Goal: Task Accomplishment & Management: Contribute content

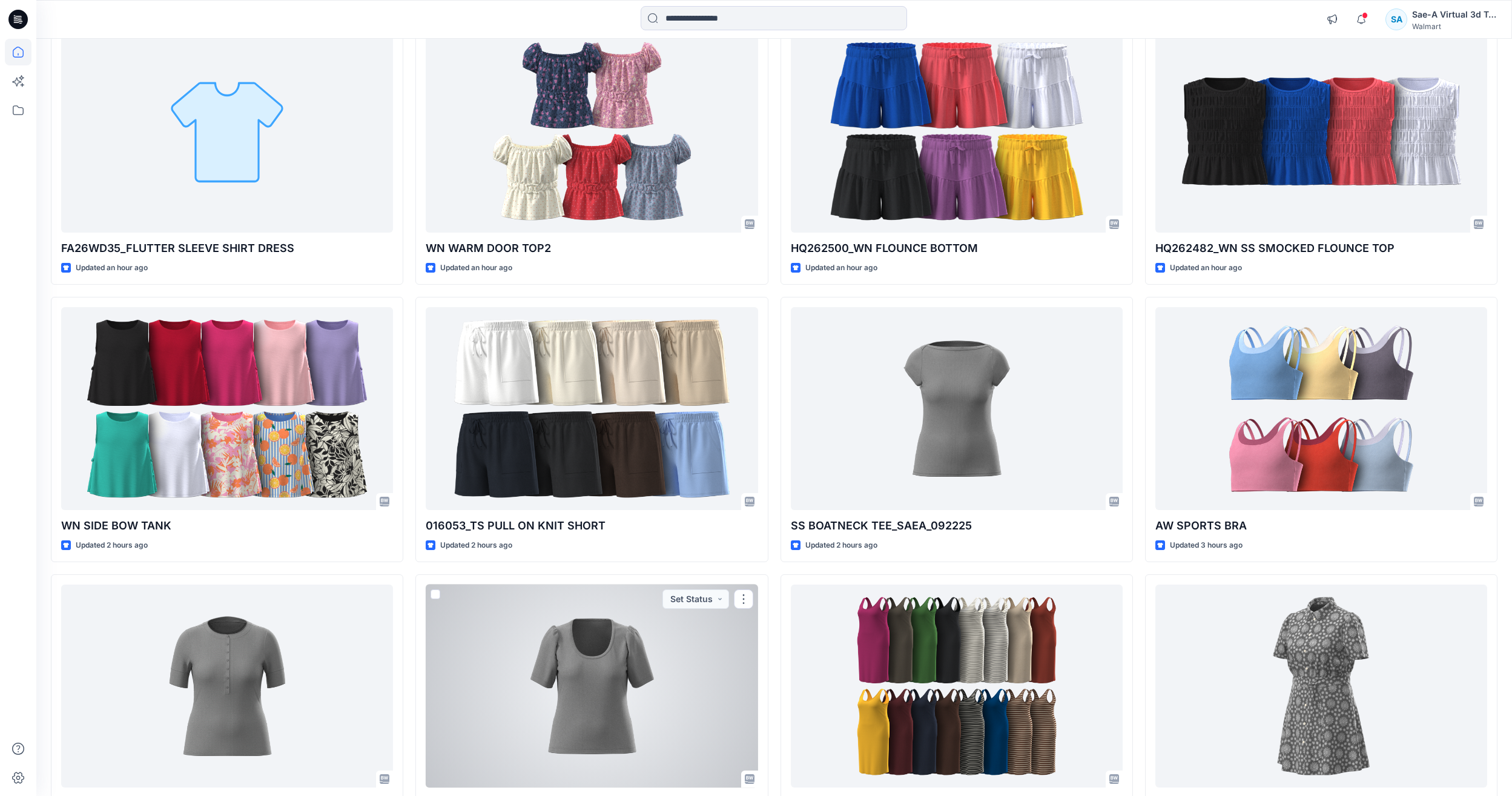
scroll to position [61, 0]
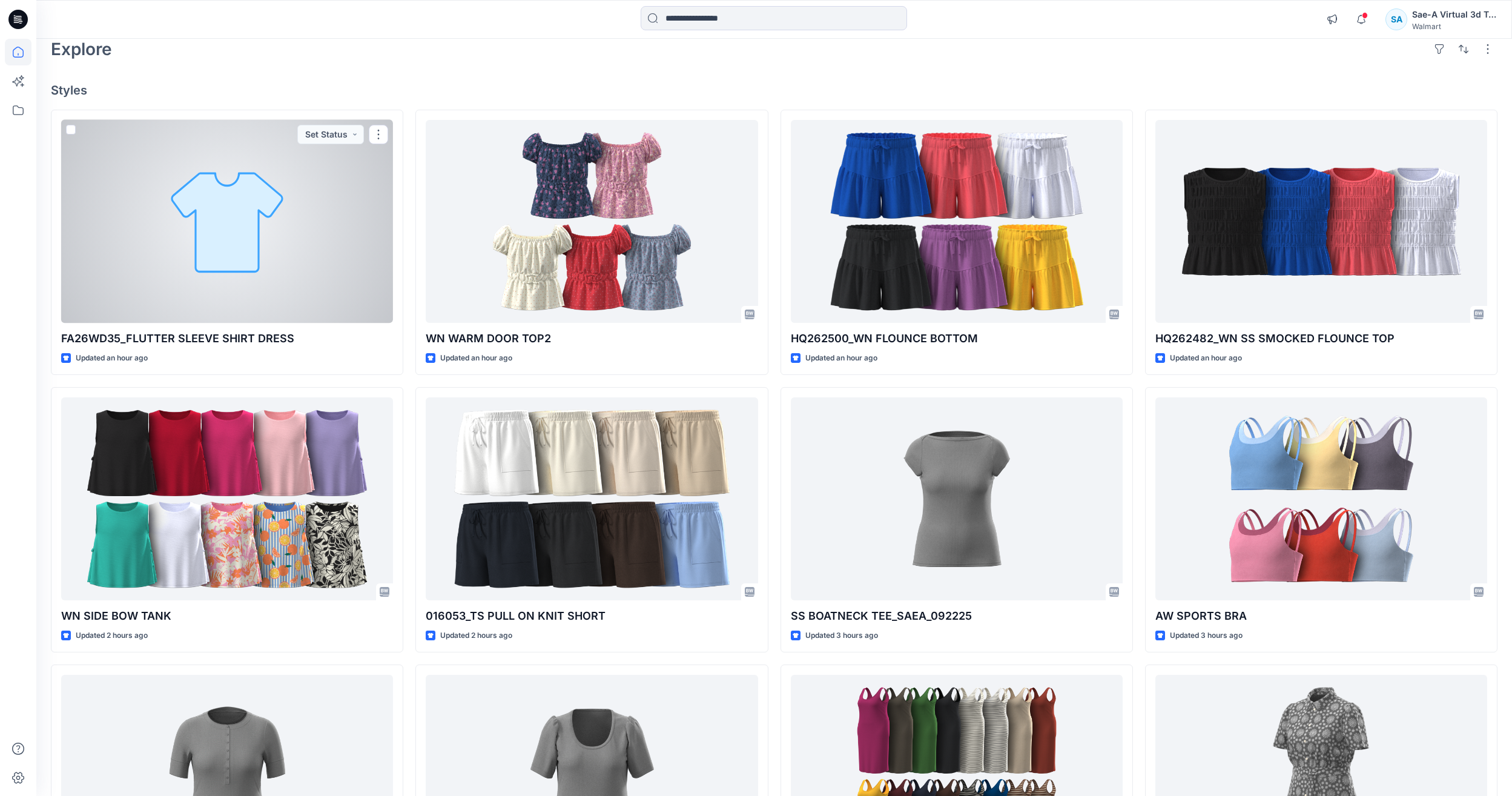
drag, startPoint x: 209, startPoint y: 228, endPoint x: 217, endPoint y: 233, distance: 9.4
click at [209, 228] on div at bounding box center [227, 221] width 332 height 203
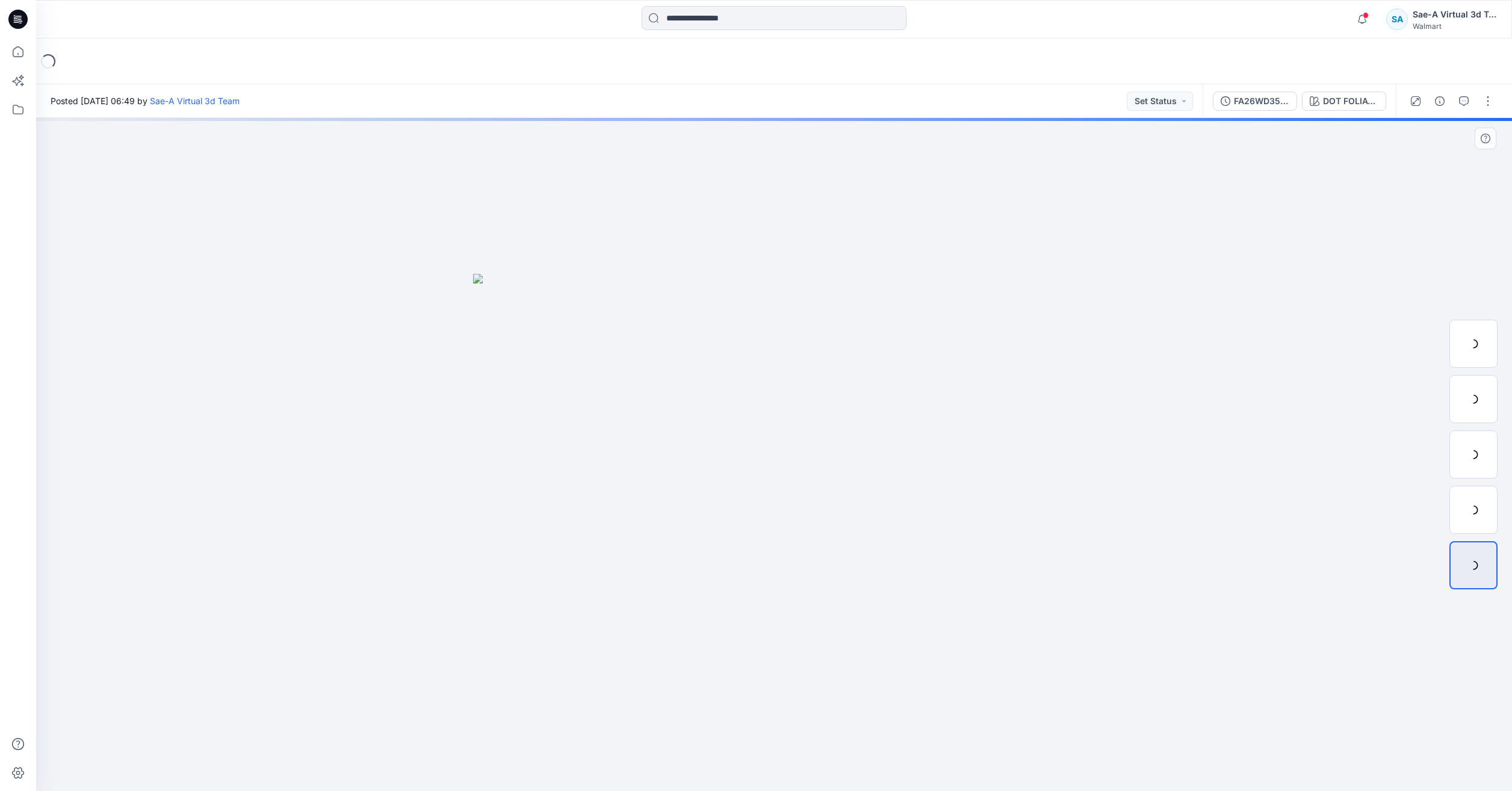
click at [1197, 519] on div at bounding box center [774, 454] width 1476 height 673
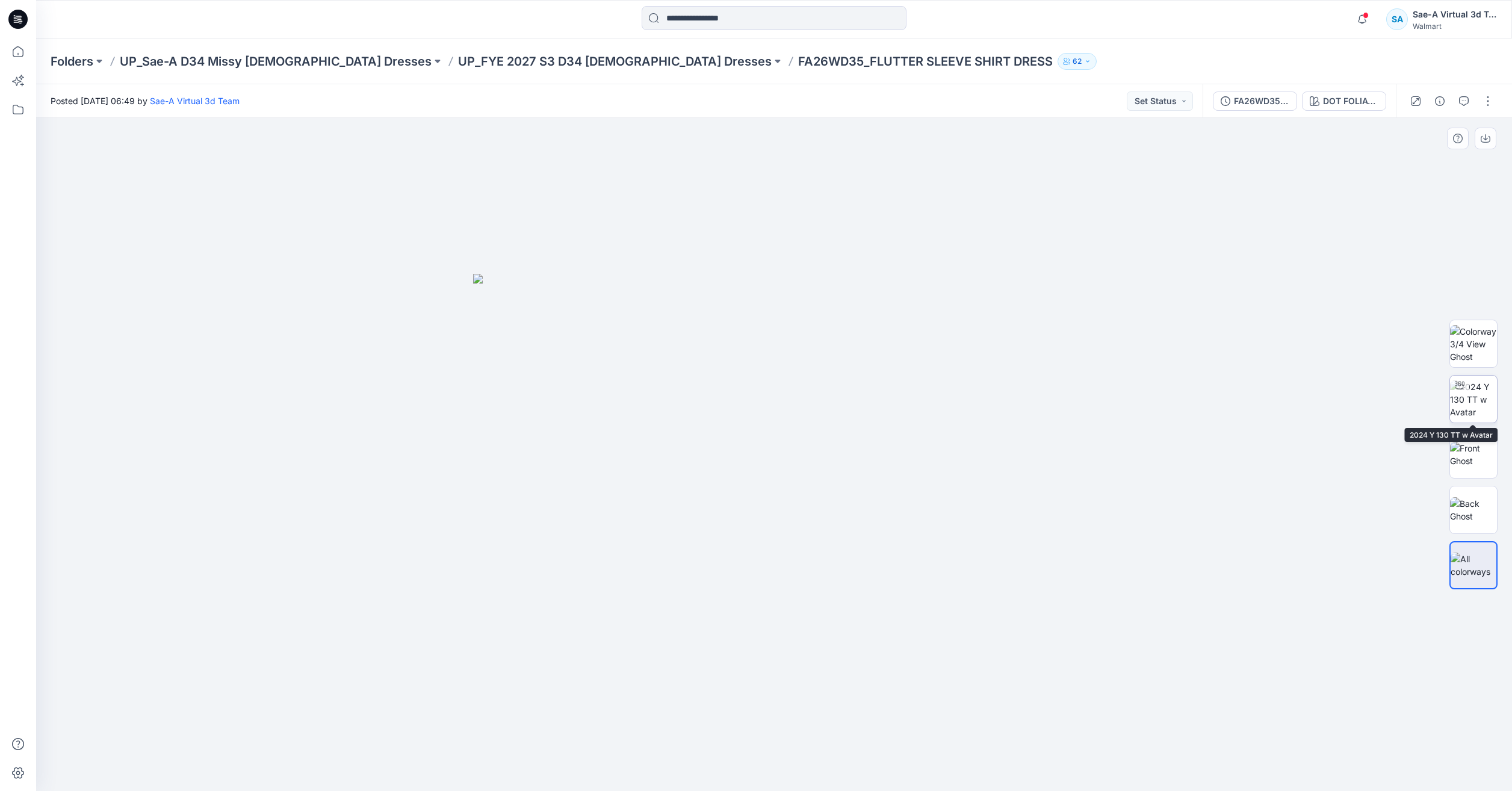
click at [1474, 402] on img at bounding box center [1473, 400] width 47 height 38
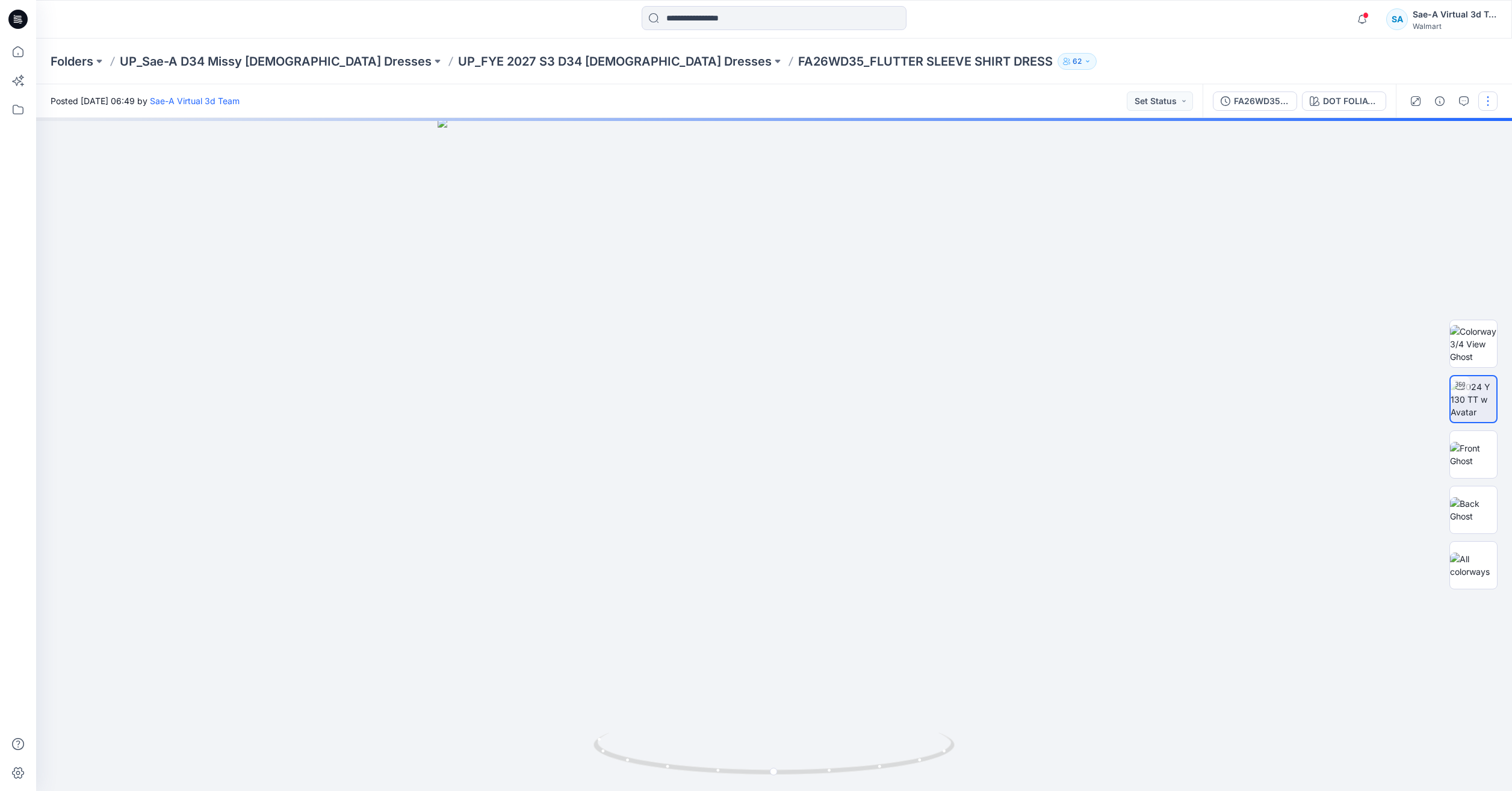
click at [1481, 105] on button "button" at bounding box center [1488, 101] width 19 height 19
click at [1431, 165] on button "Edit" at bounding box center [1438, 163] width 111 height 22
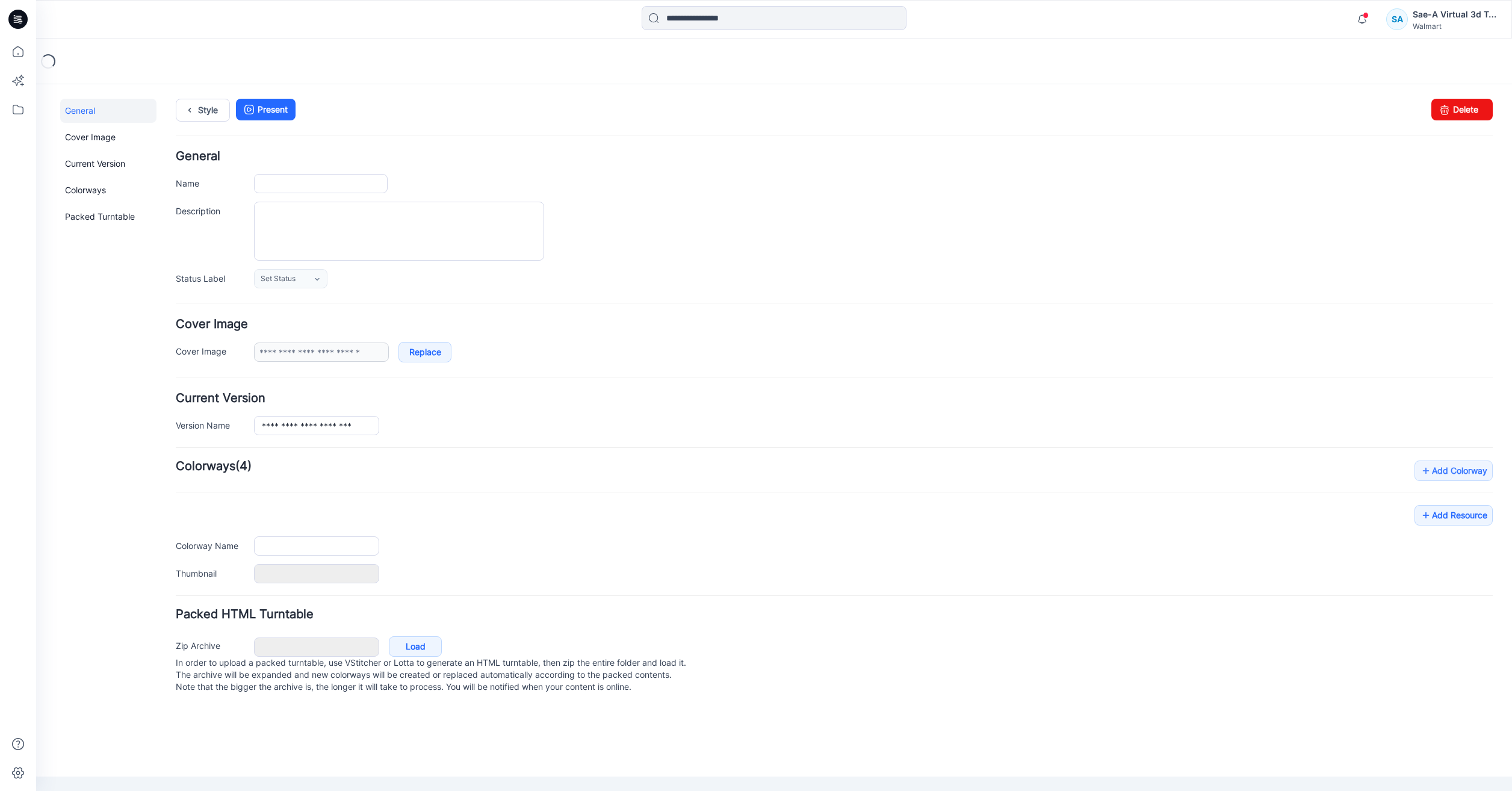
type input "**********"
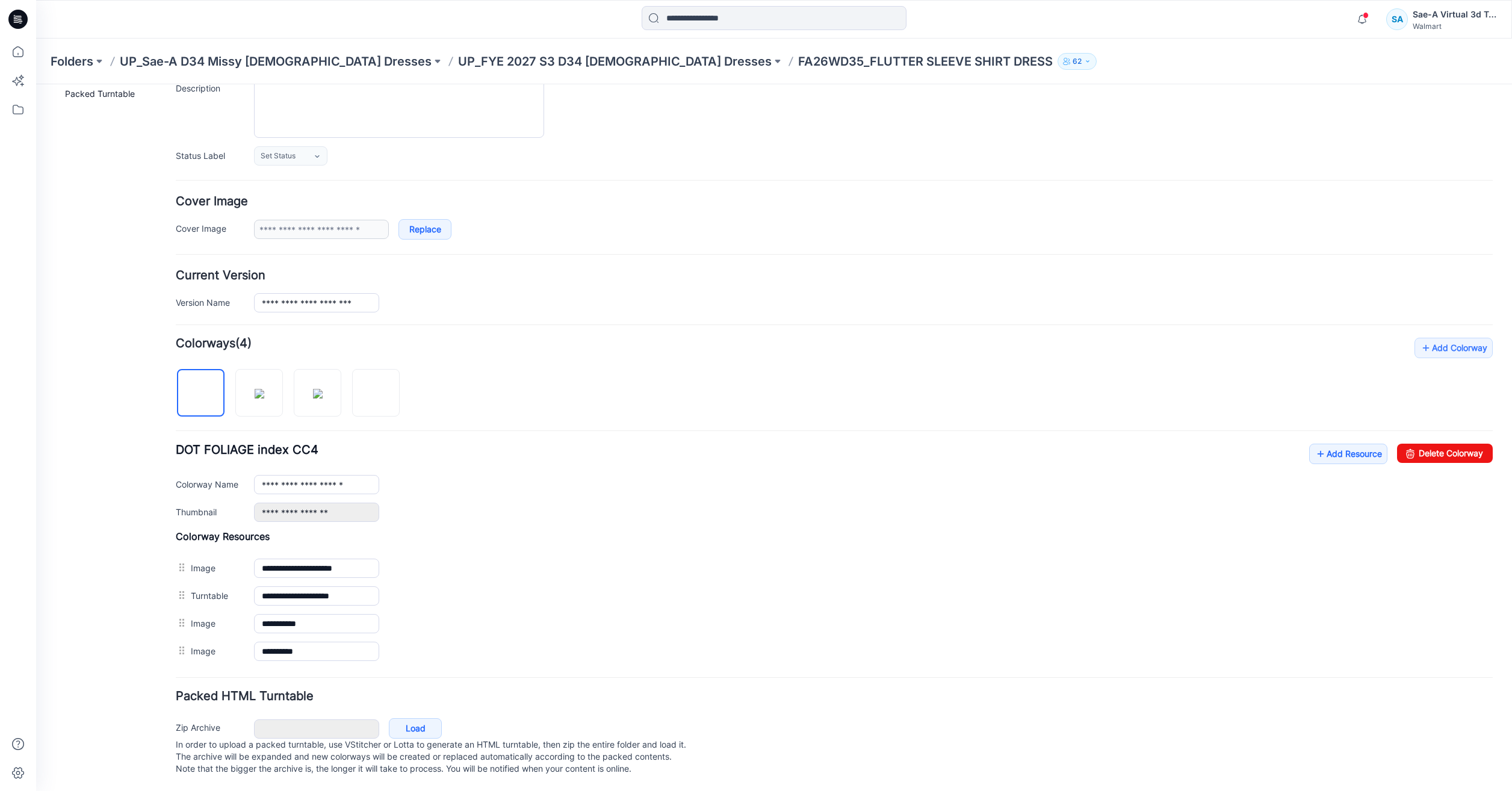
scroll to position [135, 0]
click at [1357, 447] on link "Add Resource" at bounding box center [1348, 454] width 78 height 21
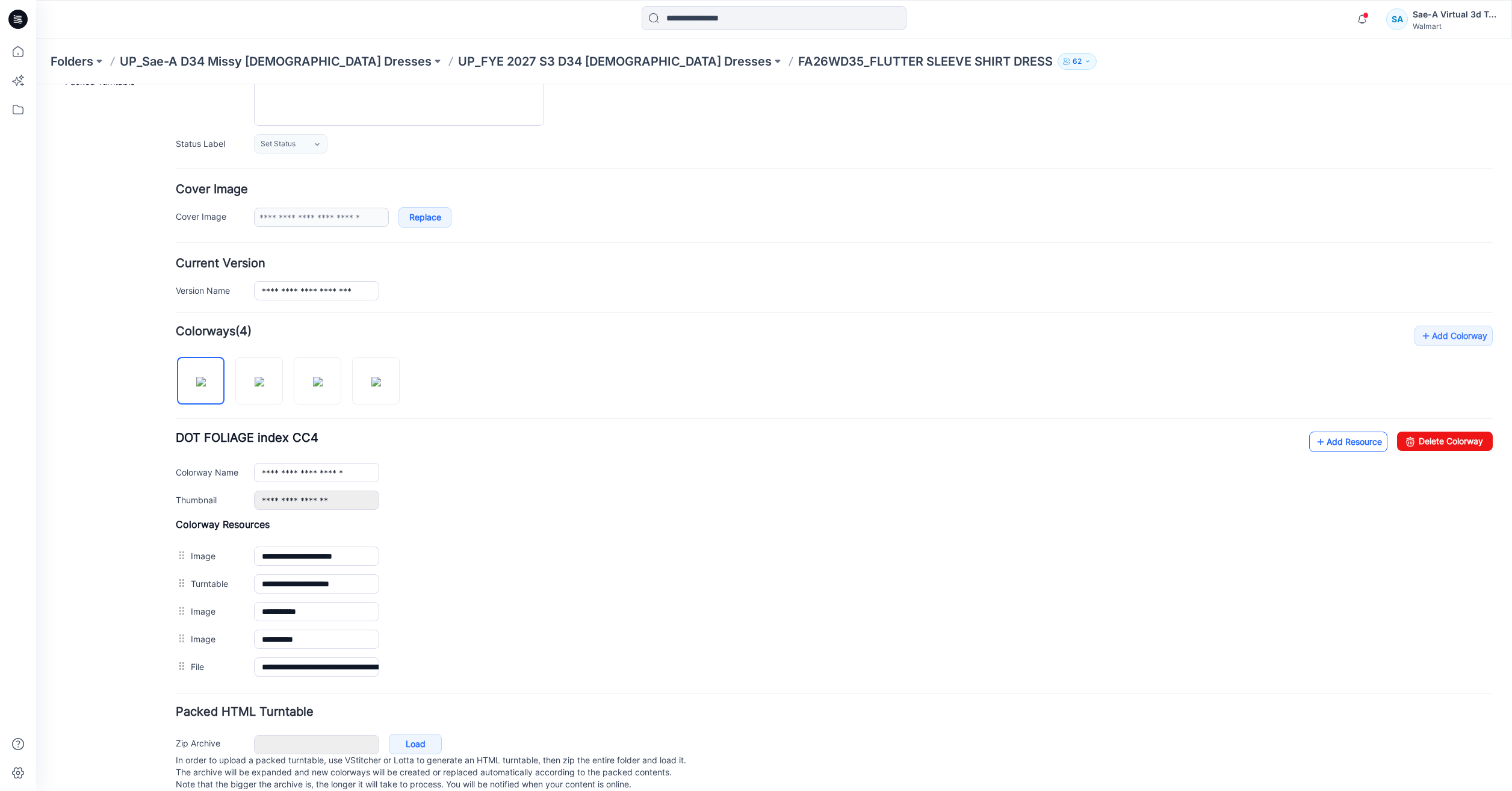
click at [1341, 444] on link "Add Resource" at bounding box center [1348, 442] width 78 height 21
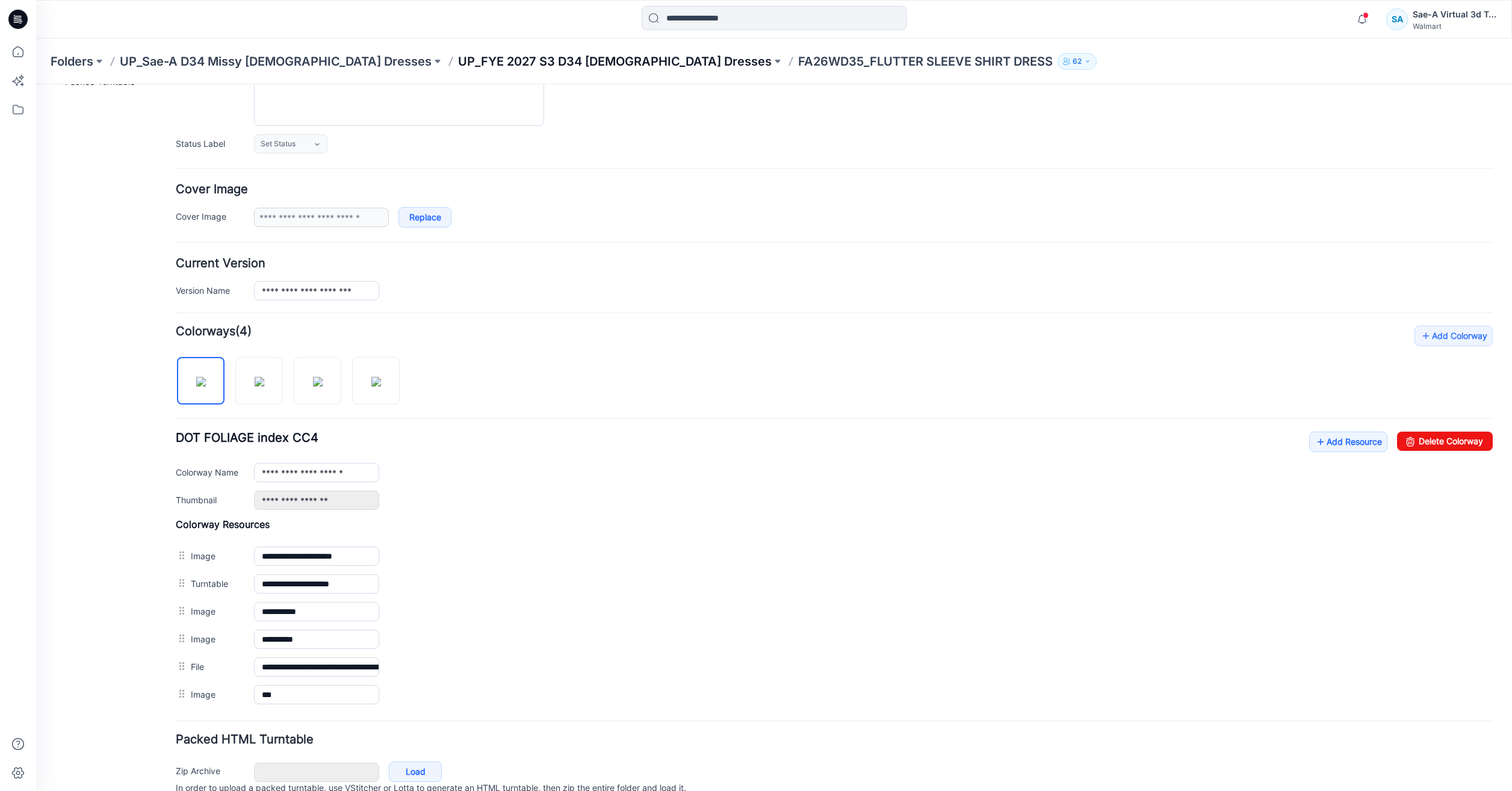
click at [525, 63] on p "UP_FYE 2027 S3 D34 [DEMOGRAPHIC_DATA] Dresses" at bounding box center [615, 61] width 314 height 17
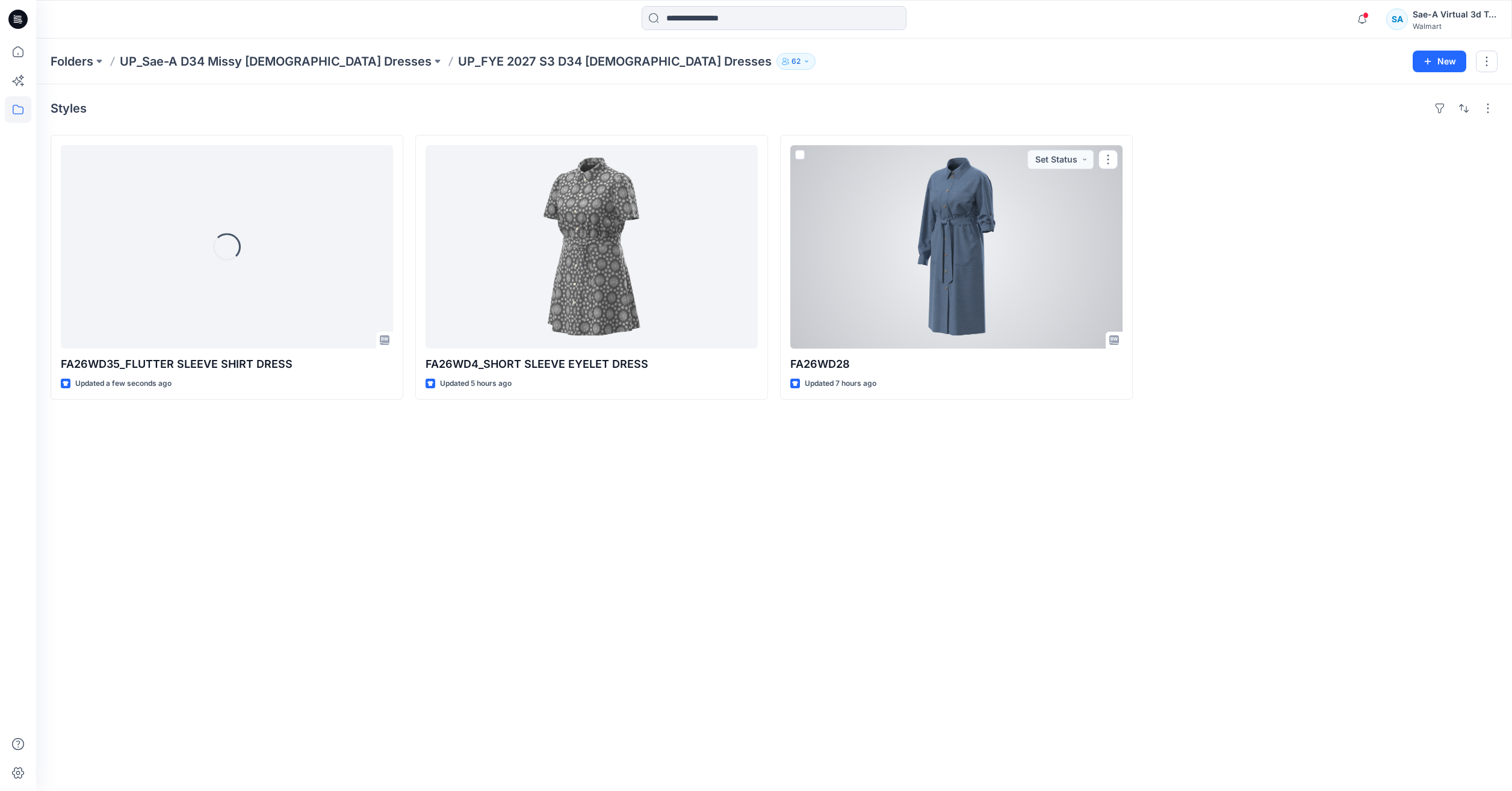
click at [923, 296] on div at bounding box center [956, 247] width 333 height 203
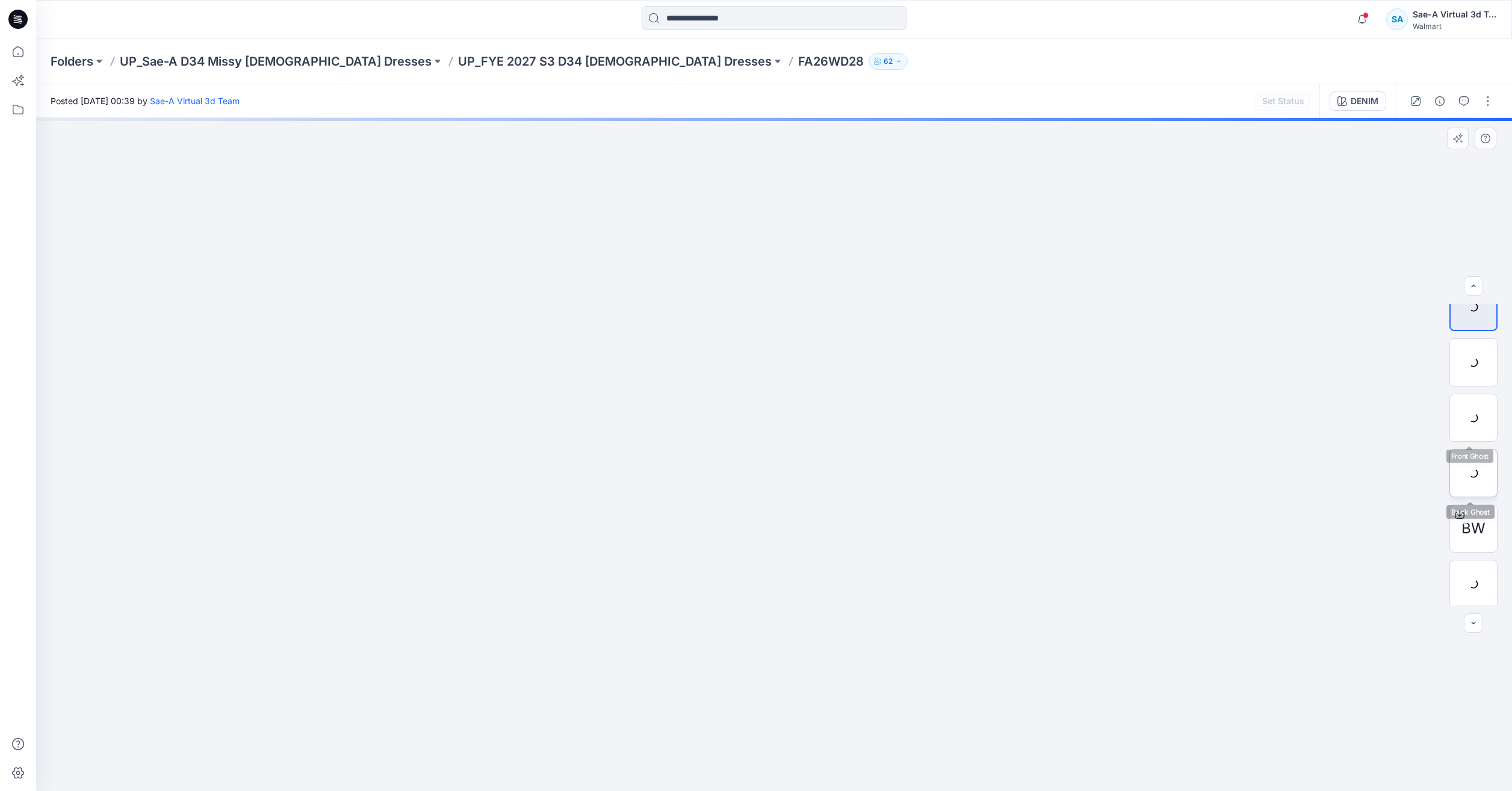
scroll to position [24, 0]
click at [1473, 581] on img at bounding box center [1473, 581] width 0 height 0
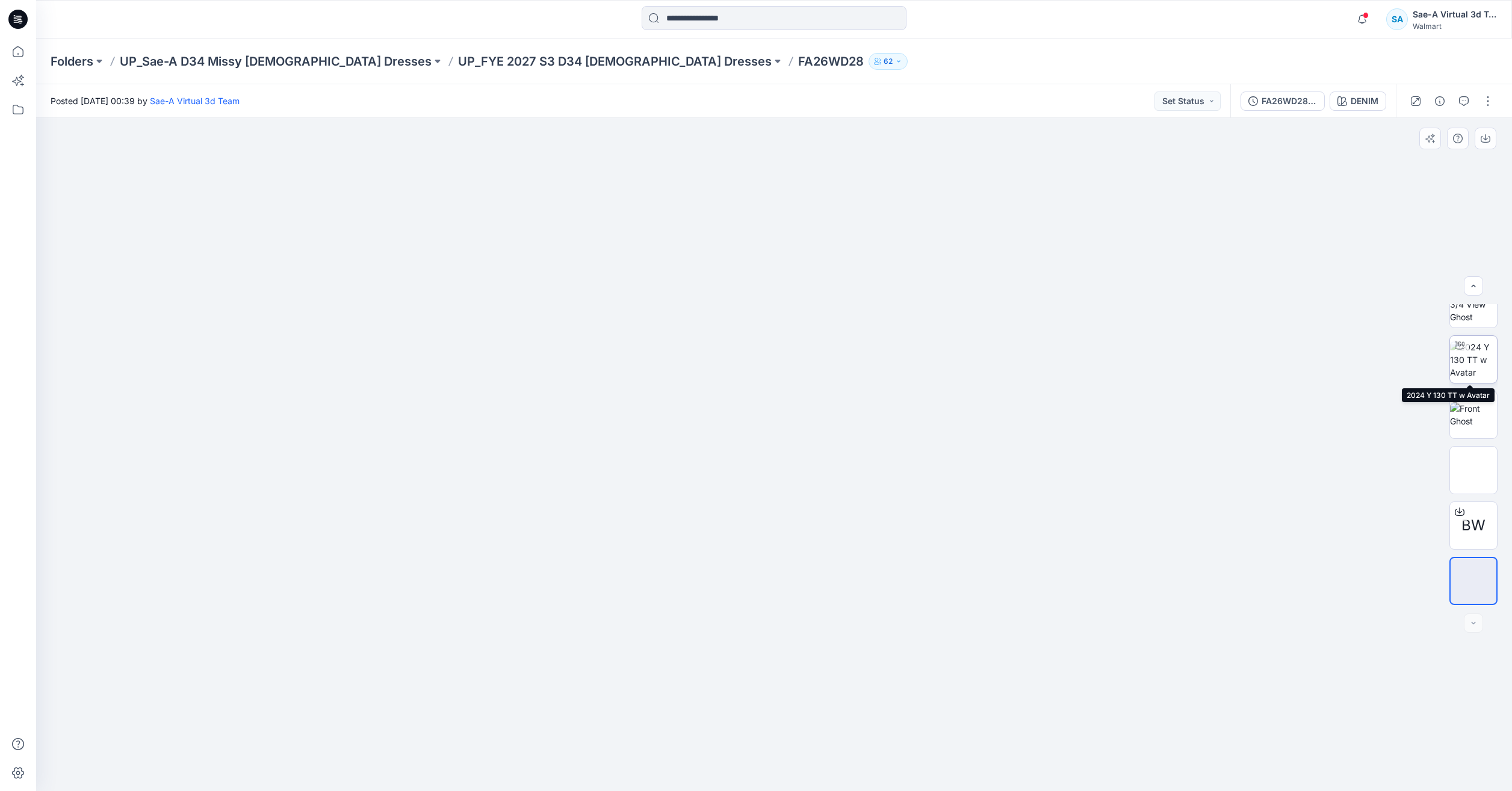
click at [1481, 367] on img at bounding box center [1473, 359] width 47 height 38
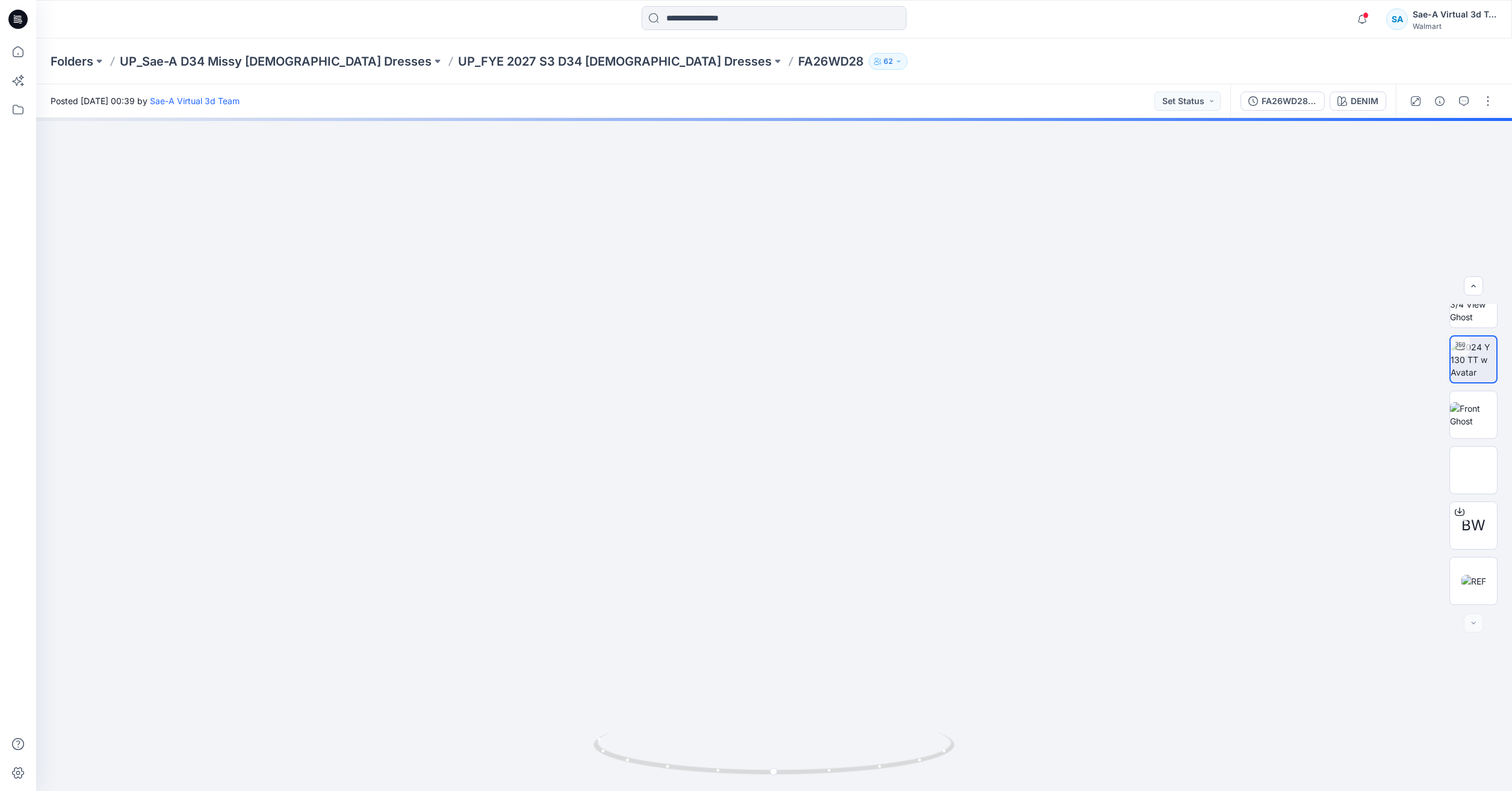
click at [459, 70] on div "Folders UP_Sae-A D34 Missy Ladies Dresses UP_FYE 2027 S3 D34 Ladies Dresses FA2…" at bounding box center [774, 62] width 1476 height 46
click at [462, 57] on p "UP_FYE 2027 S3 D34 [DEMOGRAPHIC_DATA] Dresses" at bounding box center [615, 61] width 314 height 17
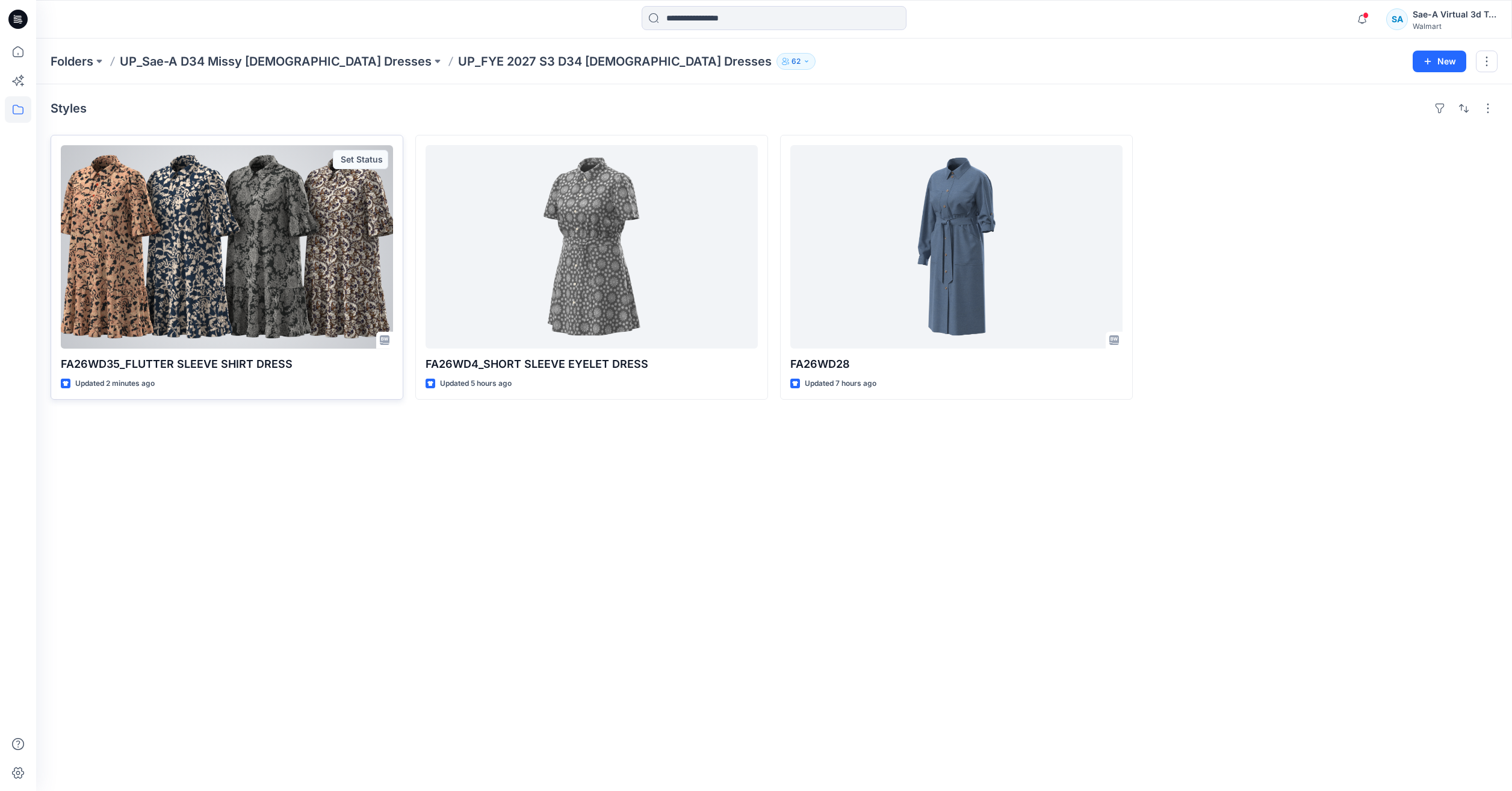
click at [296, 238] on div at bounding box center [227, 247] width 333 height 203
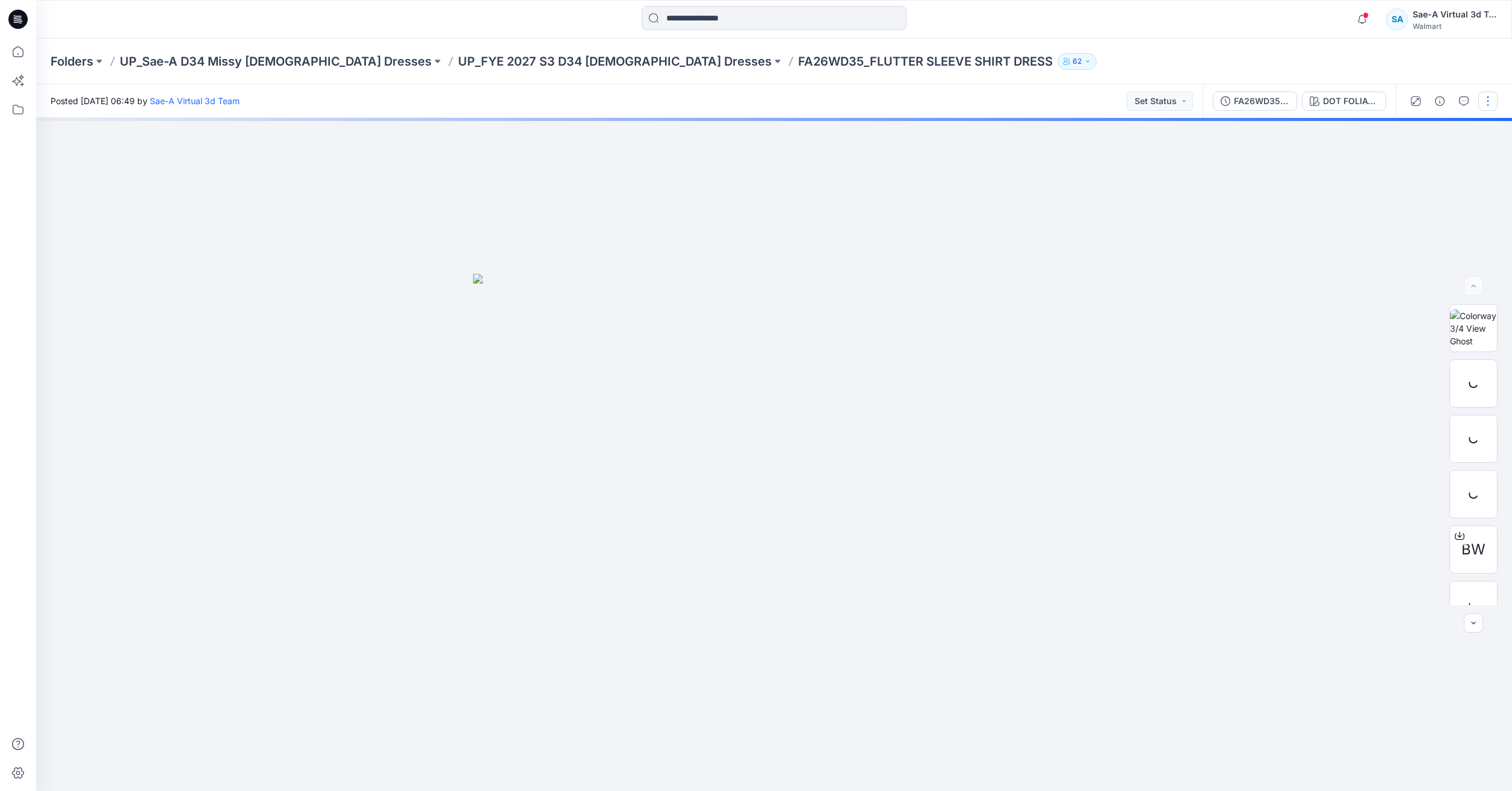
click at [1492, 102] on button "button" at bounding box center [1488, 101] width 19 height 19
click at [1440, 165] on button "Edit" at bounding box center [1438, 163] width 111 height 22
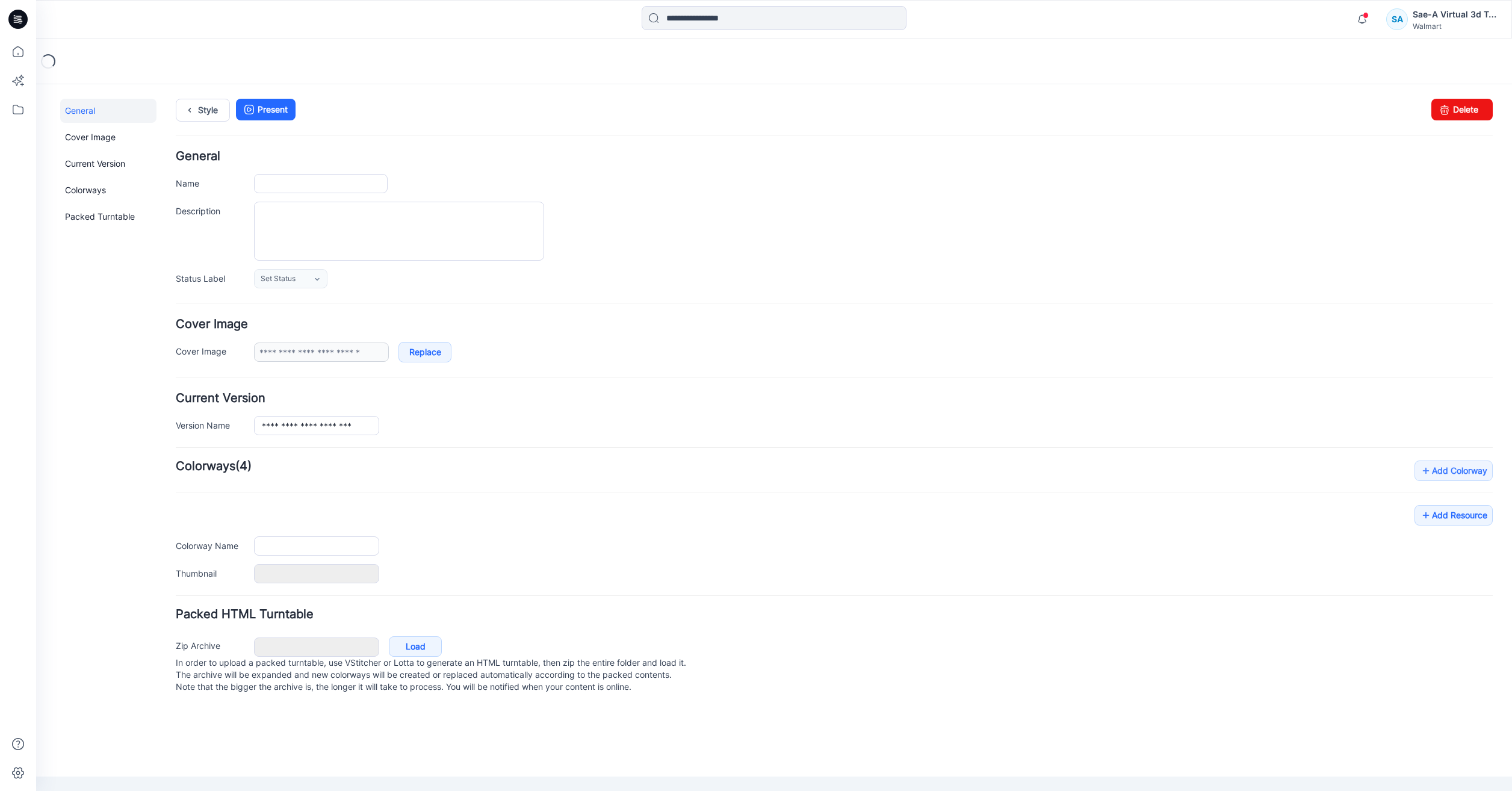
type input "**********"
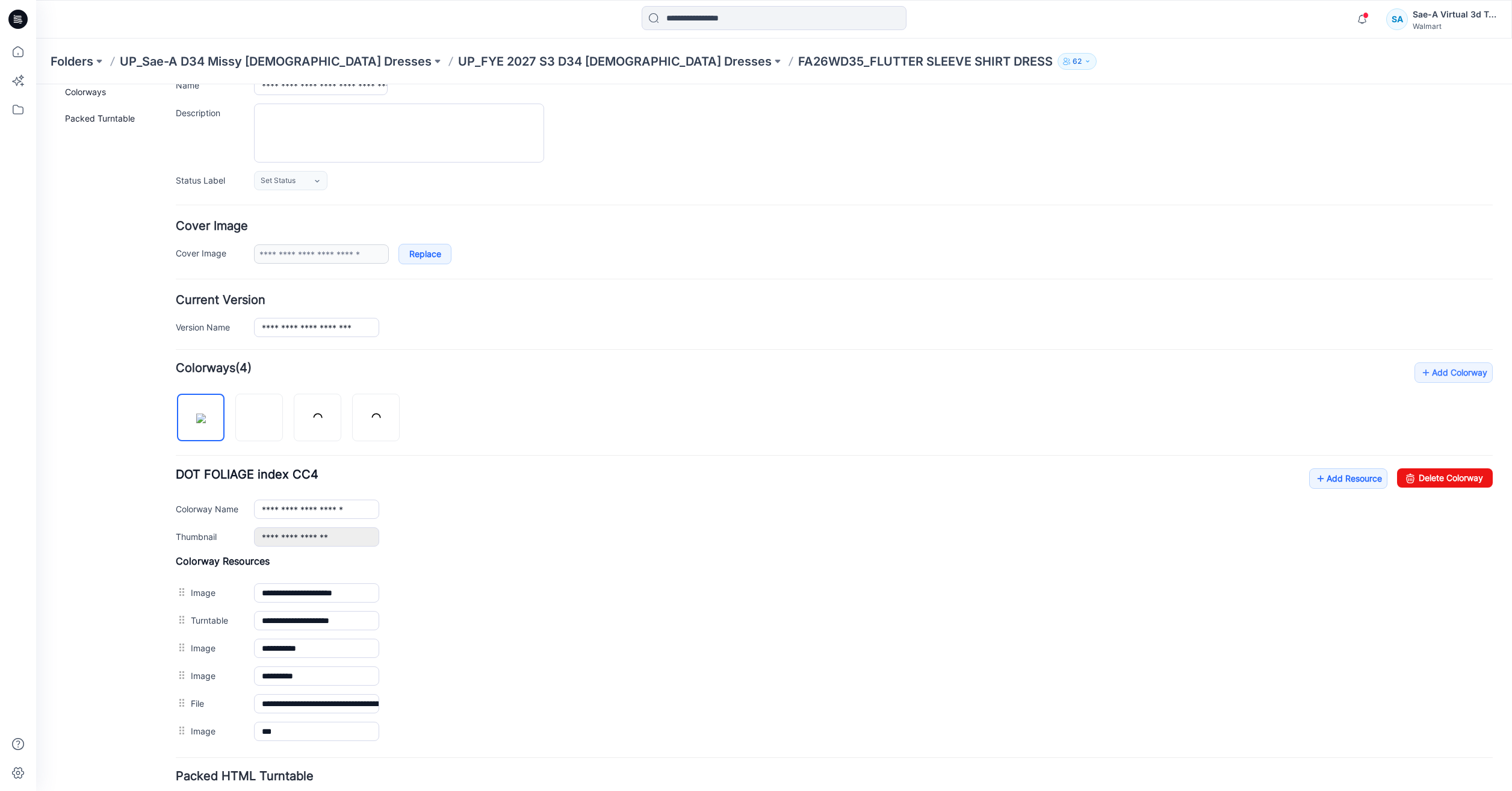
scroll to position [190, 0]
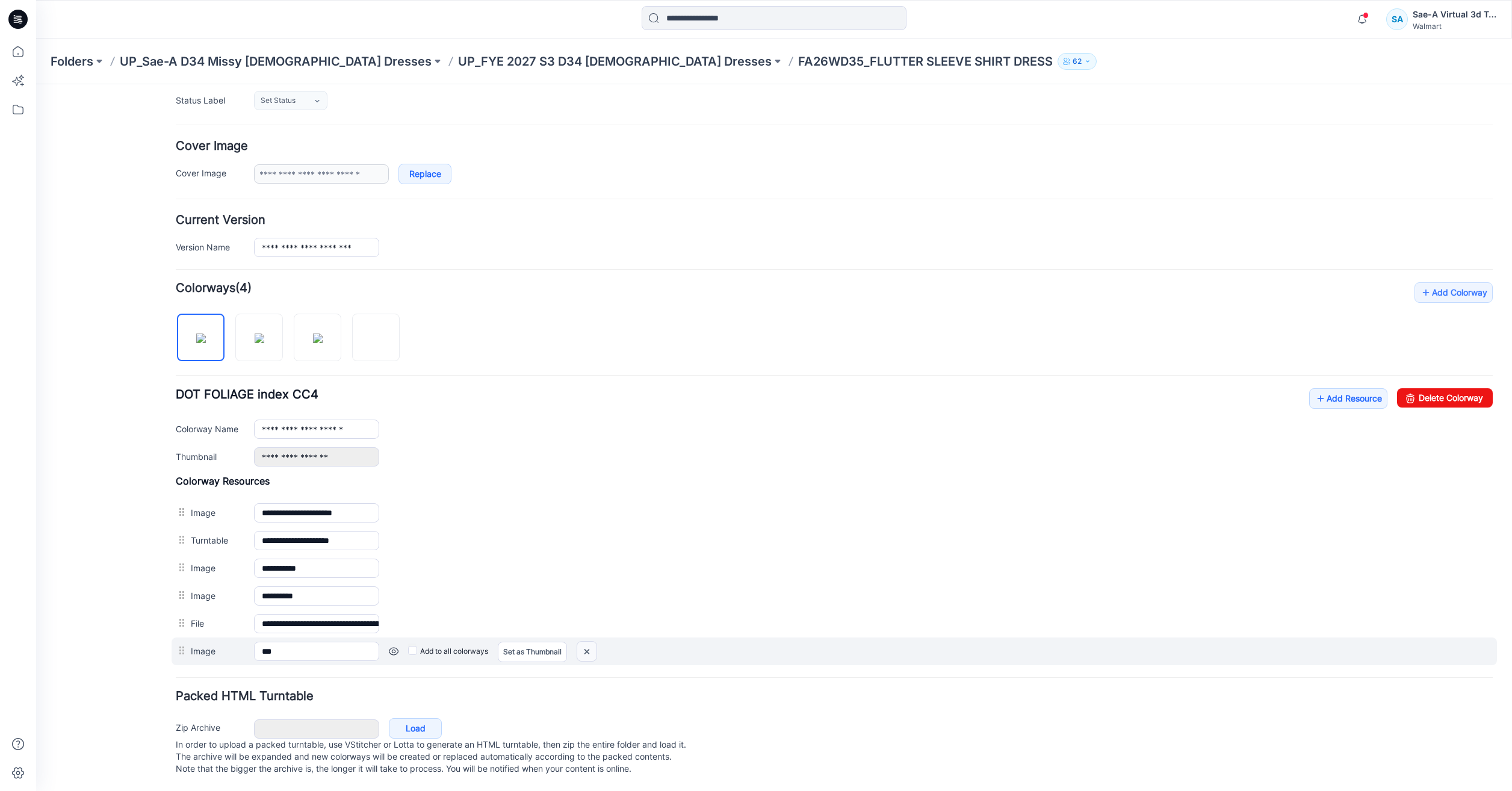
click at [585, 642] on img at bounding box center [587, 652] width 19 height 20
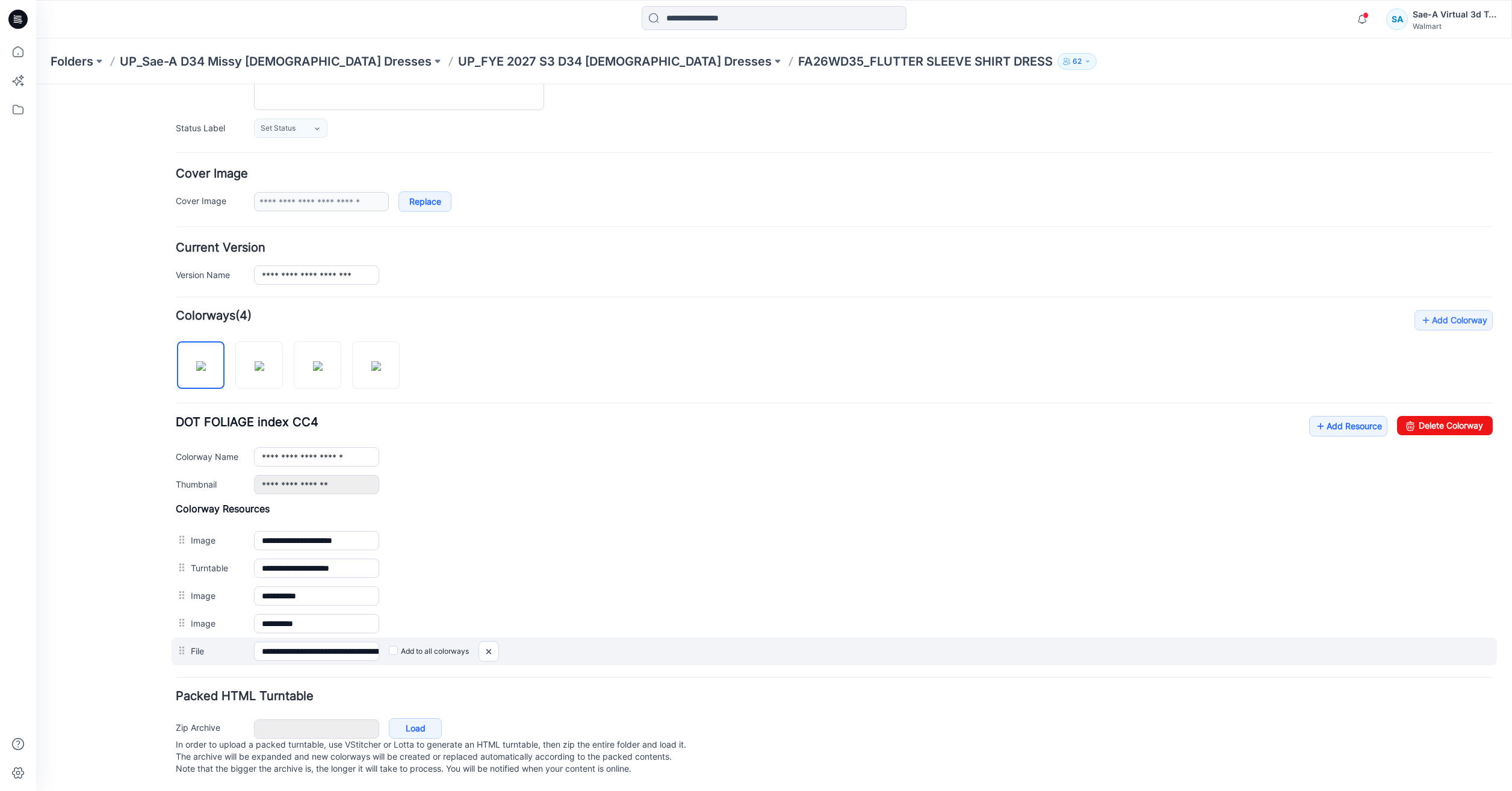
scroll to position [163, 0]
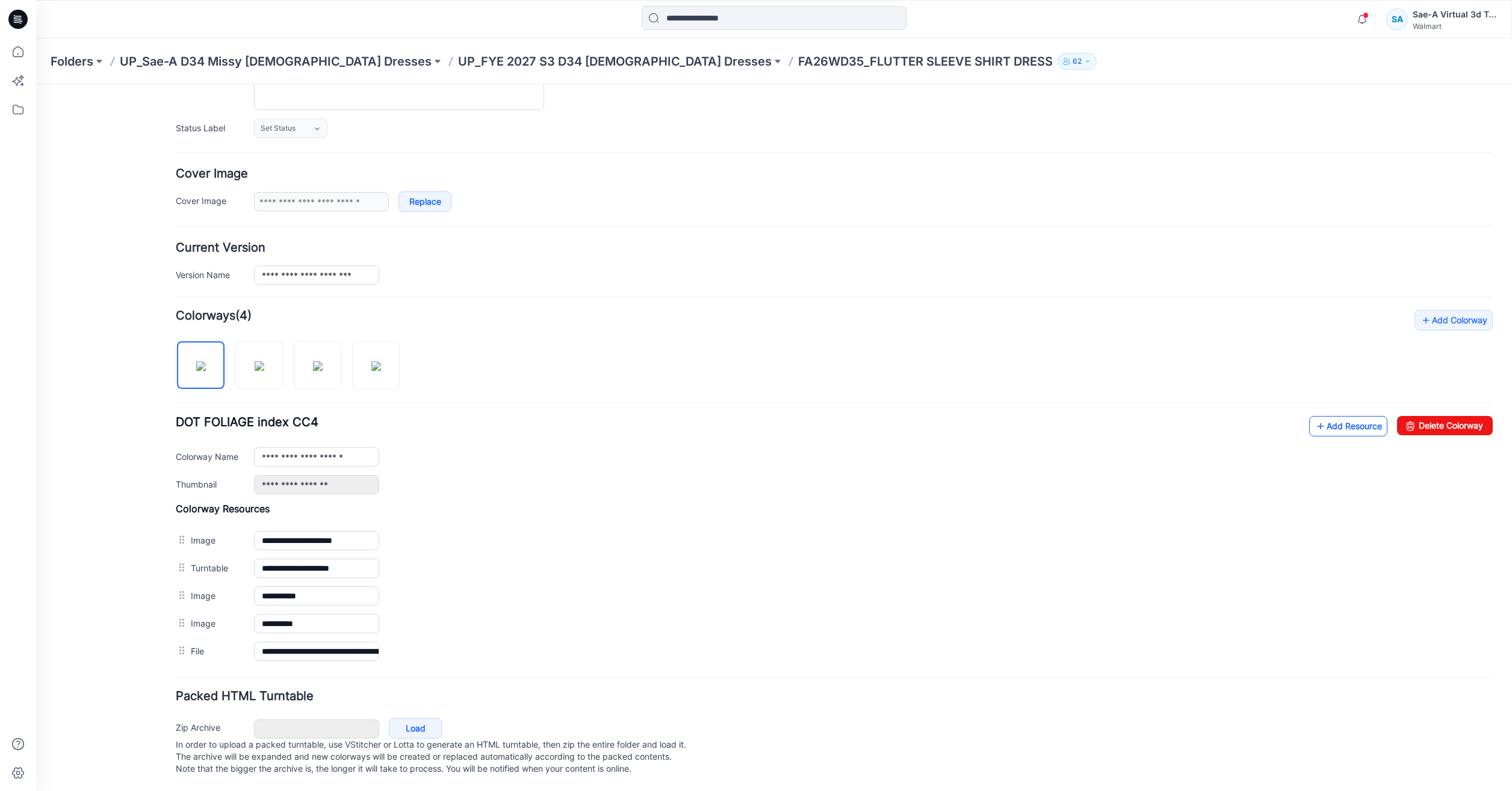
click at [1339, 422] on link "Add Resource" at bounding box center [1348, 426] width 78 height 21
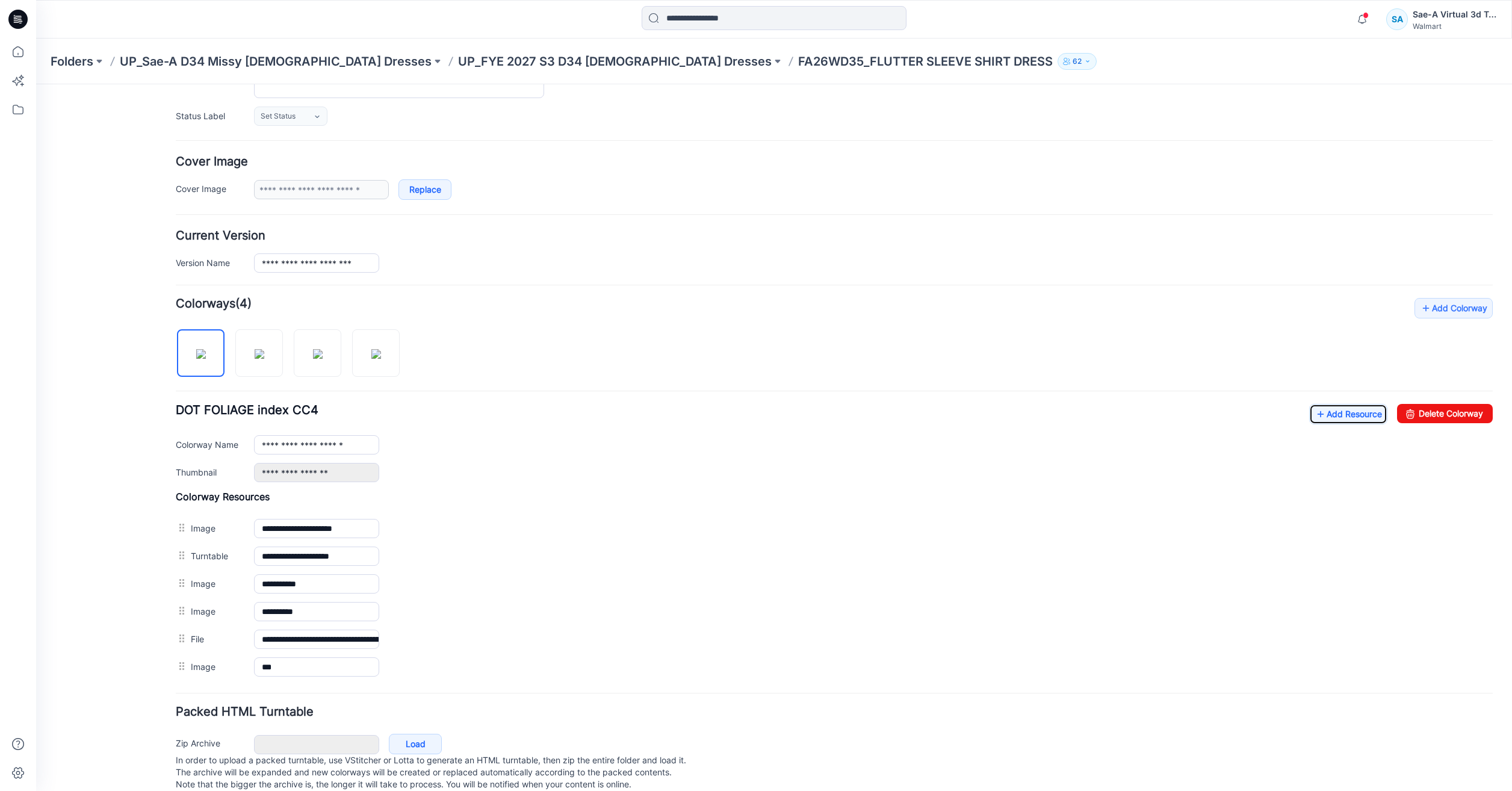
scroll to position [0, 0]
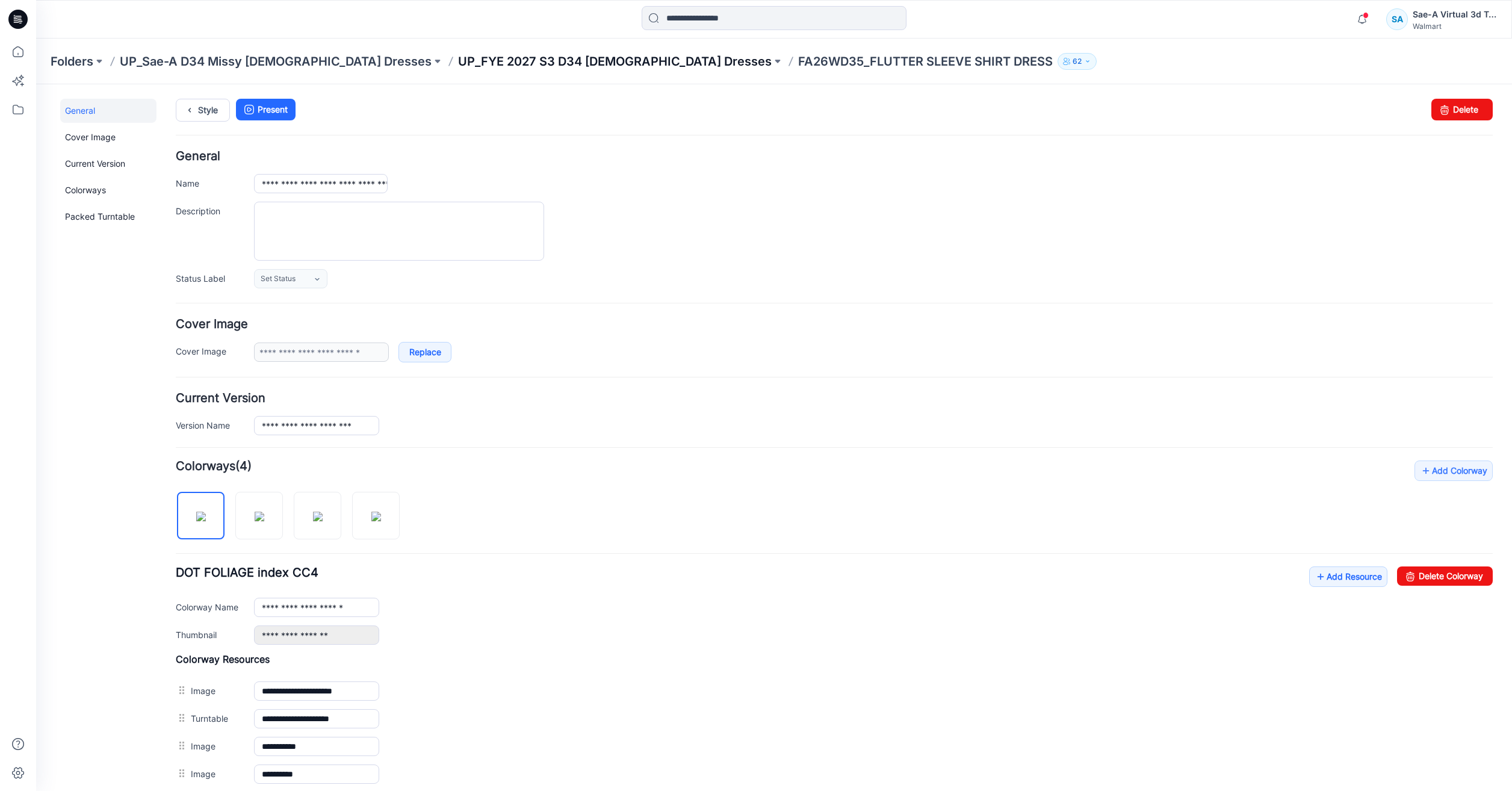
click at [458, 56] on p "UP_FYE 2027 S3 D34 [DEMOGRAPHIC_DATA] Dresses" at bounding box center [615, 61] width 314 height 17
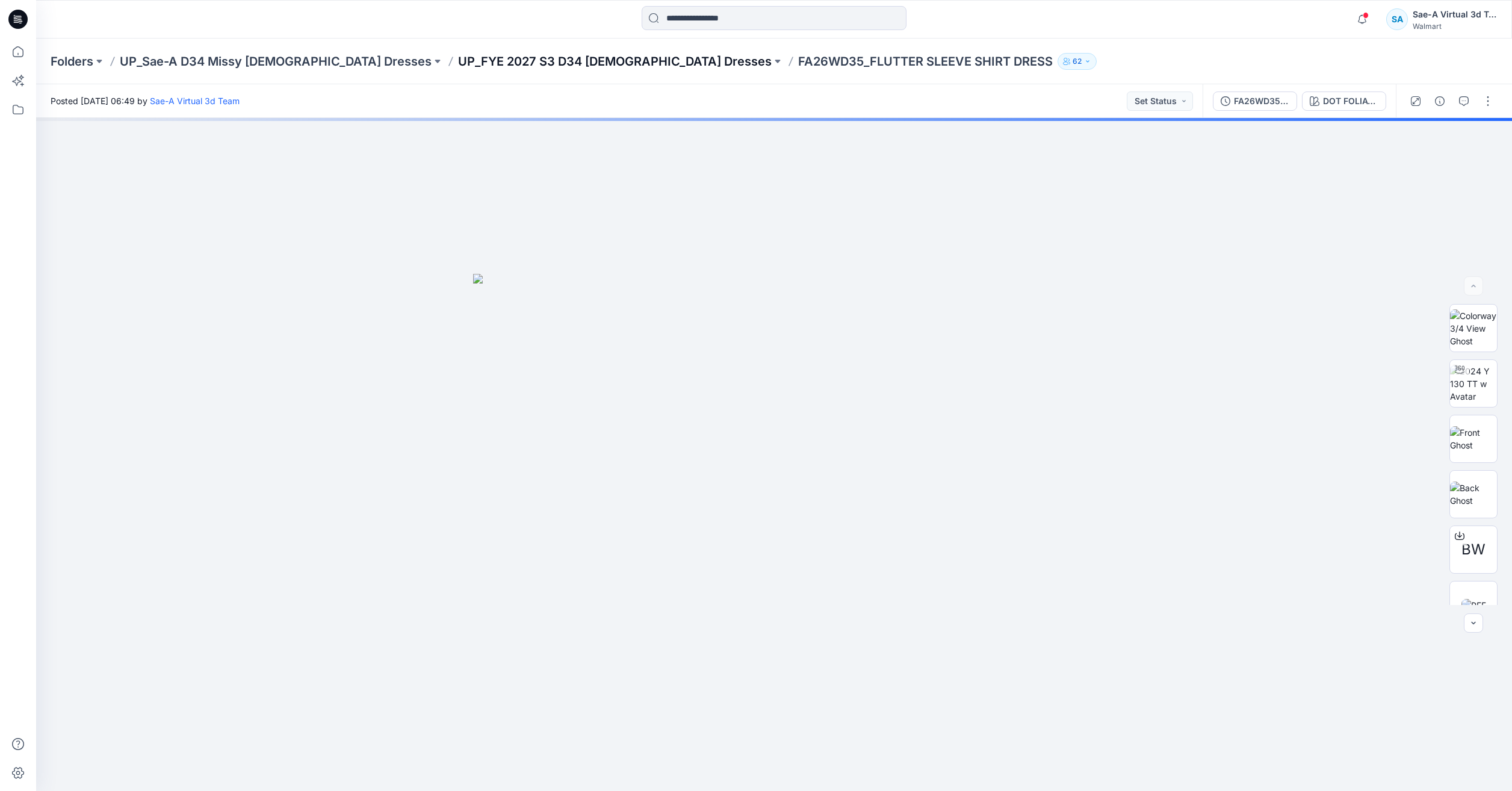
click at [515, 62] on p "UP_FYE 2027 S3 D34 [DEMOGRAPHIC_DATA] Dresses" at bounding box center [615, 61] width 314 height 17
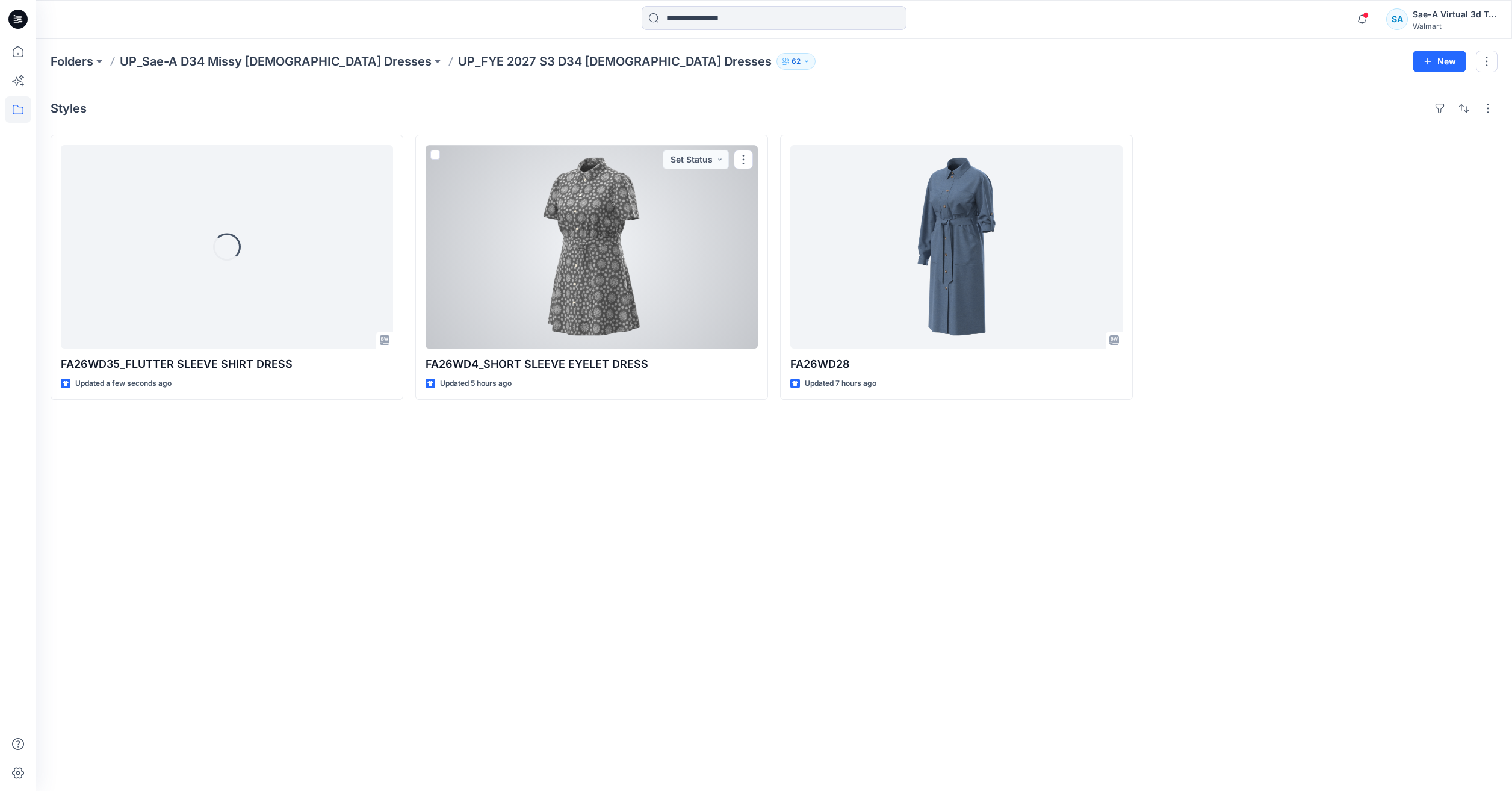
click at [694, 278] on div at bounding box center [591, 247] width 333 height 203
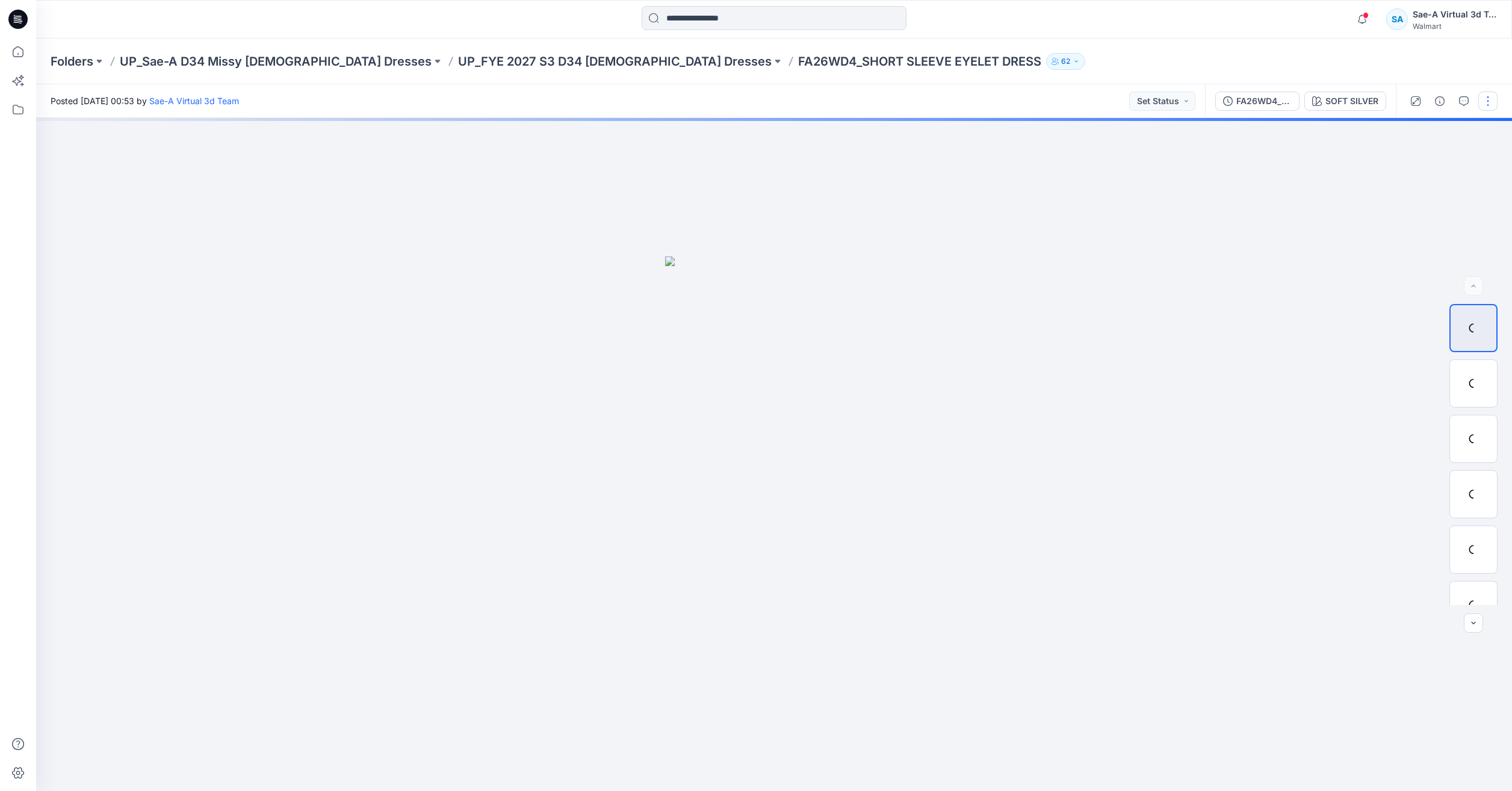
click at [1486, 100] on button "button" at bounding box center [1488, 101] width 19 height 19
click at [1411, 155] on button "Edit" at bounding box center [1438, 163] width 111 height 22
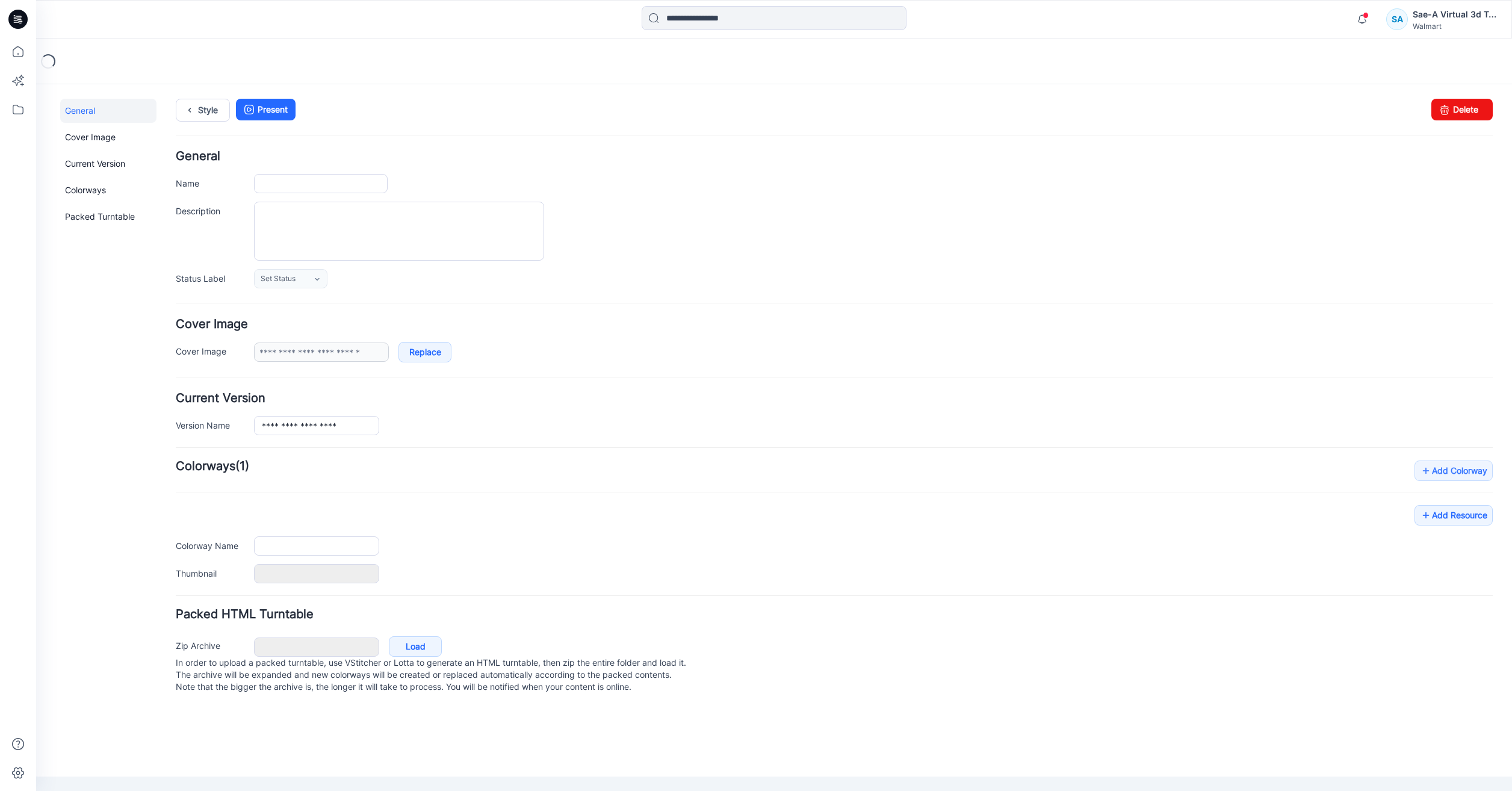
type input "**********"
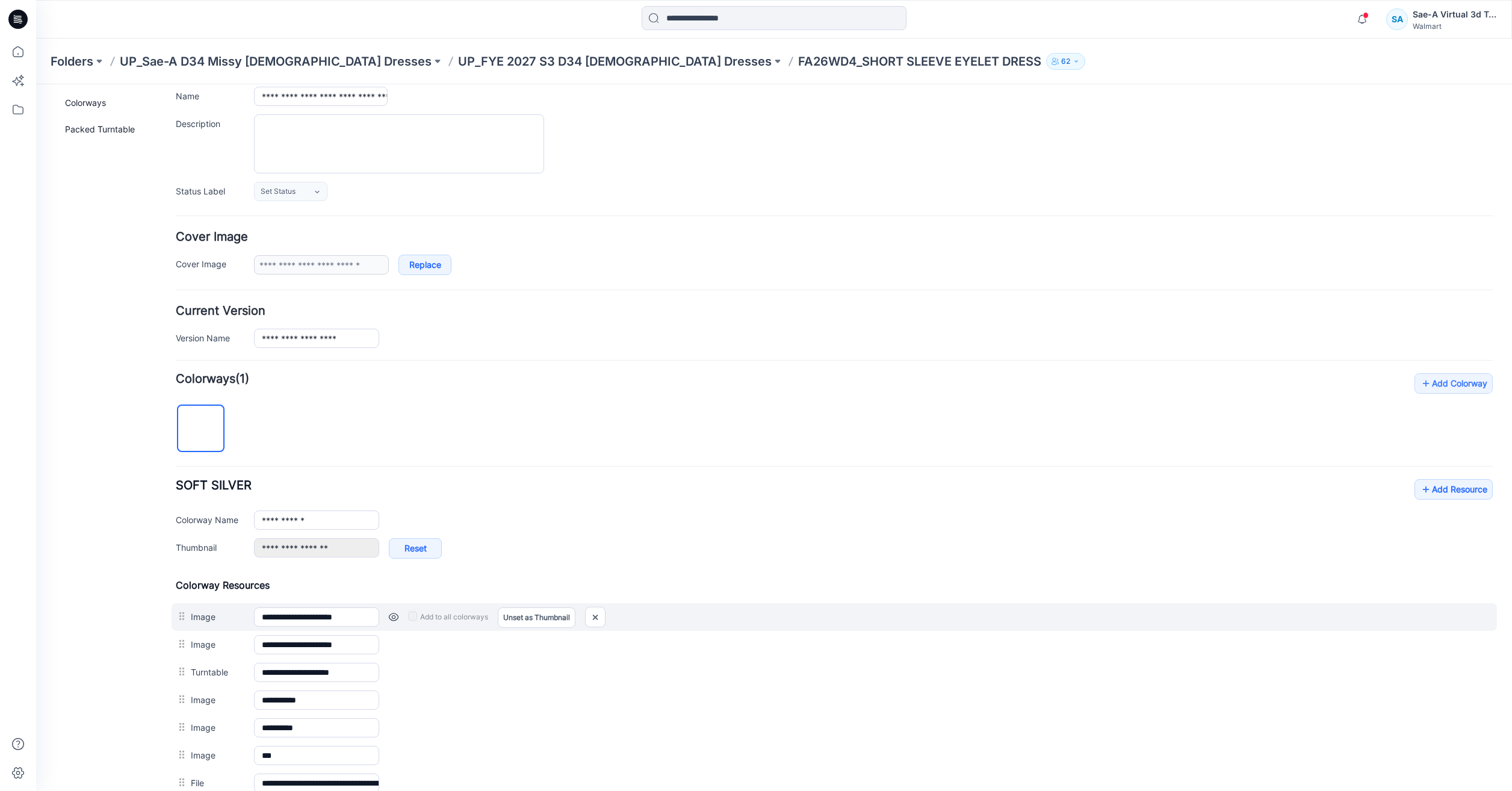
scroll to position [181, 0]
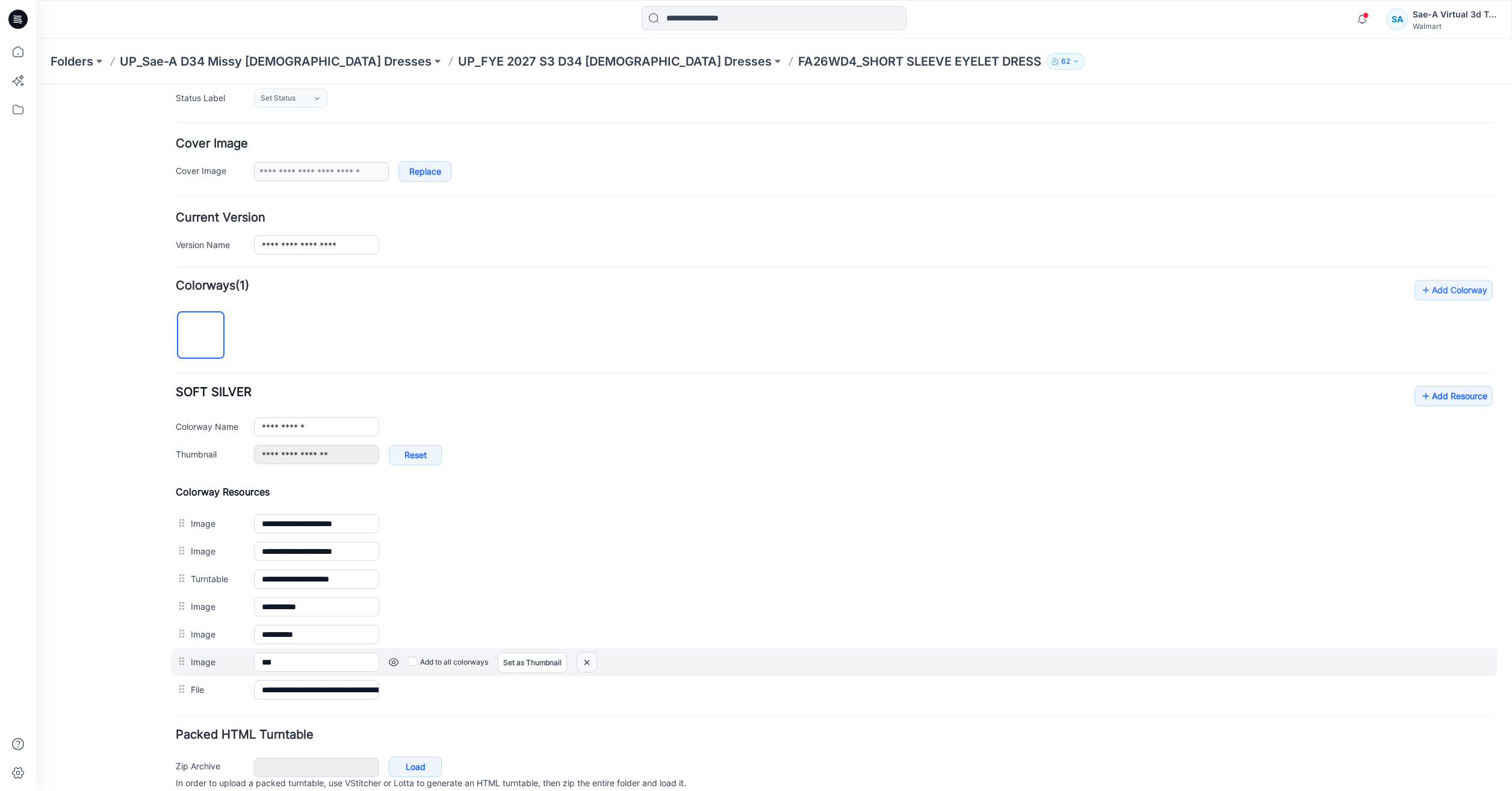
click at [593, 663] on img at bounding box center [587, 663] width 19 height 20
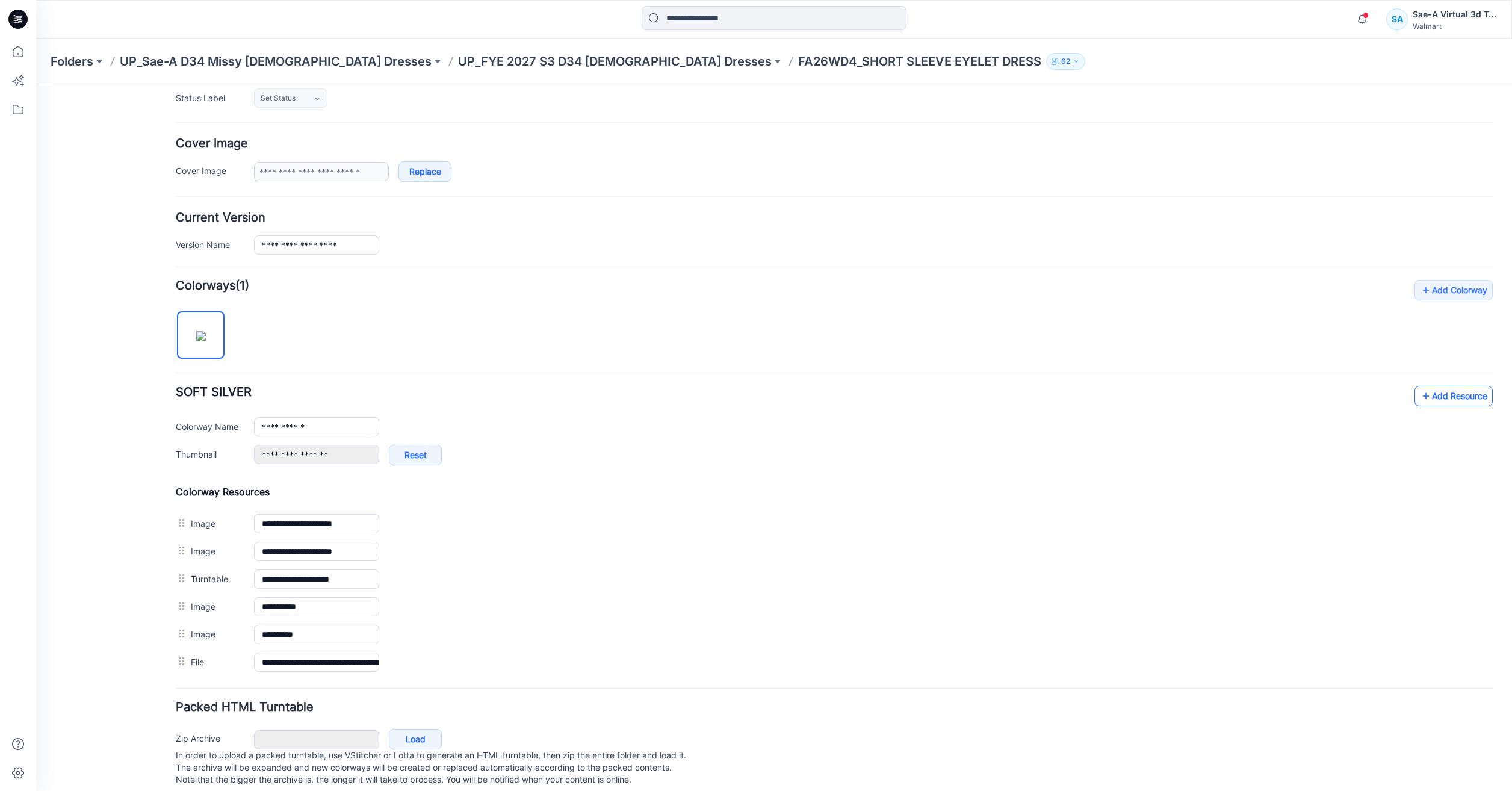
click at [1448, 404] on link "Add Resource" at bounding box center [1453, 396] width 78 height 21
click at [20, 53] on icon at bounding box center [18, 52] width 27 height 27
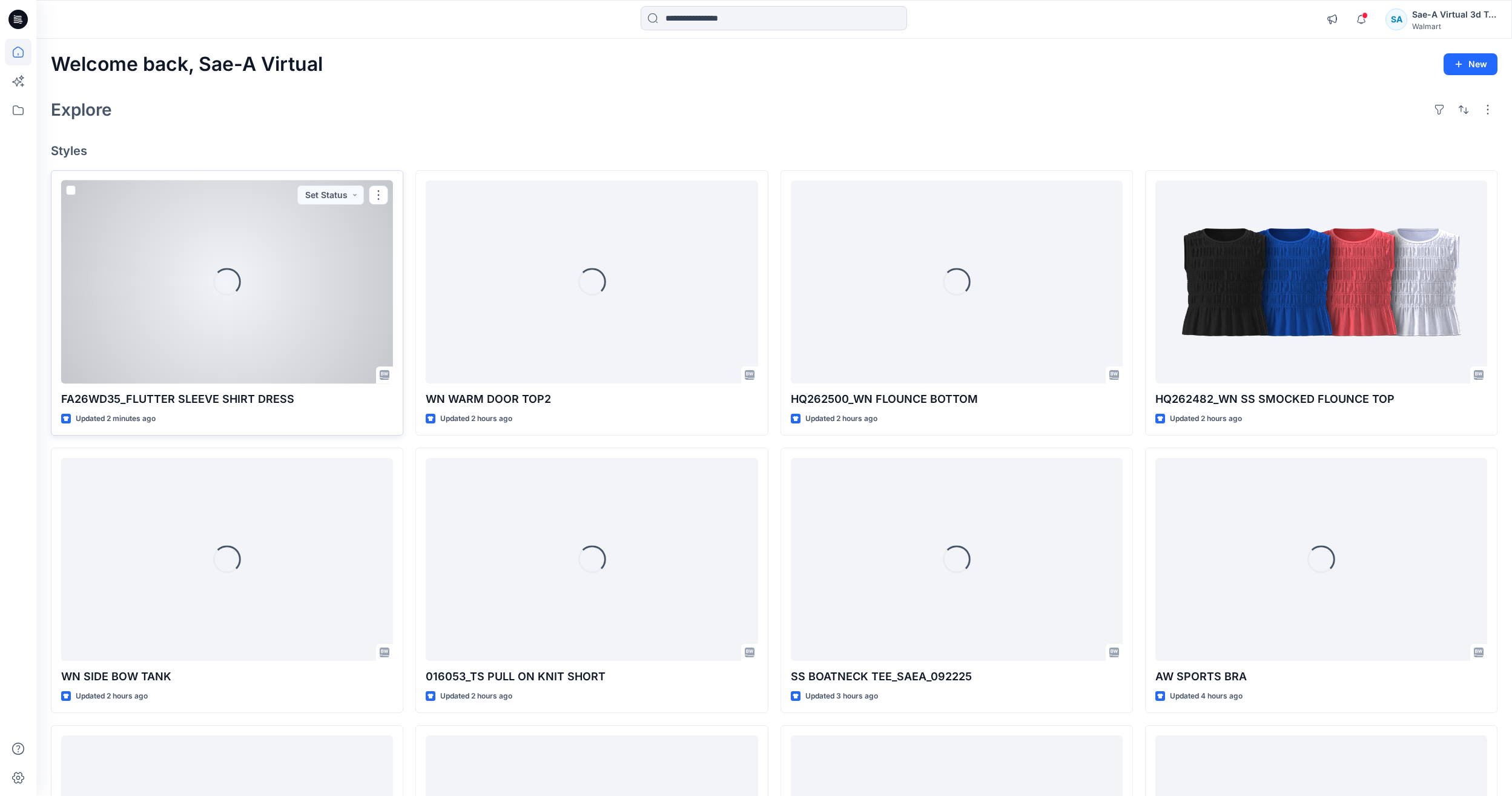
click at [215, 294] on div "Loading..." at bounding box center [227, 281] width 28 height 28
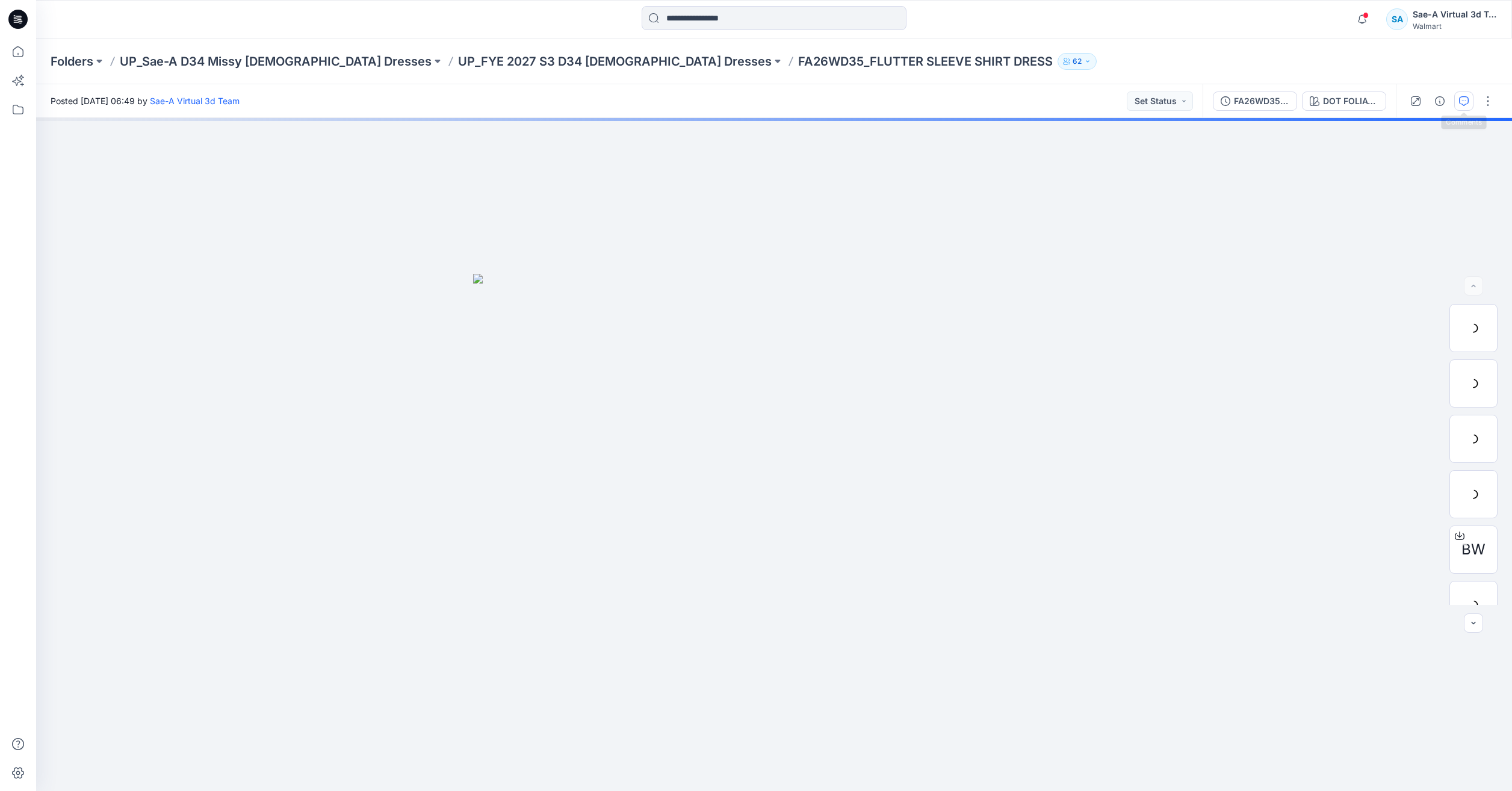
click at [1464, 93] on button "button" at bounding box center [1464, 101] width 19 height 19
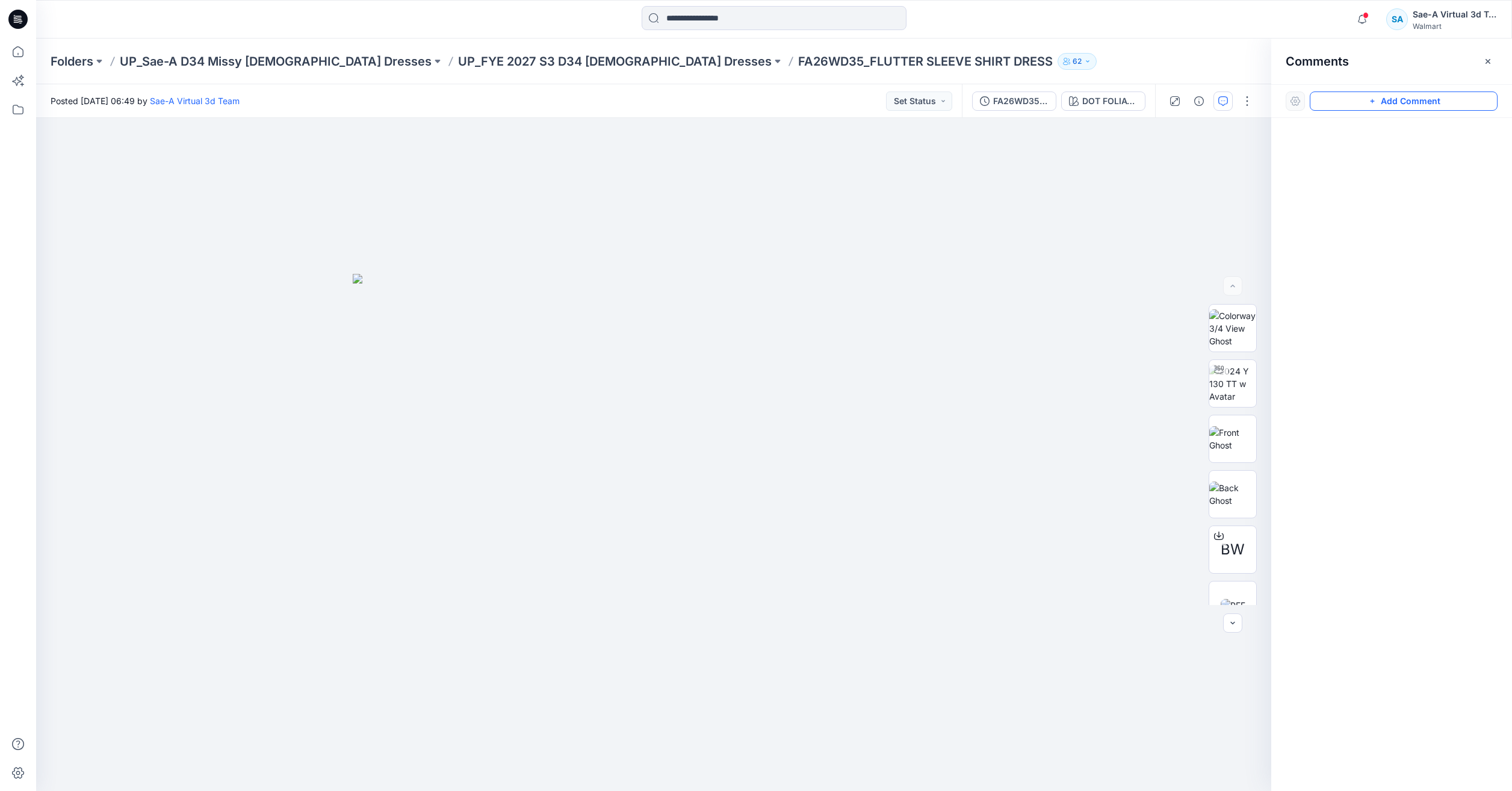
click at [1412, 105] on button "Add Comment" at bounding box center [1404, 101] width 188 height 19
click at [879, 179] on div "1" at bounding box center [654, 454] width 1235 height 673
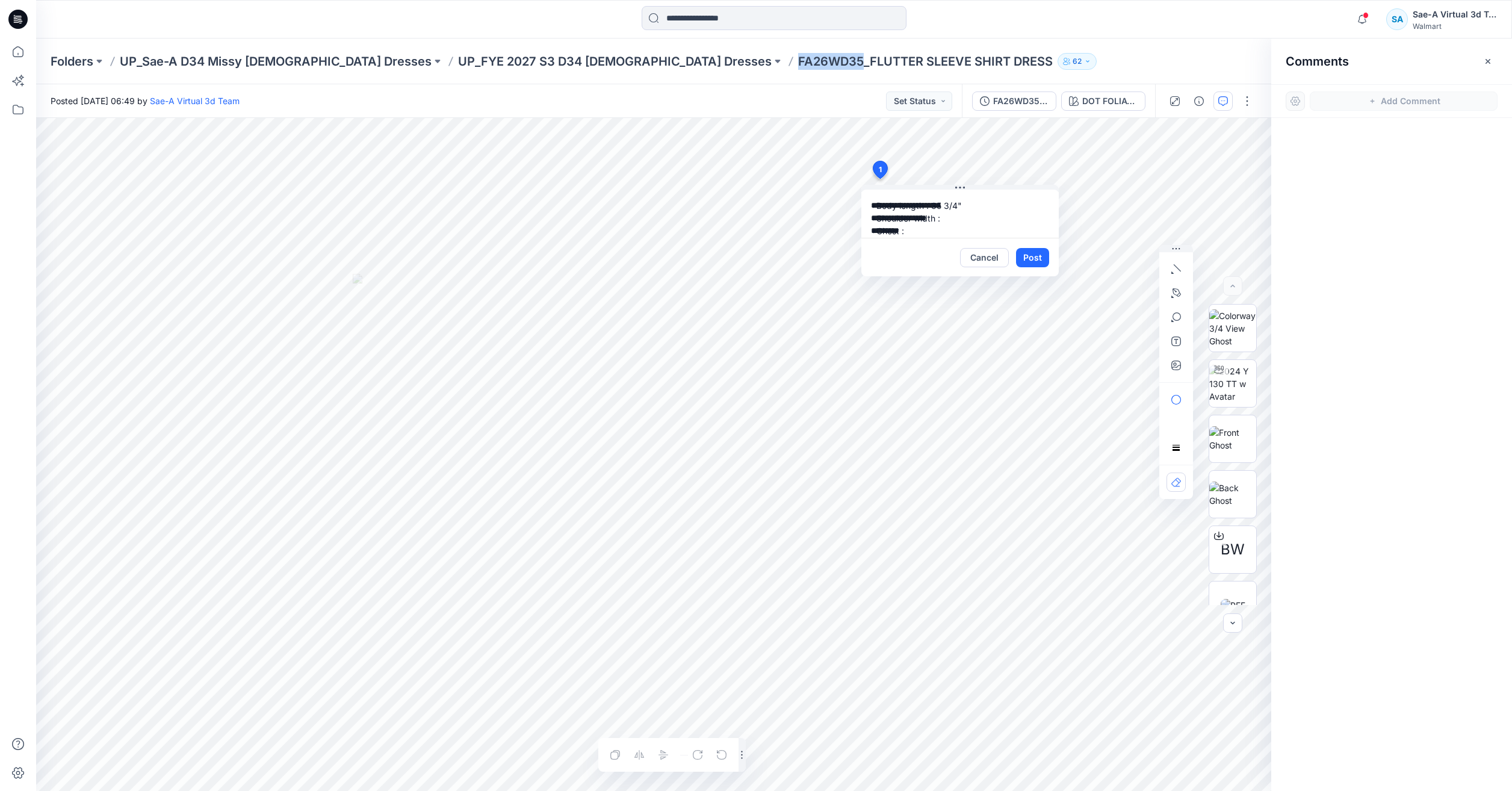
drag, startPoint x: 669, startPoint y: 58, endPoint x: 598, endPoint y: 73, distance: 72.6
click at [598, 73] on div "Folders UP_Sae-A D34 Missy [DEMOGRAPHIC_DATA] Dresses UP_FYE 2027 S3 D34 [DEMOG…" at bounding box center [774, 62] width 1476 height 46
click at [969, 219] on textarea "**********" at bounding box center [959, 213] width 197 height 48
paste textarea "**********"
type textarea "**********"
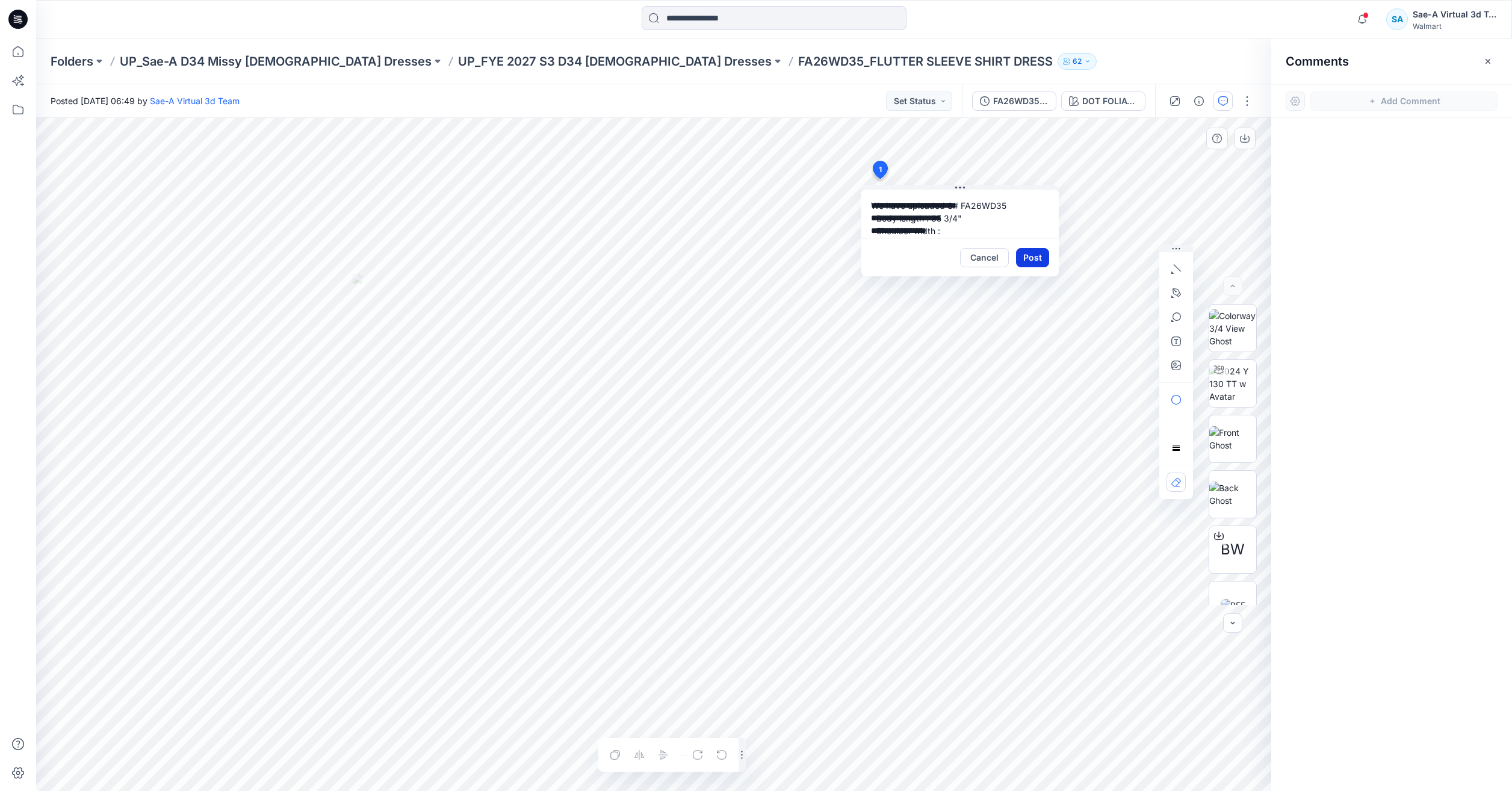
click at [1033, 253] on button "Post" at bounding box center [1032, 258] width 33 height 19
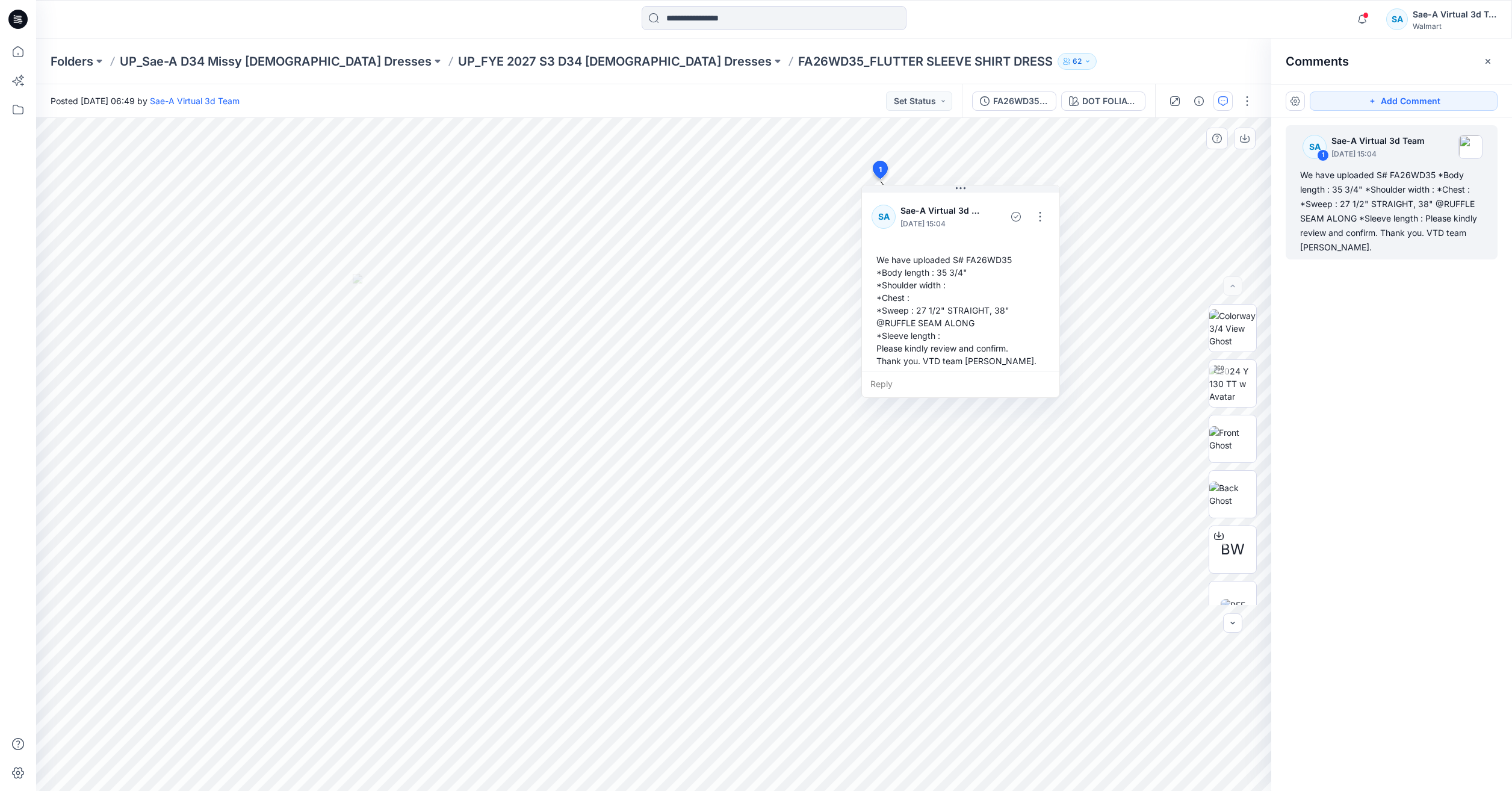
scroll to position [9, 0]
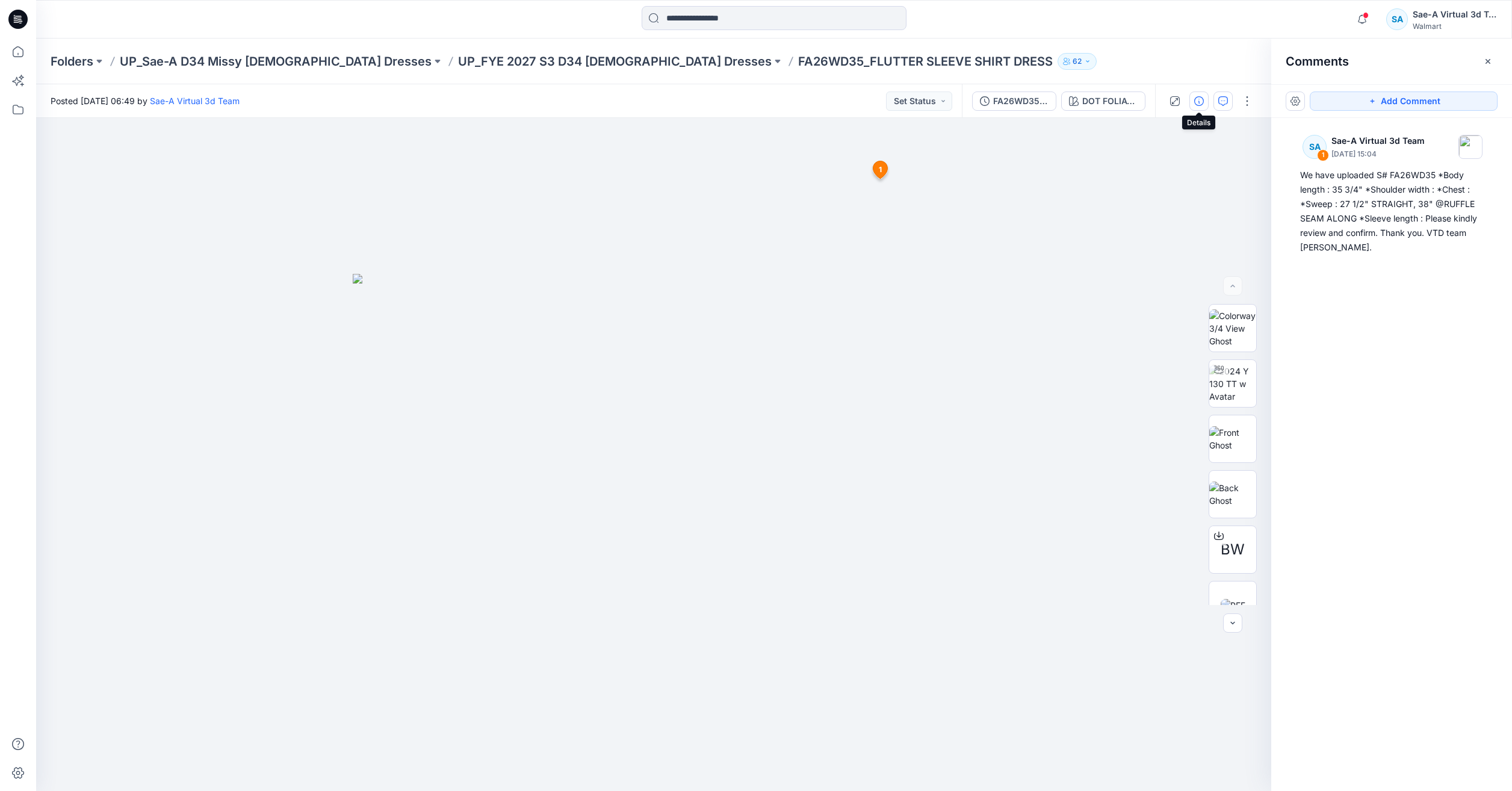
click at [1202, 99] on icon "button" at bounding box center [1199, 101] width 9 height 9
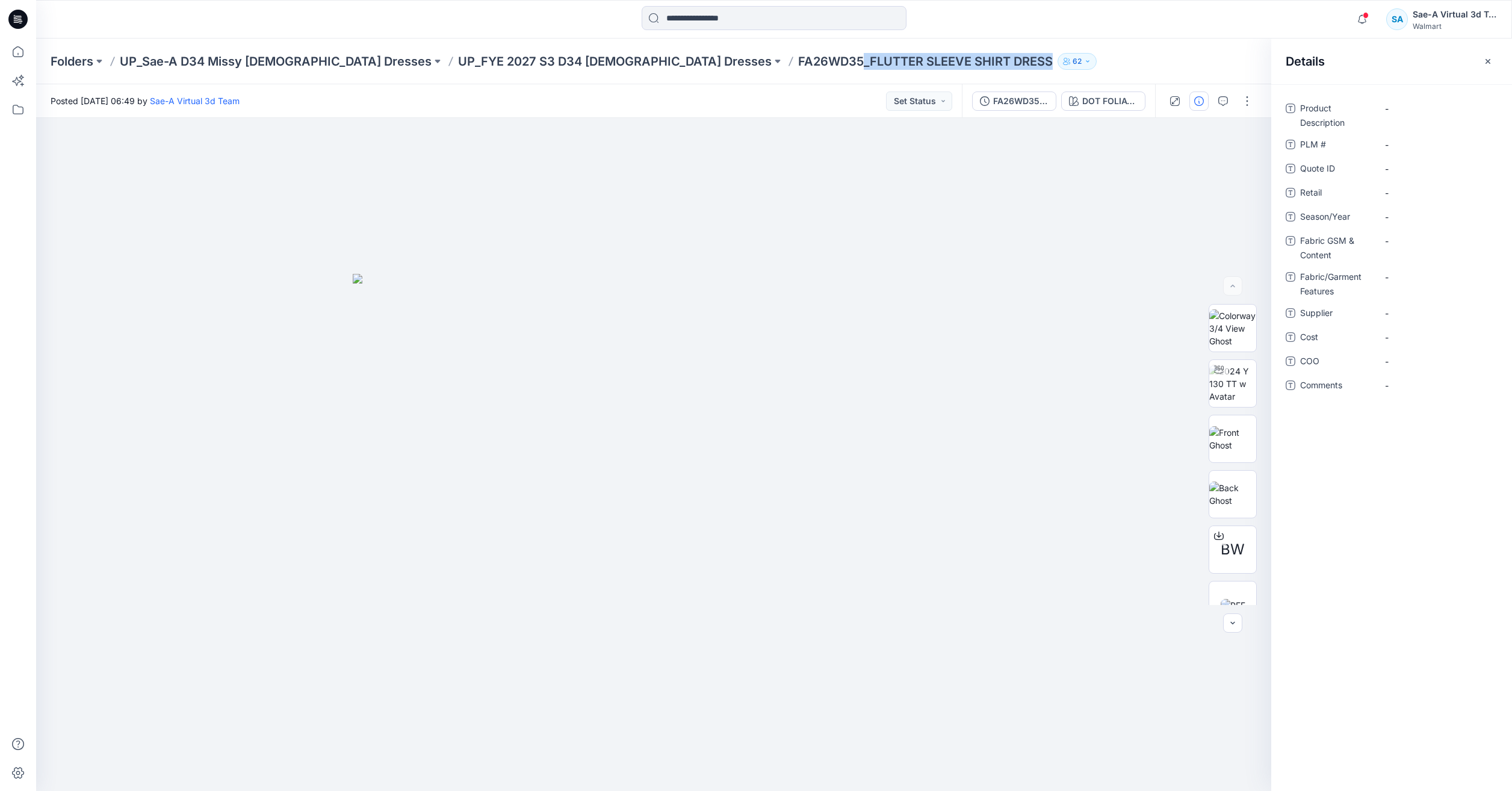
drag, startPoint x: 860, startPoint y: 58, endPoint x: 673, endPoint y: 62, distance: 187.0
click at [673, 62] on div "Folders UP_Sae-A D34 Missy Ladies Dresses UP_FYE 2027 S3 D34 Ladies Dresses FA2…" at bounding box center [727, 61] width 1353 height 17
copy p "FLUTTER SLEEVE SHIRT DRESS"
click at [1405, 112] on Description "-" at bounding box center [1437, 108] width 105 height 13
type textarea "**********"
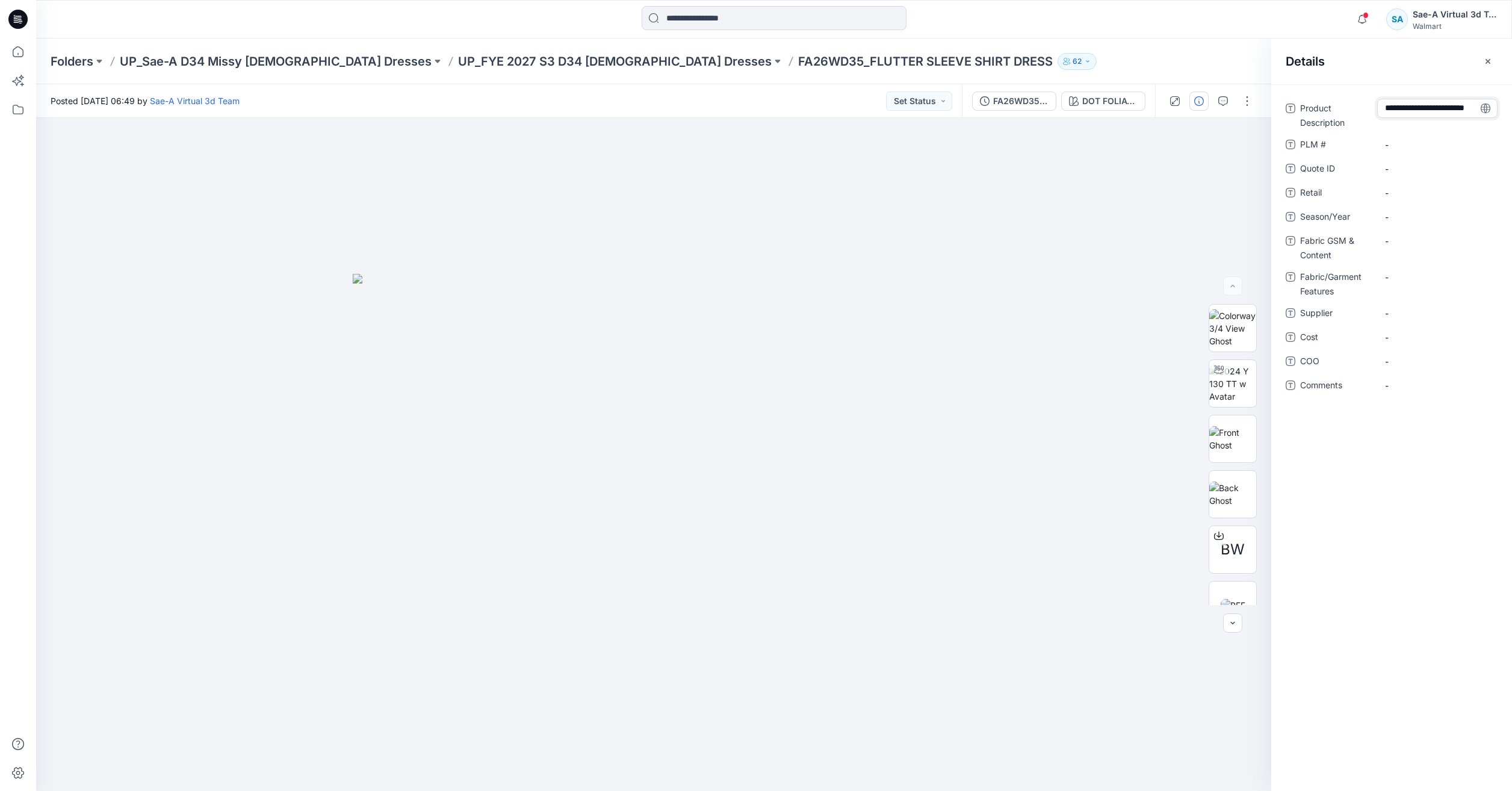
scroll to position [0, 0]
click at [1385, 109] on textarea "**********" at bounding box center [1437, 108] width 120 height 19
click at [1427, 126] on div "**********" at bounding box center [1437, 114] width 120 height 31
click at [1421, 144] on \ "-" at bounding box center [1437, 145] width 105 height 13
type textarea "********"
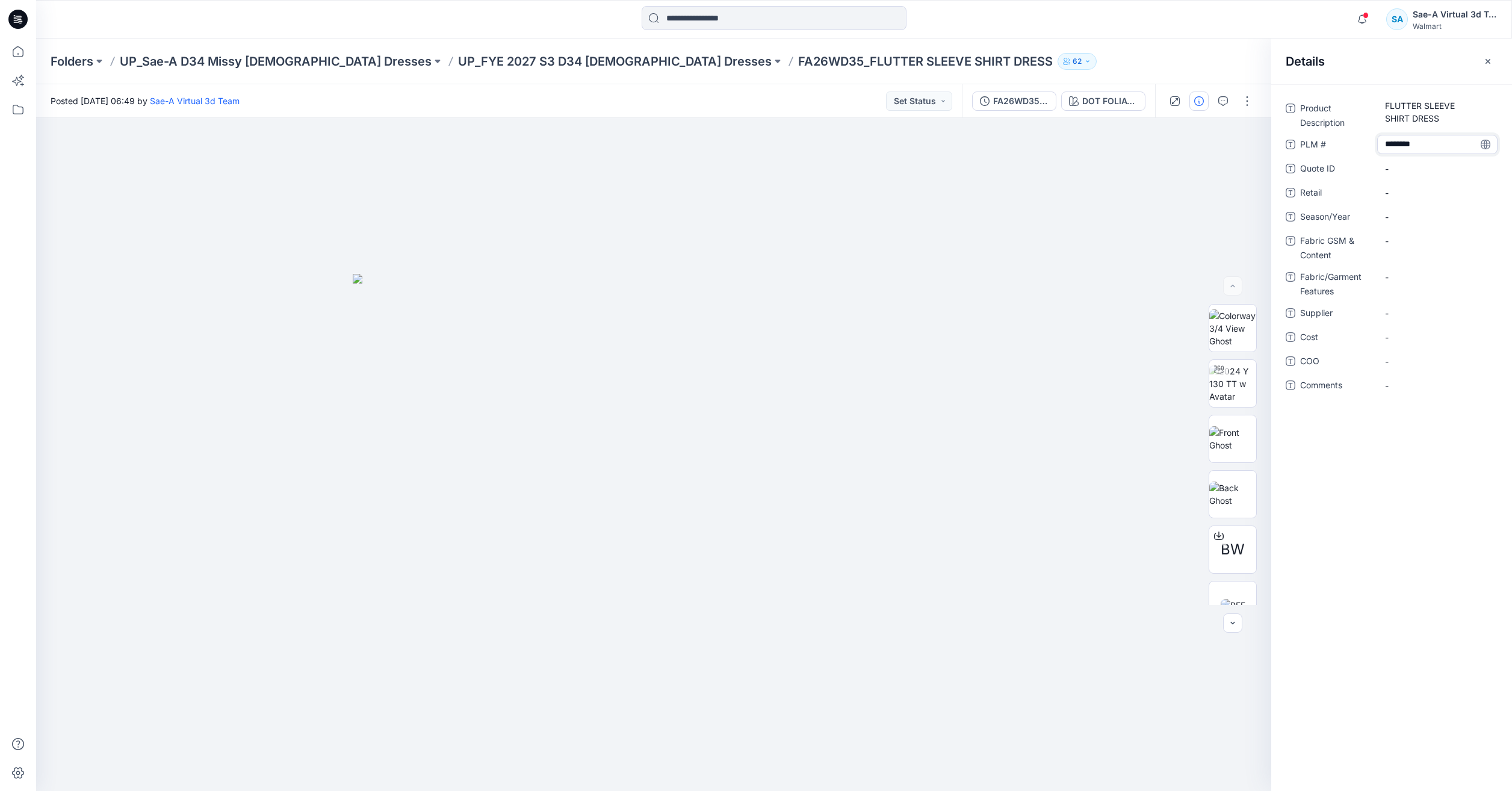
click at [1429, 203] on div "Product Description FLUTTER SLEEVE SHIRT DRESS PLM # ******** Quote ID - Retail…" at bounding box center [1392, 254] width 212 height 311
drag, startPoint x: 1432, startPoint y: 175, endPoint x: 1419, endPoint y: 206, distance: 33.6
click at [1431, 174] on ID "-" at bounding box center [1437, 169] width 105 height 13
click at [1410, 216] on span "-" at bounding box center [1437, 217] width 105 height 13
type textarea "*****"
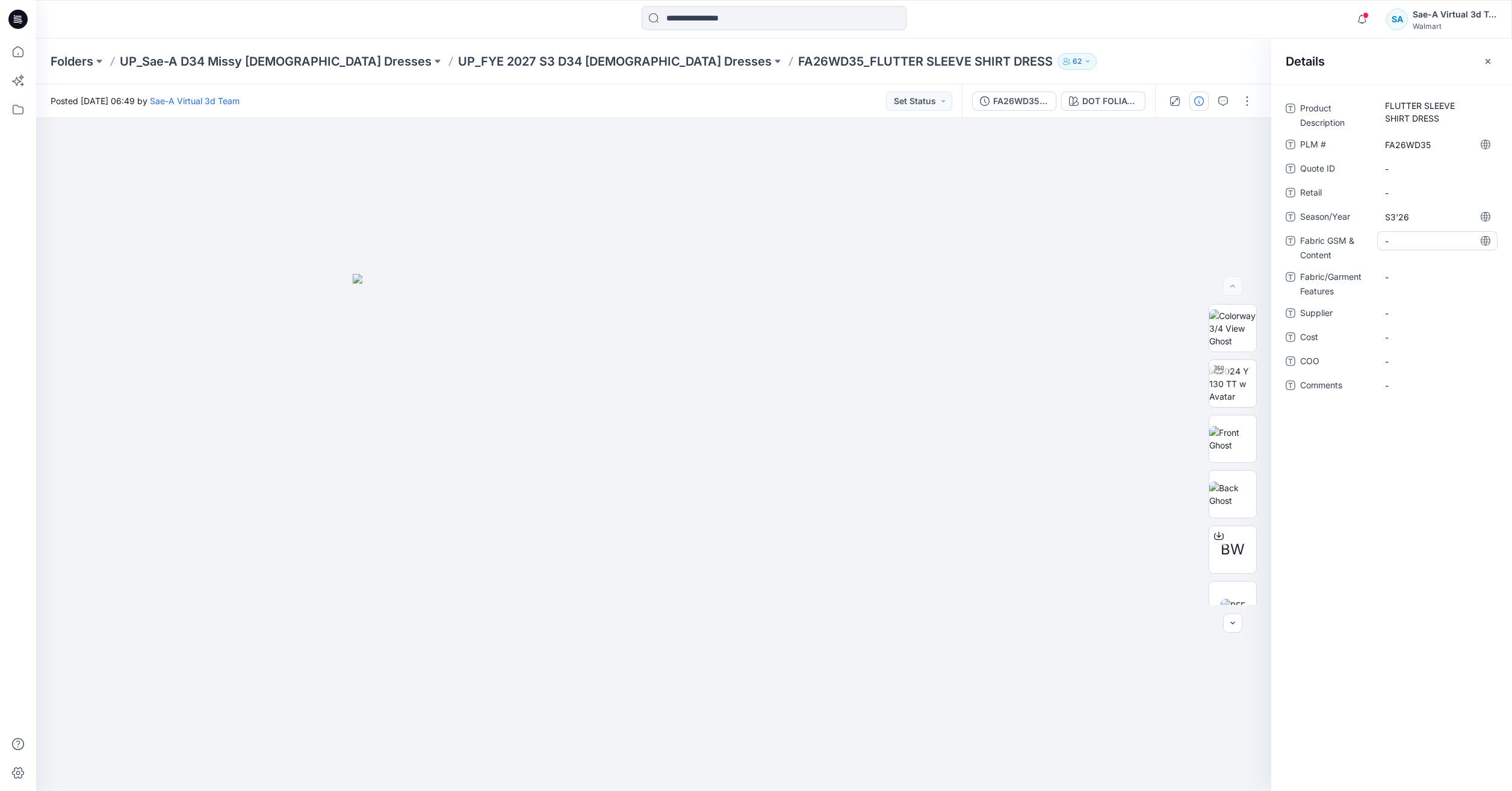
click at [1414, 240] on Content "-" at bounding box center [1437, 241] width 105 height 13
drag, startPoint x: 1415, startPoint y: 244, endPoint x: 1416, endPoint y: 256, distance: 12.0
click at [1415, 244] on Content "-" at bounding box center [1437, 241] width 105 height 13
type textarea "**********"
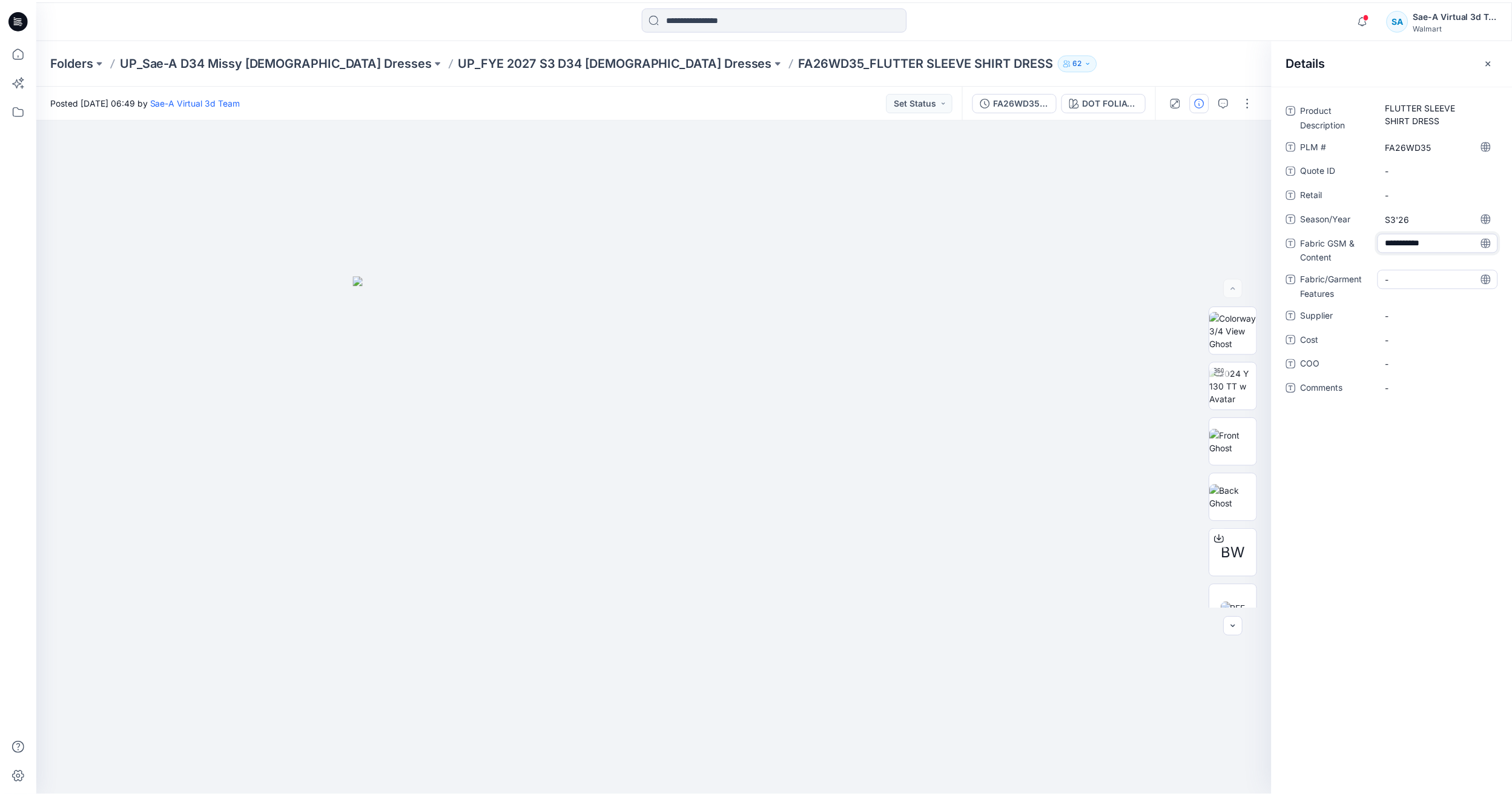
scroll to position [9, 0]
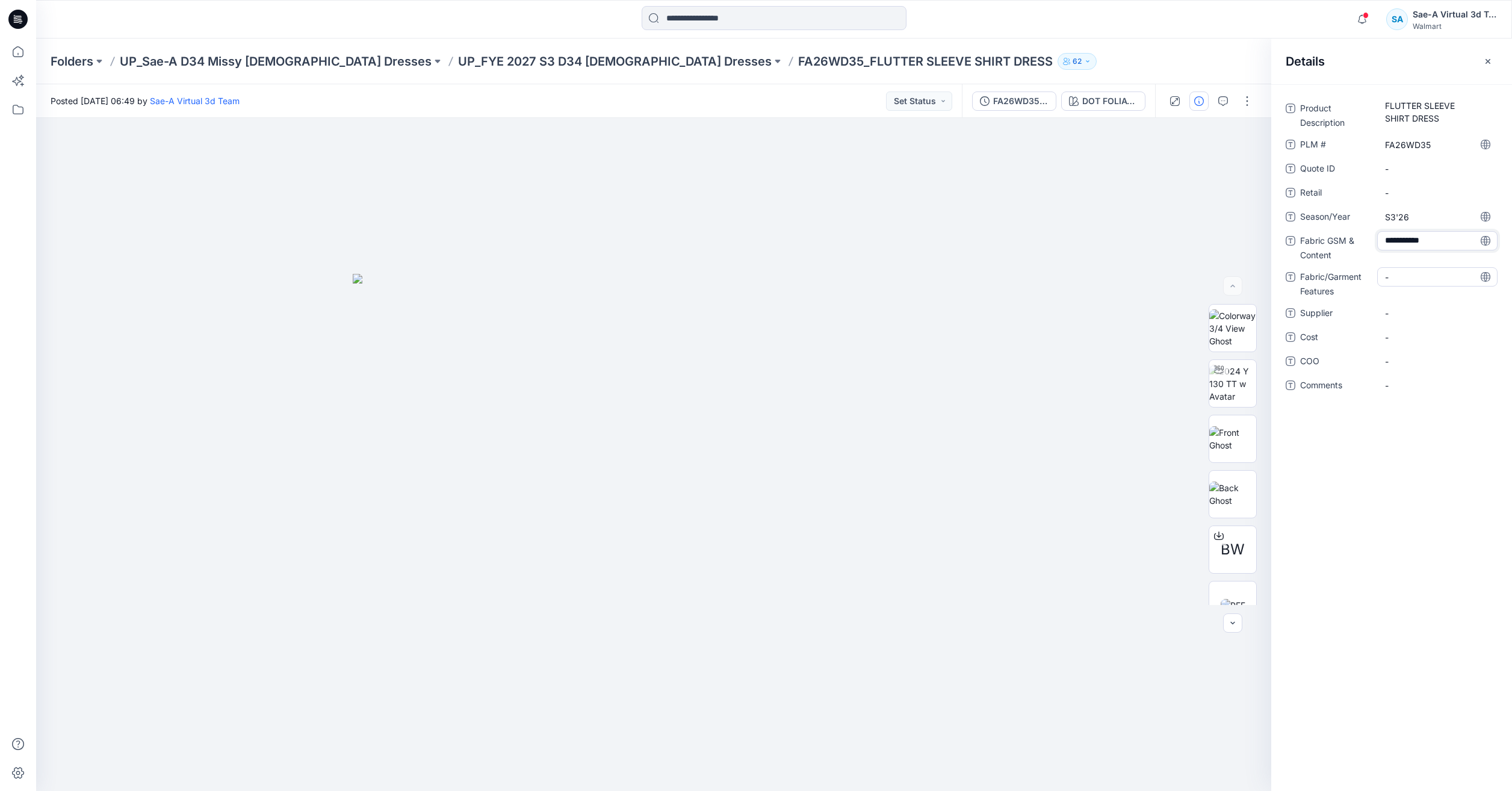
click at [1416, 272] on Features "-" at bounding box center [1437, 277] width 105 height 13
type textarea "*"
type textarea "******"
click at [1409, 316] on span "-" at bounding box center [1437, 313] width 105 height 13
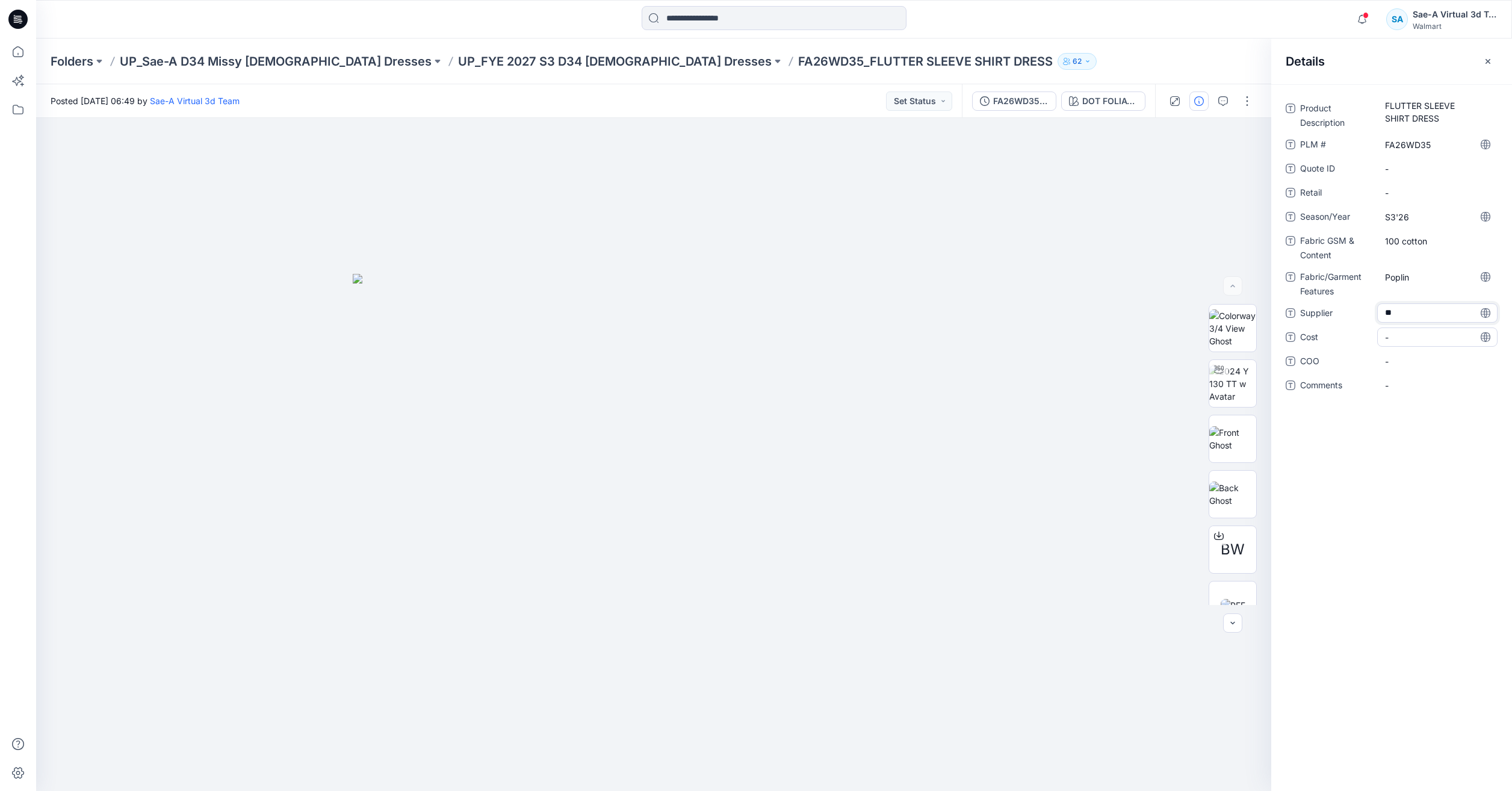
type textarea "***"
click at [1396, 338] on span "-" at bounding box center [1437, 337] width 105 height 13
type textarea "***"
click at [1438, 321] on div "SAE" at bounding box center [1437, 313] width 120 height 19
click at [1388, 453] on div "Product Description FLUTTER SLEEVE SHIRT DRESS PLM # FA26WD35 Quote ID - Retail…" at bounding box center [1392, 438] width 241 height 707
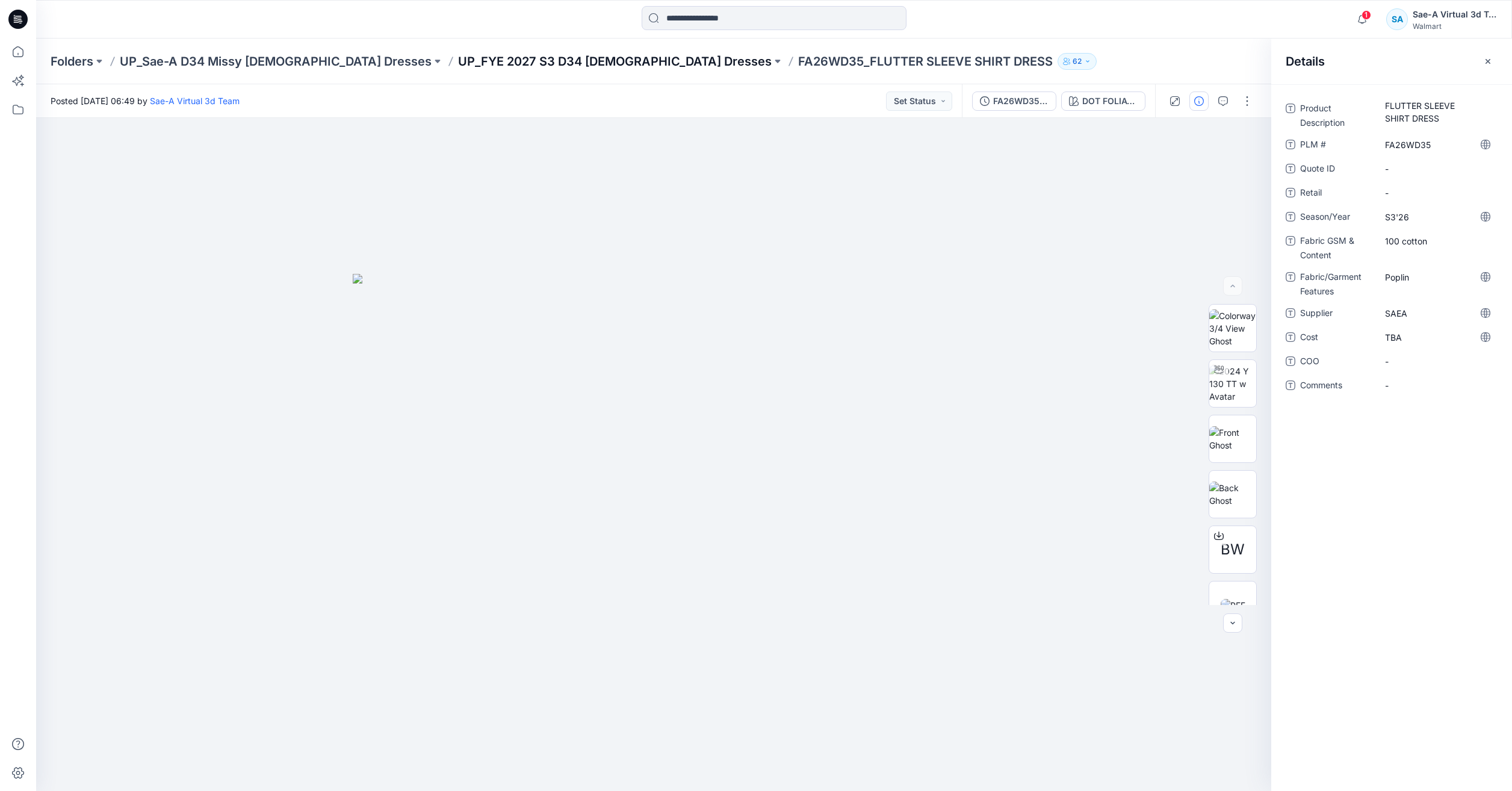
click at [543, 60] on p "UP_FYE 2027 S3 D34 [DEMOGRAPHIC_DATA] Dresses" at bounding box center [615, 61] width 314 height 17
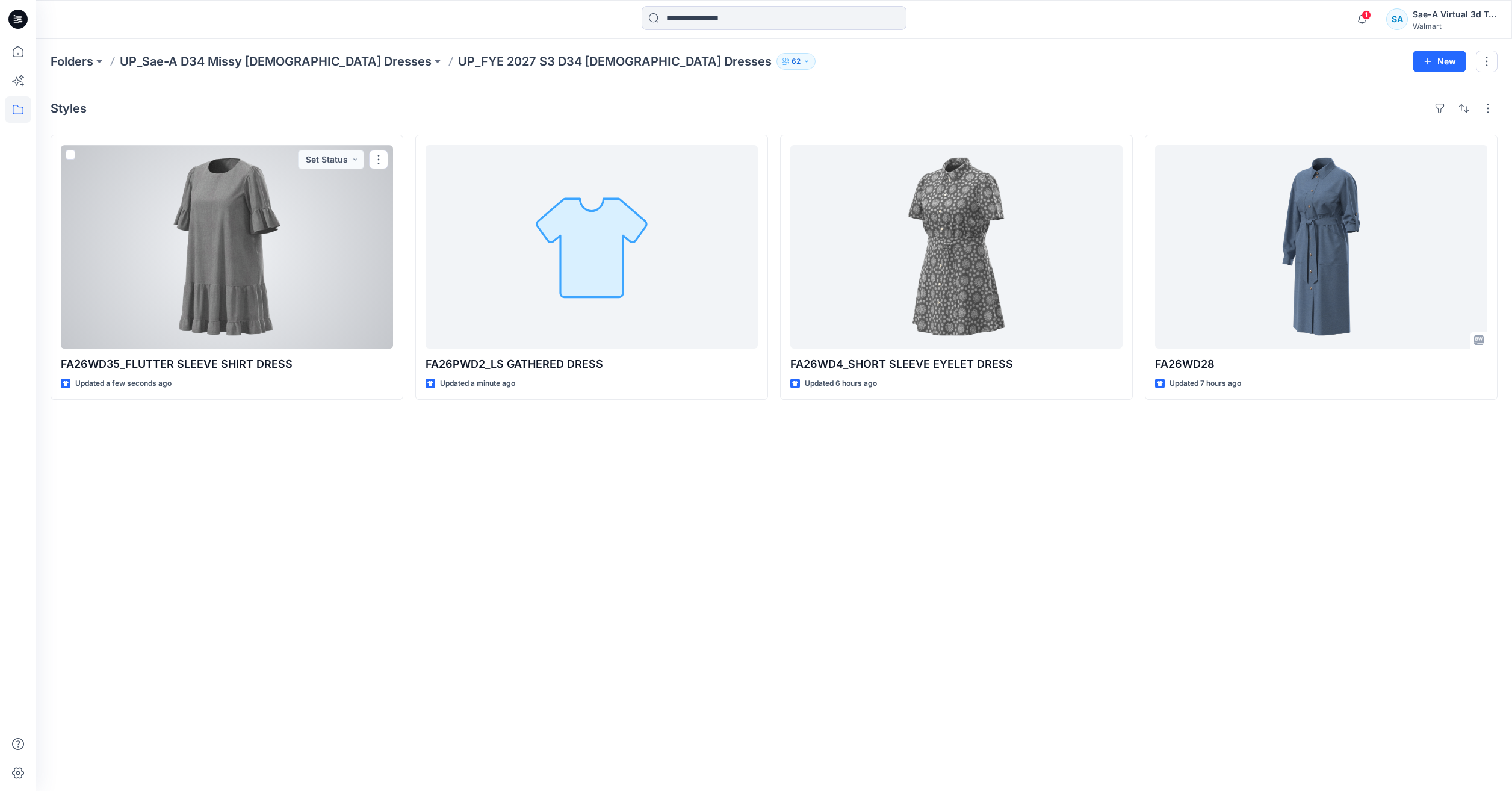
click at [267, 293] on div at bounding box center [227, 247] width 333 height 203
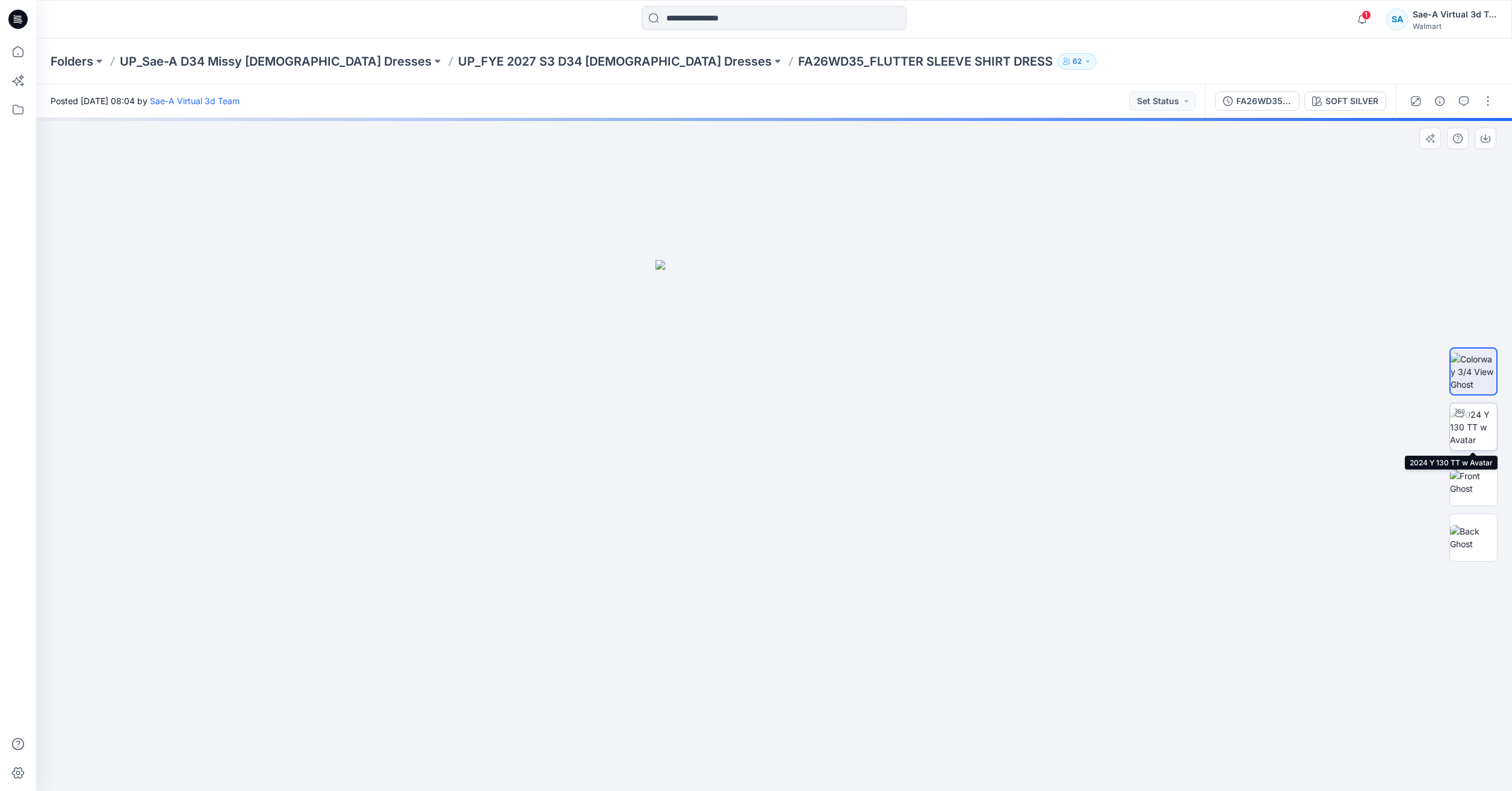
click at [1471, 420] on img at bounding box center [1473, 427] width 47 height 38
drag, startPoint x: 895, startPoint y: 771, endPoint x: 766, endPoint y: 735, distance: 133.9
click at [766, 735] on icon at bounding box center [775, 755] width 364 height 45
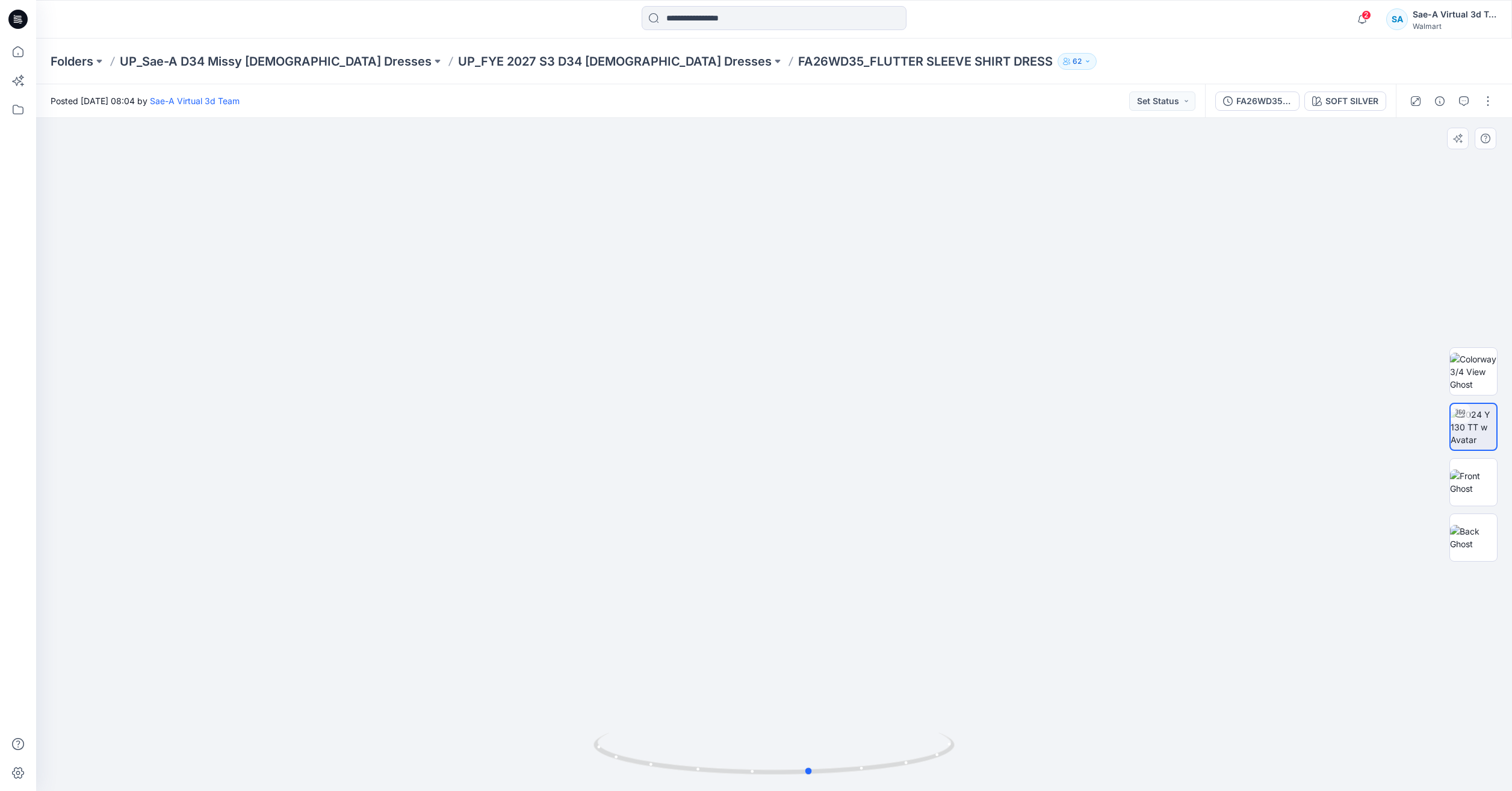
drag, startPoint x: 884, startPoint y: 765, endPoint x: 1076, endPoint y: 757, distance: 192.2
click at [1076, 757] on div at bounding box center [774, 454] width 1476 height 673
click at [19, 57] on icon at bounding box center [18, 52] width 11 height 11
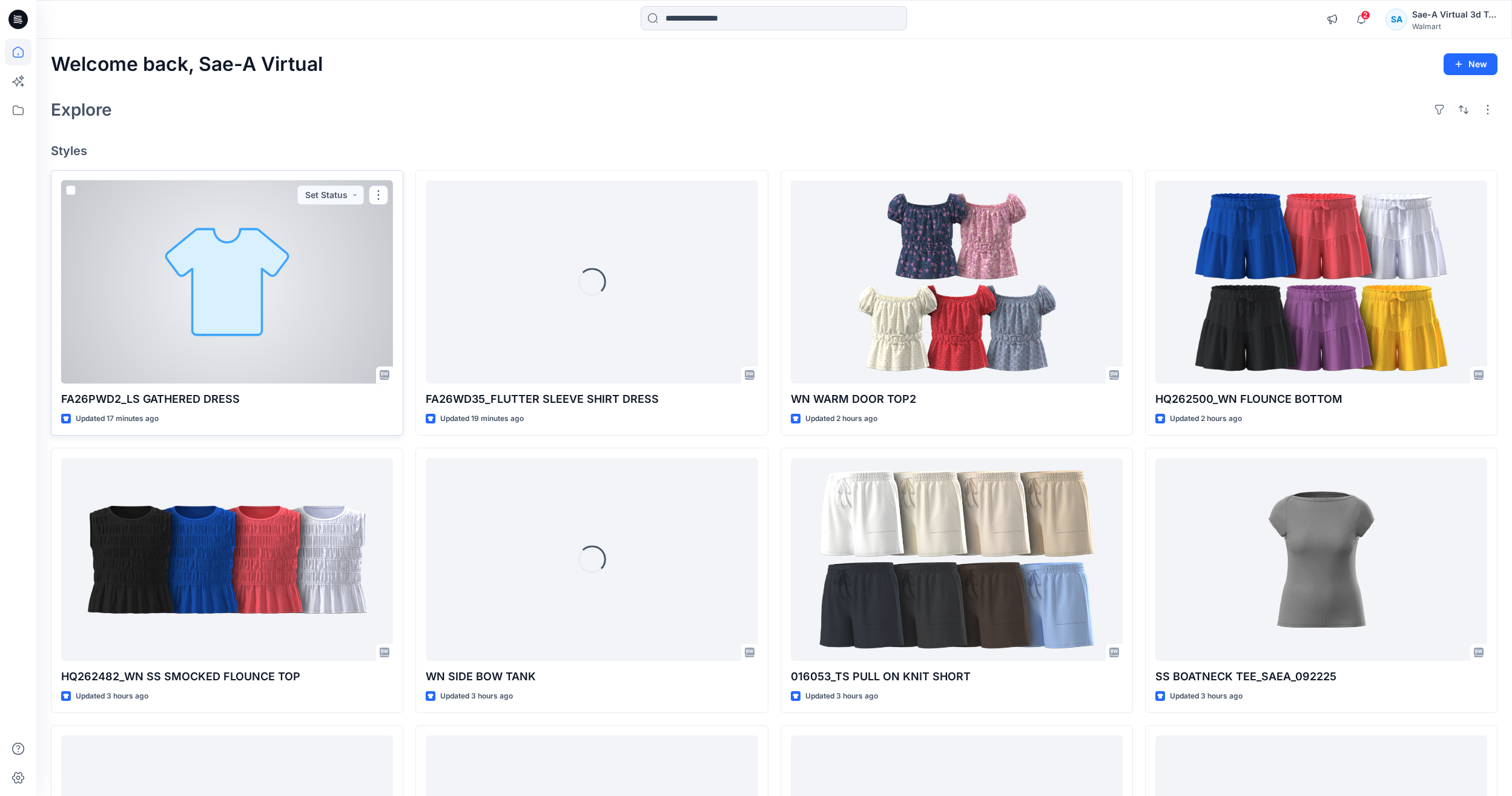
click at [241, 285] on div at bounding box center [227, 281] width 332 height 203
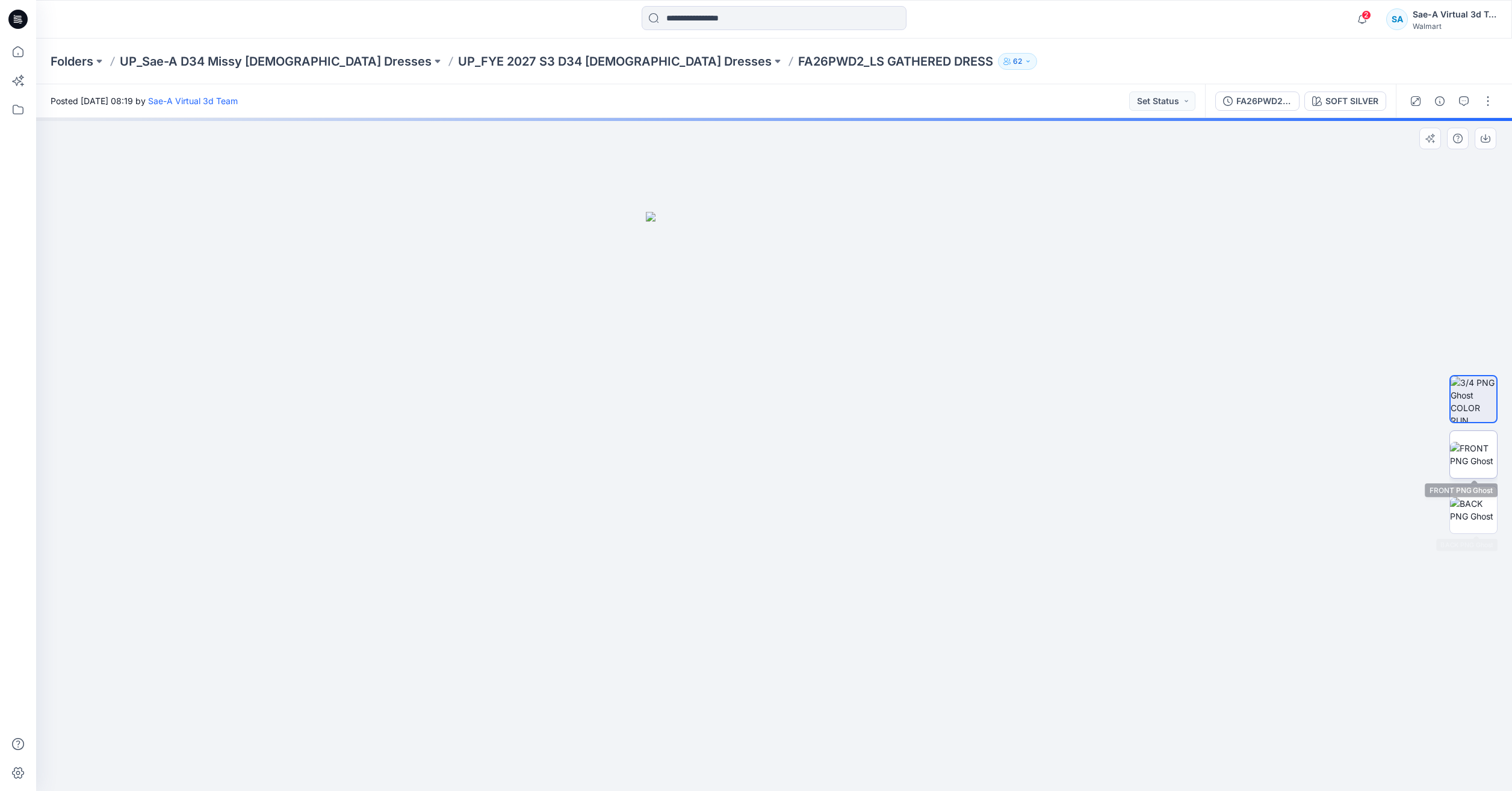
click at [1481, 465] on img at bounding box center [1473, 454] width 47 height 25
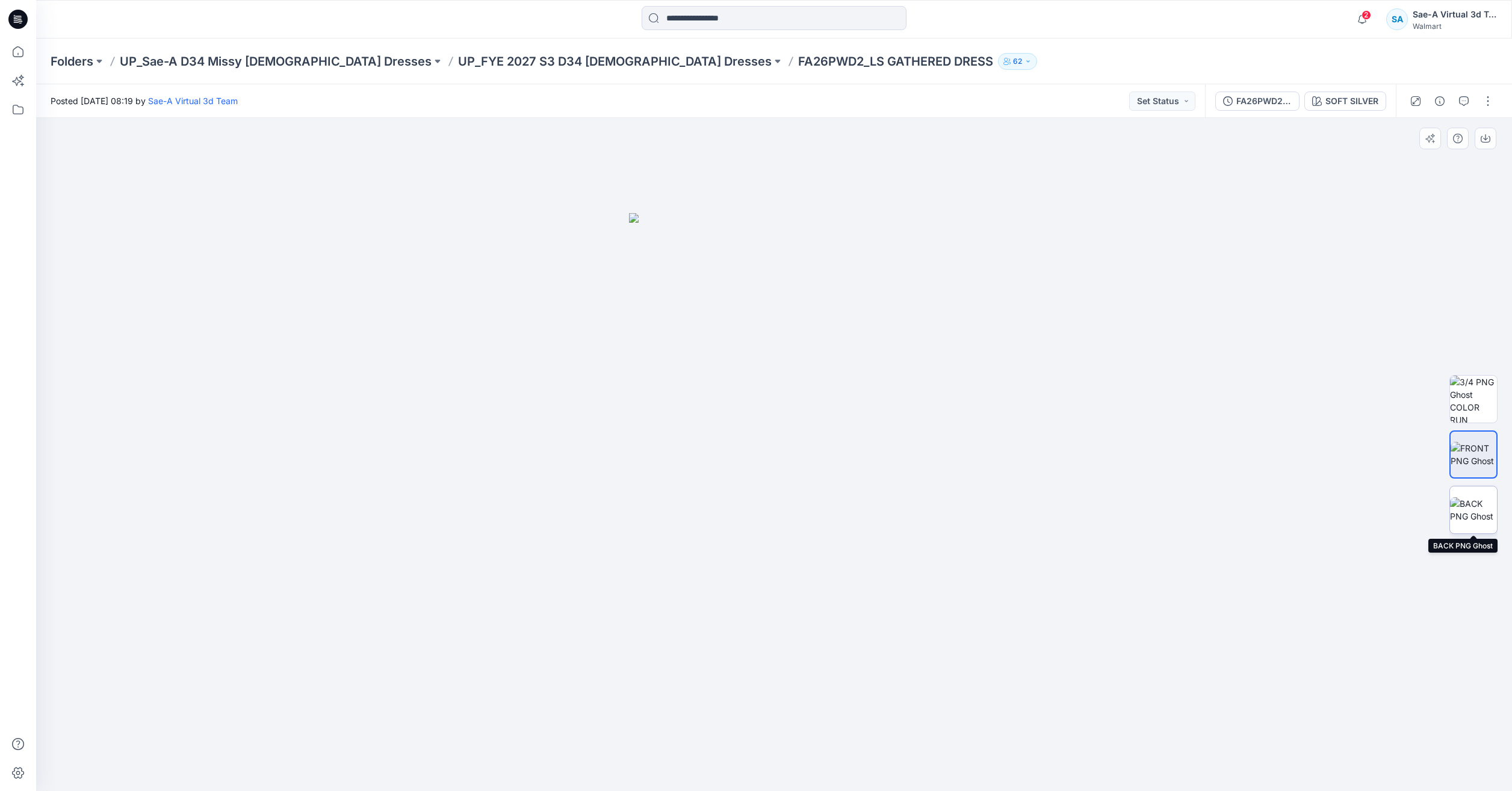
click at [1466, 507] on img at bounding box center [1473, 510] width 47 height 25
click at [5, 53] on icon at bounding box center [18, 52] width 27 height 27
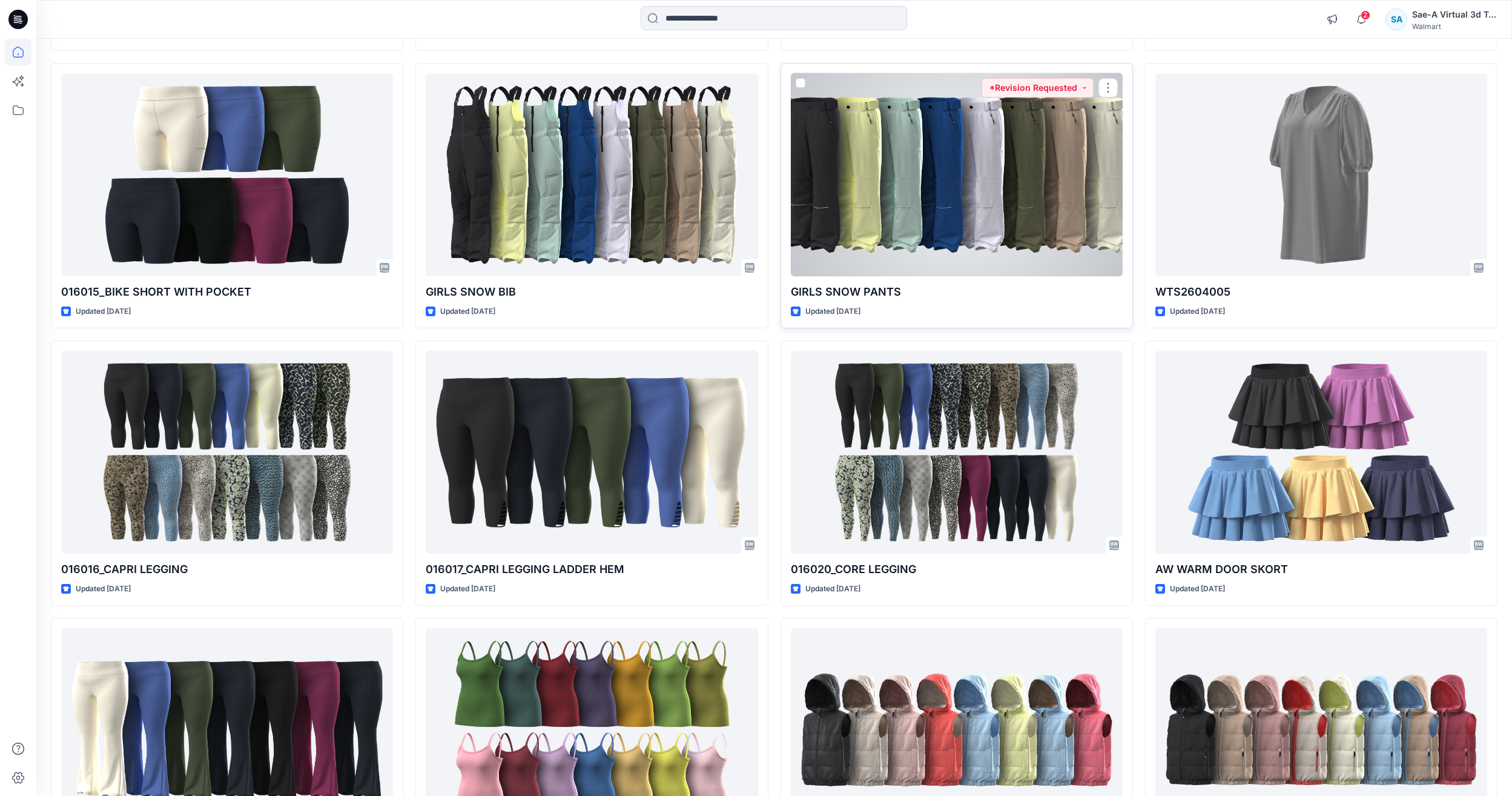
scroll to position [1554, 0]
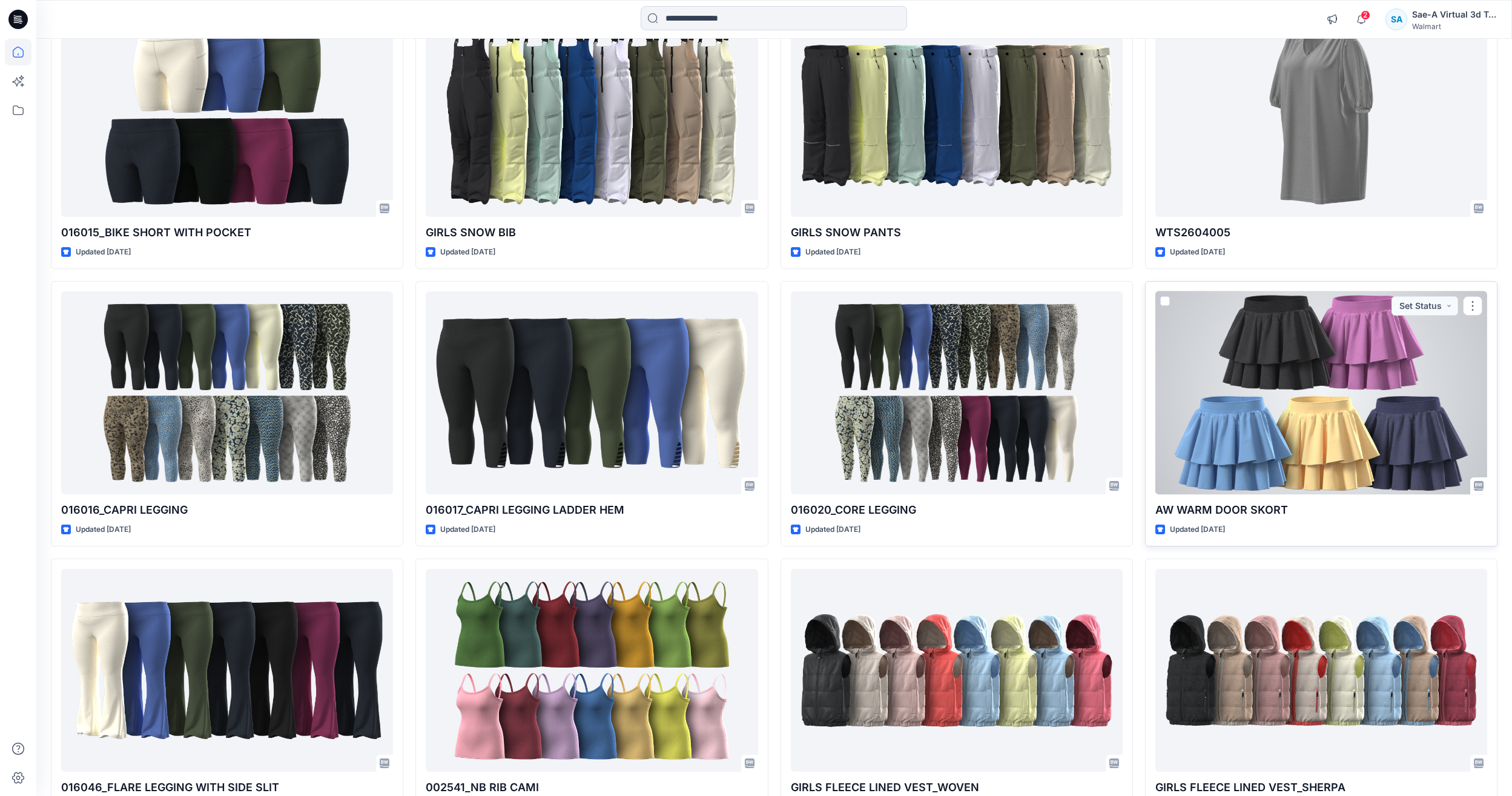
click at [1264, 413] on div at bounding box center [1321, 393] width 332 height 203
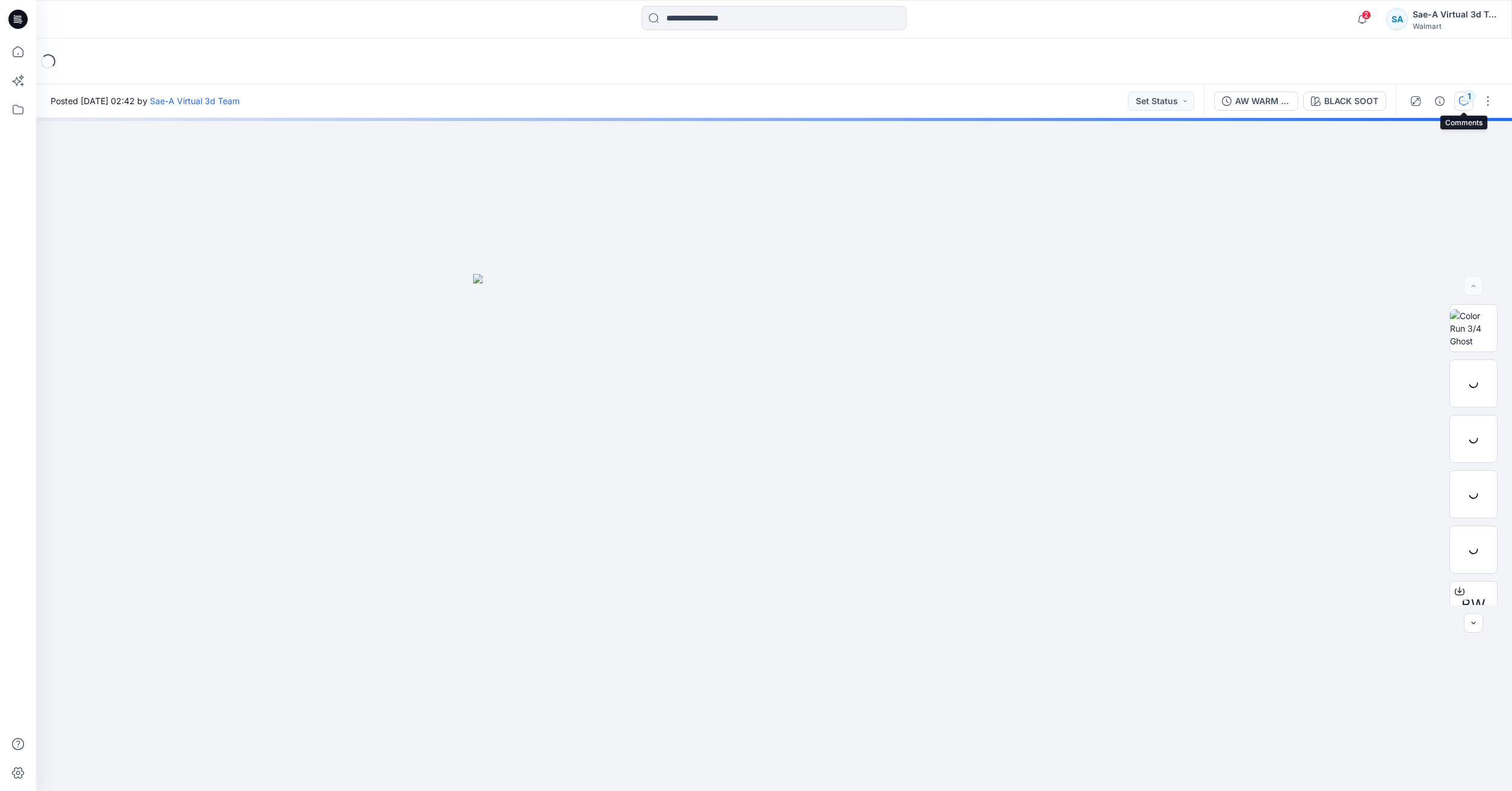
click at [1471, 100] on div "1" at bounding box center [1469, 96] width 12 height 12
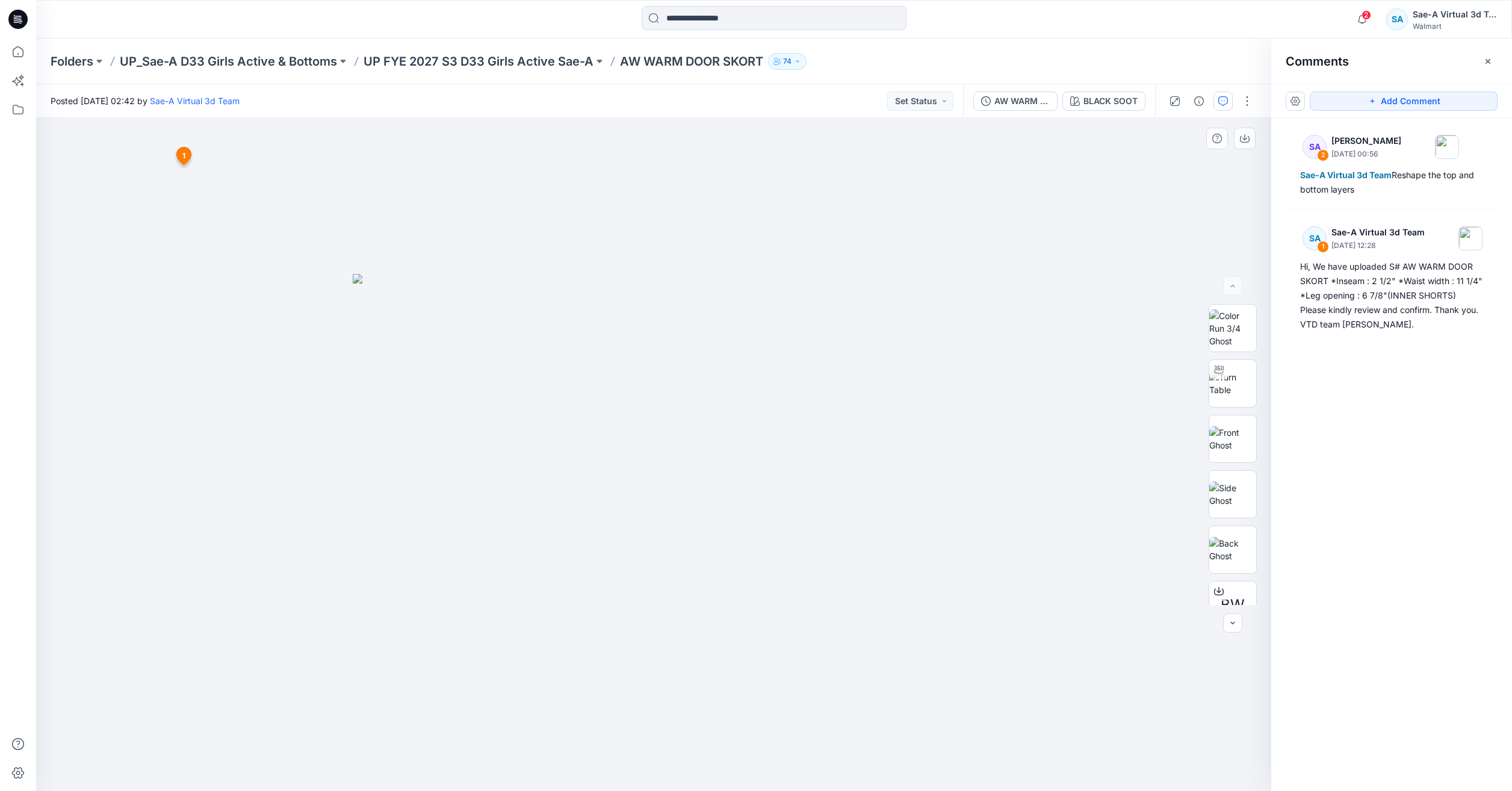
click at [706, 357] on img at bounding box center [654, 532] width 602 height 517
click at [1238, 393] on img at bounding box center [1232, 383] width 47 height 25
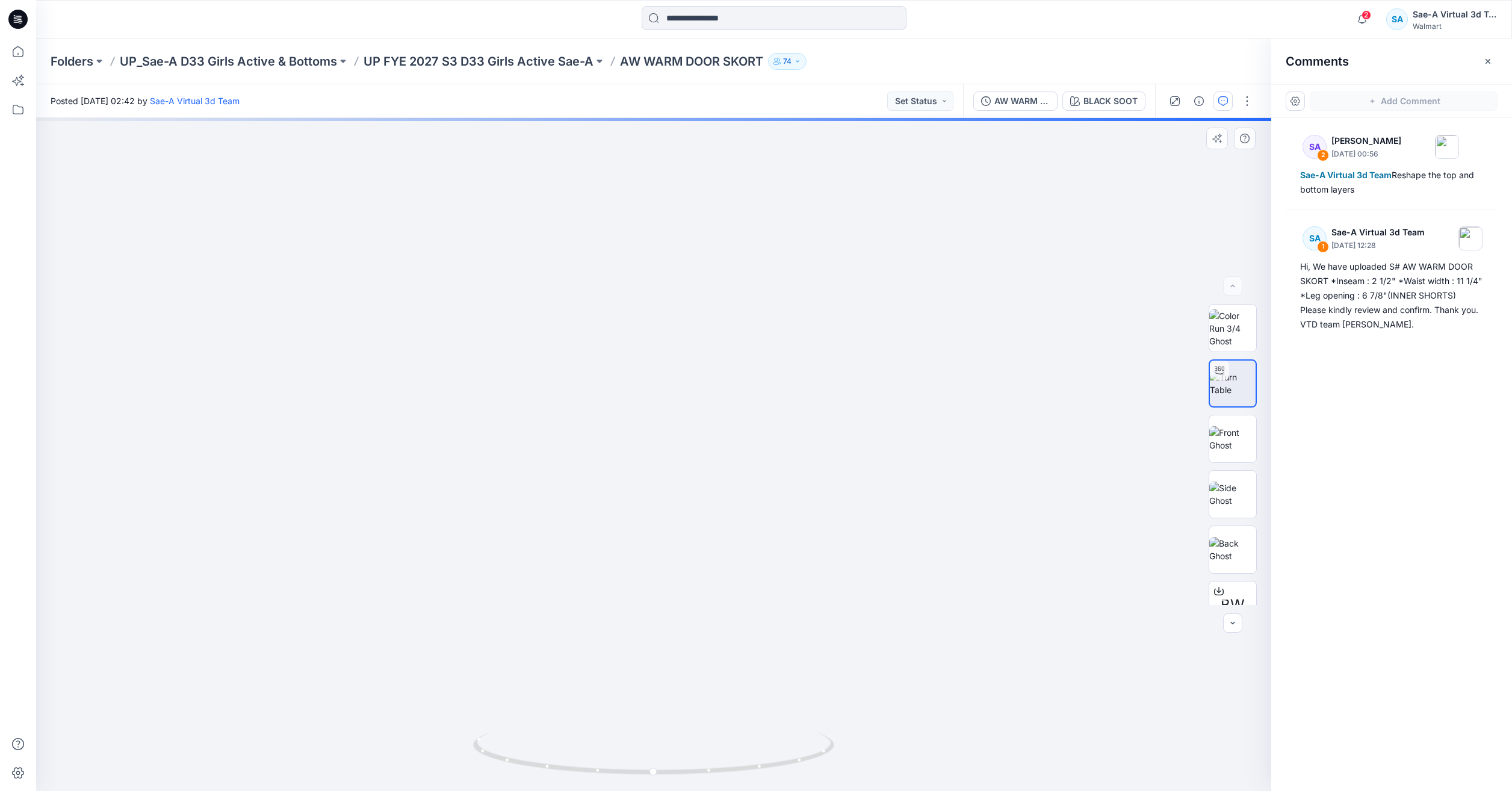
drag, startPoint x: 842, startPoint y: 424, endPoint x: 868, endPoint y: 345, distance: 83.2
click at [213, 208] on img at bounding box center [665, 224] width 1258 height 1133
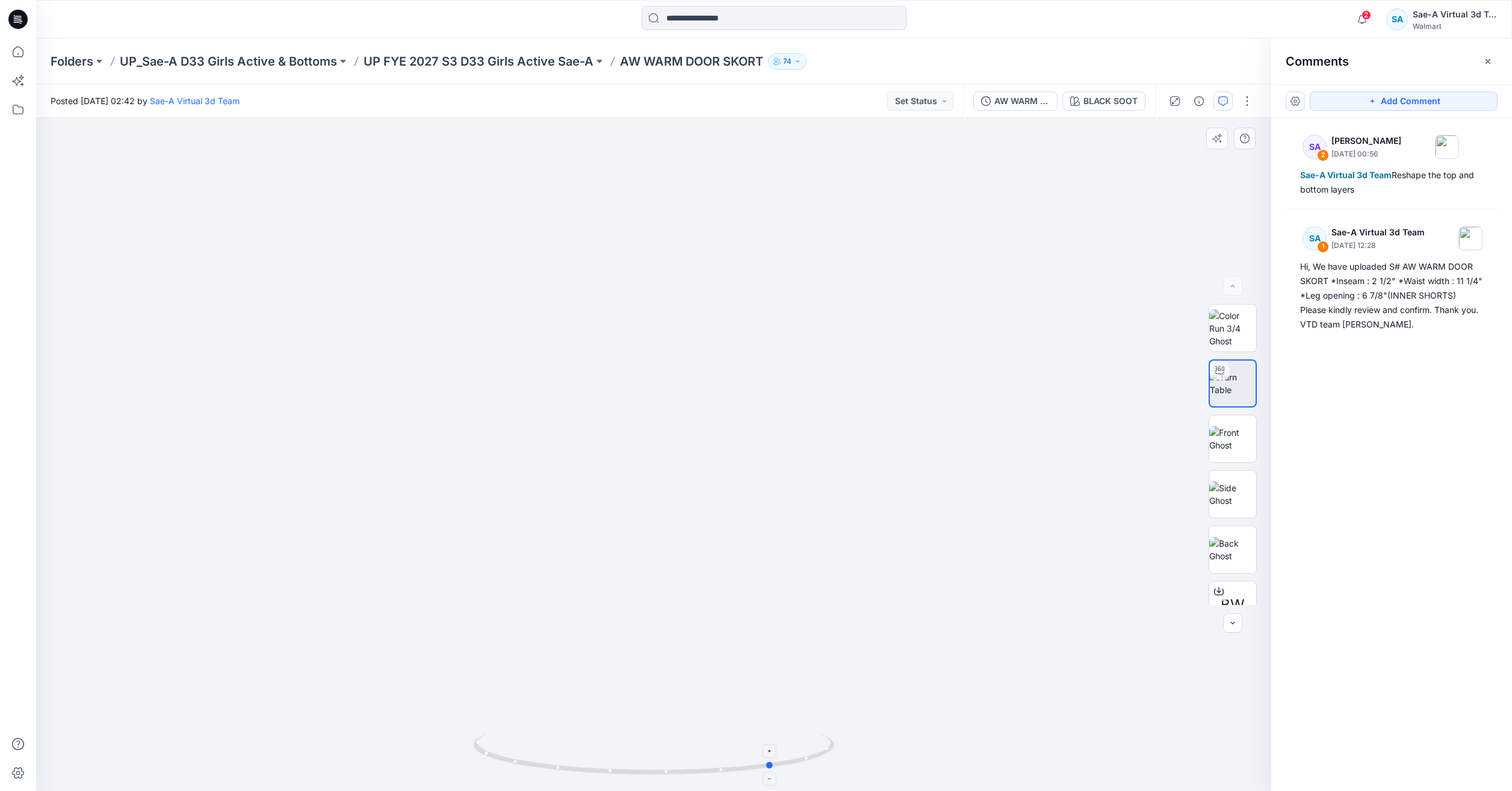
drag, startPoint x: 796, startPoint y: 772, endPoint x: 557, endPoint y: 741, distance: 241.0
click at [557, 741] on icon at bounding box center [655, 755] width 364 height 45
click at [22, 54] on icon at bounding box center [18, 52] width 27 height 27
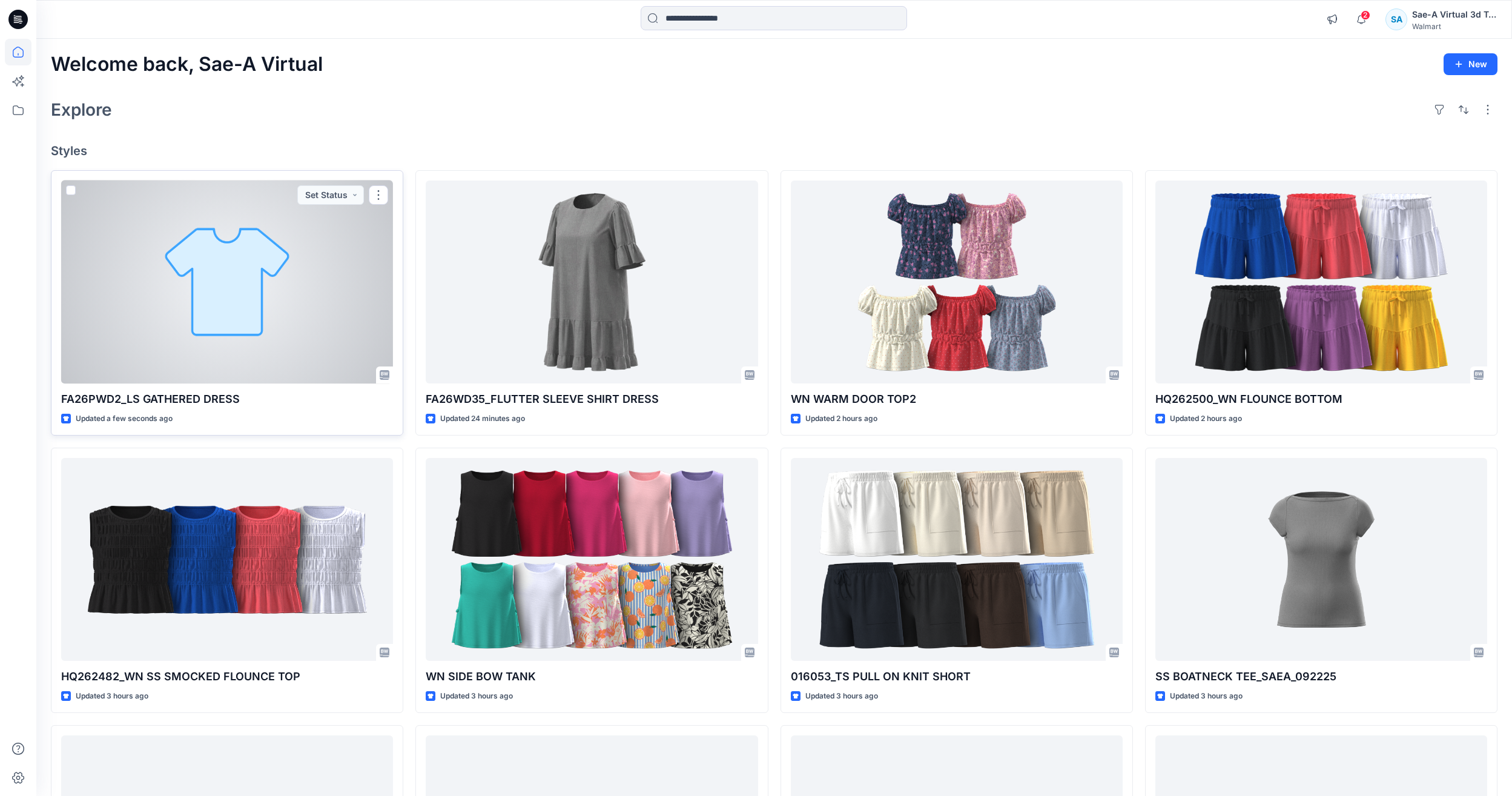
click at [251, 209] on div at bounding box center [227, 281] width 332 height 203
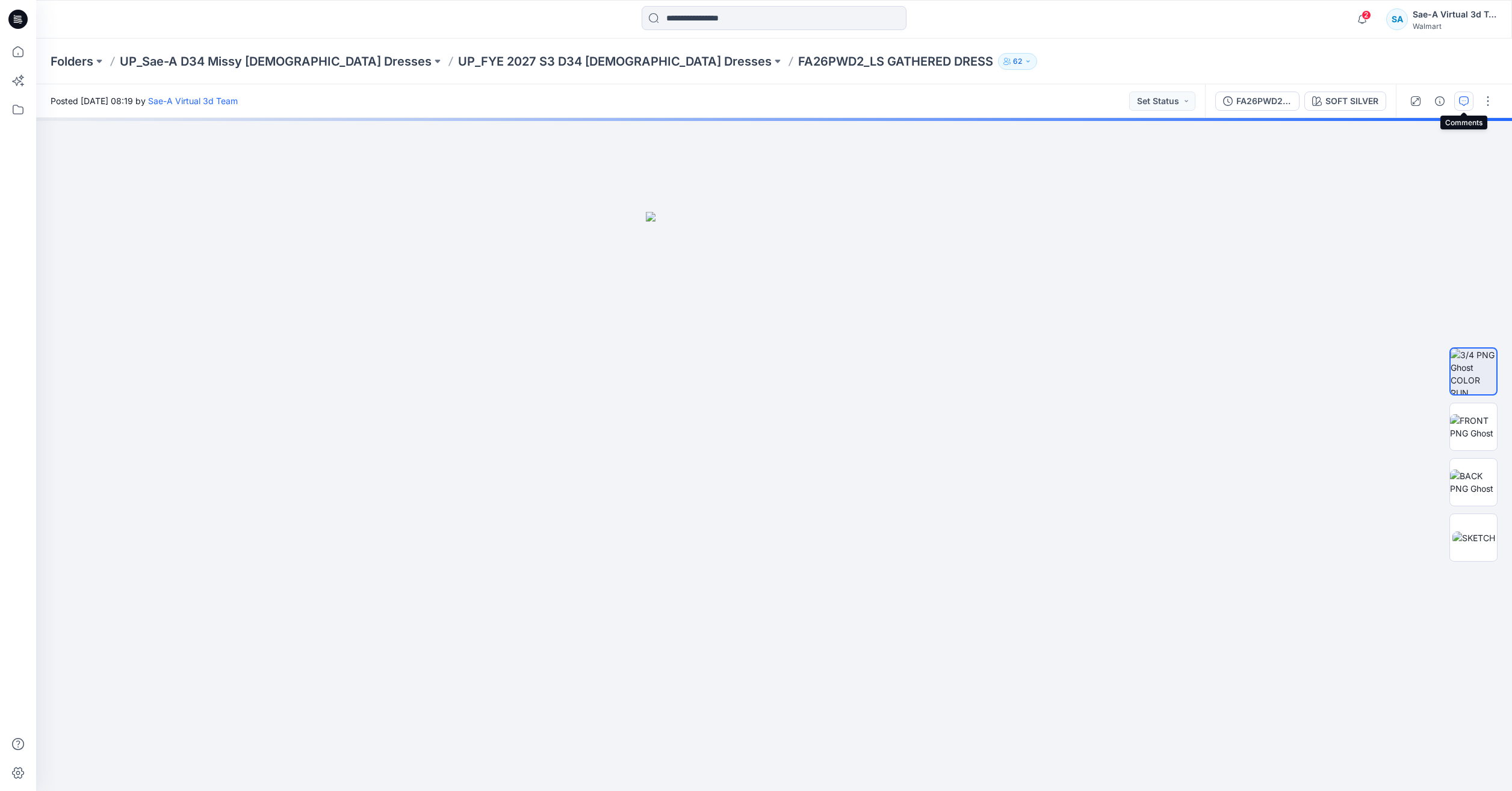
click at [1467, 92] on button "button" at bounding box center [1464, 101] width 19 height 19
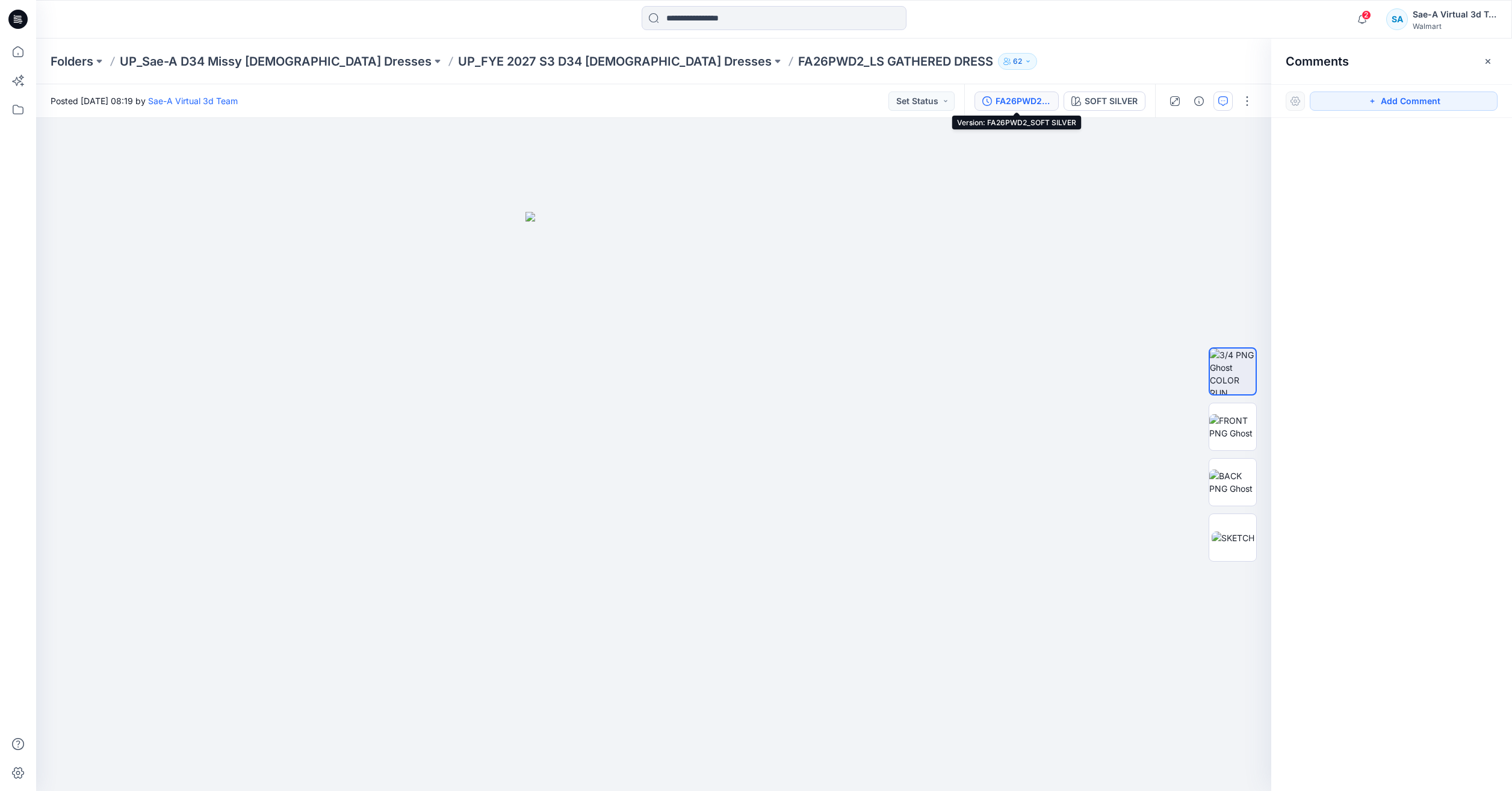
click at [1006, 95] on div "FA26PWD2_SOFT SILVER" at bounding box center [1023, 101] width 56 height 13
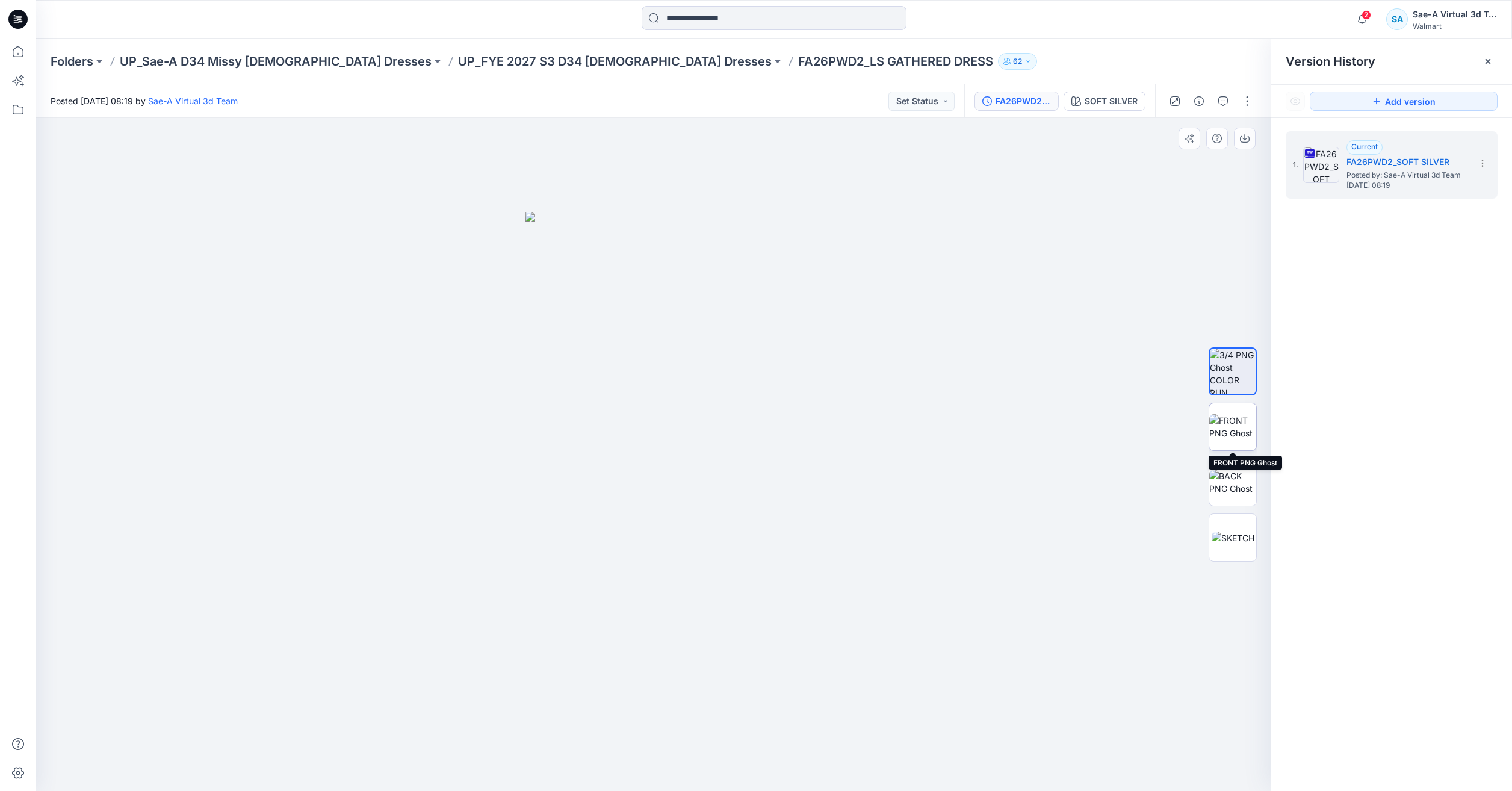
click at [1234, 418] on img at bounding box center [1232, 427] width 47 height 25
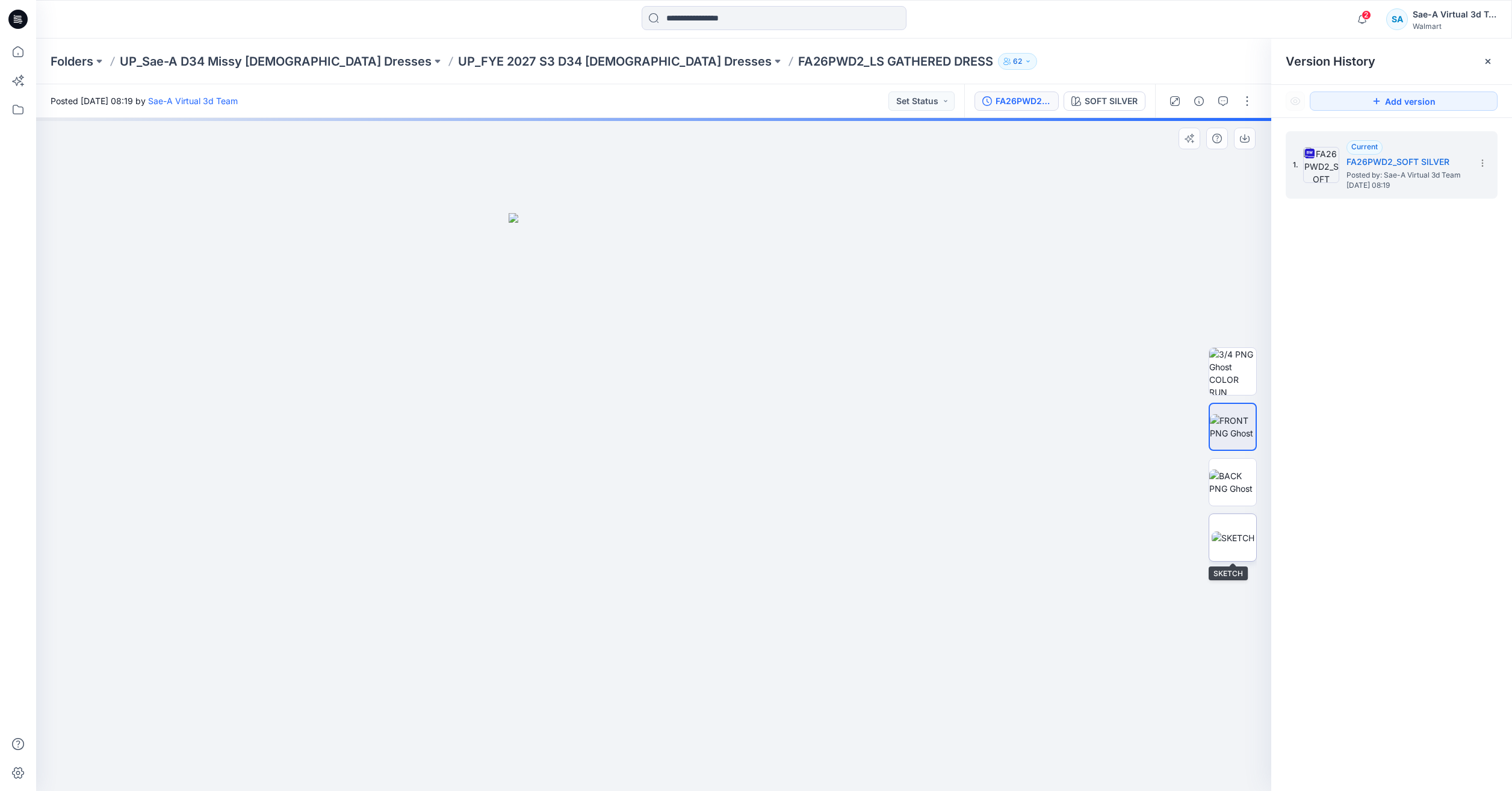
click at [1226, 544] on img at bounding box center [1233, 537] width 43 height 13
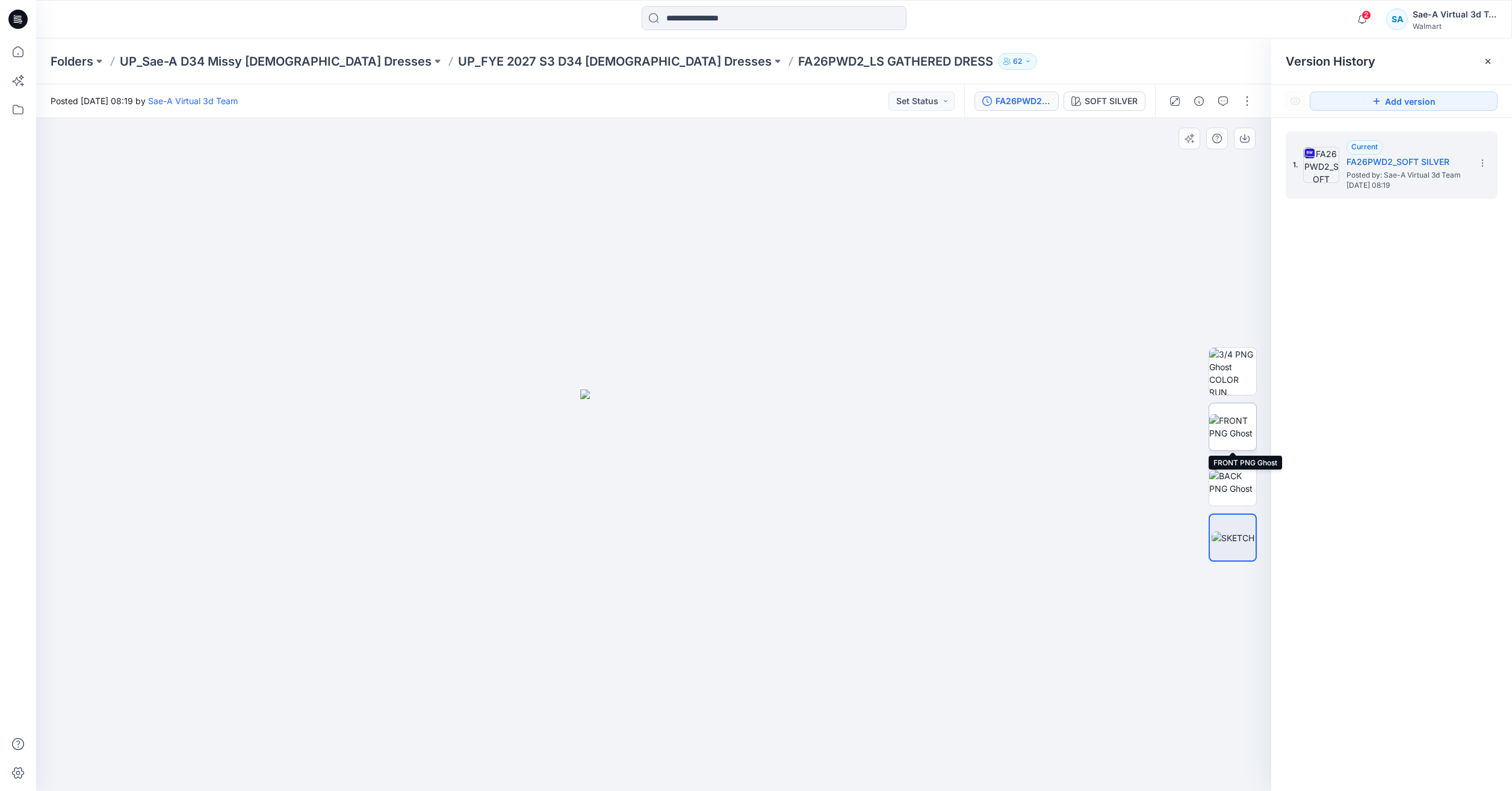
click at [1226, 429] on img at bounding box center [1232, 427] width 47 height 25
click at [1229, 531] on img at bounding box center [1233, 537] width 43 height 13
click at [1236, 422] on img at bounding box center [1232, 427] width 47 height 25
click at [1256, 531] on div at bounding box center [1232, 537] width 48 height 48
click at [1243, 417] on img at bounding box center [1232, 427] width 47 height 25
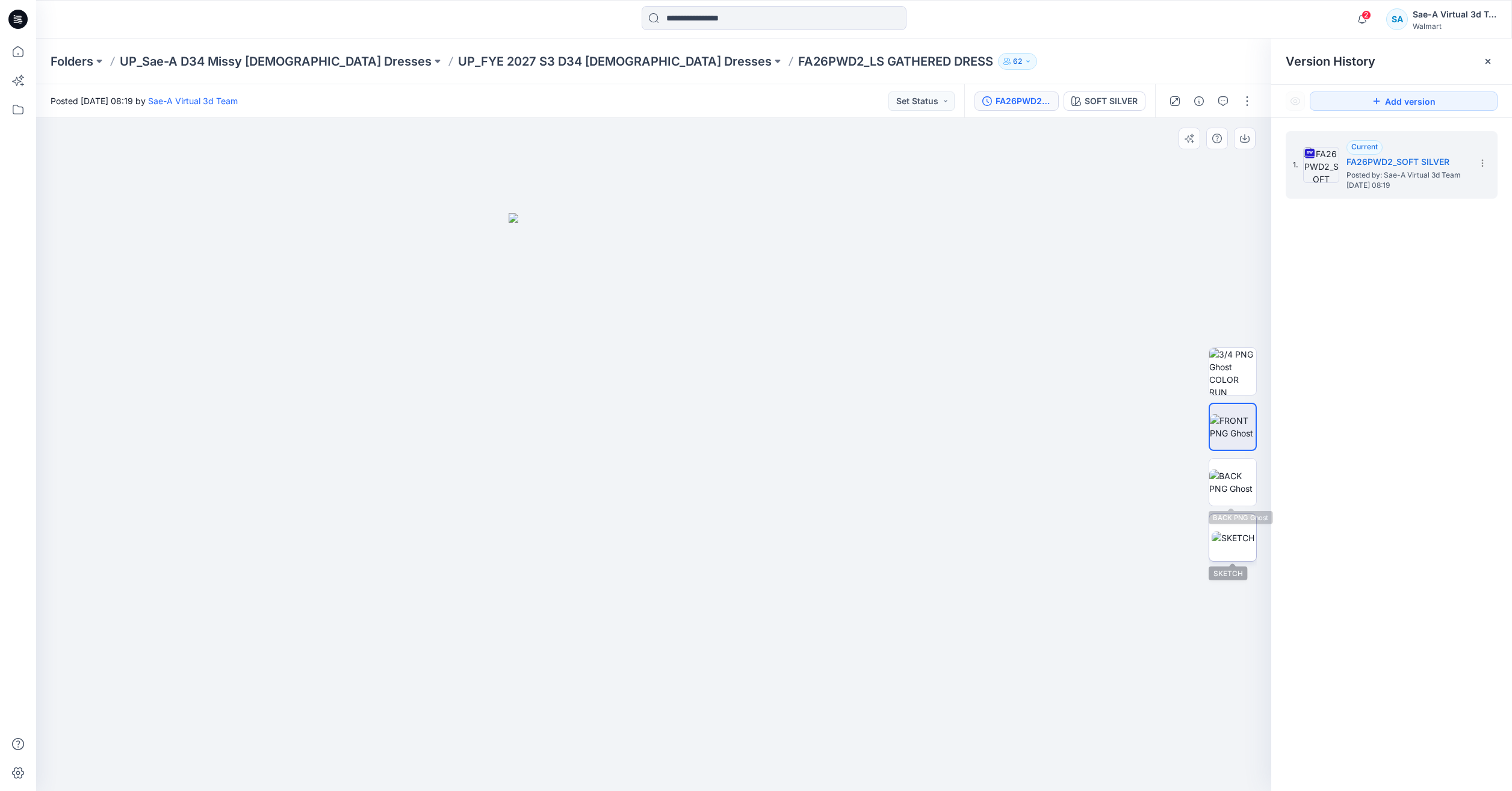
click at [1234, 531] on img at bounding box center [1233, 537] width 43 height 13
click at [1246, 426] on img at bounding box center [1232, 427] width 47 height 25
click at [1249, 495] on img at bounding box center [1232, 482] width 47 height 25
drag, startPoint x: 1234, startPoint y: 432, endPoint x: 1276, endPoint y: 381, distance: 66.1
click at [1276, 381] on div "SOFT SILVER Loading... Material Properties Loading... Version History Version H…" at bounding box center [774, 454] width 1476 height 673
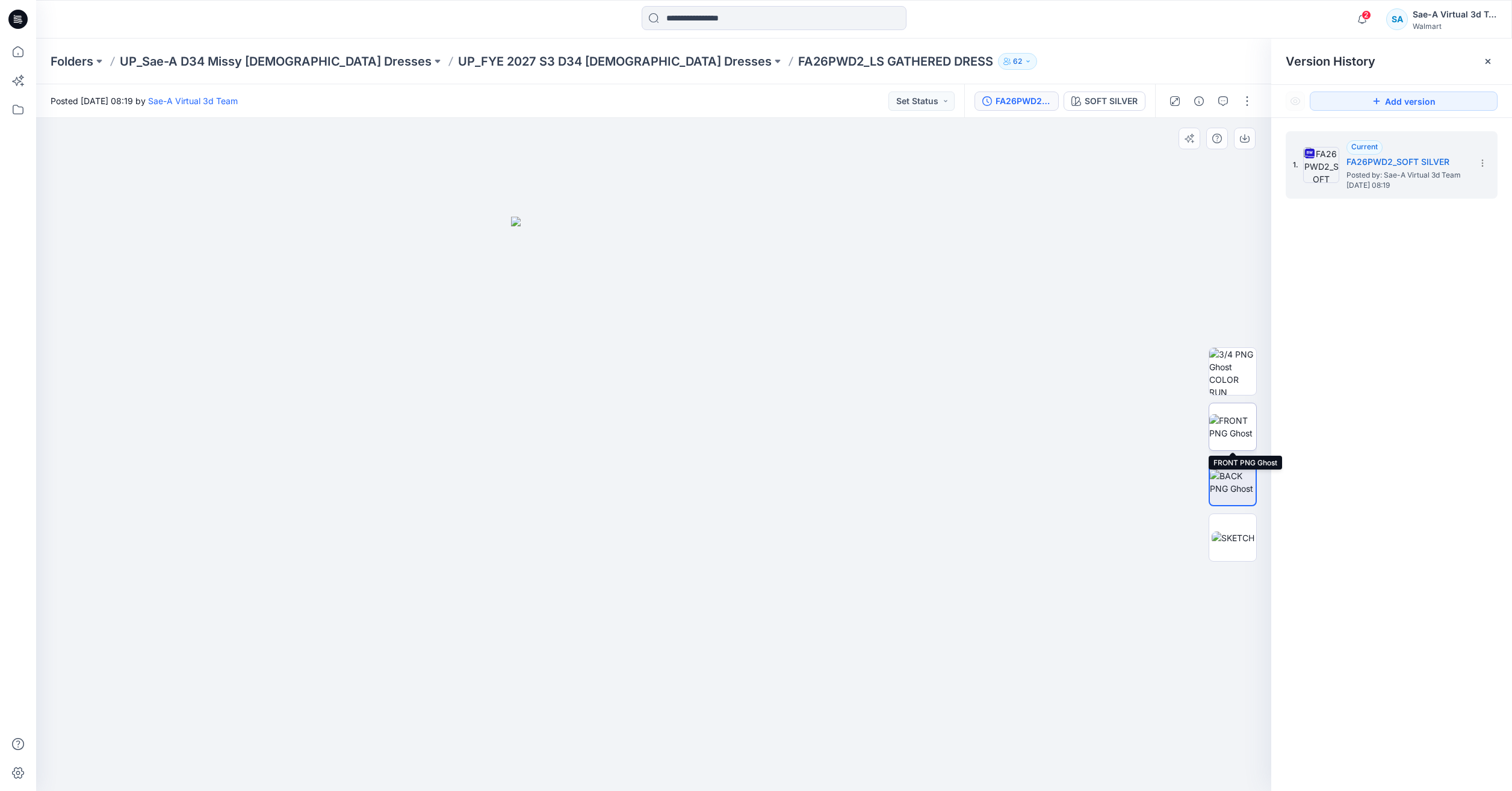
click at [1240, 432] on img at bounding box center [1232, 427] width 47 height 25
click at [385, 364] on div at bounding box center [654, 454] width 1235 height 673
click at [554, 75] on div "Folders UP_Sae-A D34 Missy Ladies Dresses UP_FYE 2027 S3 D34 Ladies Dresses FA2…" at bounding box center [774, 62] width 1476 height 46
click at [549, 60] on p "UP_FYE 2027 S3 D34 [DEMOGRAPHIC_DATA] Dresses" at bounding box center [615, 61] width 314 height 17
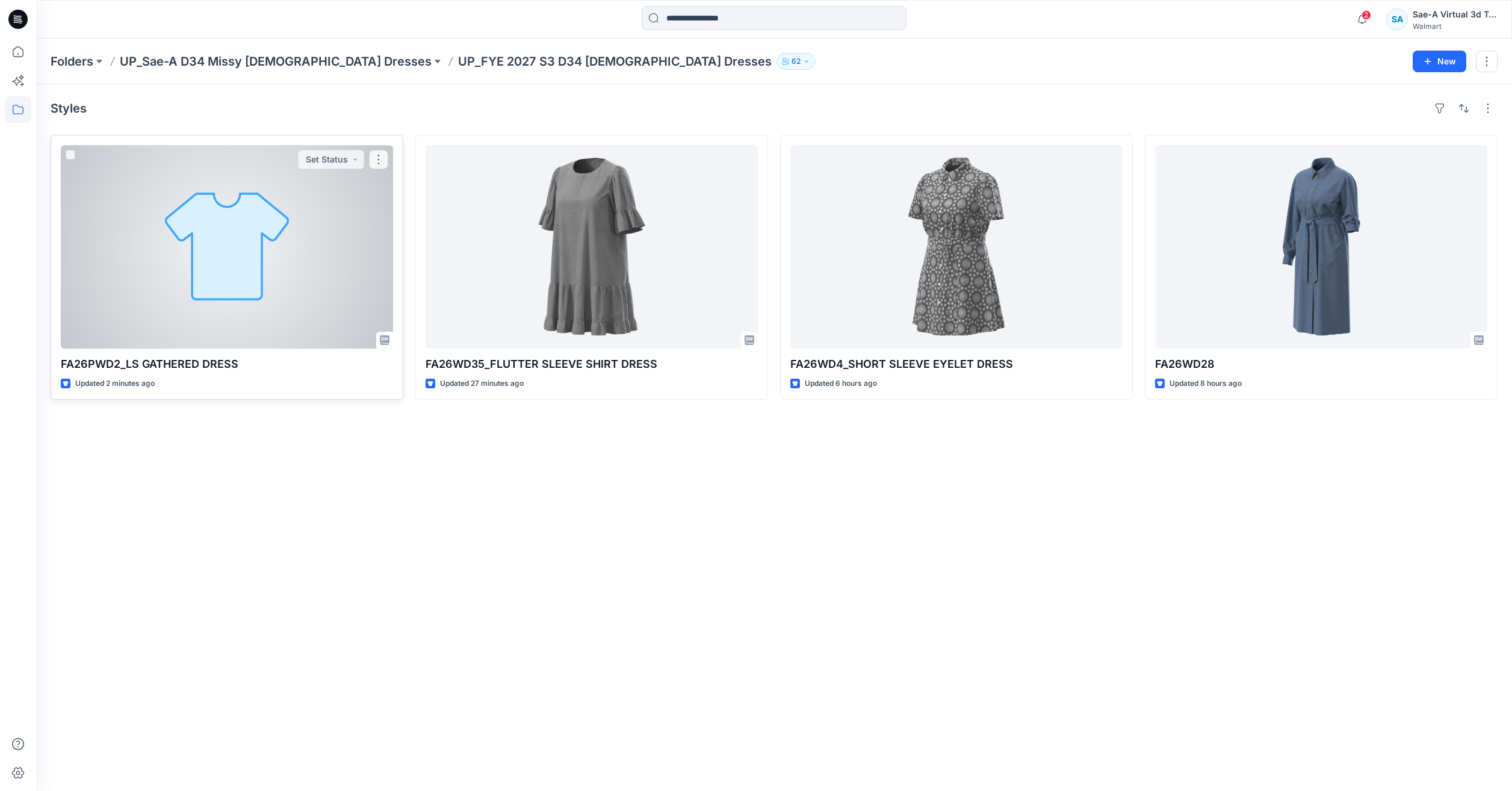
click at [246, 247] on div at bounding box center [227, 247] width 333 height 203
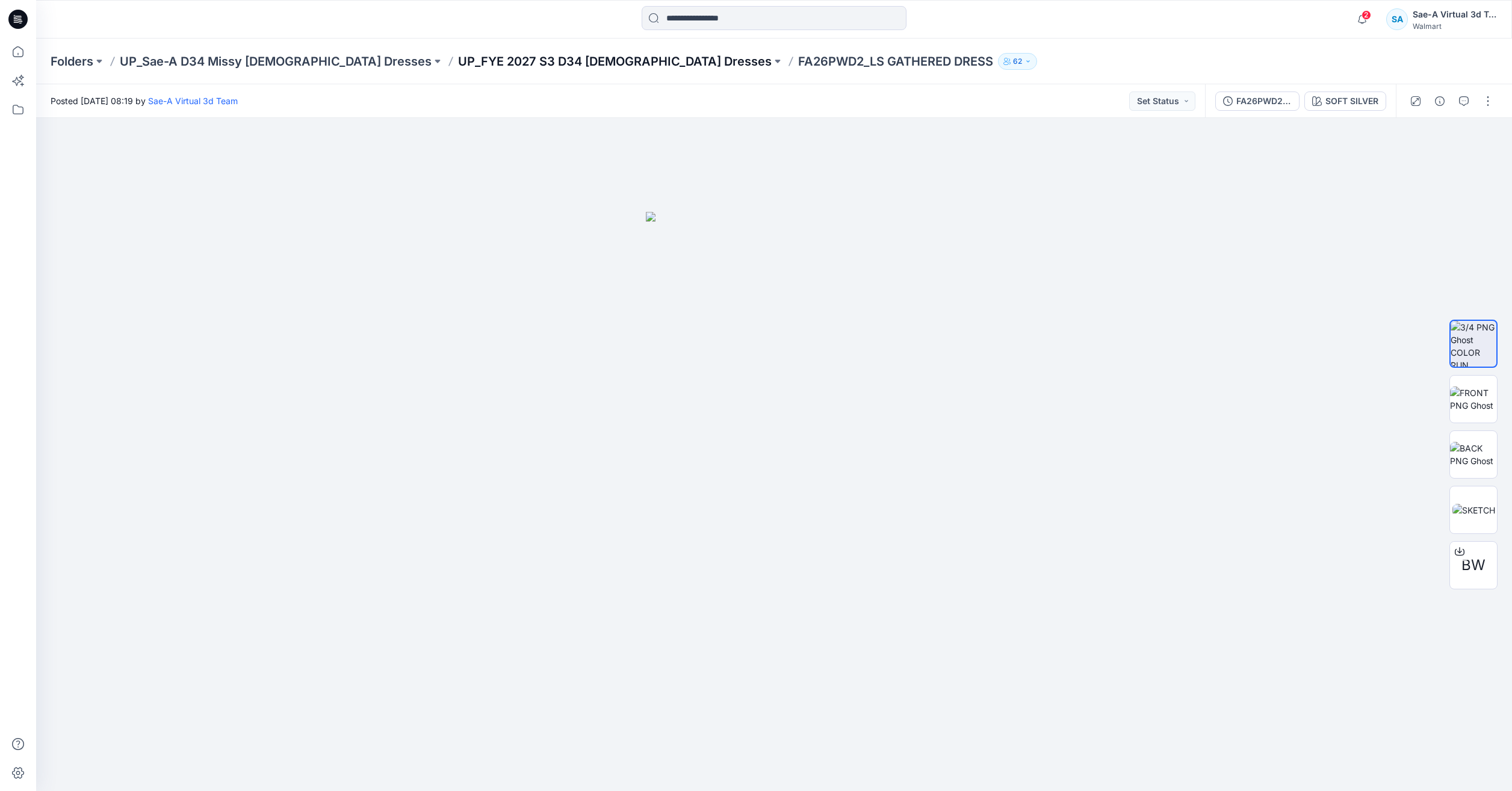
click at [486, 62] on p "UP_FYE 2027 S3 D34 [DEMOGRAPHIC_DATA] Dresses" at bounding box center [615, 61] width 314 height 17
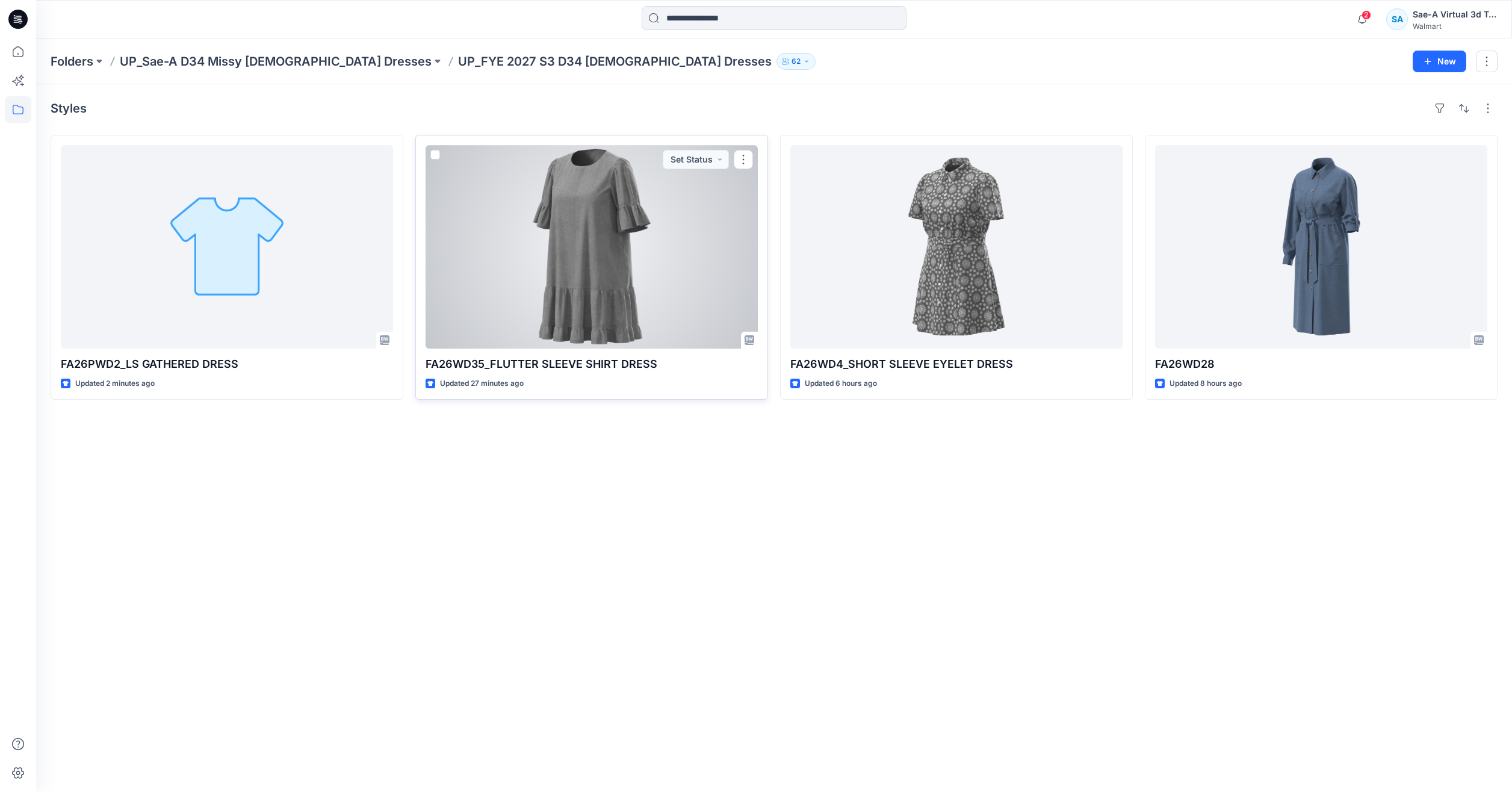
click at [551, 231] on div at bounding box center [591, 247] width 333 height 203
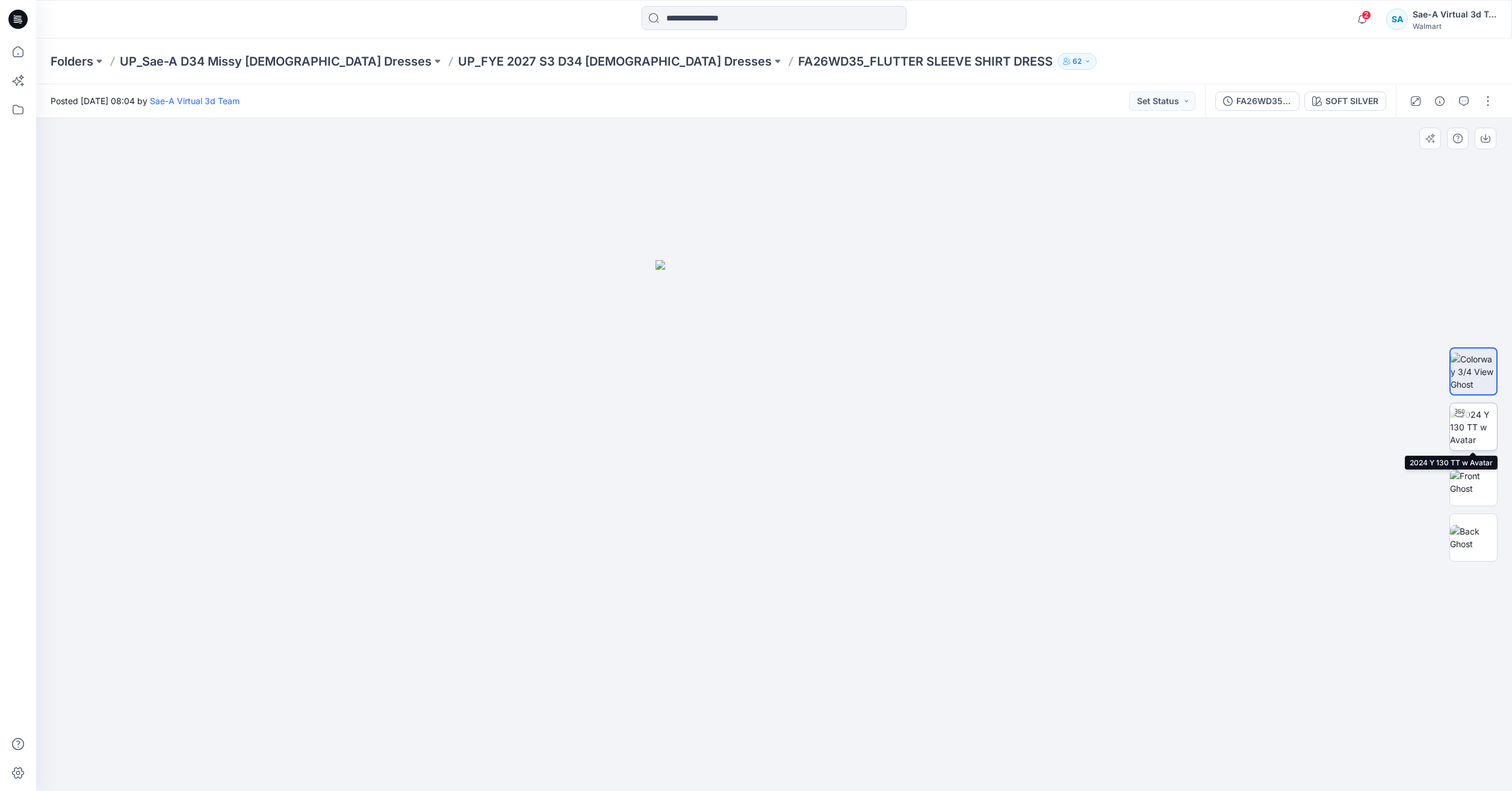
click at [1469, 417] on div at bounding box center [1459, 413] width 19 height 19
drag, startPoint x: 856, startPoint y: 784, endPoint x: 702, endPoint y: 774, distance: 154.3
click at [702, 774] on div at bounding box center [774, 761] width 361 height 60
click at [15, 45] on icon at bounding box center [18, 52] width 27 height 27
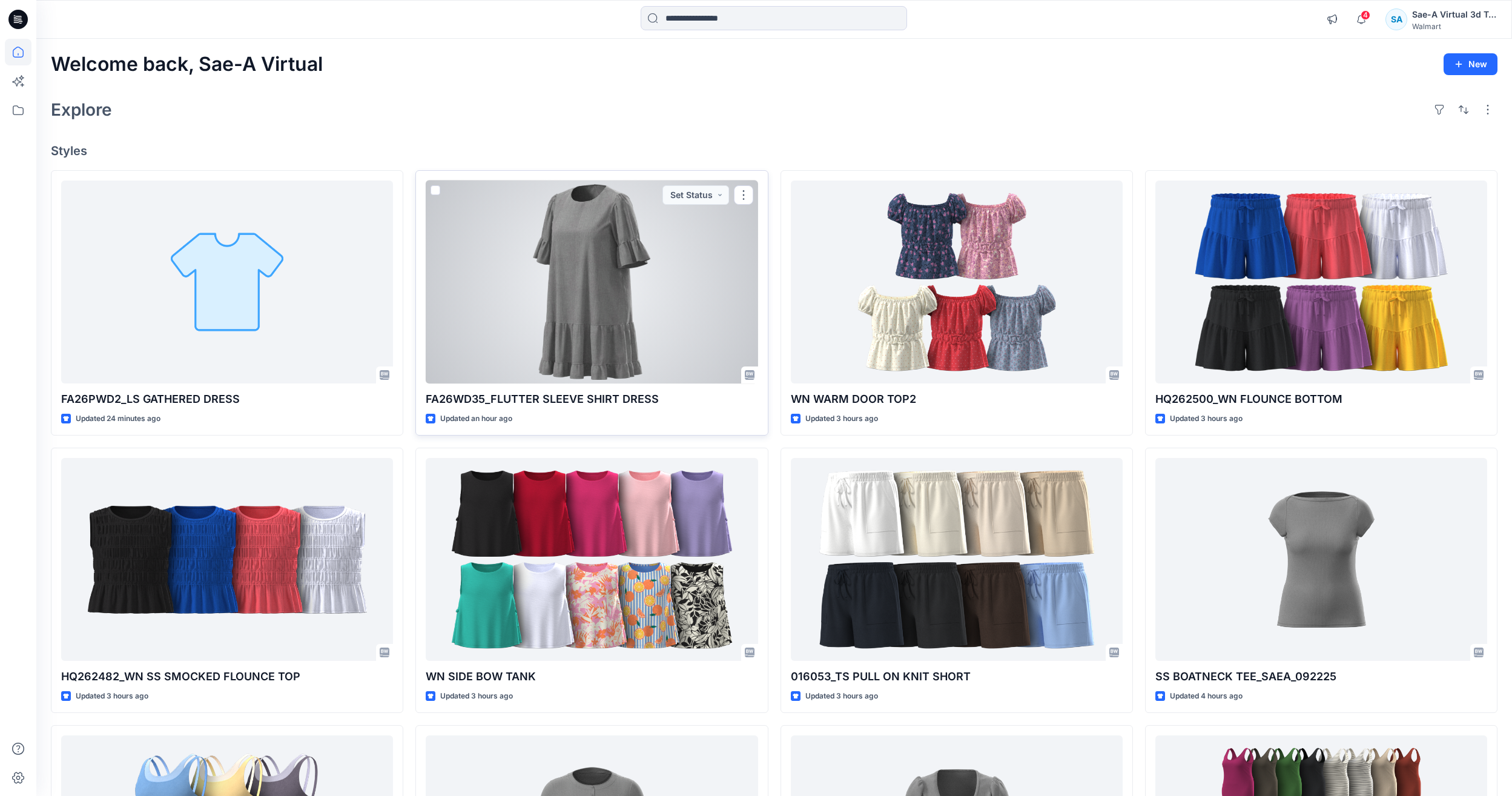
click at [619, 305] on div at bounding box center [591, 281] width 332 height 203
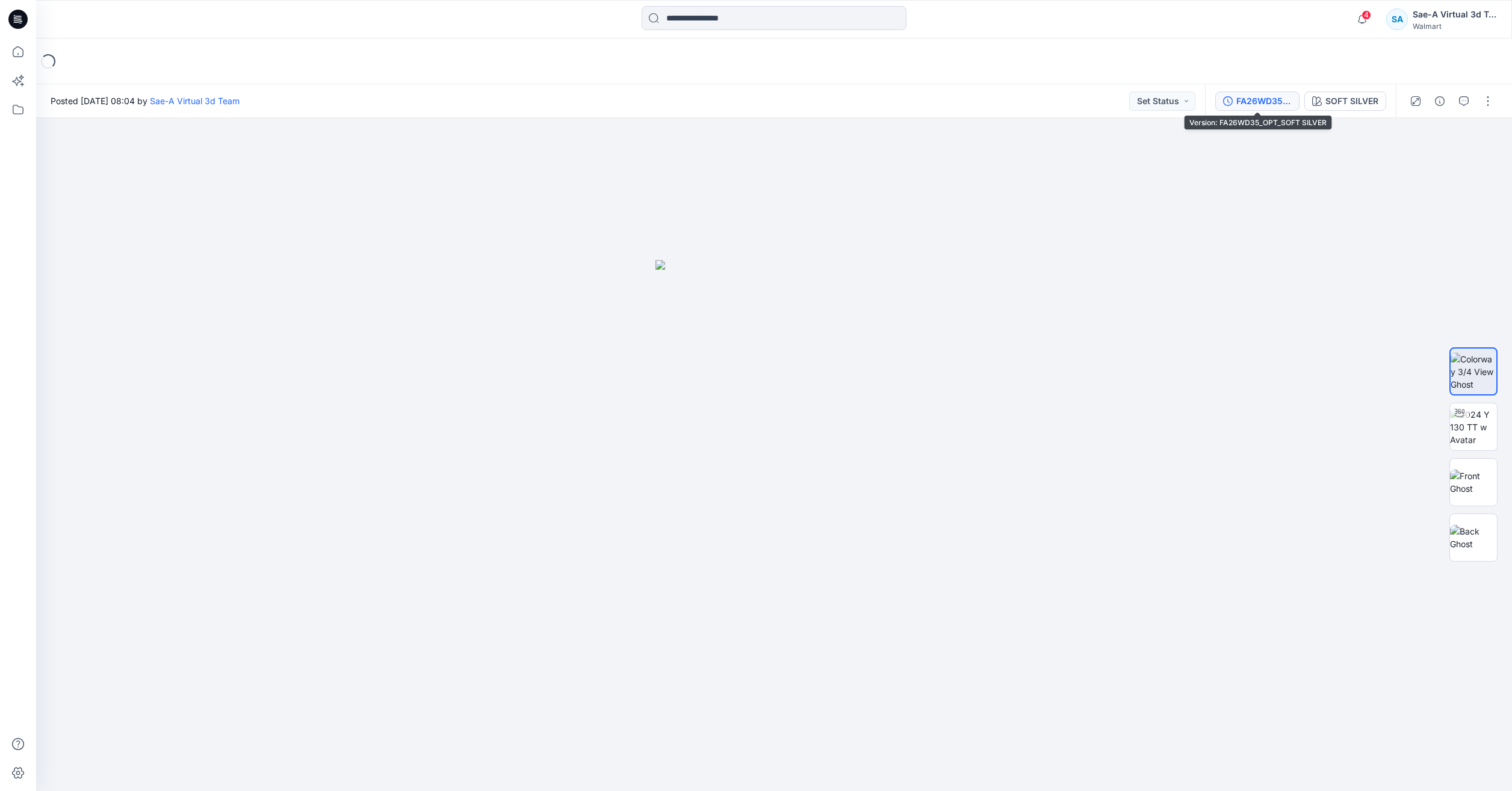
click at [1277, 102] on div "FA26WD35_OPT_SOFT SILVER" at bounding box center [1264, 101] width 56 height 13
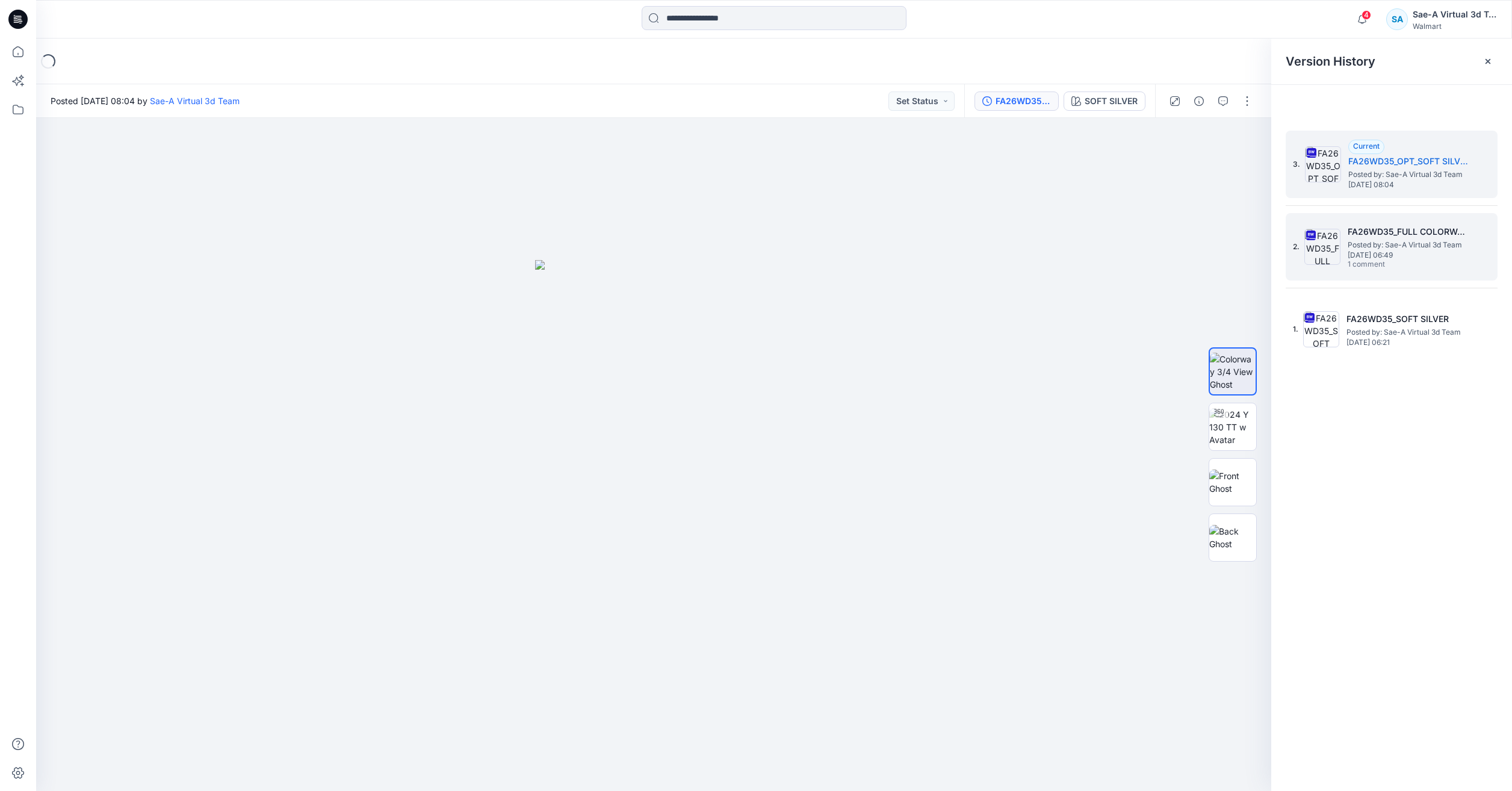
click at [1418, 267] on span "1 comment" at bounding box center [1390, 265] width 84 height 9
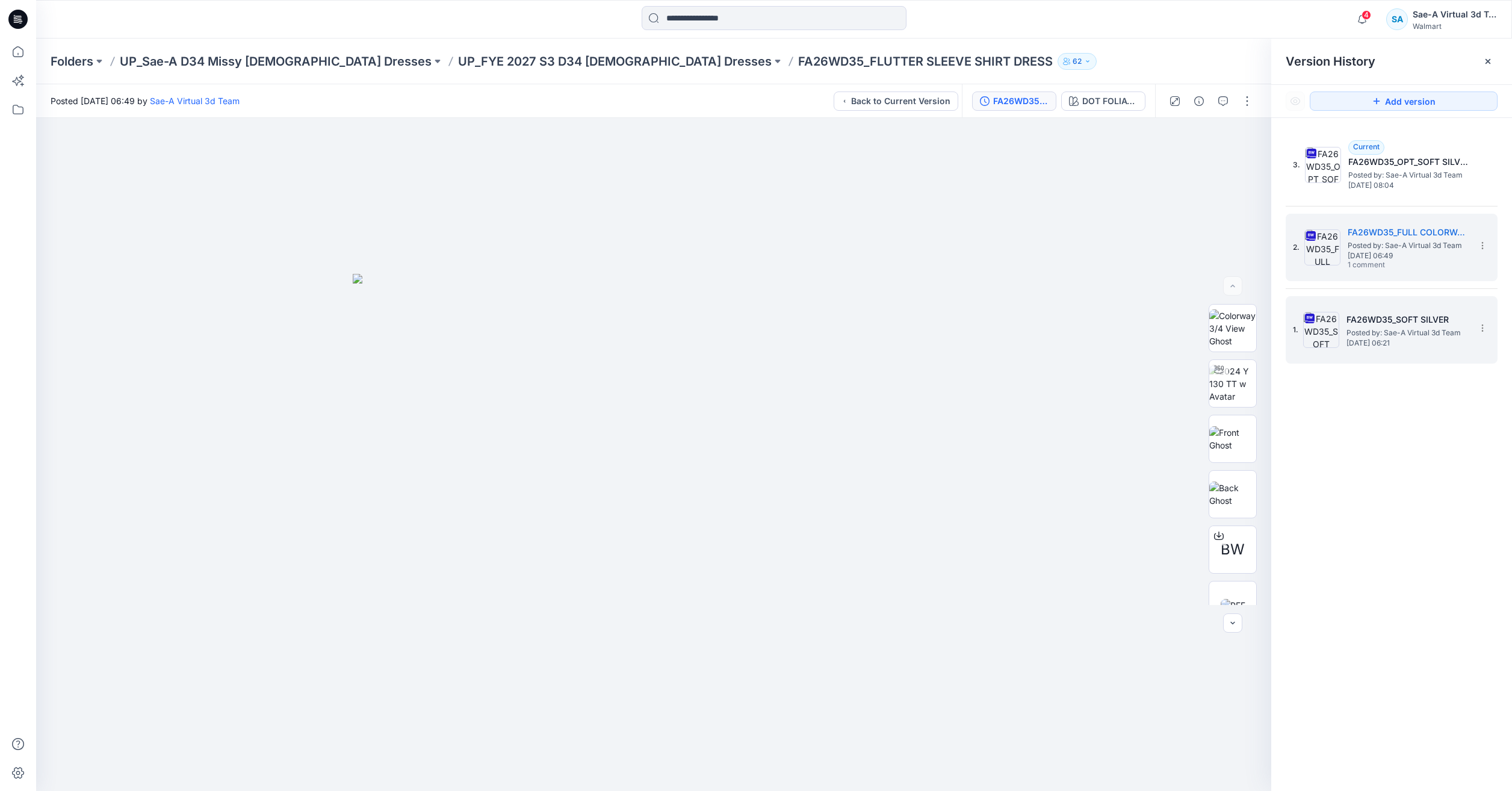
click at [1349, 351] on div "1. FA26WD35_SOFT SILVER Posted by: Sae-A Virtual 3d Team Monday, September 22, …" at bounding box center [1383, 330] width 181 height 58
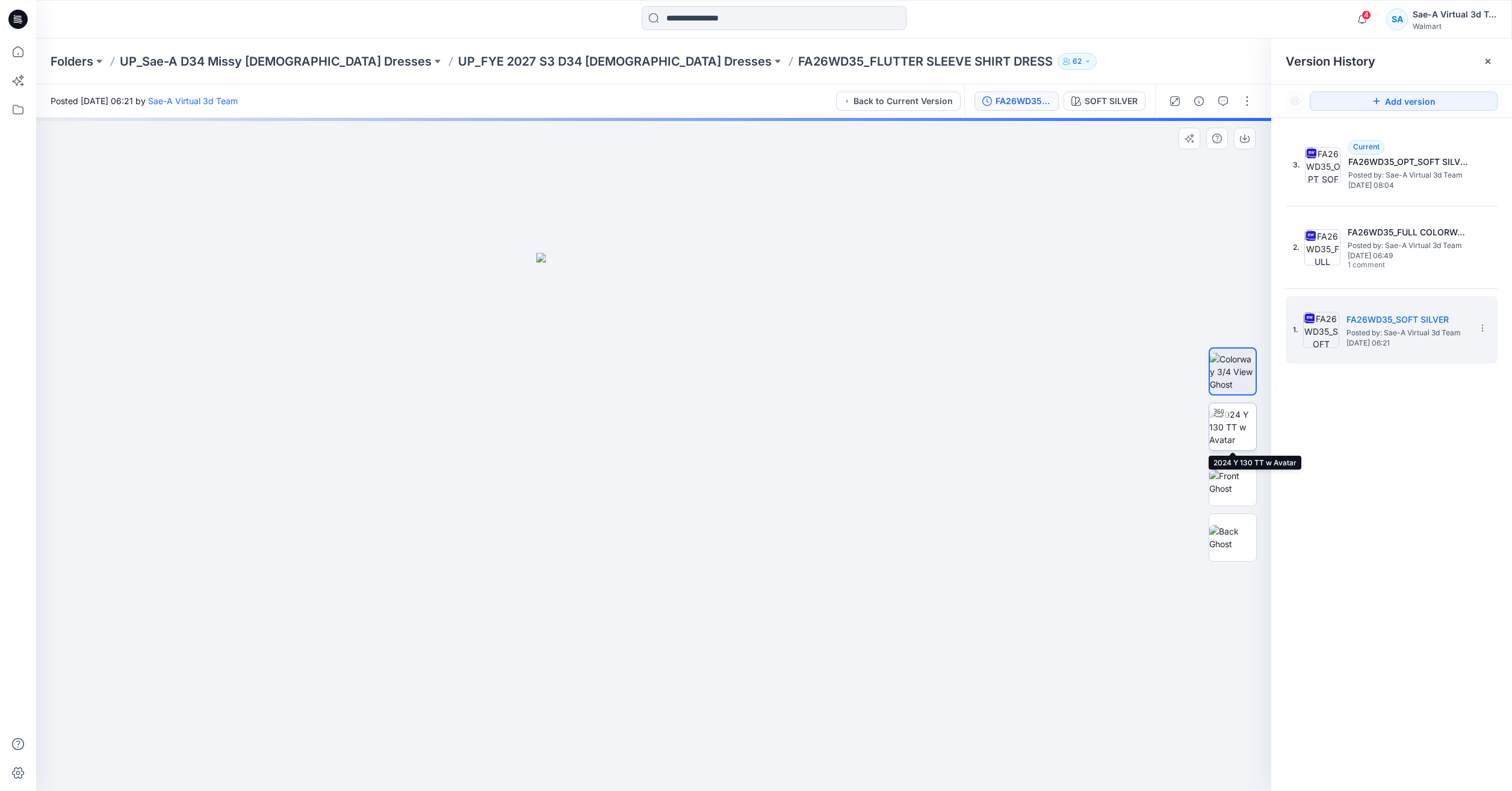
click at [1234, 442] on img at bounding box center [1232, 427] width 47 height 38
drag, startPoint x: 810, startPoint y: 768, endPoint x: 662, endPoint y: 763, distance: 148.1
click at [662, 763] on icon at bounding box center [655, 755] width 364 height 45
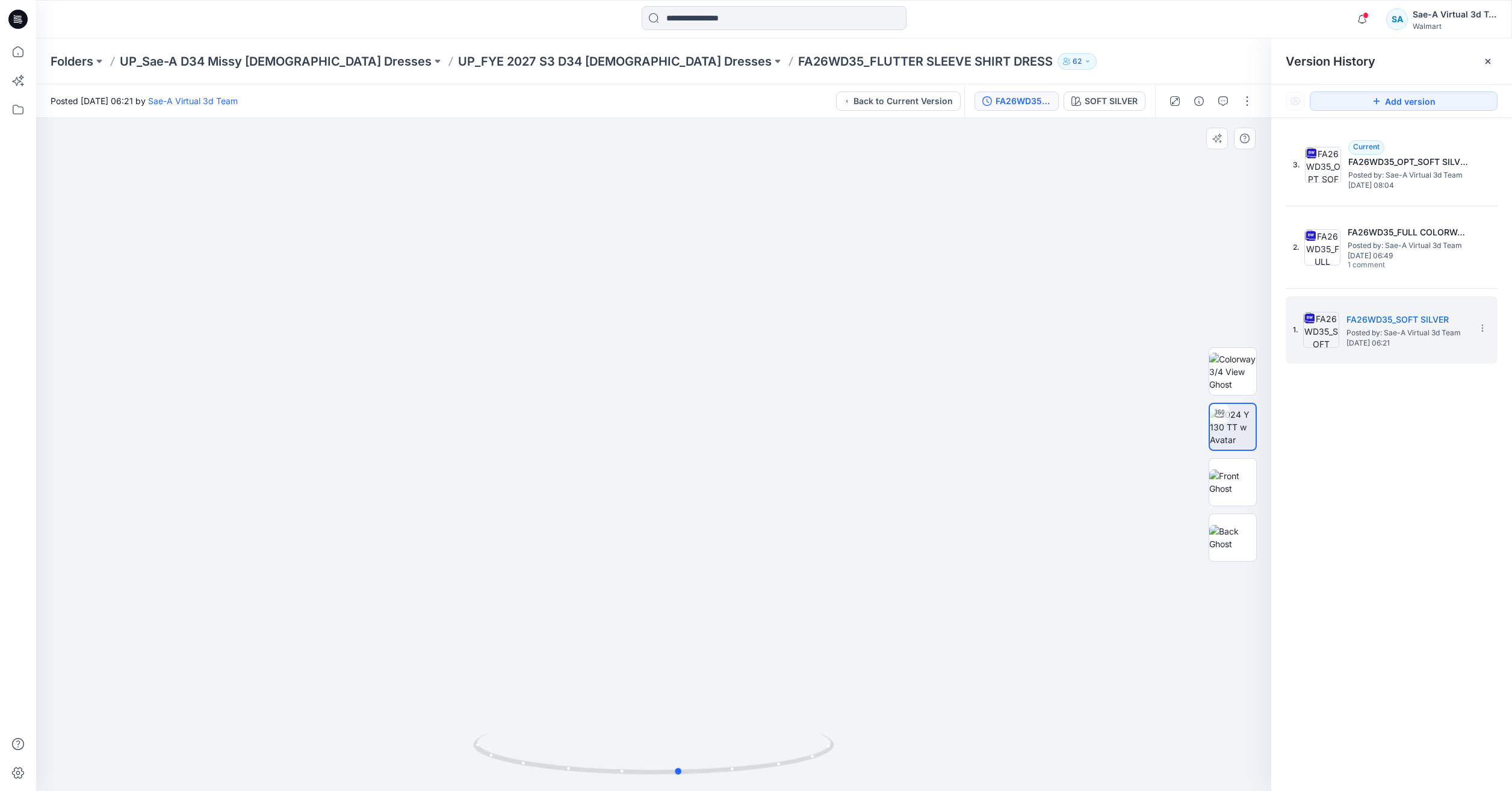
drag, startPoint x: 833, startPoint y: 756, endPoint x: 983, endPoint y: 734, distance: 151.6
click at [983, 734] on div at bounding box center [654, 454] width 1235 height 673
drag, startPoint x: 792, startPoint y: 748, endPoint x: 770, endPoint y: 752, distance: 22.4
click at [770, 752] on icon at bounding box center [655, 755] width 364 height 45
drag, startPoint x: 775, startPoint y: 776, endPoint x: 610, endPoint y: 744, distance: 168.1
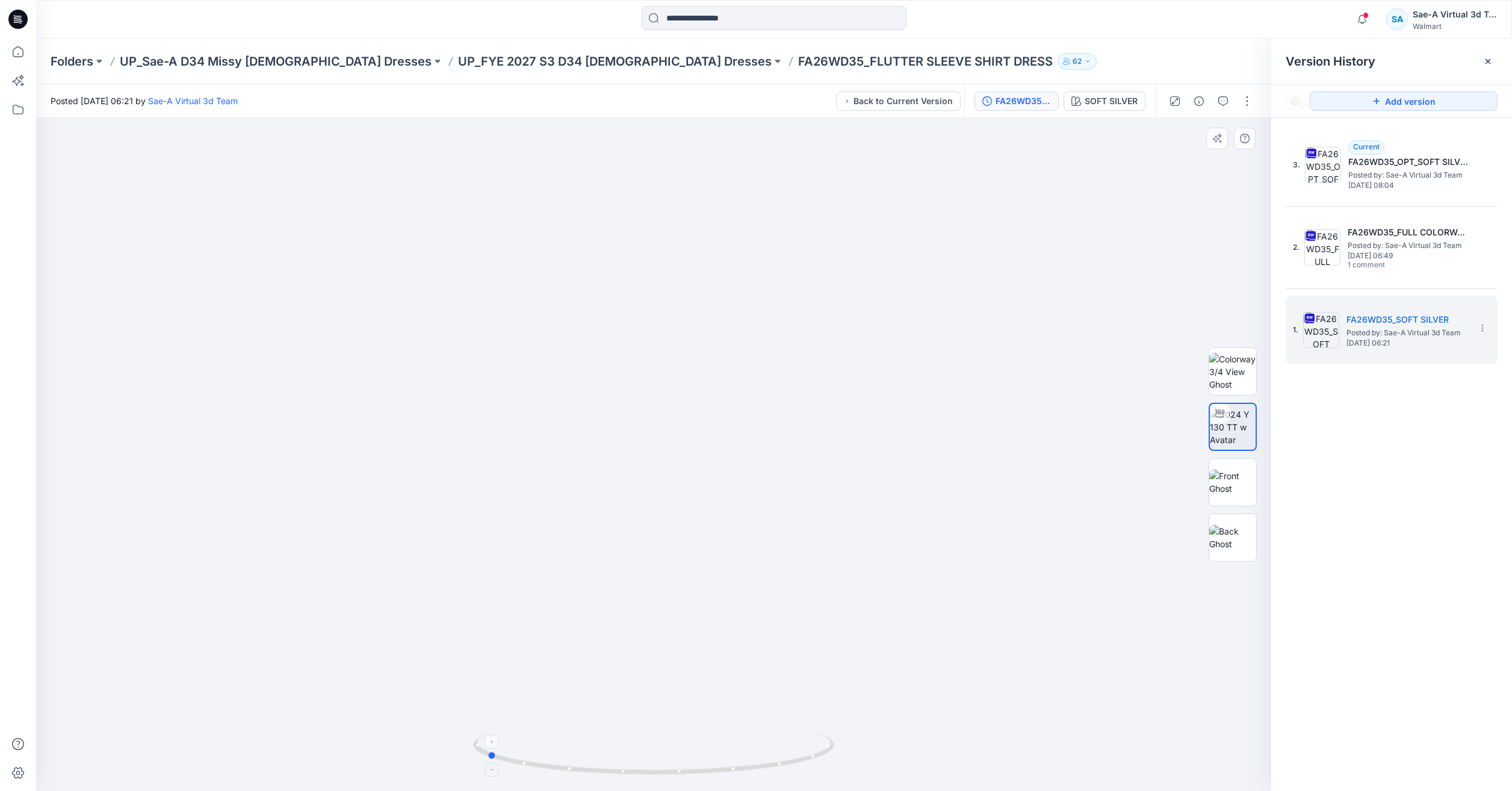
click at [610, 744] on icon at bounding box center [655, 755] width 364 height 45
drag, startPoint x: 694, startPoint y: 774, endPoint x: 898, endPoint y: 749, distance: 205.5
click at [898, 749] on div at bounding box center [654, 454] width 1235 height 673
click at [1240, 539] on img at bounding box center [1232, 537] width 47 height 25
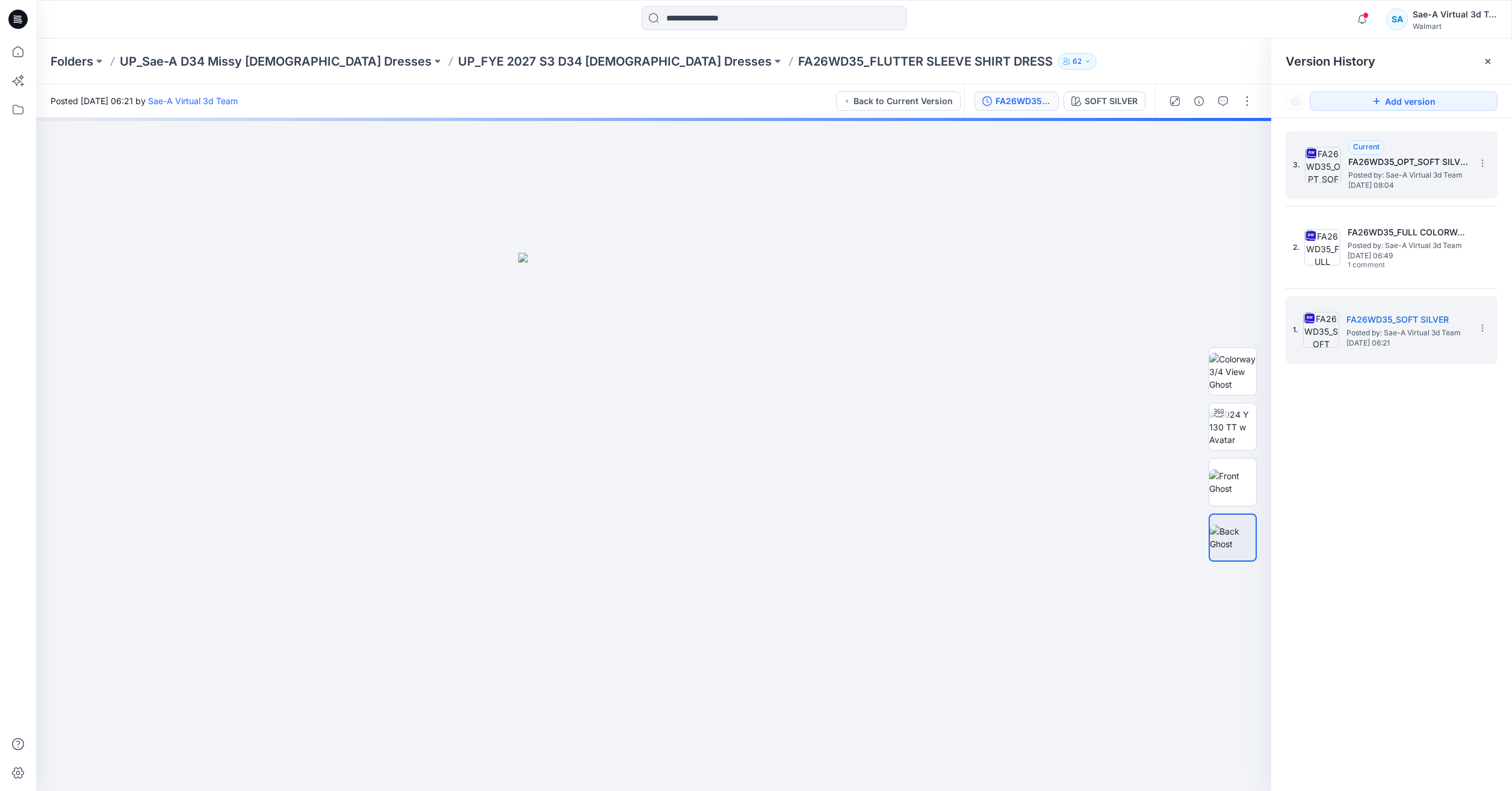
click at [1374, 179] on span "Posted by: Sae-A Virtual 3d Team" at bounding box center [1408, 175] width 120 height 12
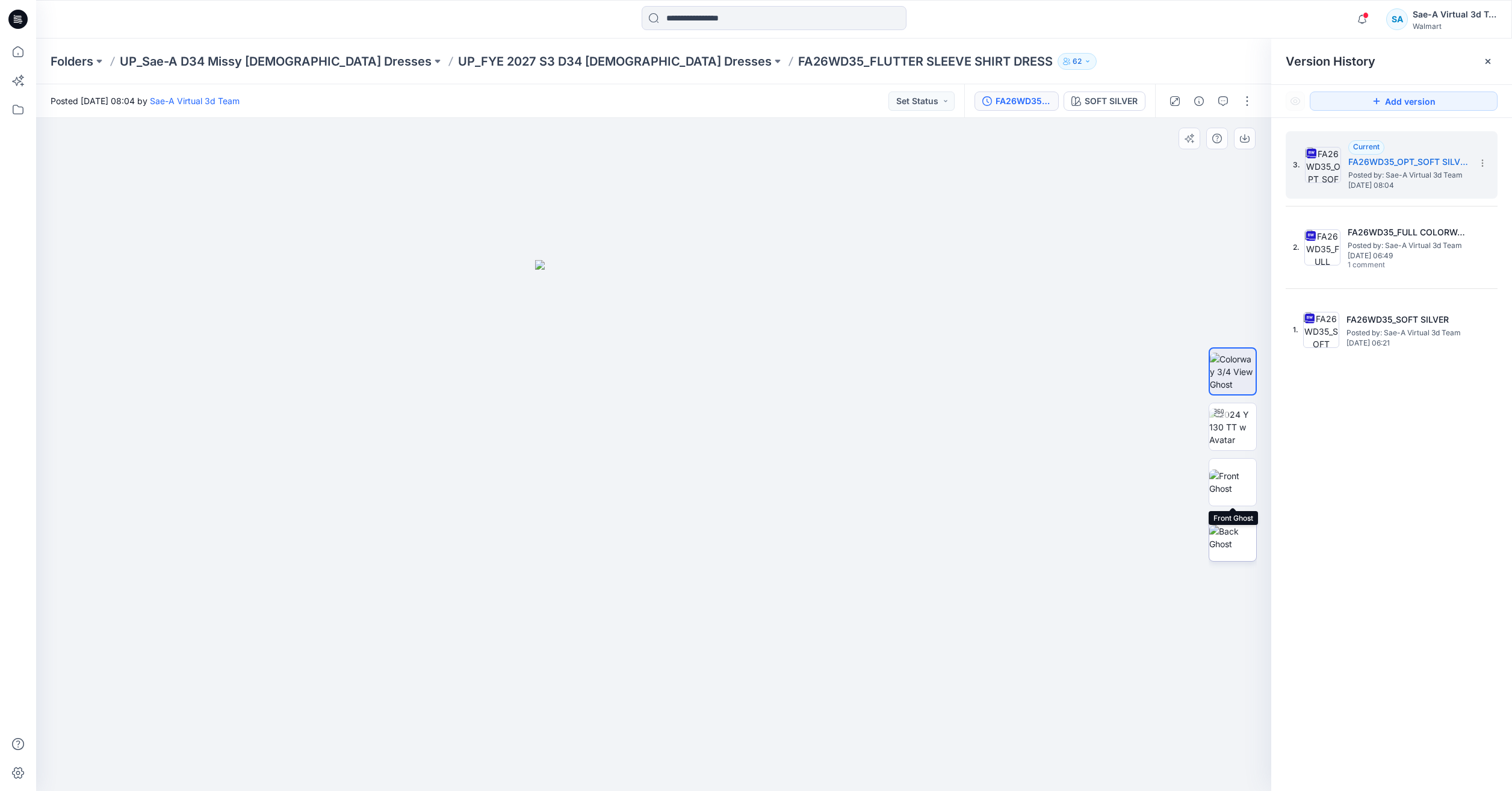
click at [1226, 550] on img at bounding box center [1232, 537] width 47 height 25
click at [1228, 482] on img at bounding box center [1232, 482] width 47 height 25
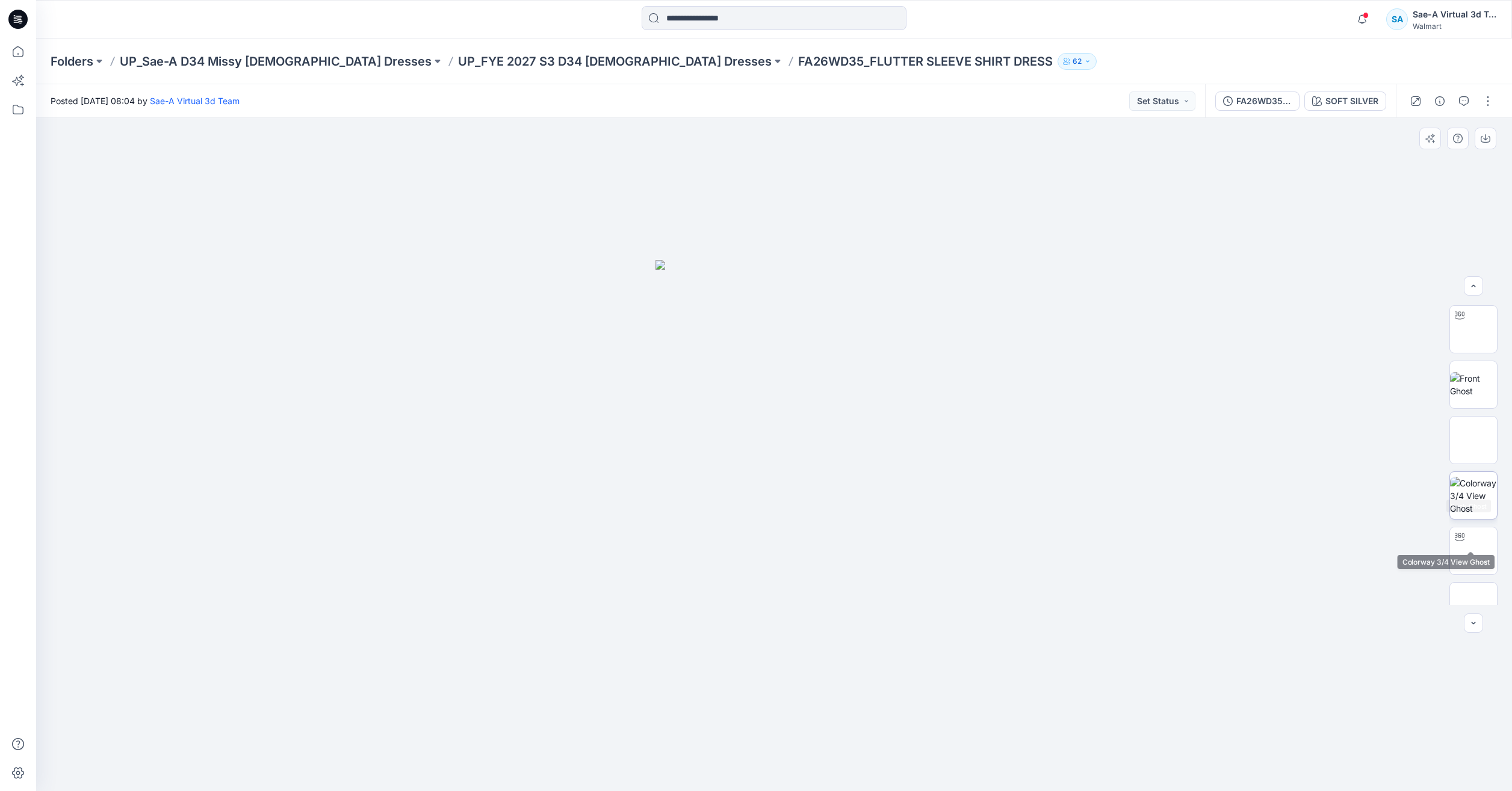
scroll to position [80, 0]
click at [1482, 531] on img at bounding box center [1473, 526] width 47 height 38
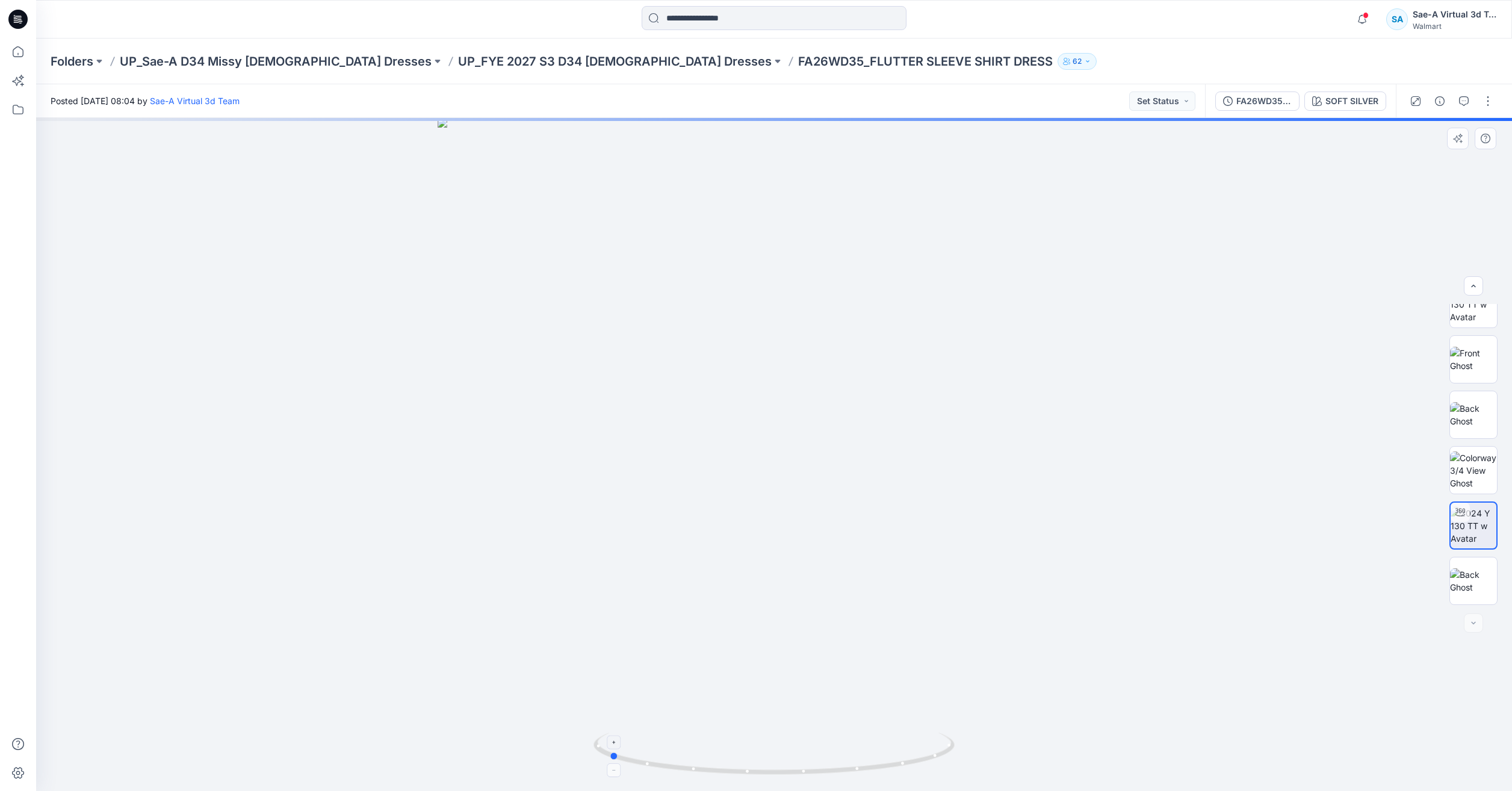
drag, startPoint x: 943, startPoint y: 759, endPoint x: 777, endPoint y: 759, distance: 166.0
click at [777, 759] on icon at bounding box center [775, 755] width 364 height 45
click at [1489, 104] on button "button" at bounding box center [1488, 101] width 19 height 19
click at [1422, 167] on button "Edit" at bounding box center [1438, 163] width 111 height 22
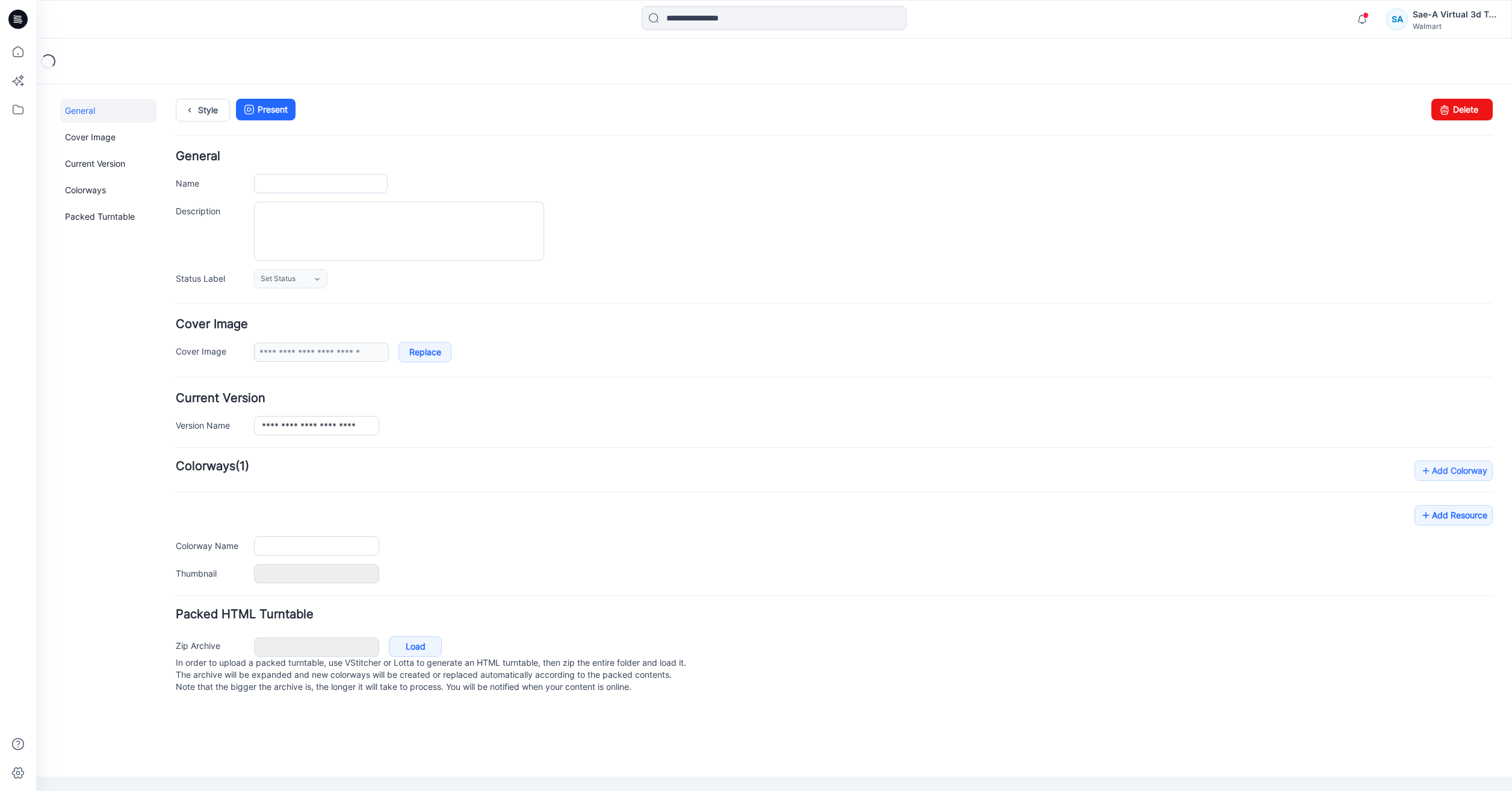
type input "**********"
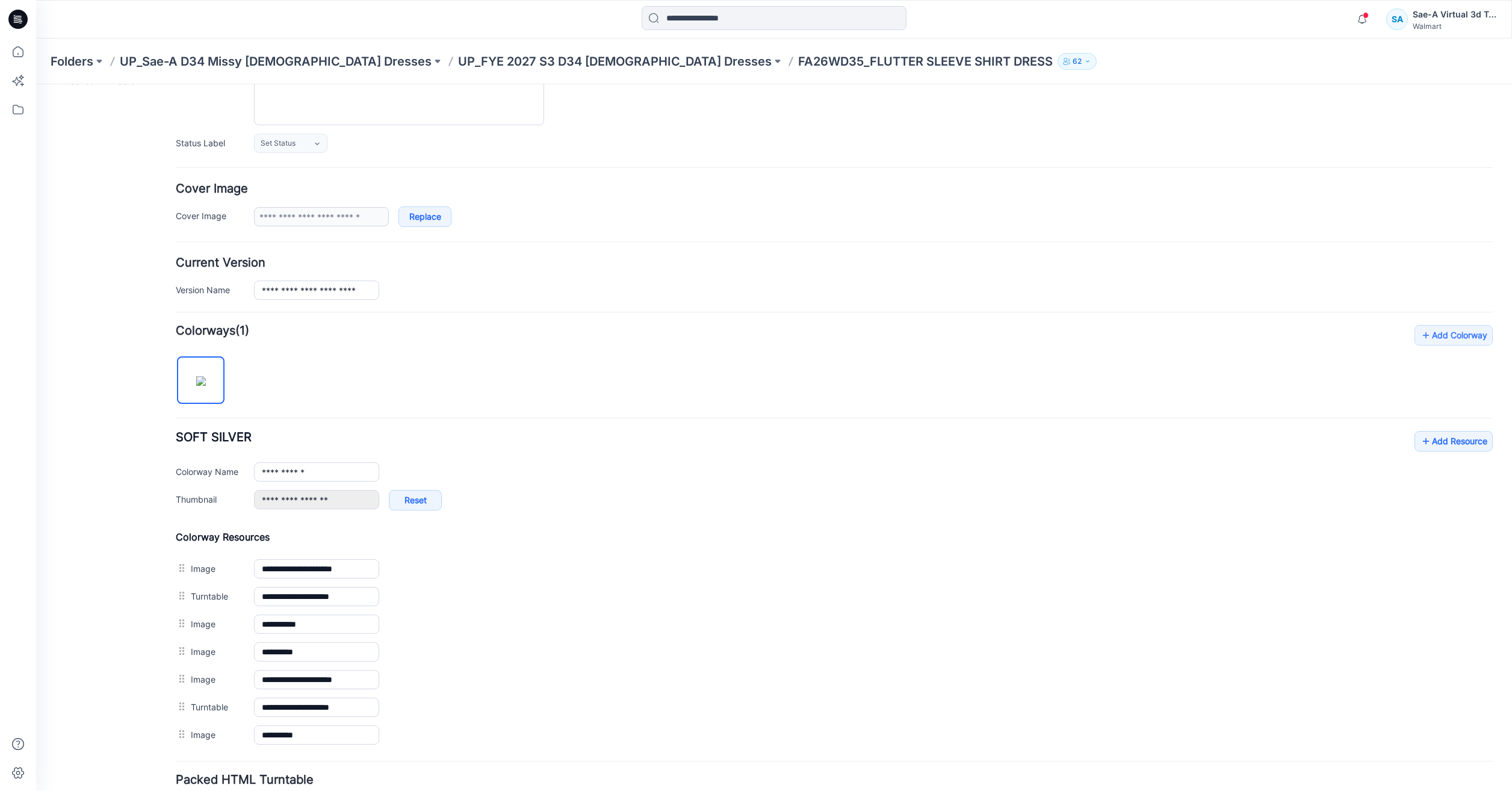
scroll to position [231, 0]
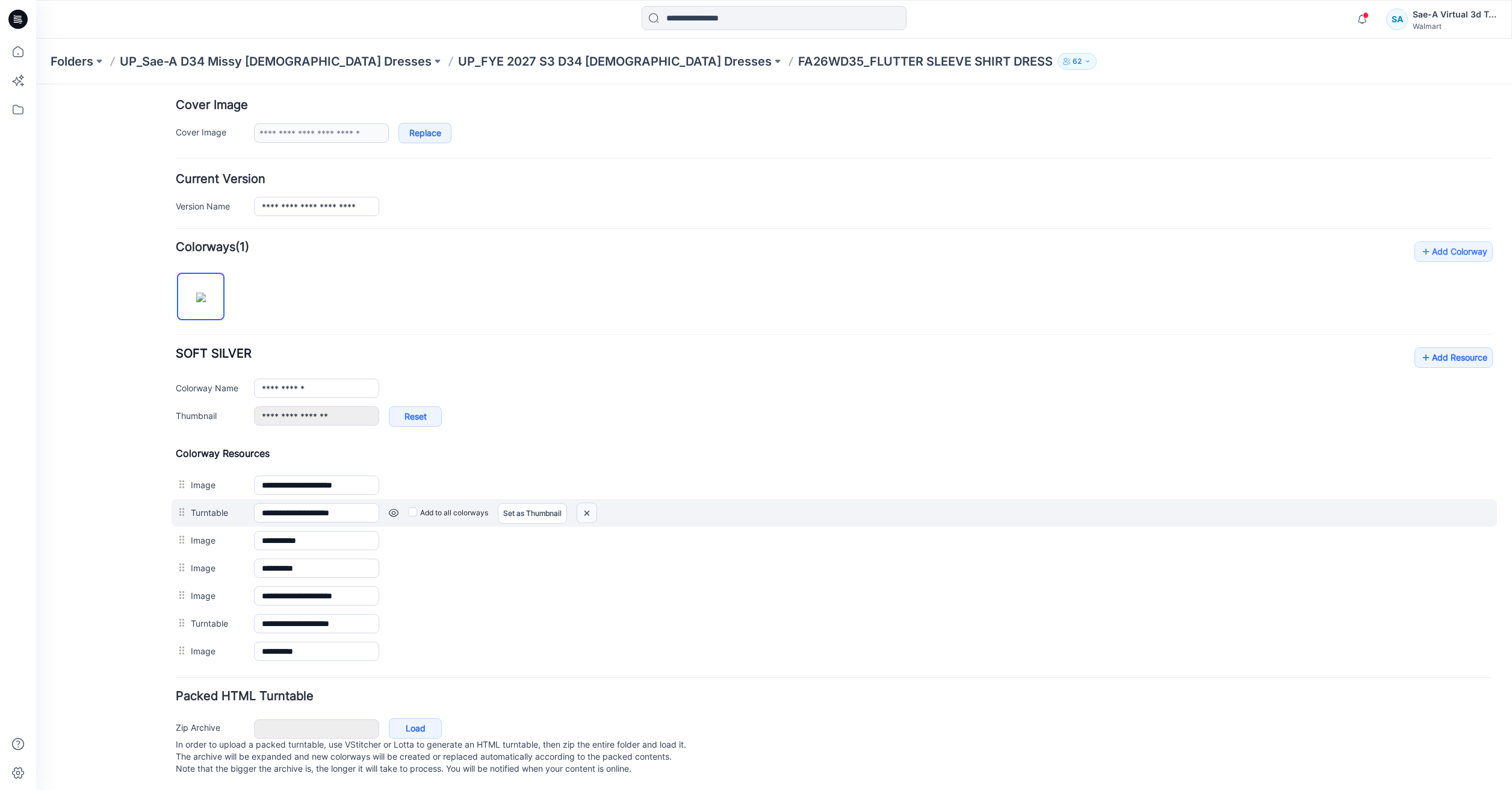
click at [583, 505] on img at bounding box center [587, 513] width 19 height 20
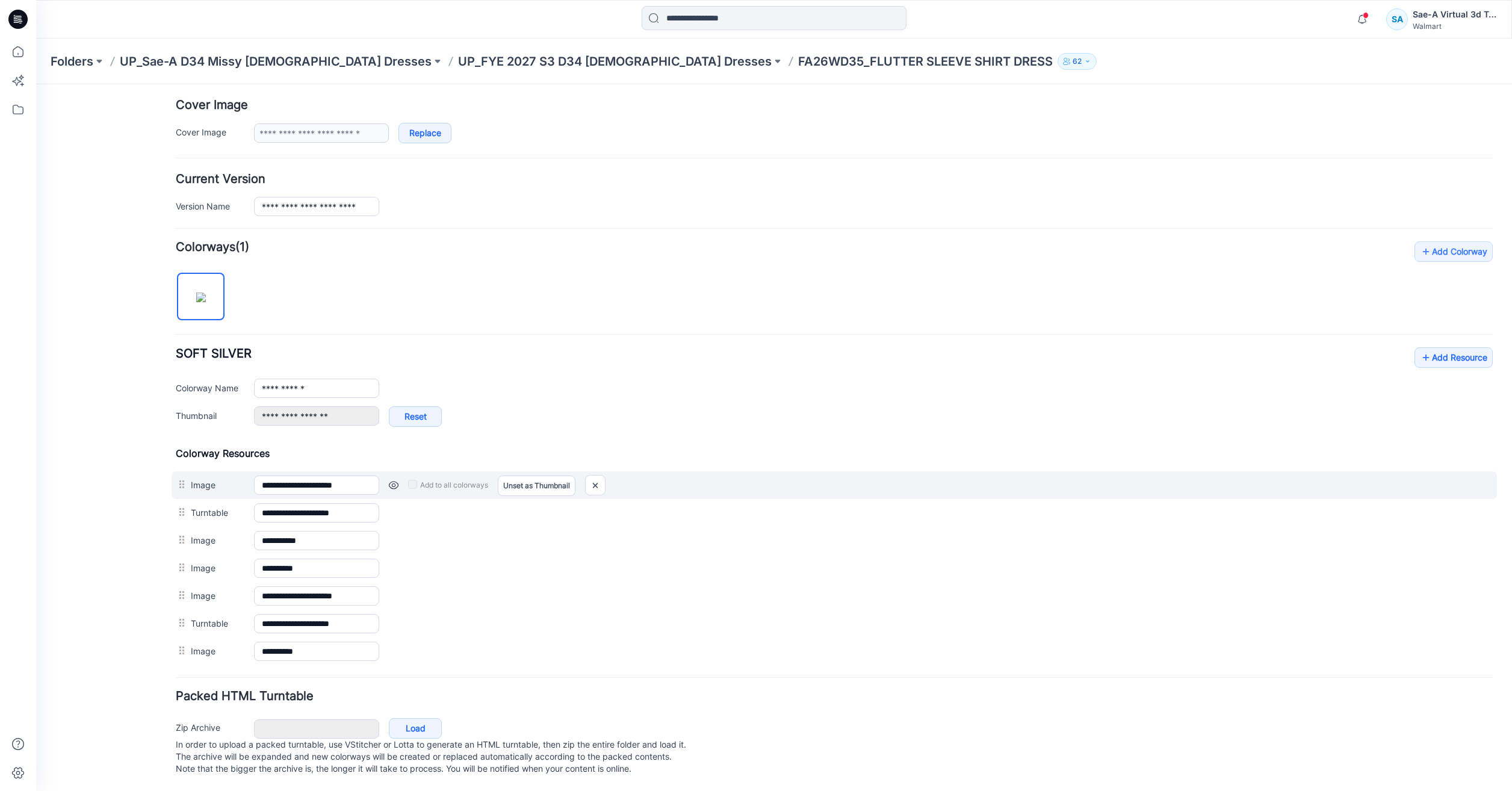
scroll to position [203, 0]
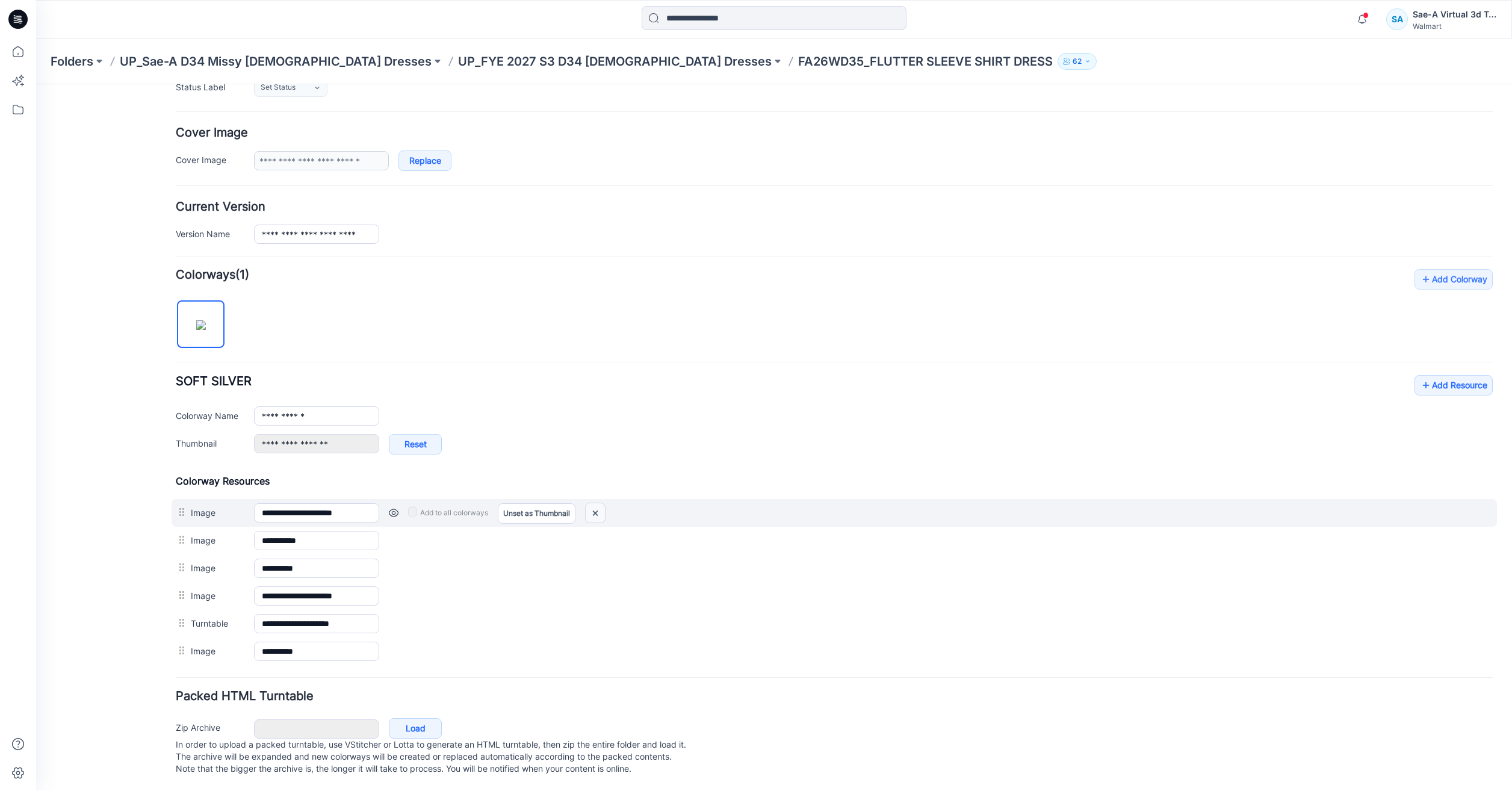
click at [591, 503] on img at bounding box center [595, 513] width 19 height 20
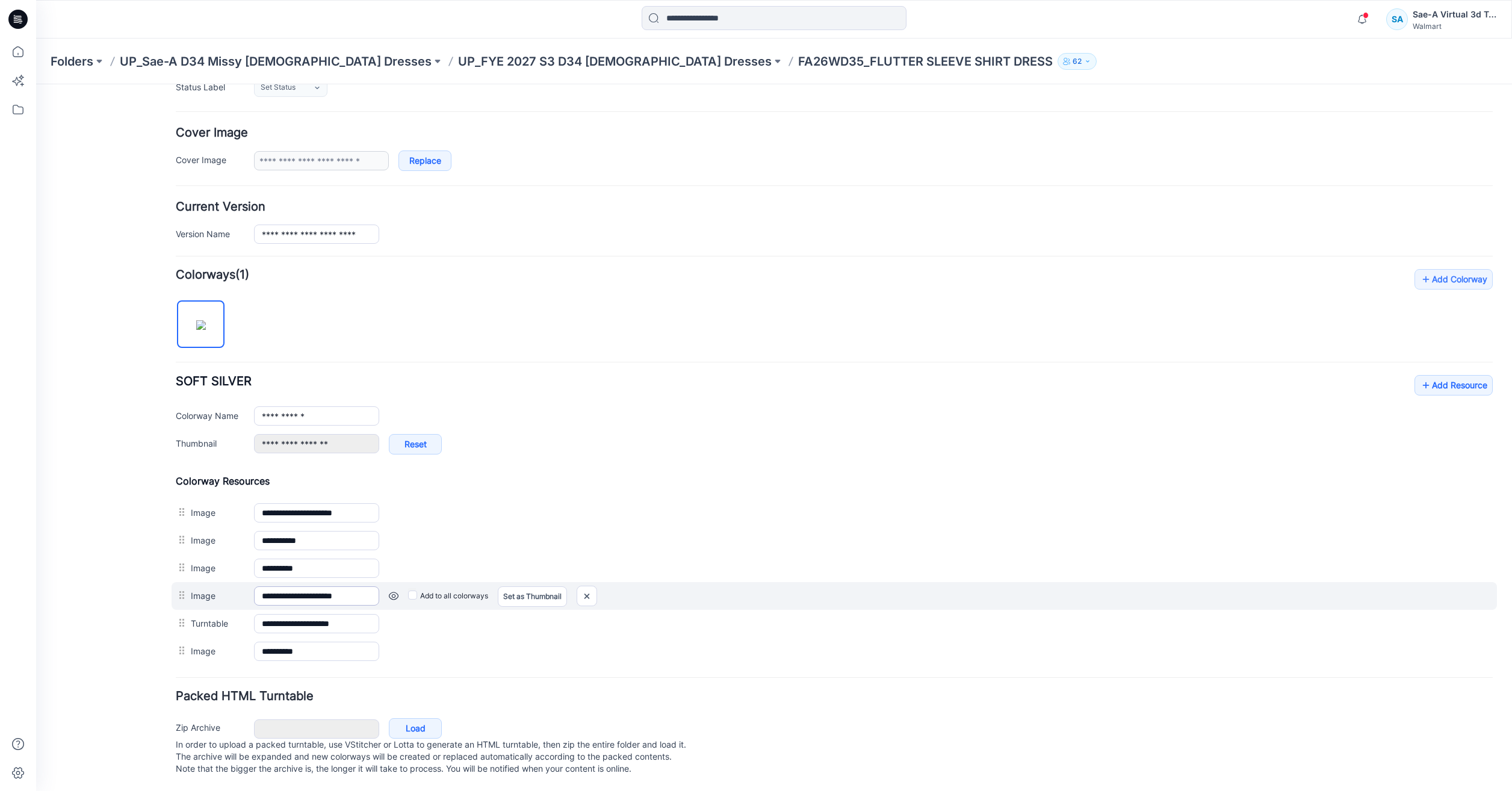
scroll to position [163, 0]
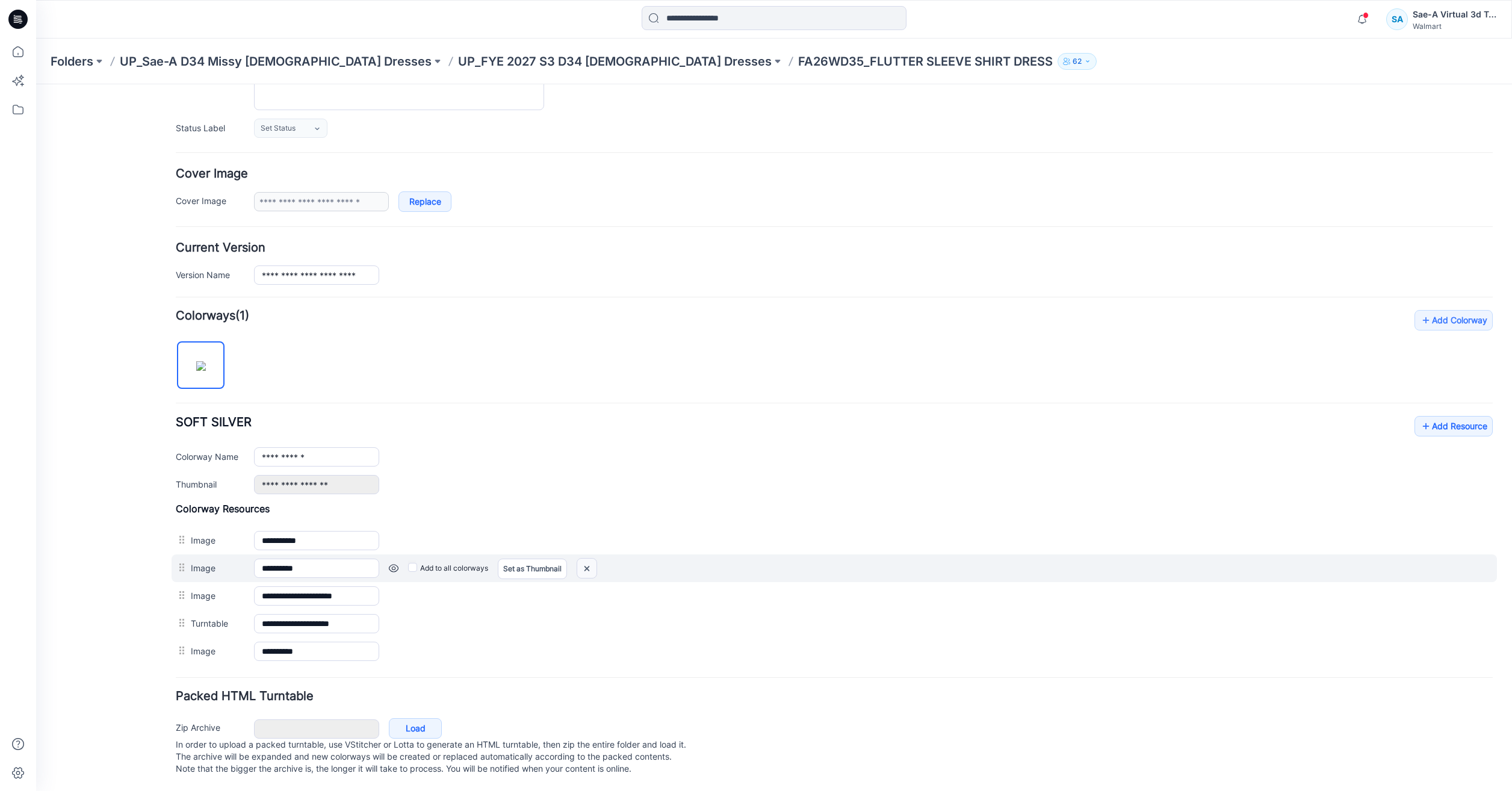
click at [587, 559] on img at bounding box center [587, 569] width 19 height 20
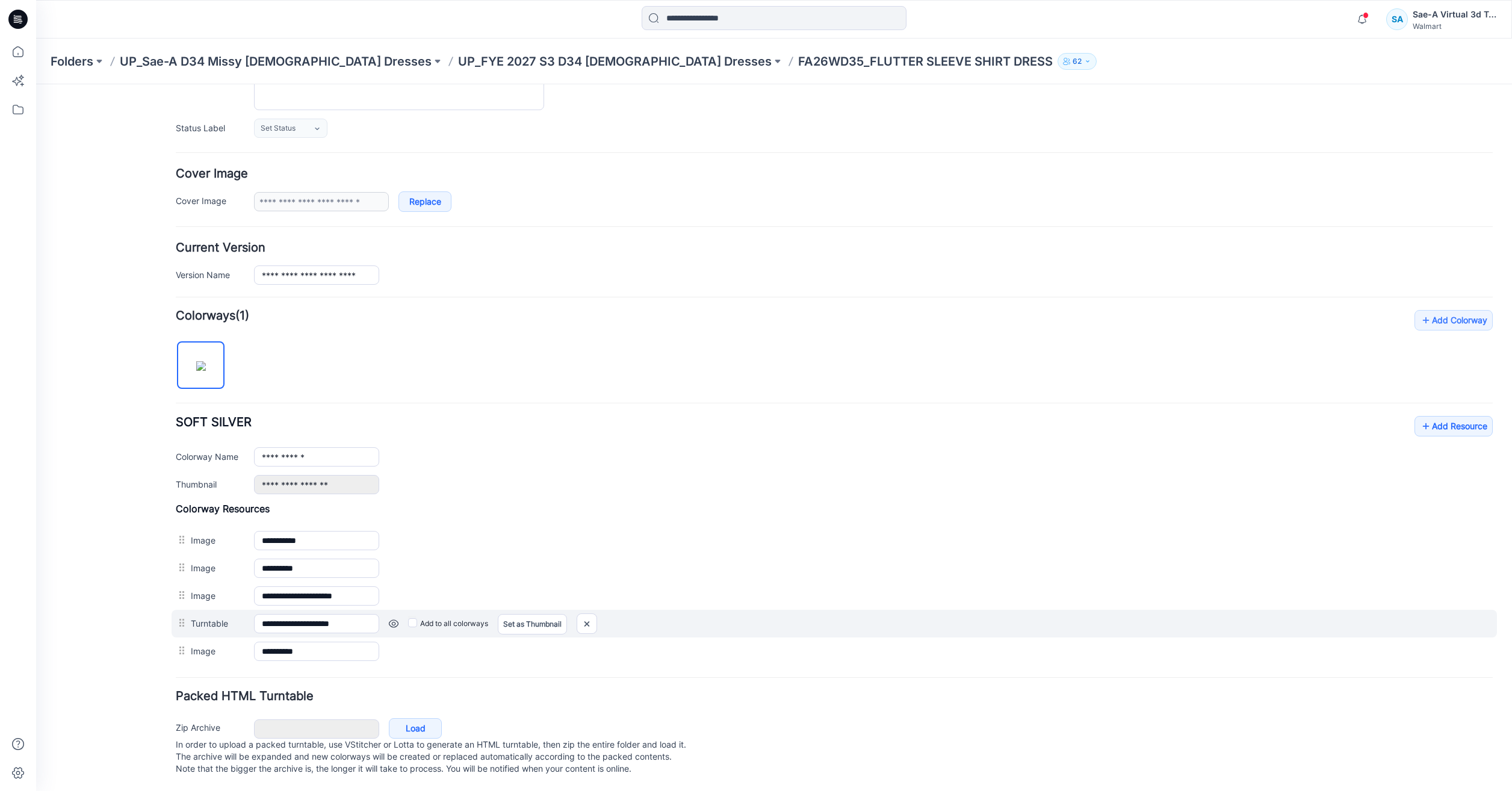
scroll to position [135, 0]
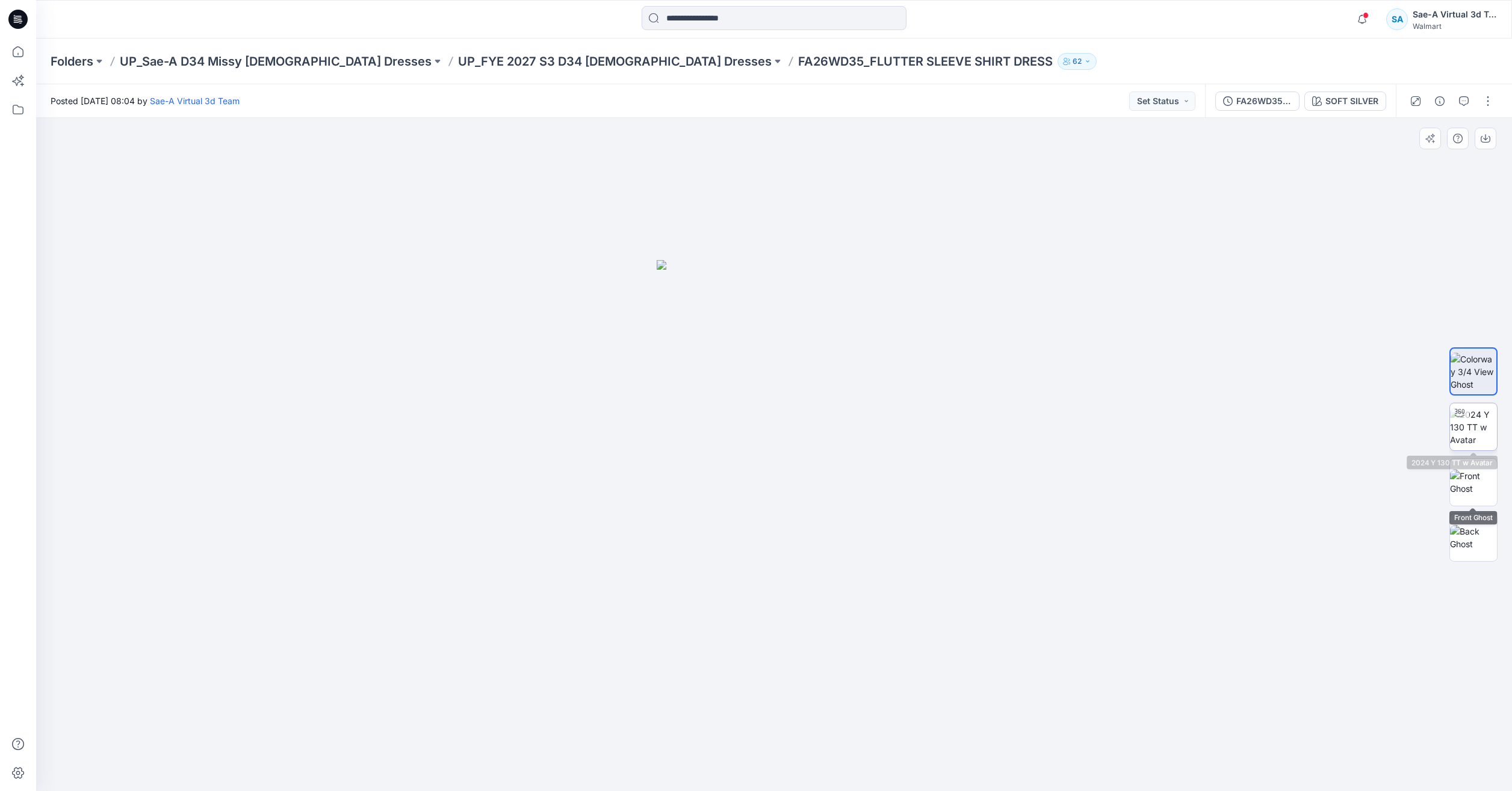
click at [1462, 413] on icon at bounding box center [1459, 414] width 9 height 8
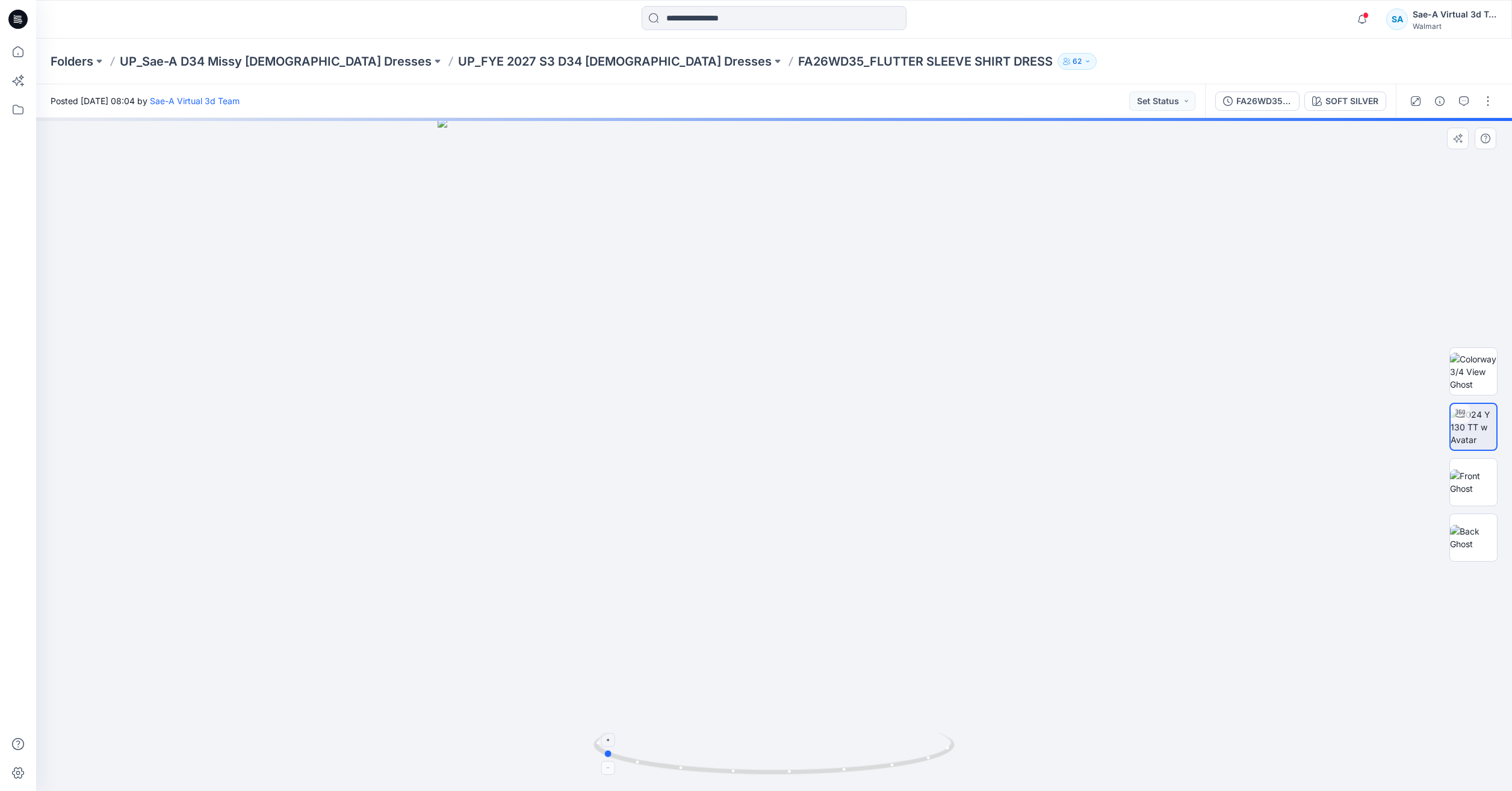
drag, startPoint x: 851, startPoint y: 761, endPoint x: 682, endPoint y: 763, distance: 169.0
click at [682, 763] on icon at bounding box center [775, 755] width 364 height 45
click at [555, 68] on p "UP_FYE 2027 S3 D34 [DEMOGRAPHIC_DATA] Dresses" at bounding box center [615, 61] width 314 height 17
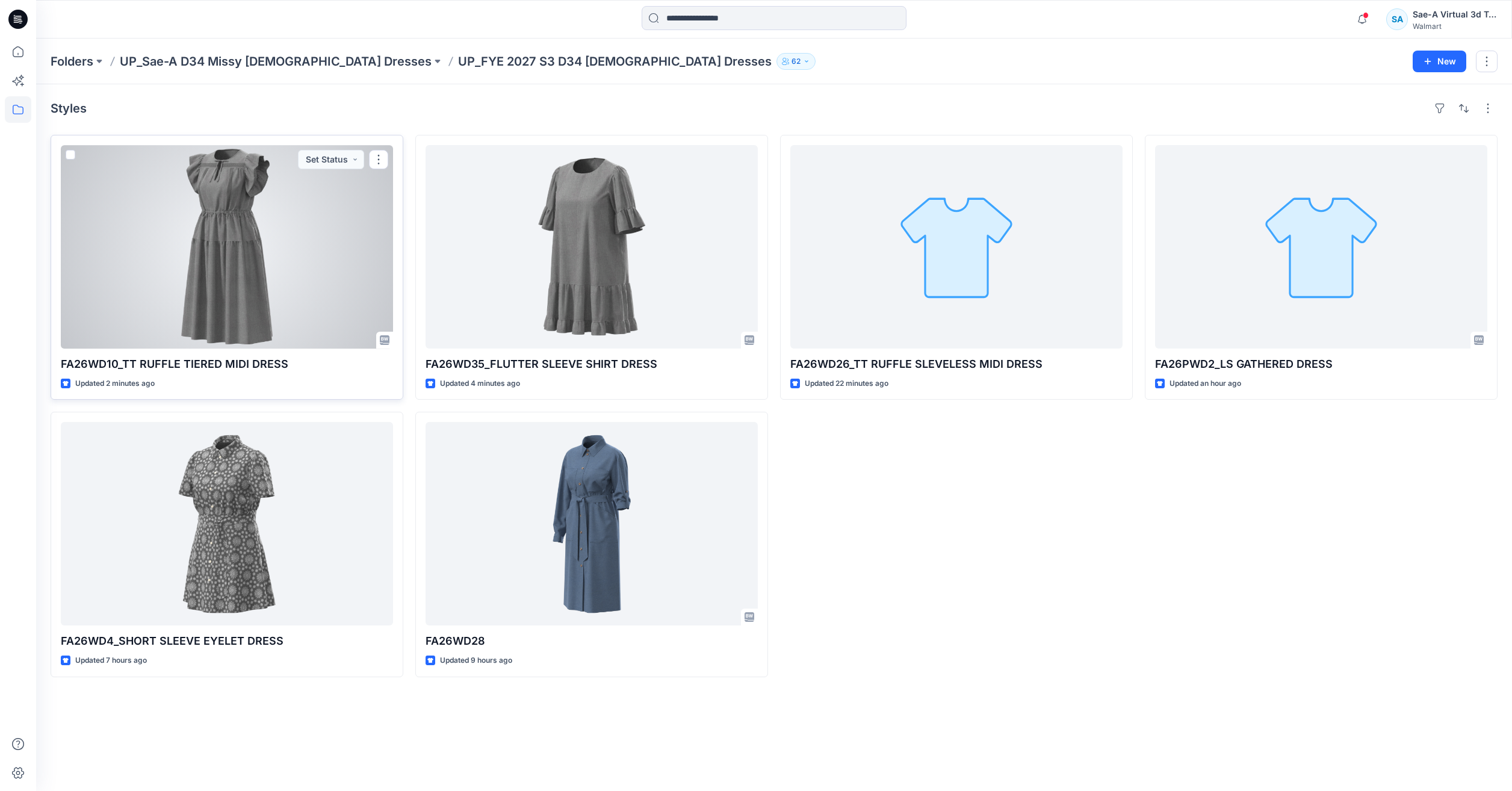
click at [345, 271] on div at bounding box center [227, 247] width 333 height 203
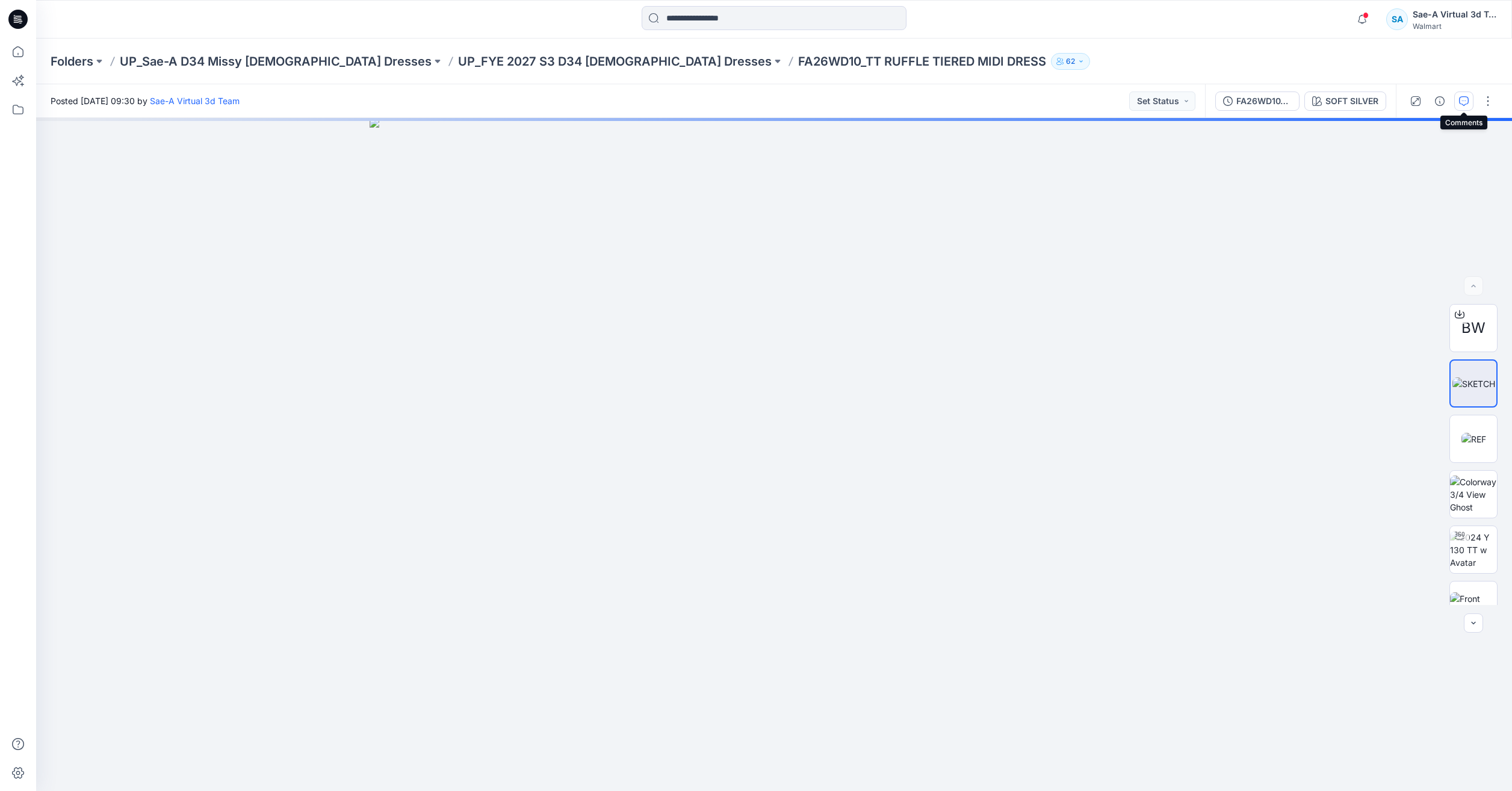
click at [1467, 97] on icon "button" at bounding box center [1464, 101] width 9 height 9
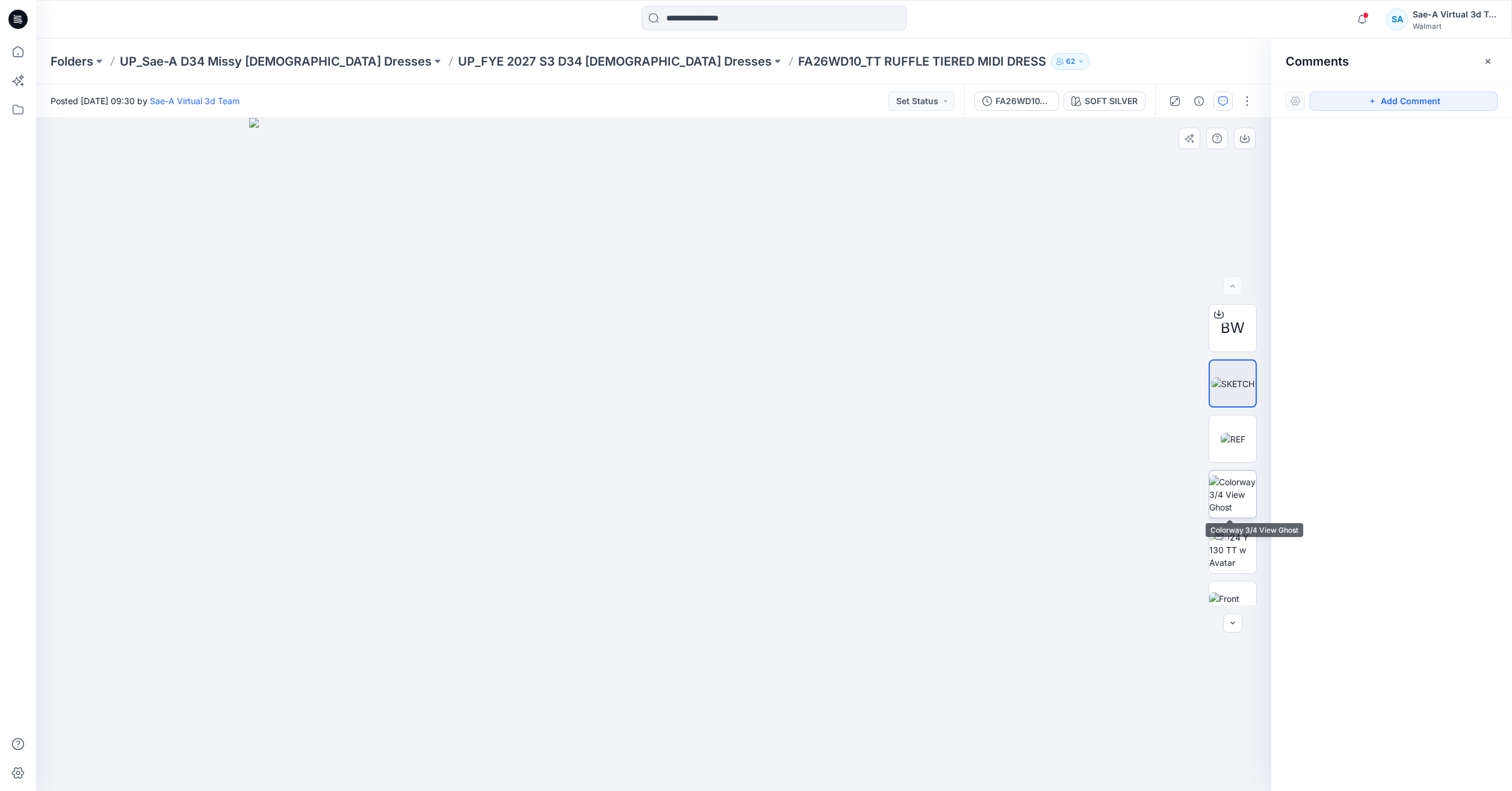
click at [1228, 508] on img at bounding box center [1232, 495] width 47 height 38
click at [1236, 541] on img at bounding box center [1232, 549] width 47 height 38
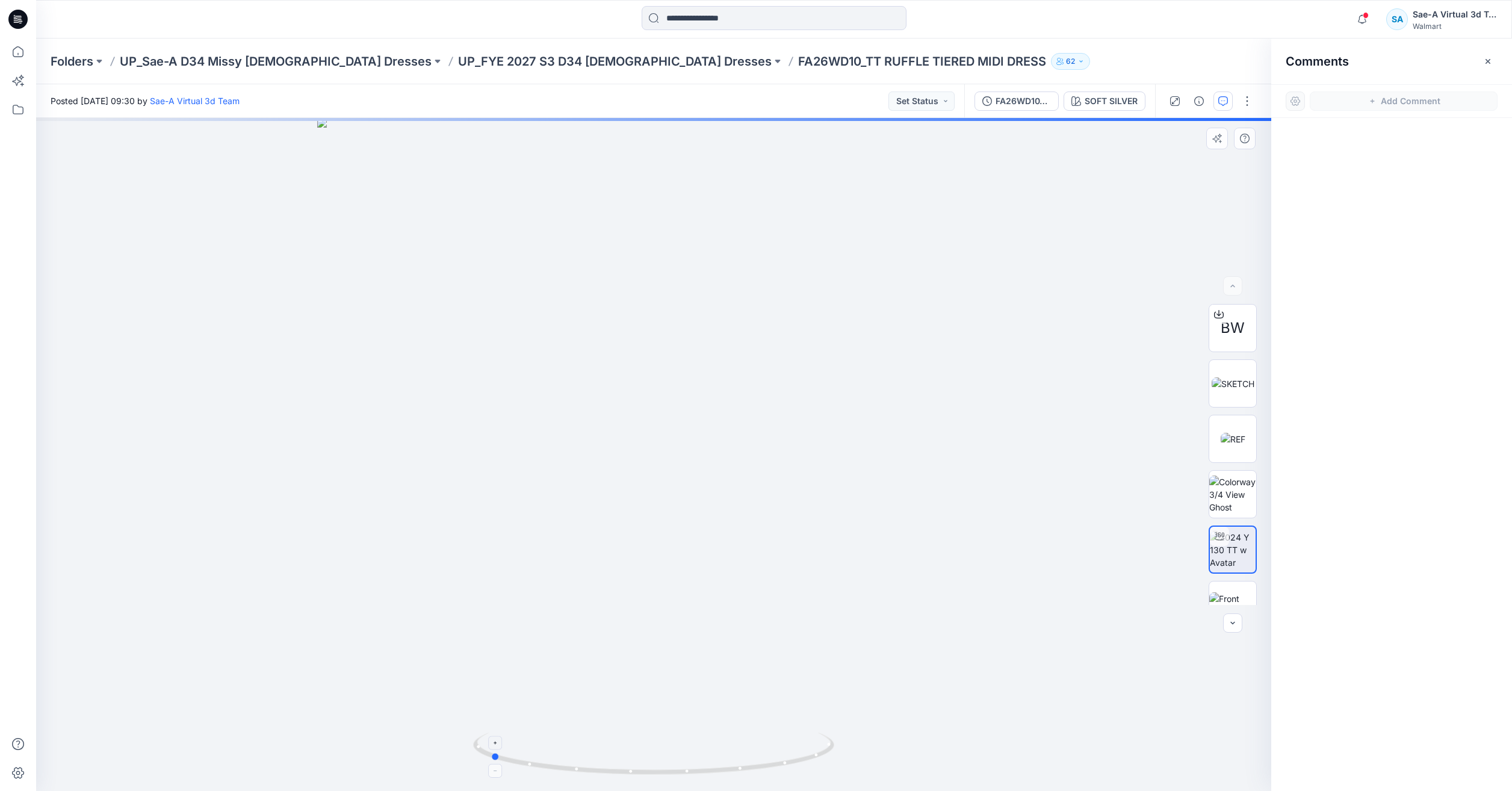
drag, startPoint x: 783, startPoint y: 762, endPoint x: 621, endPoint y: 756, distance: 162.1
click at [621, 756] on icon at bounding box center [655, 755] width 364 height 45
drag, startPoint x: 769, startPoint y: 758, endPoint x: 875, endPoint y: 759, distance: 106.0
click at [875, 759] on div at bounding box center [654, 454] width 1235 height 673
click at [15, 50] on icon at bounding box center [18, 52] width 27 height 27
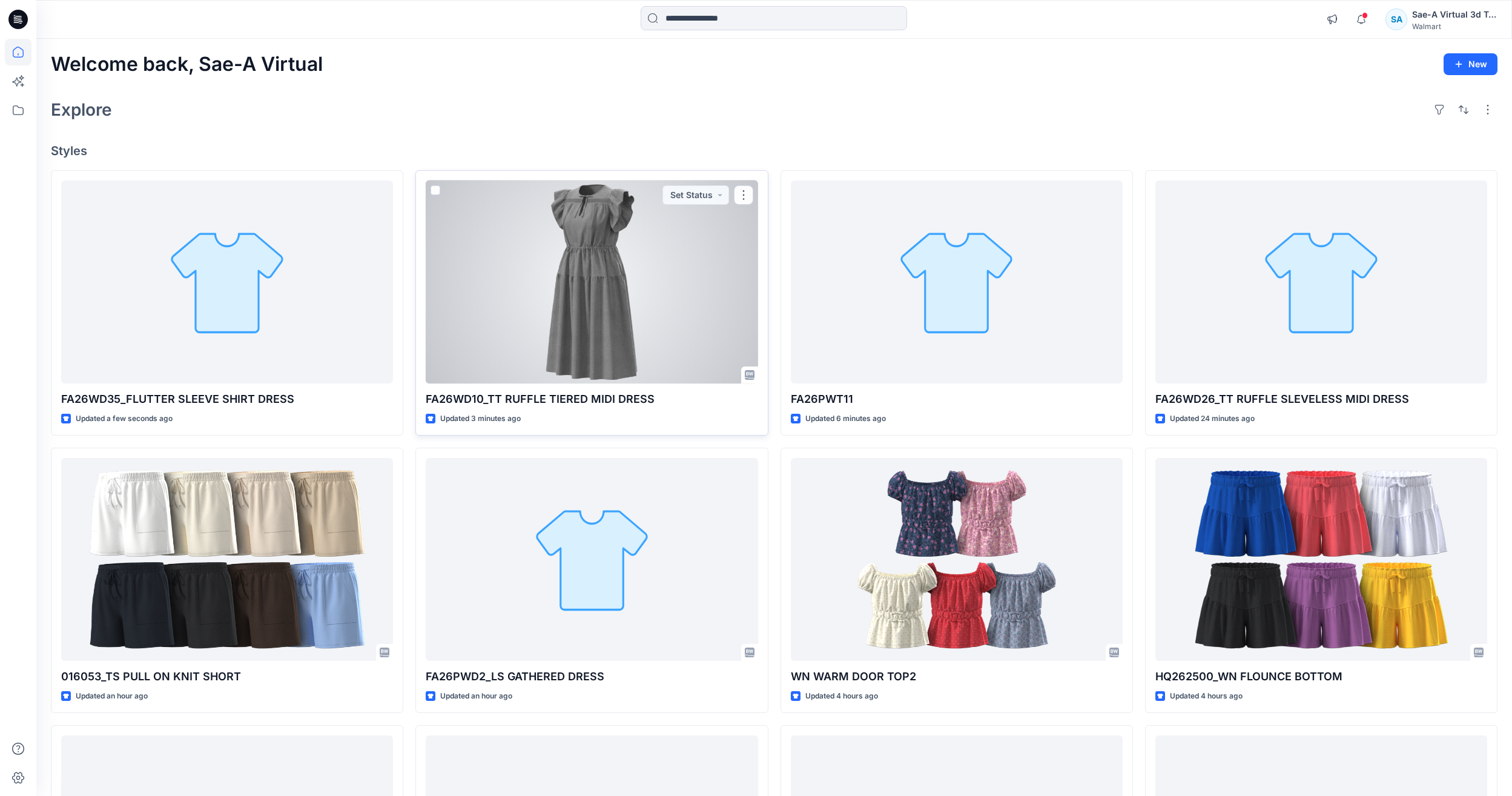
click at [626, 290] on div at bounding box center [591, 281] width 332 height 203
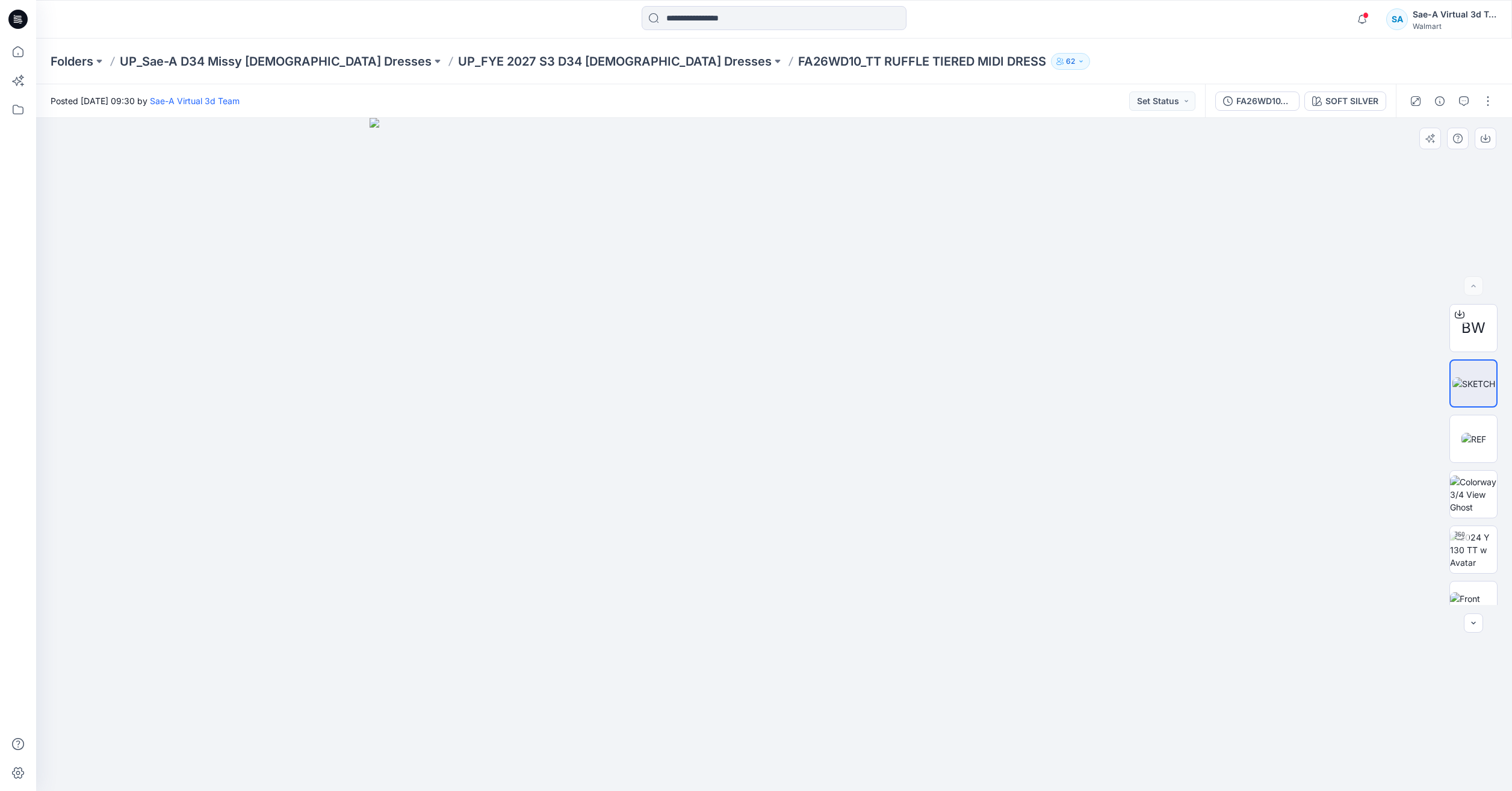
click at [1461, 519] on div "BW" at bounding box center [1473, 454] width 48 height 301
click at [1466, 592] on img at bounding box center [1473, 605] width 47 height 25
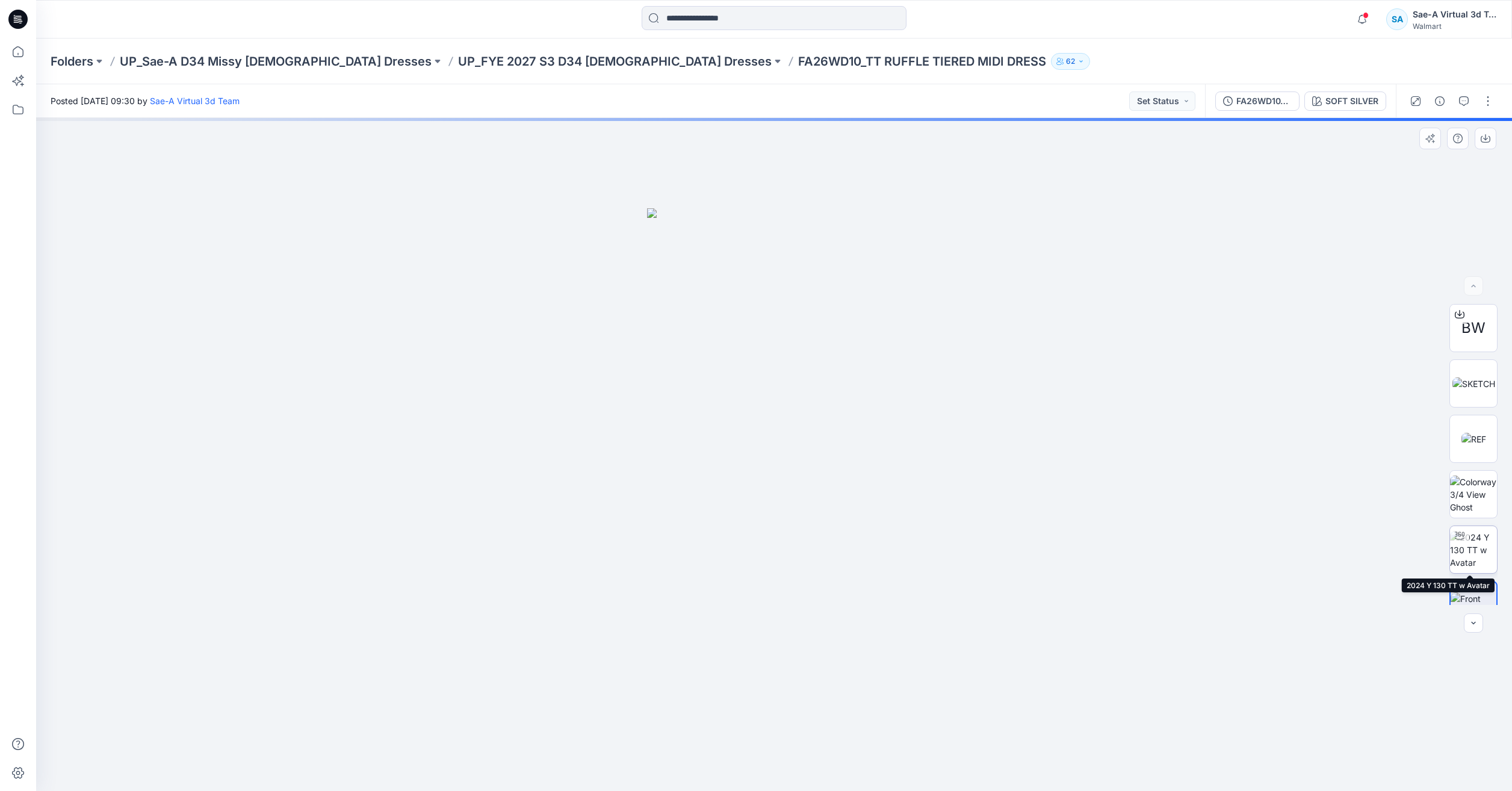
click at [1462, 553] on img at bounding box center [1473, 549] width 47 height 38
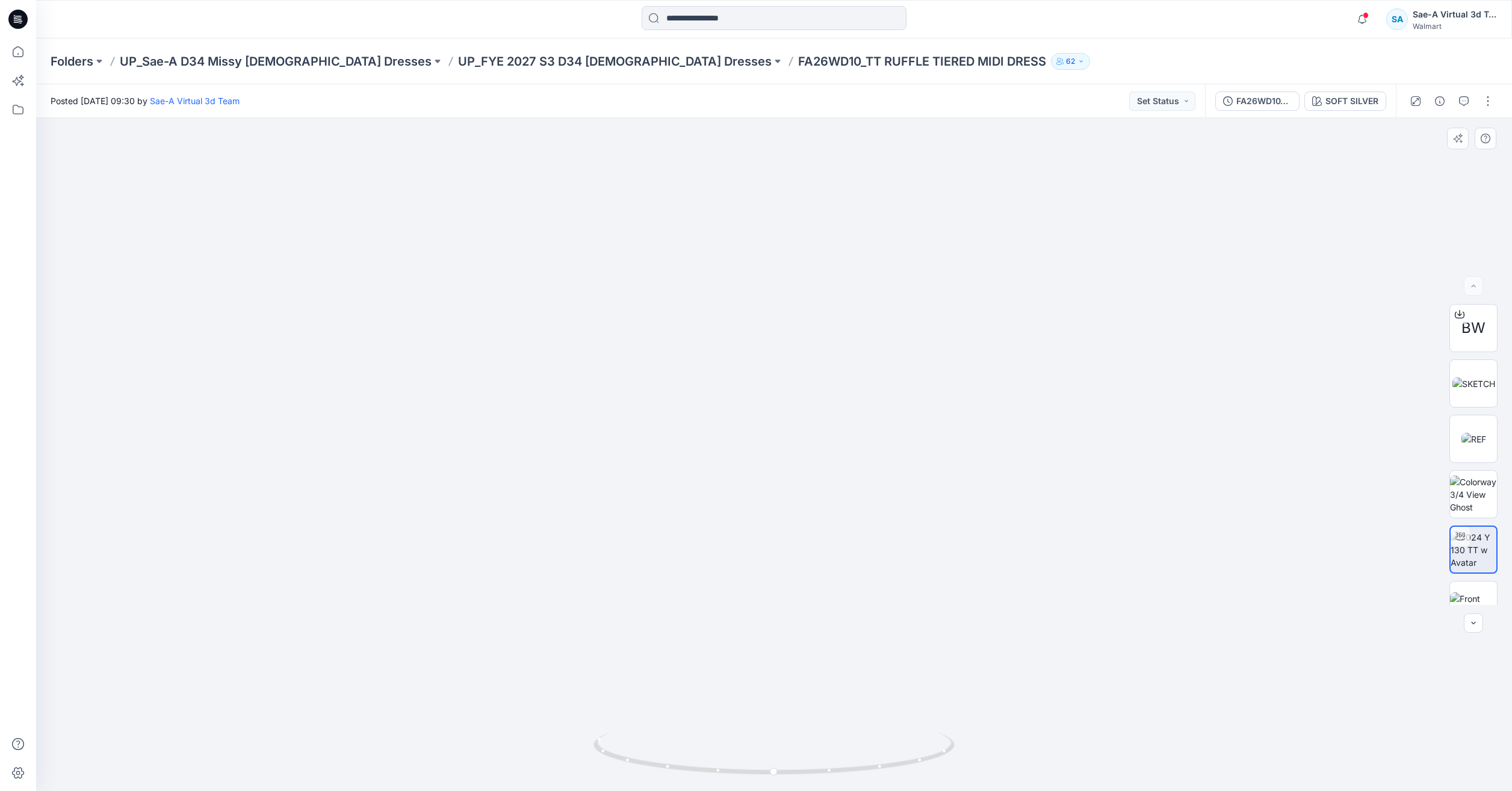
click at [668, 500] on img at bounding box center [773, 6] width 2465 height 1569
drag, startPoint x: 943, startPoint y: 765, endPoint x: 768, endPoint y: 737, distance: 177.2
click at [768, 737] on icon at bounding box center [775, 755] width 364 height 45
click at [501, 55] on p "UP_FYE 2027 S3 D34 [DEMOGRAPHIC_DATA] Dresses" at bounding box center [615, 61] width 314 height 17
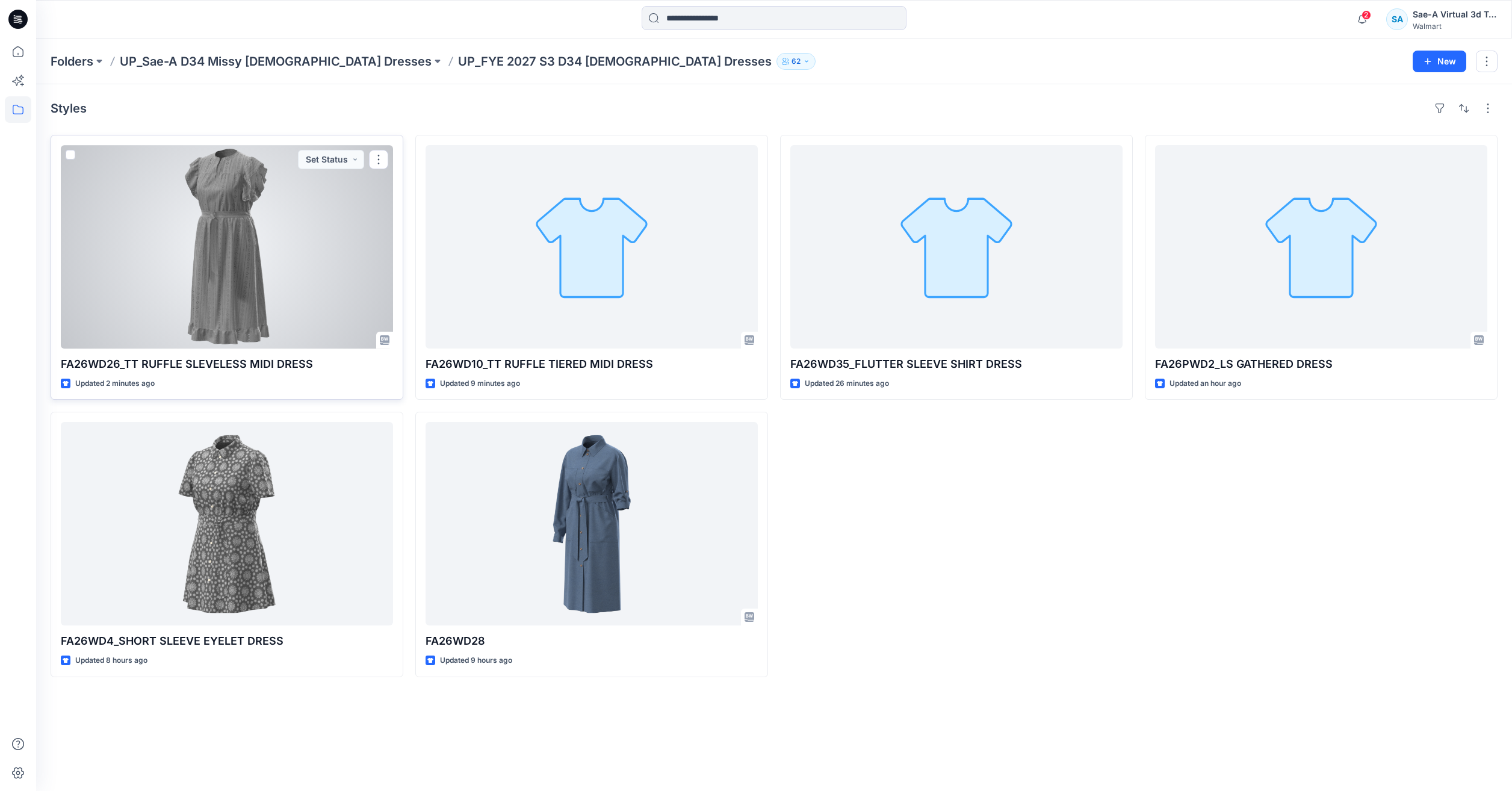
click at [303, 287] on div at bounding box center [227, 247] width 333 height 203
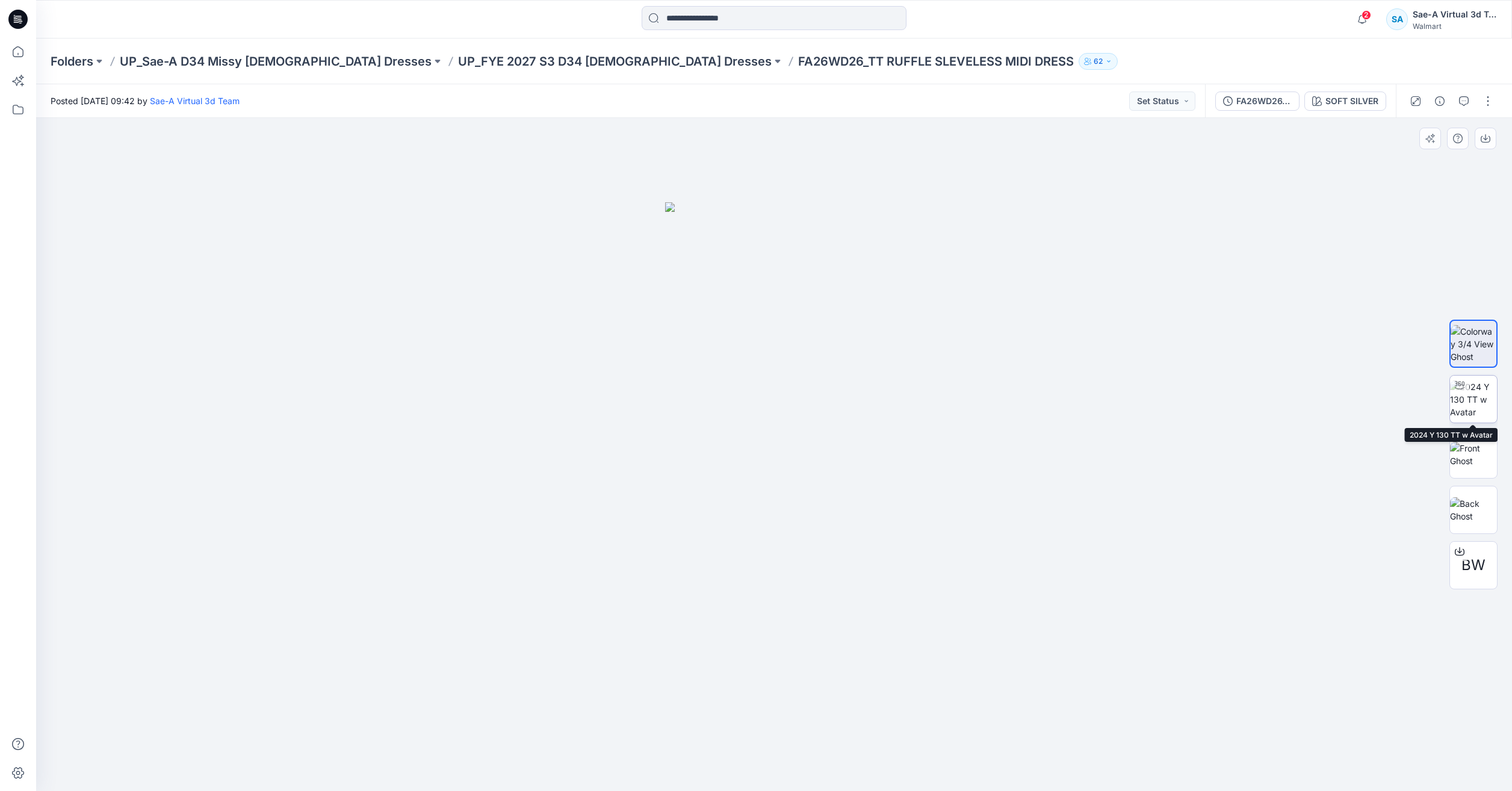
click at [1481, 387] on img at bounding box center [1473, 400] width 47 height 38
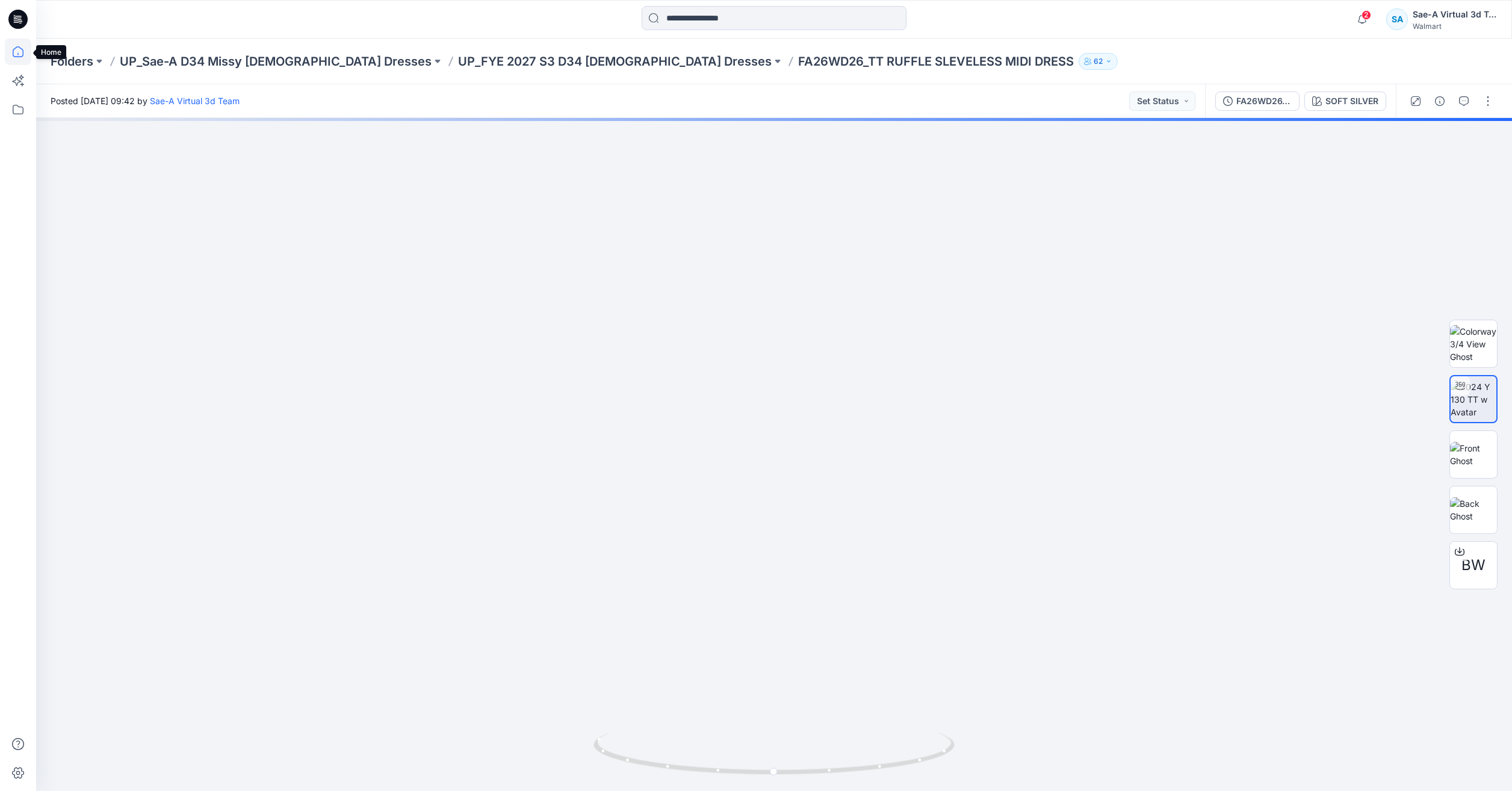
click at [15, 44] on icon at bounding box center [18, 52] width 27 height 27
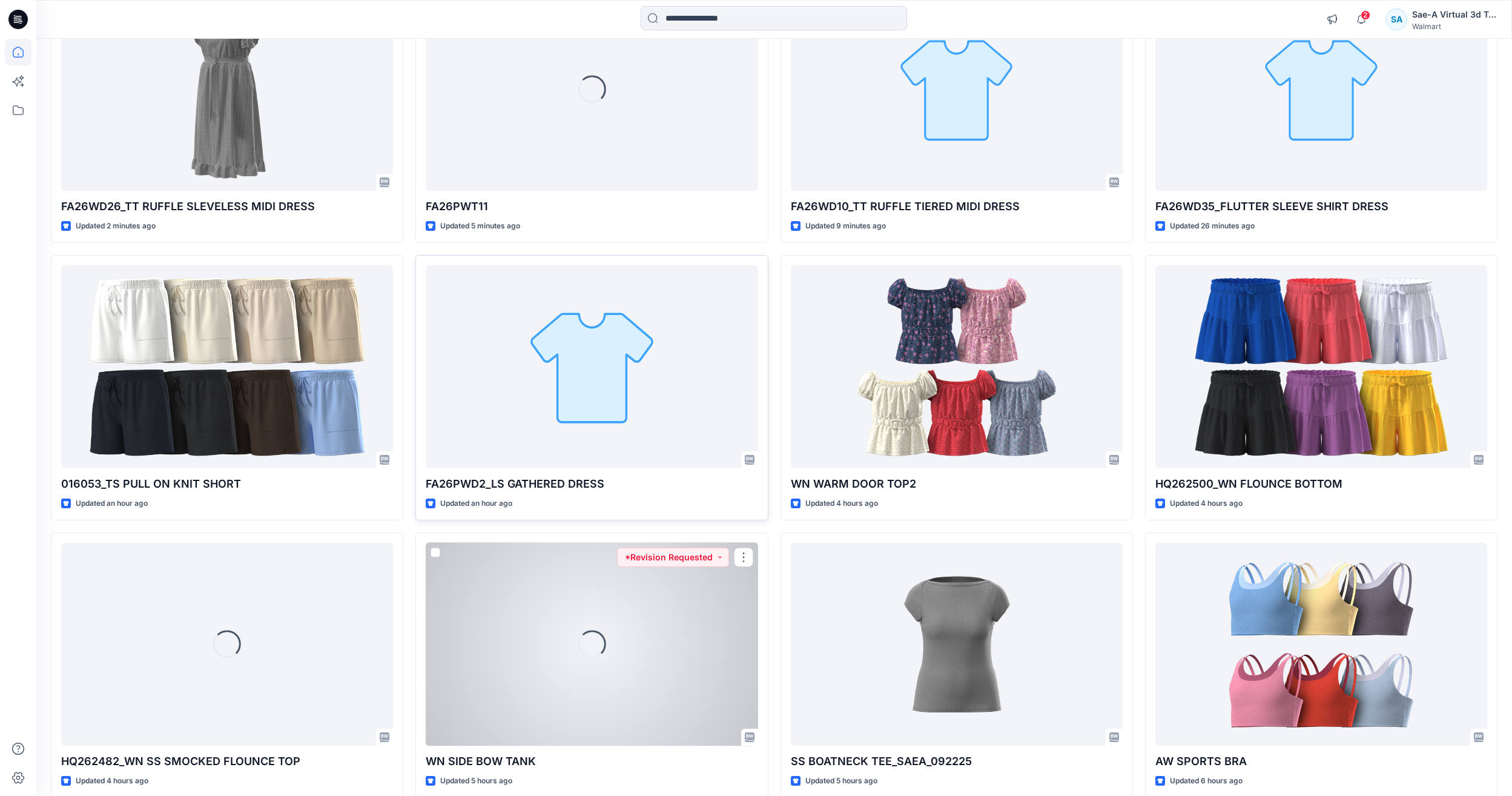
scroll to position [10, 0]
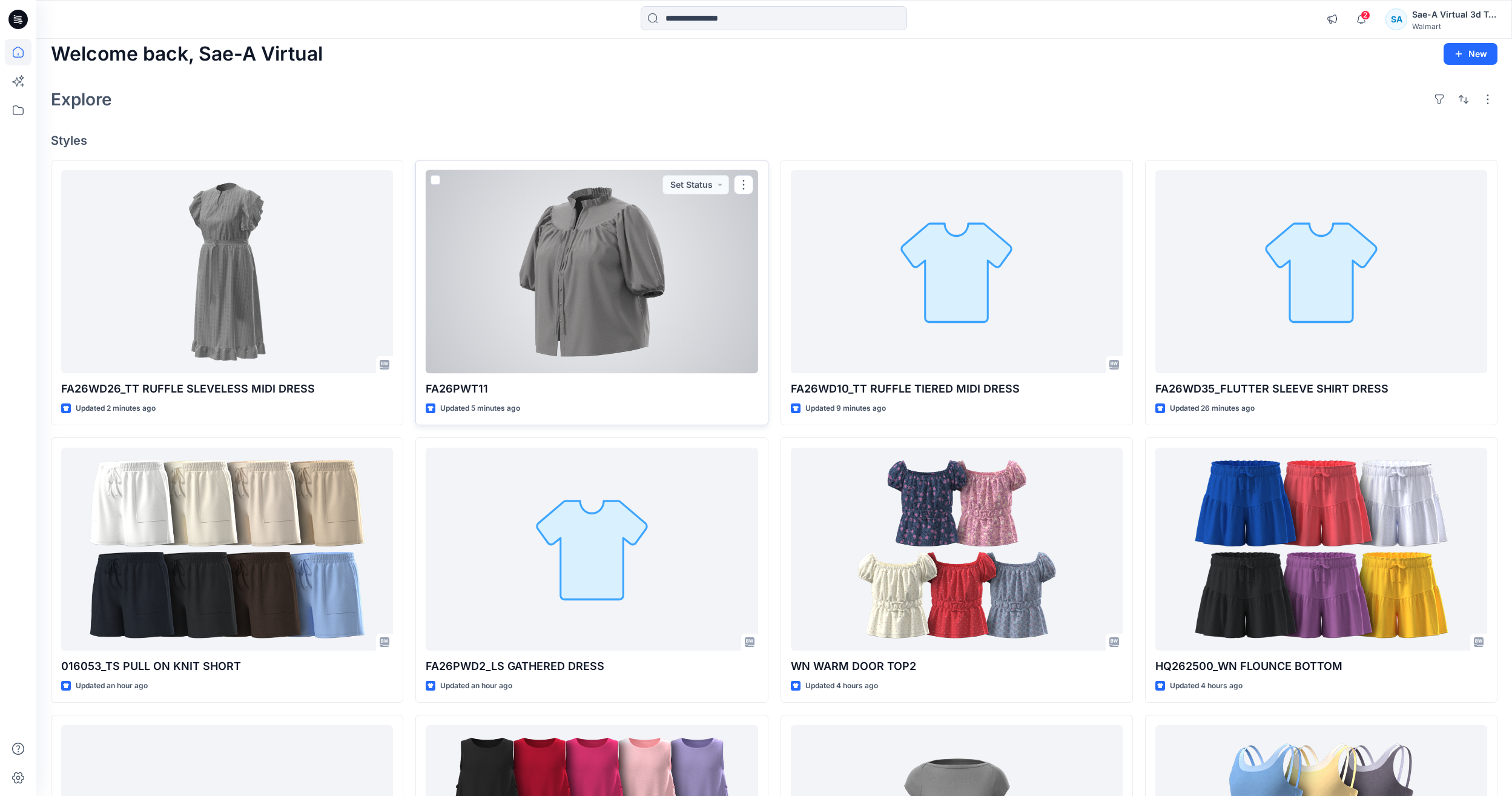
click at [659, 323] on div at bounding box center [591, 271] width 332 height 203
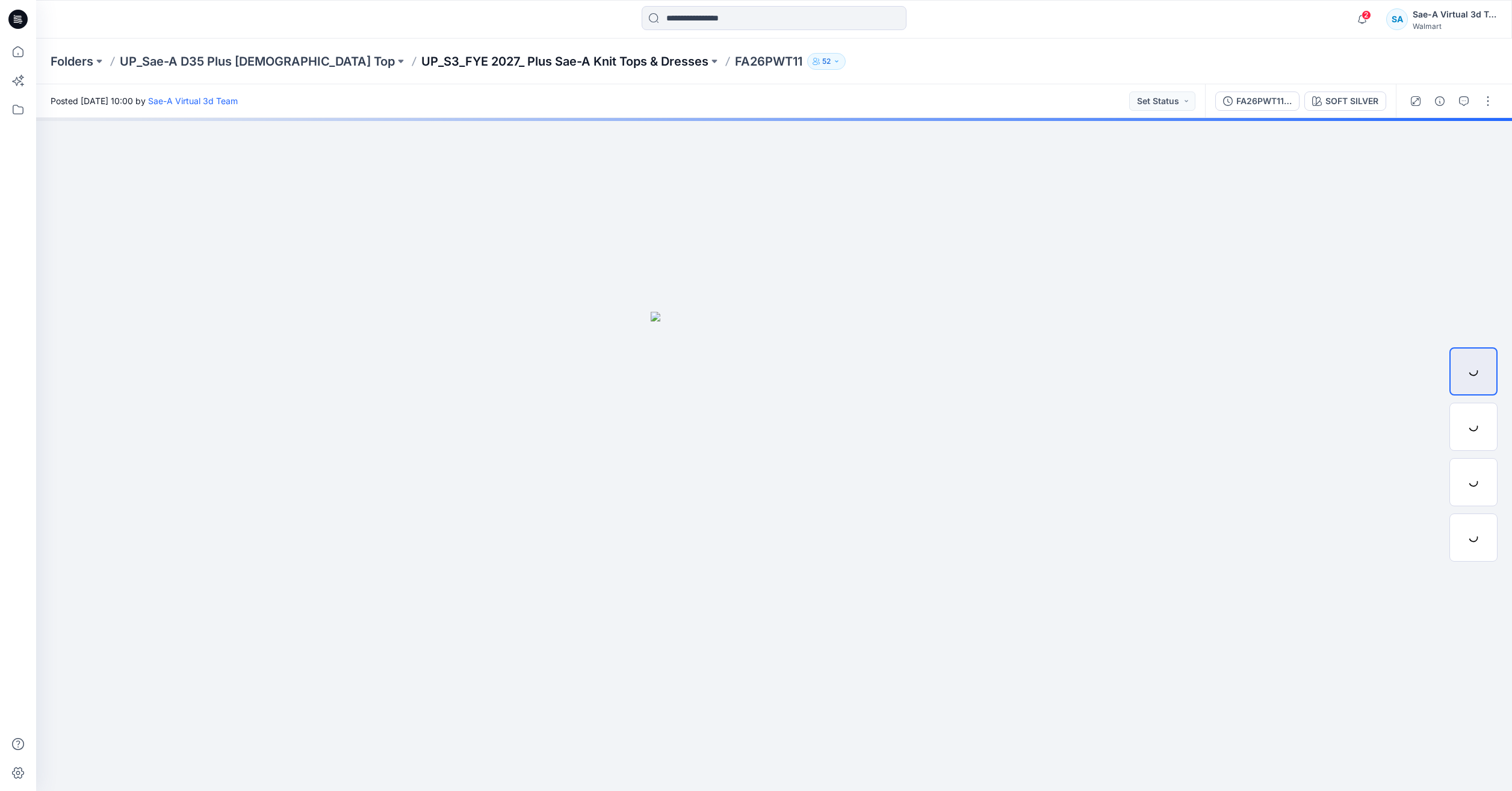
click at [421, 62] on p "UP_S3_FYE 2027_ Plus Sae-A Knit Tops & Dresses" at bounding box center [565, 61] width 287 height 17
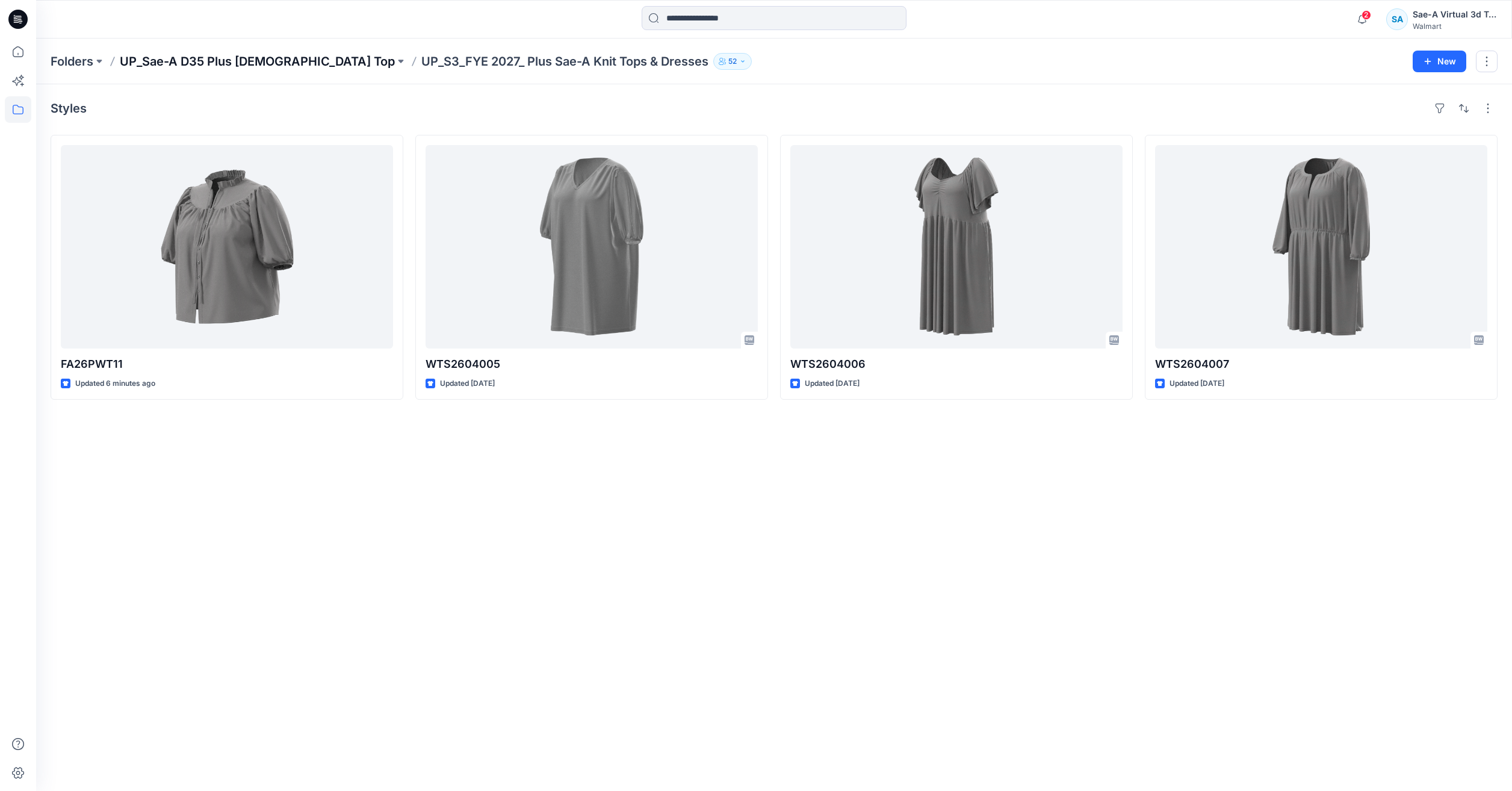
click at [262, 57] on p "UP_Sae-A D35 Plus Ladies Top" at bounding box center [257, 61] width 275 height 17
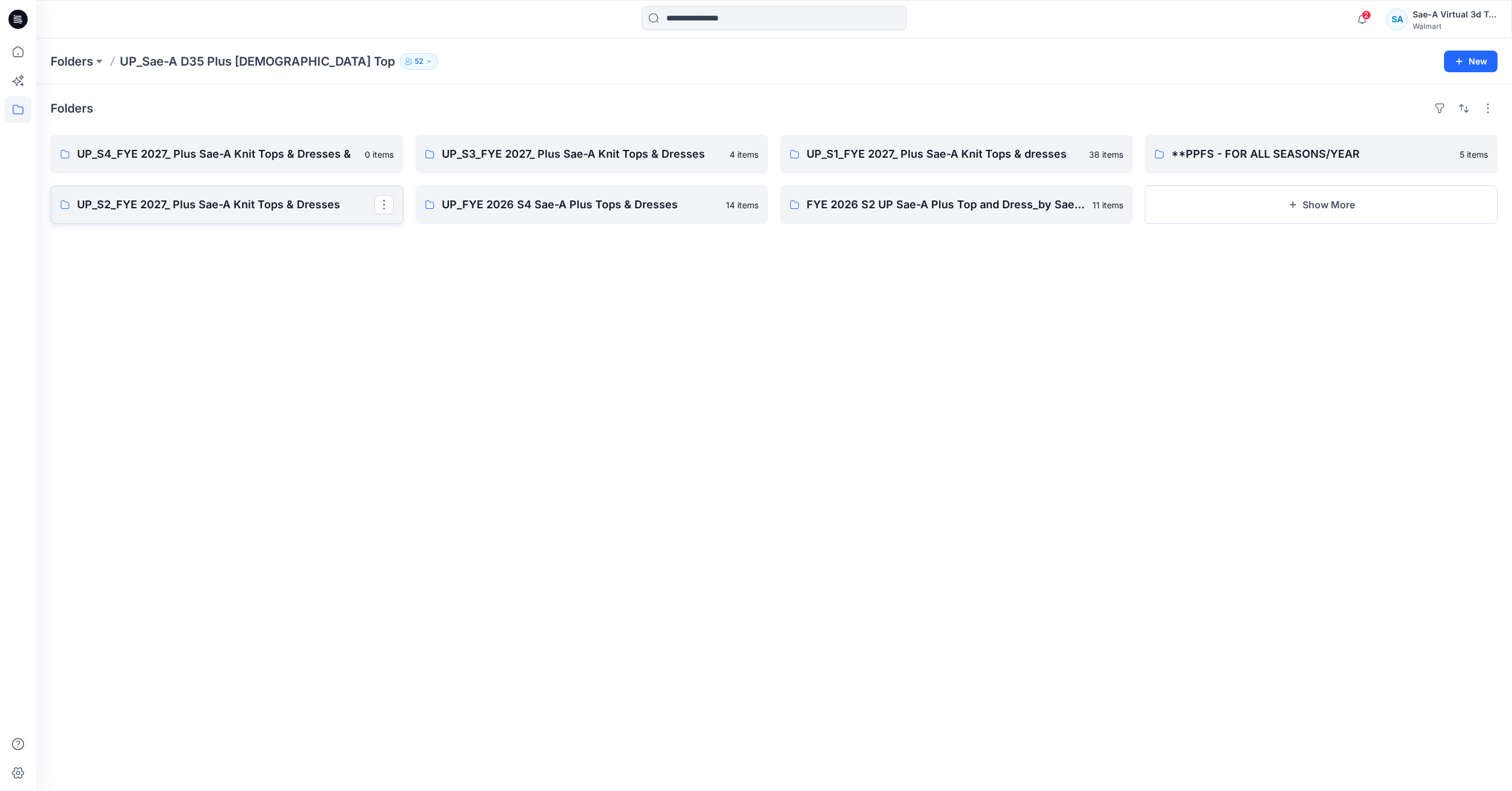
click at [233, 207] on p "UP_S2_FYE 2027_ Plus Sae-A Knit Tops & Dresses" at bounding box center [225, 204] width 297 height 17
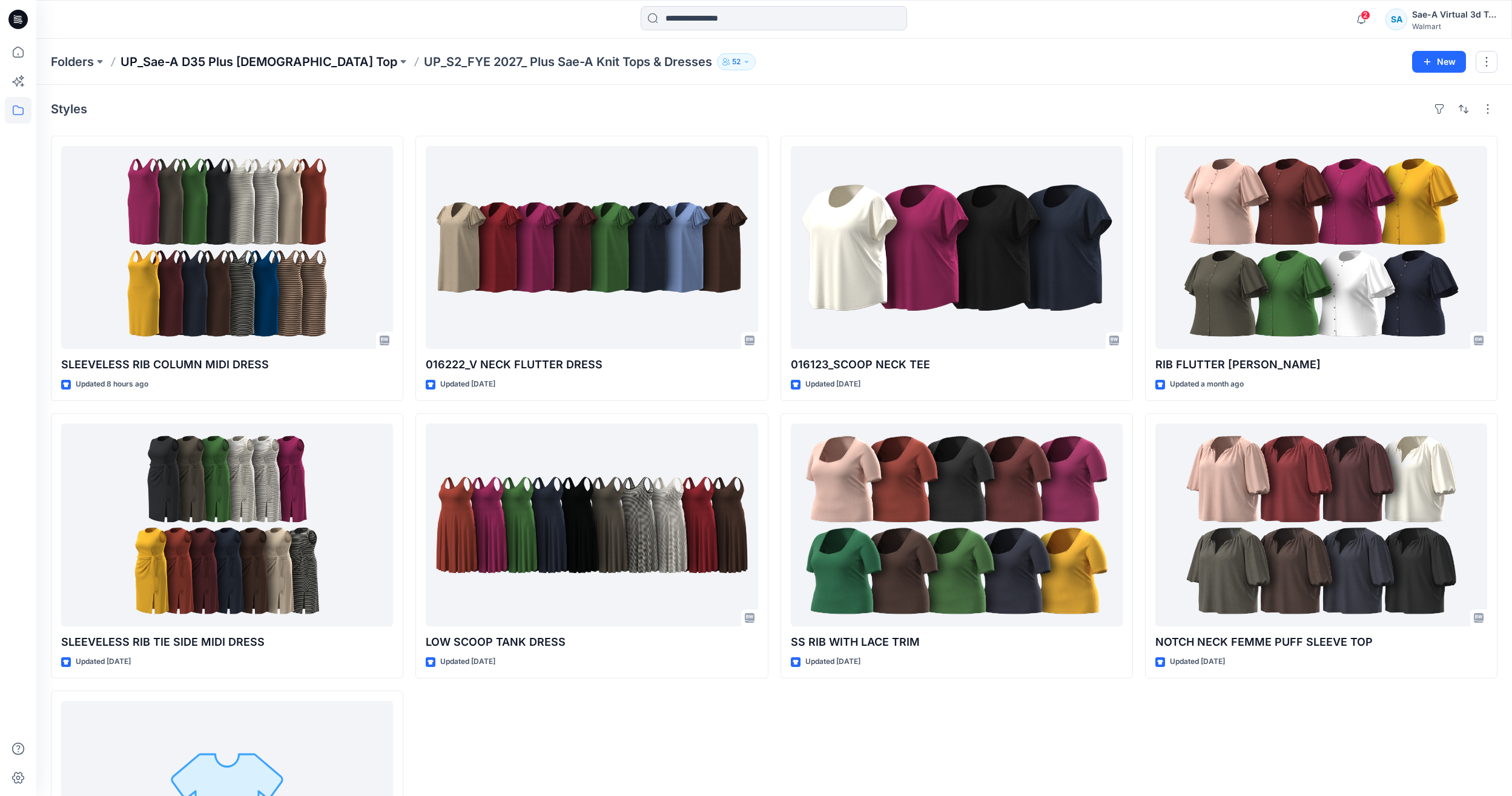
click at [213, 59] on p "UP_Sae-A D35 Plus Ladies Top" at bounding box center [259, 61] width 277 height 17
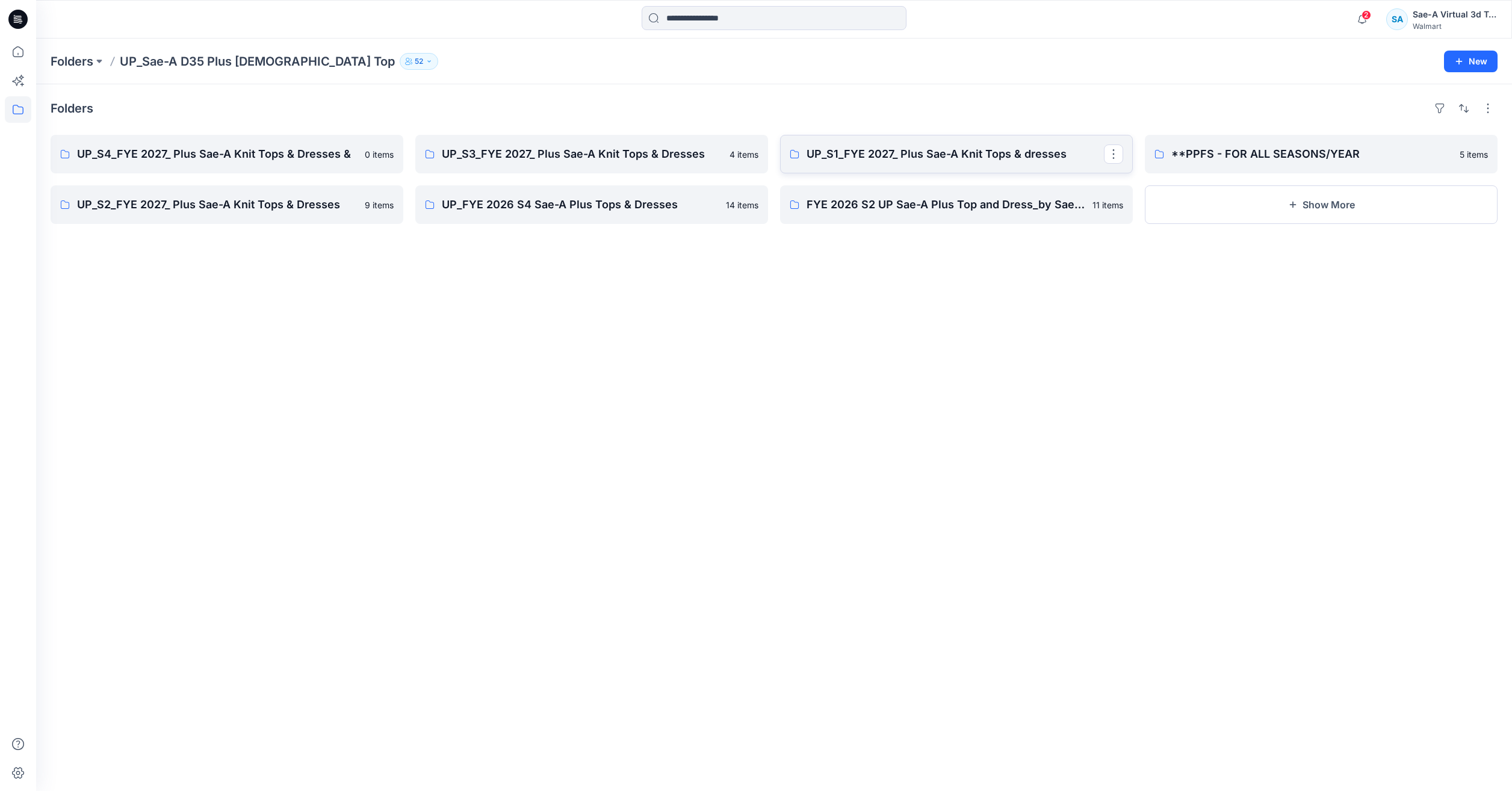
click at [897, 163] on link "UP_S1_FYE 2027_ Plus Sae-A Knit Tops & dresses" at bounding box center [956, 155] width 353 height 39
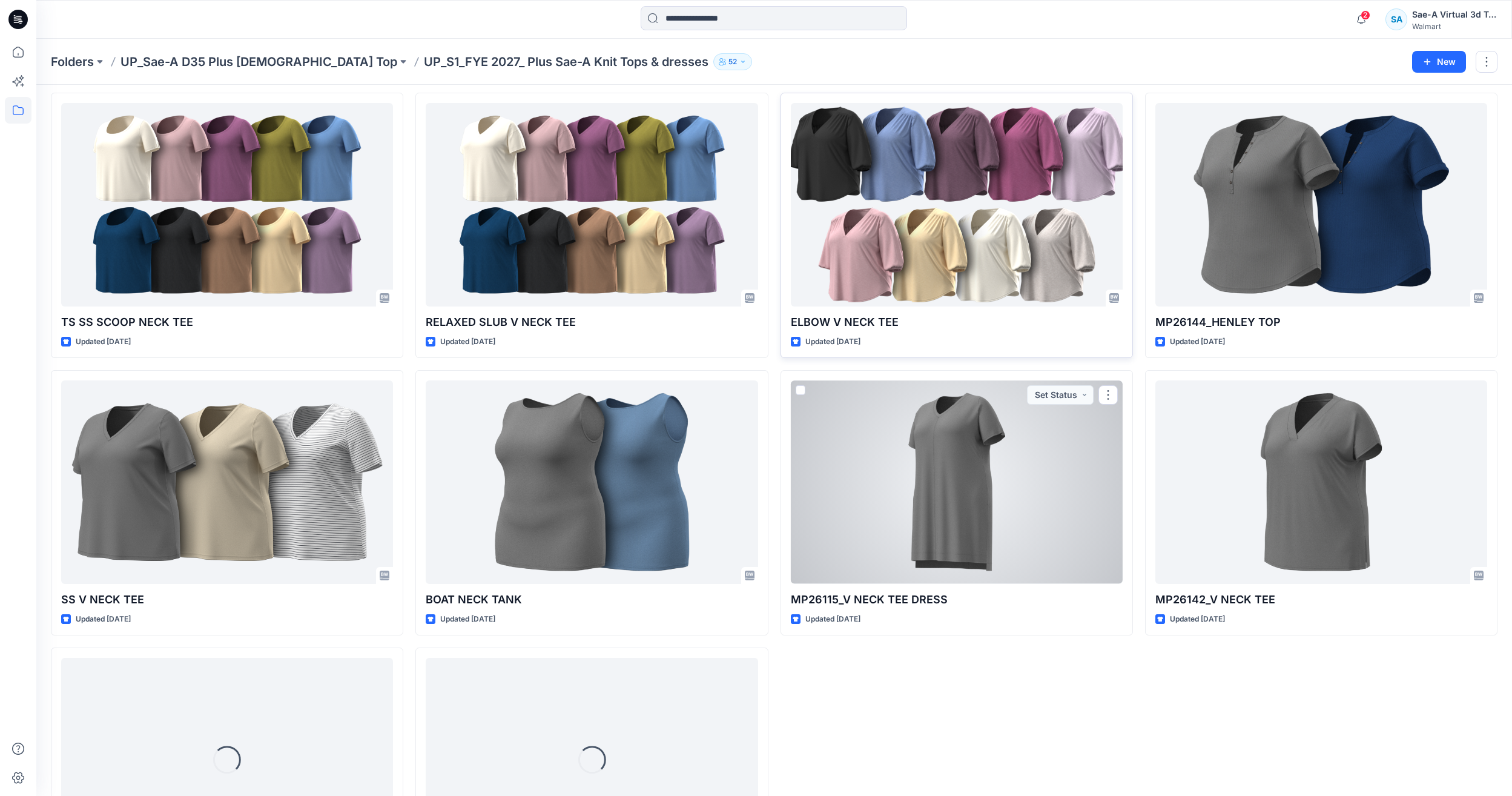
scroll to position [2117, 0]
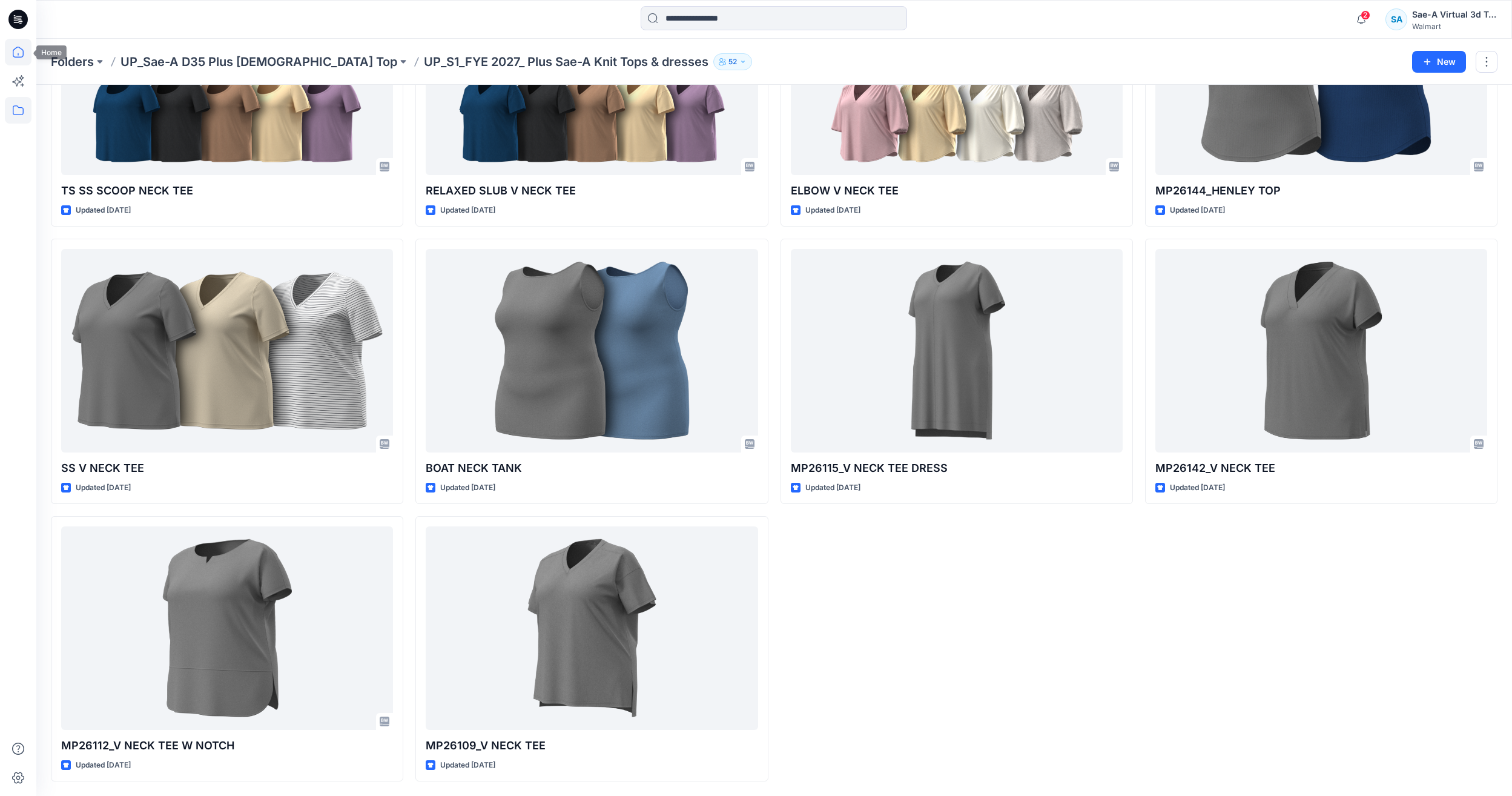
click at [24, 53] on icon at bounding box center [18, 52] width 11 height 11
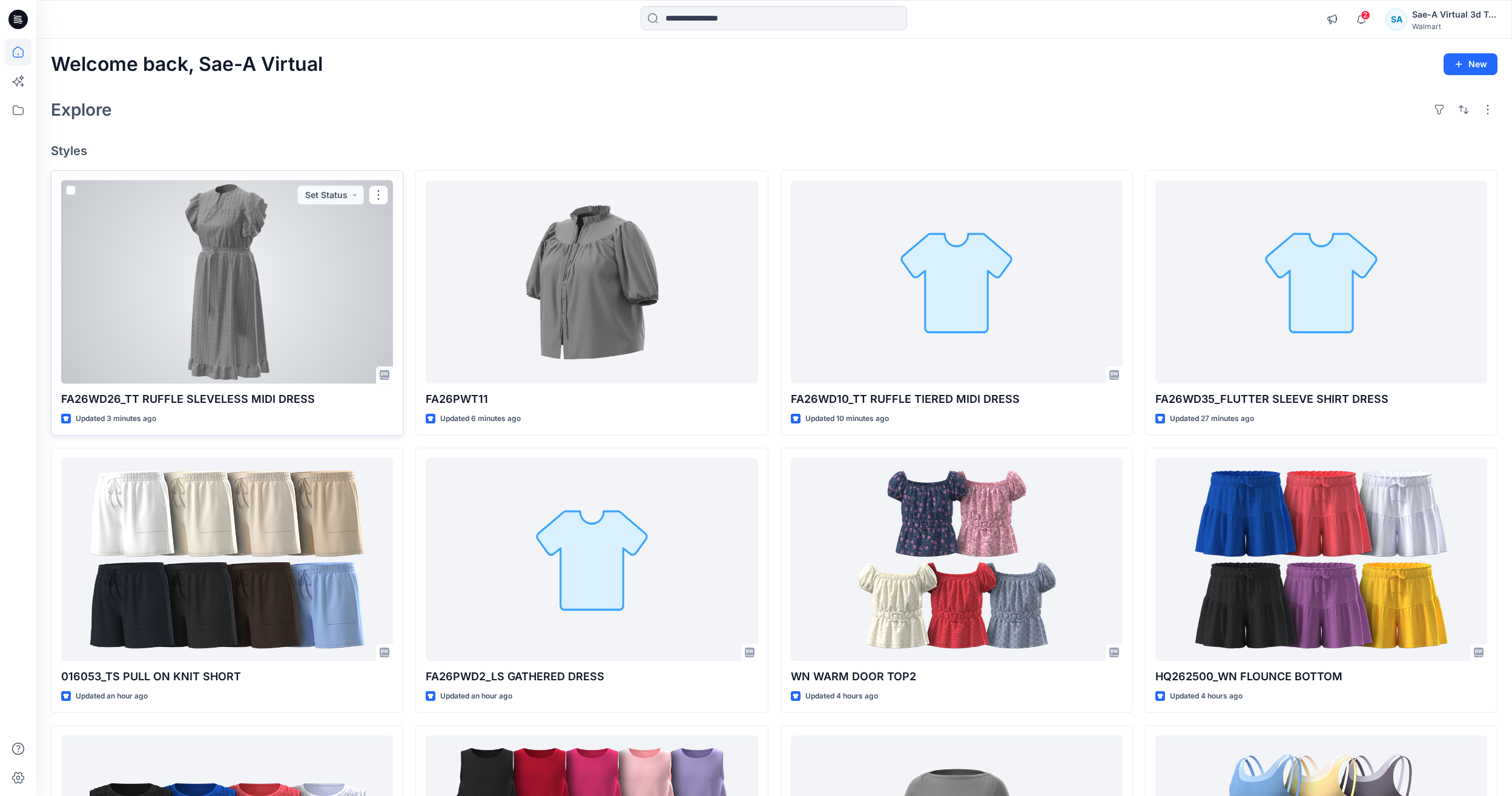
click at [357, 274] on div at bounding box center [227, 281] width 332 height 203
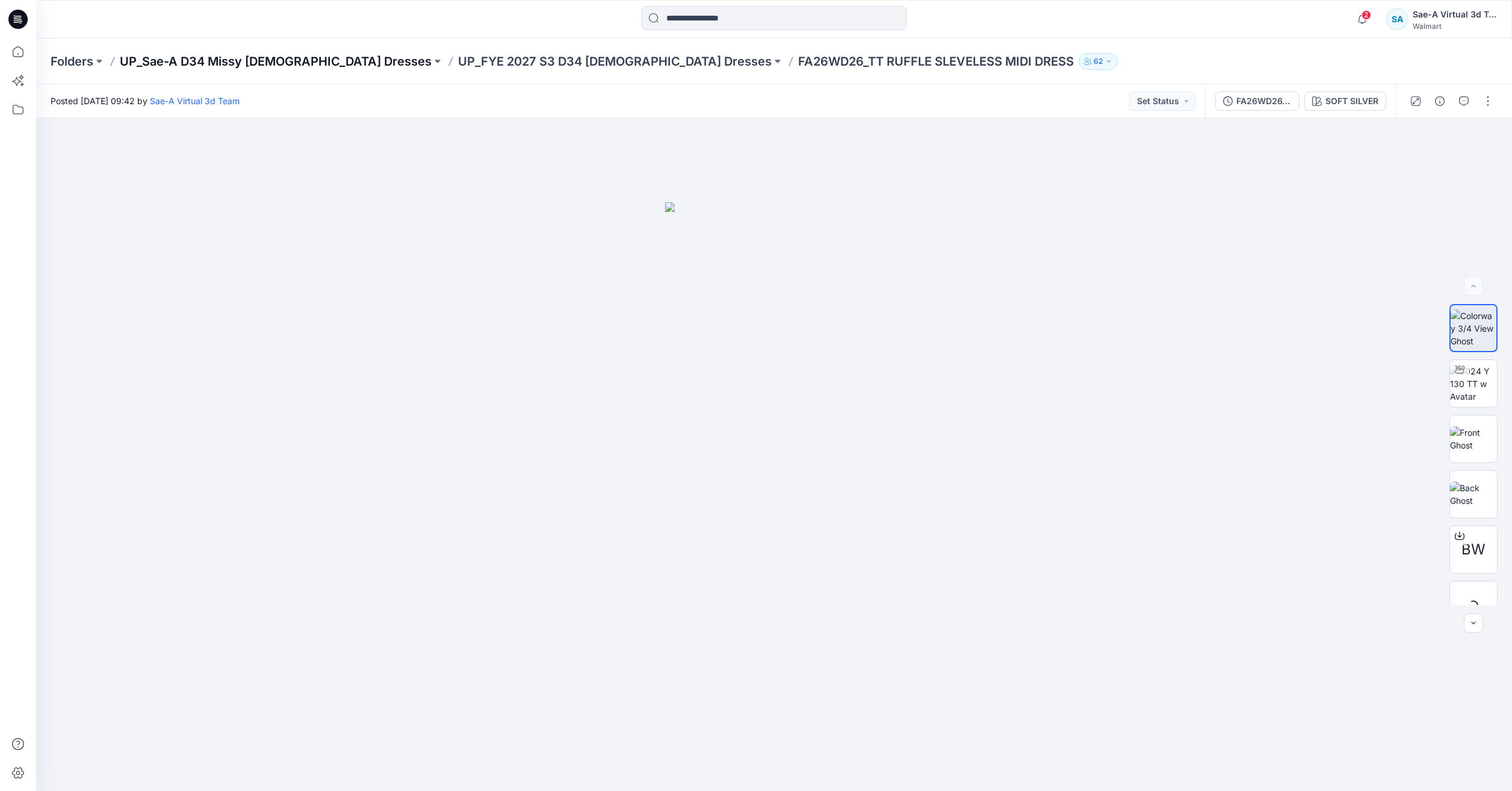
drag, startPoint x: 311, startPoint y: 70, endPoint x: 312, endPoint y: 64, distance: 6.1
click at [311, 70] on div "Folders UP_Sae-A D34 Missy Ladies Dresses UP_FYE 2027 S3 D34 Ladies Dresses FA2…" at bounding box center [774, 62] width 1476 height 46
click at [314, 56] on p "UP_Sae-A D34 Missy [DEMOGRAPHIC_DATA] Dresses" at bounding box center [276, 61] width 312 height 17
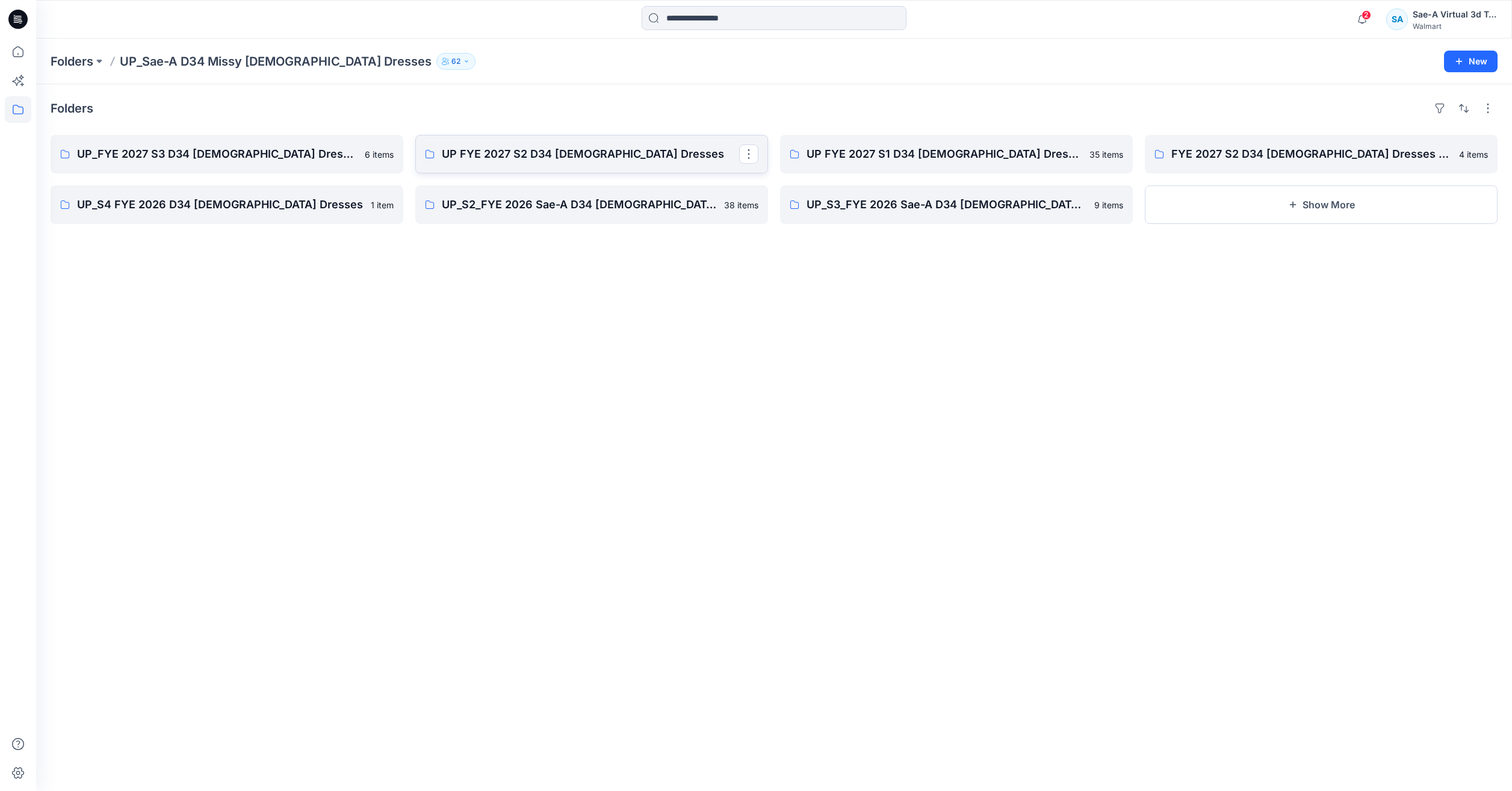
click at [507, 157] on p "UP FYE 2027 S2 D34 Ladies Dresses" at bounding box center [590, 154] width 297 height 17
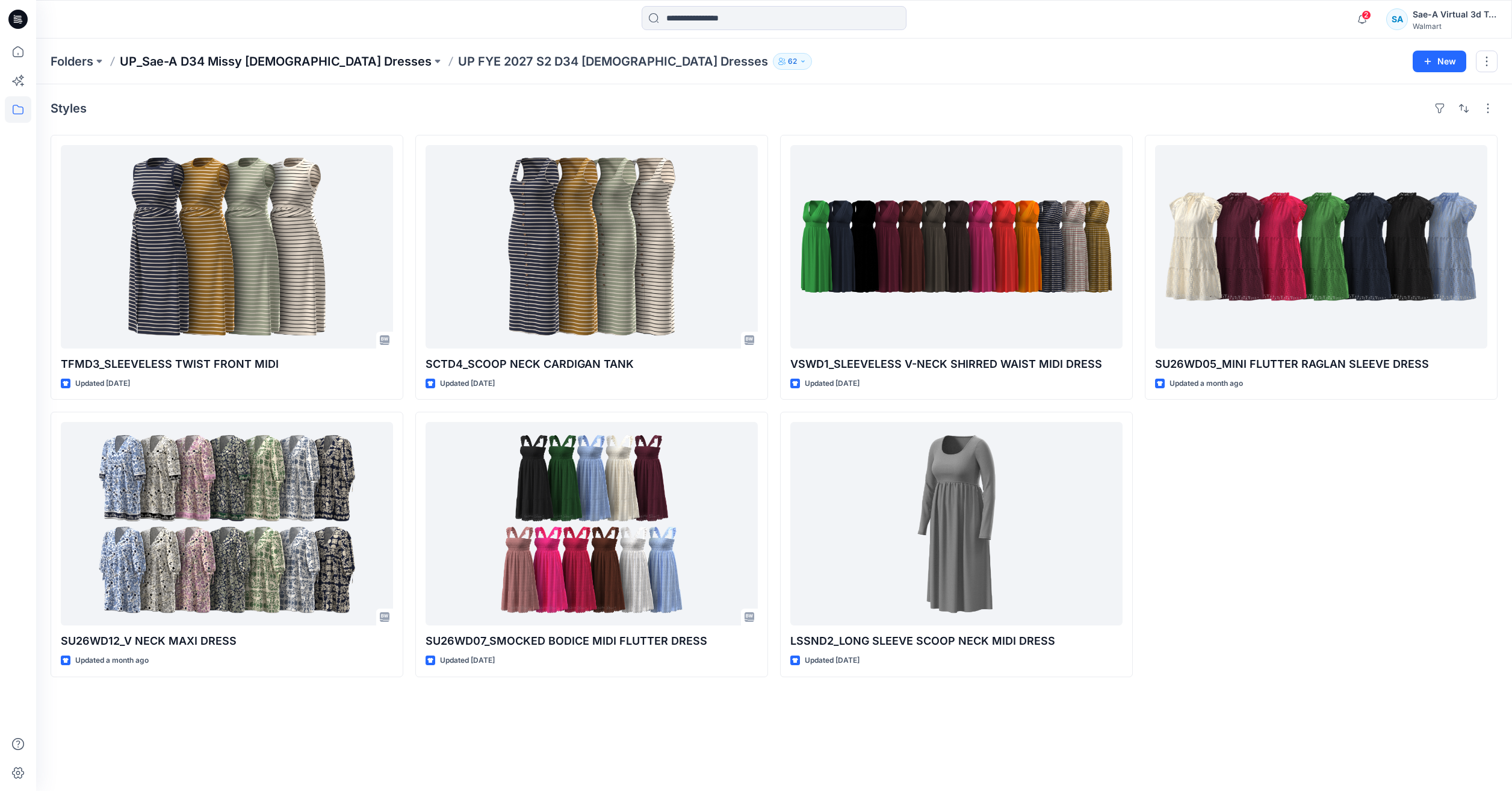
click at [193, 59] on p "UP_Sae-A D34 Missy [DEMOGRAPHIC_DATA] Dresses" at bounding box center [276, 61] width 312 height 17
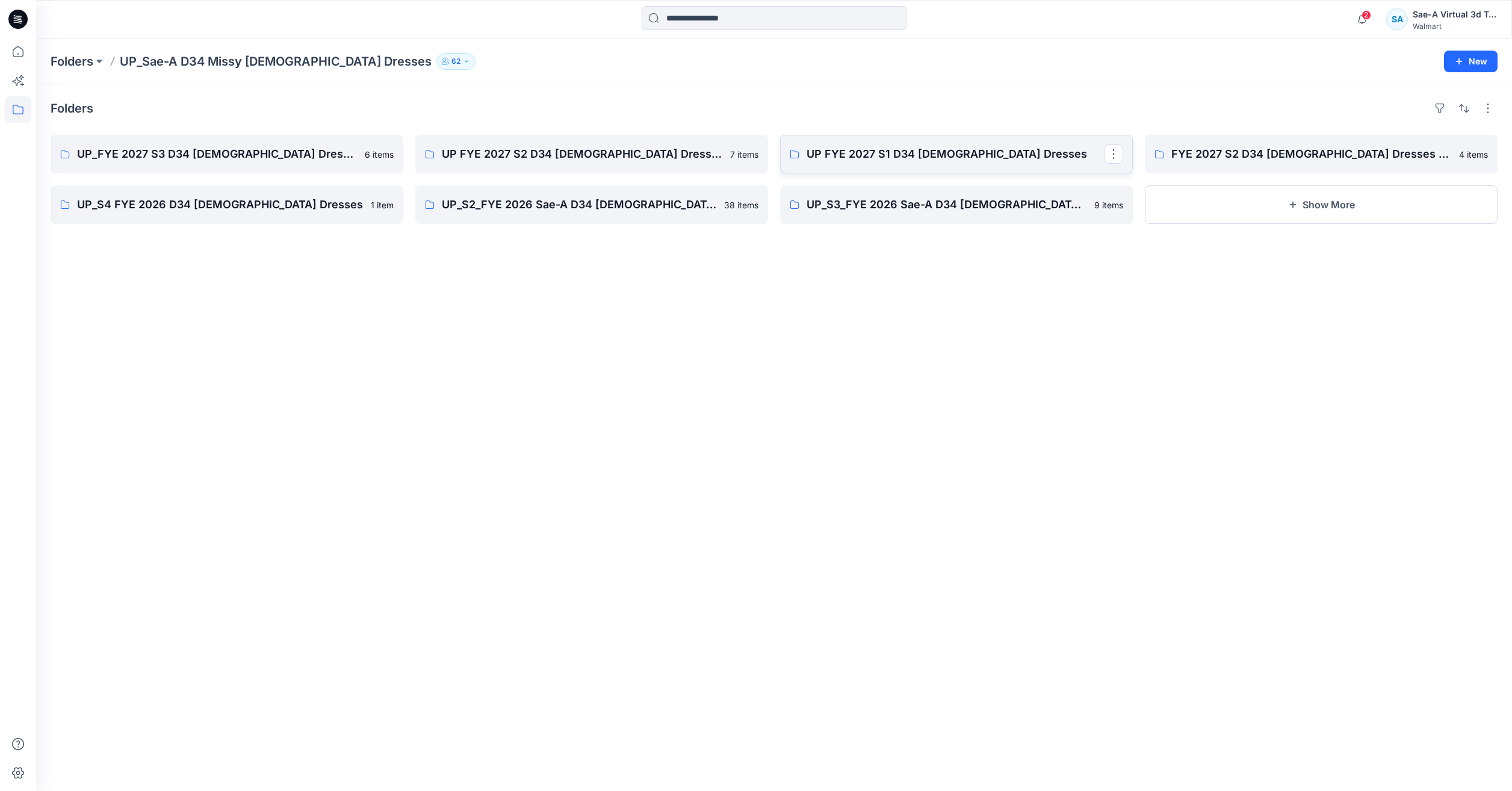
click at [927, 151] on p "UP FYE 2027 S1 D34 Ladies Dresses" at bounding box center [955, 154] width 297 height 17
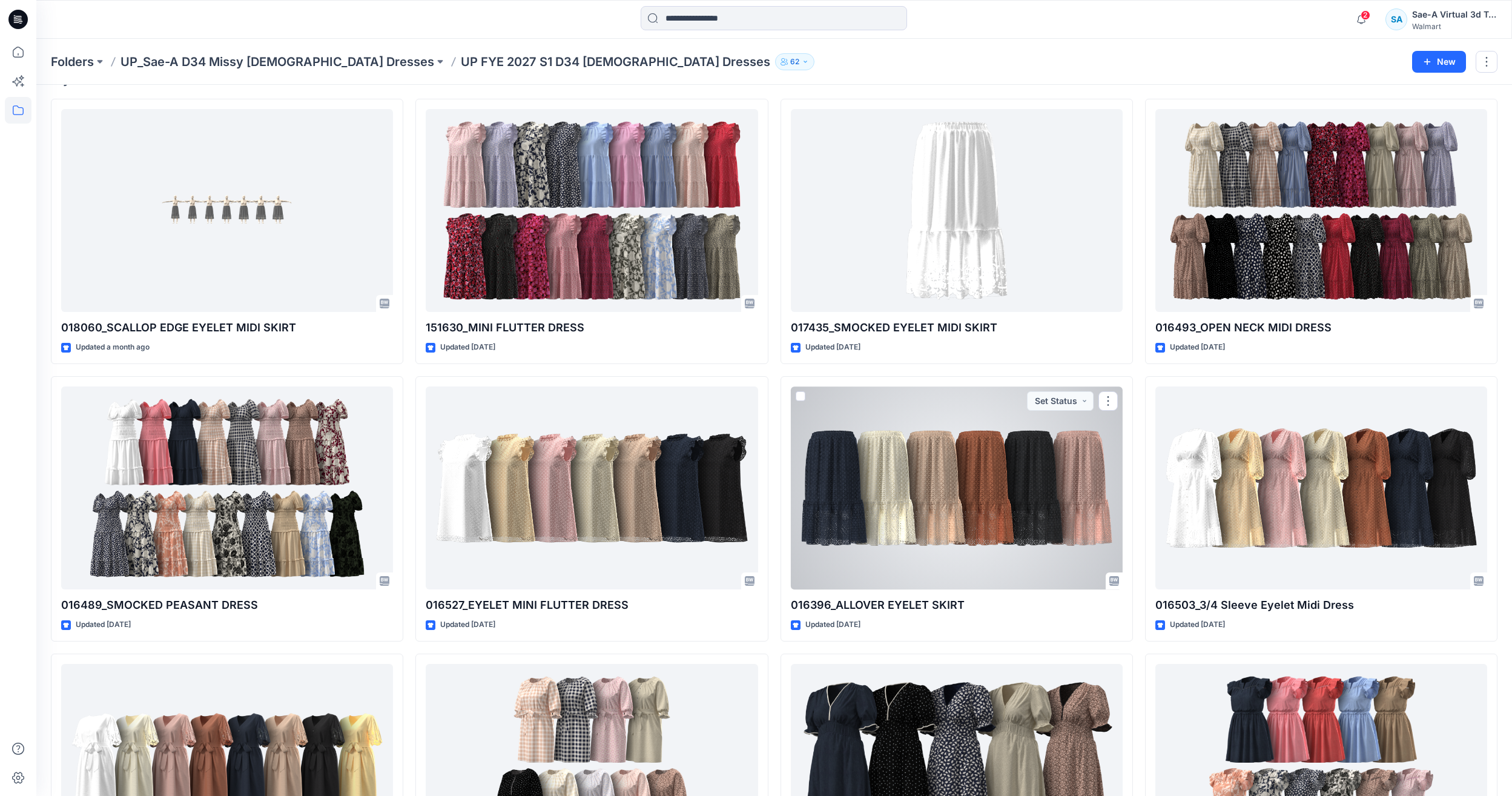
scroll to position [121, 0]
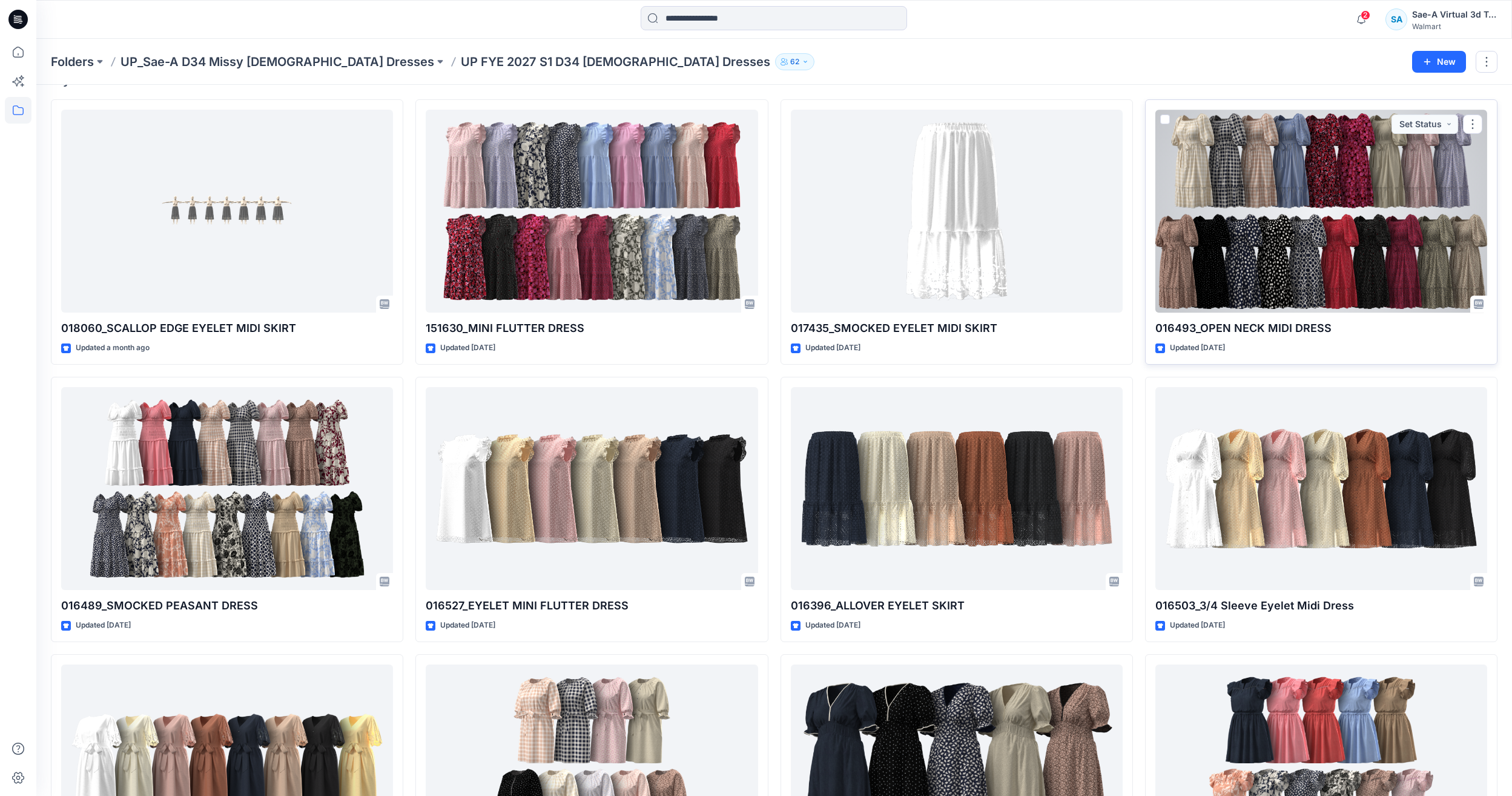
click at [1301, 160] on div at bounding box center [1321, 211] width 332 height 203
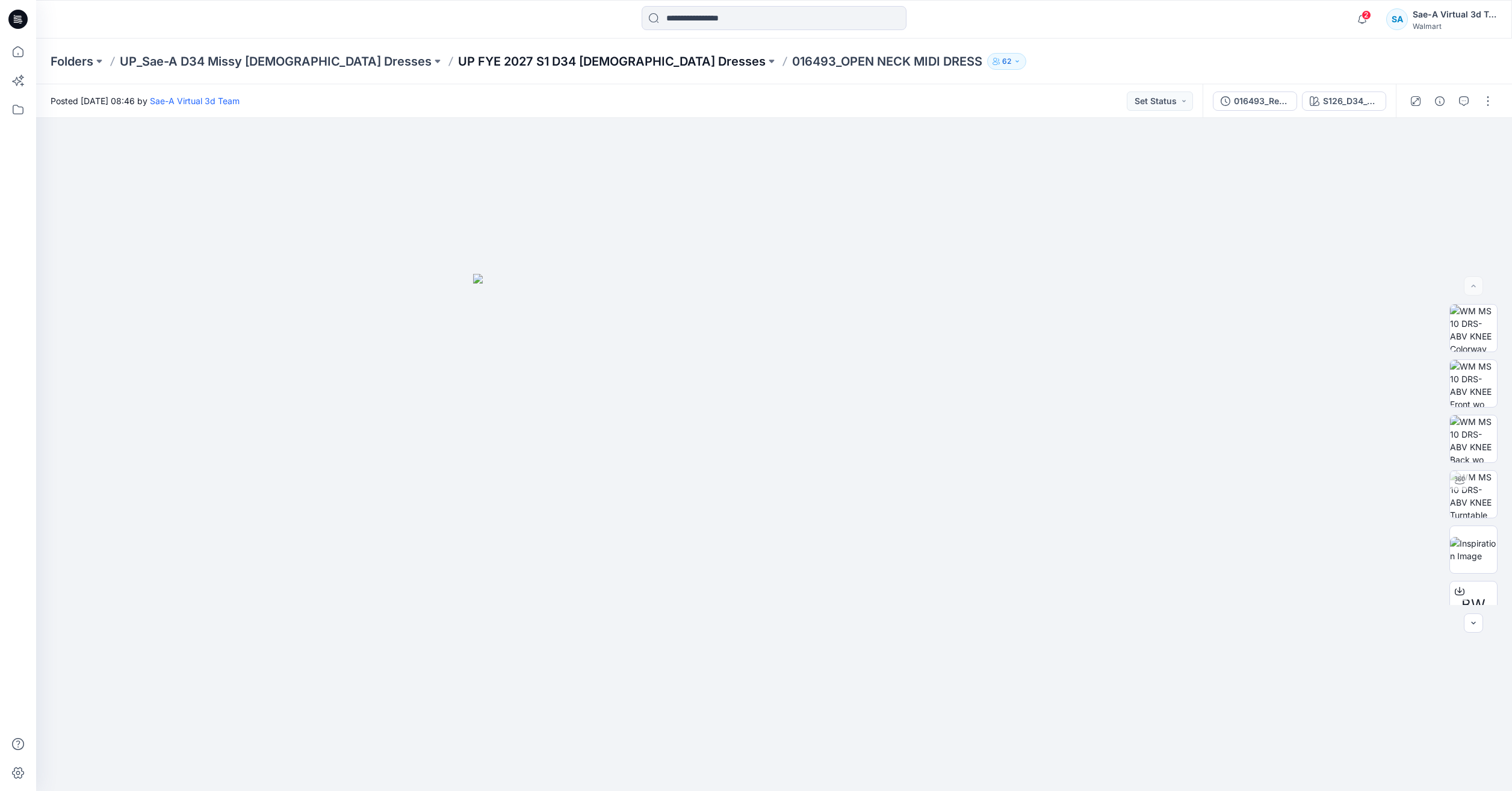
click at [458, 64] on p "UP FYE 2027 S1 D34 Ladies Dresses" at bounding box center [612, 61] width 308 height 17
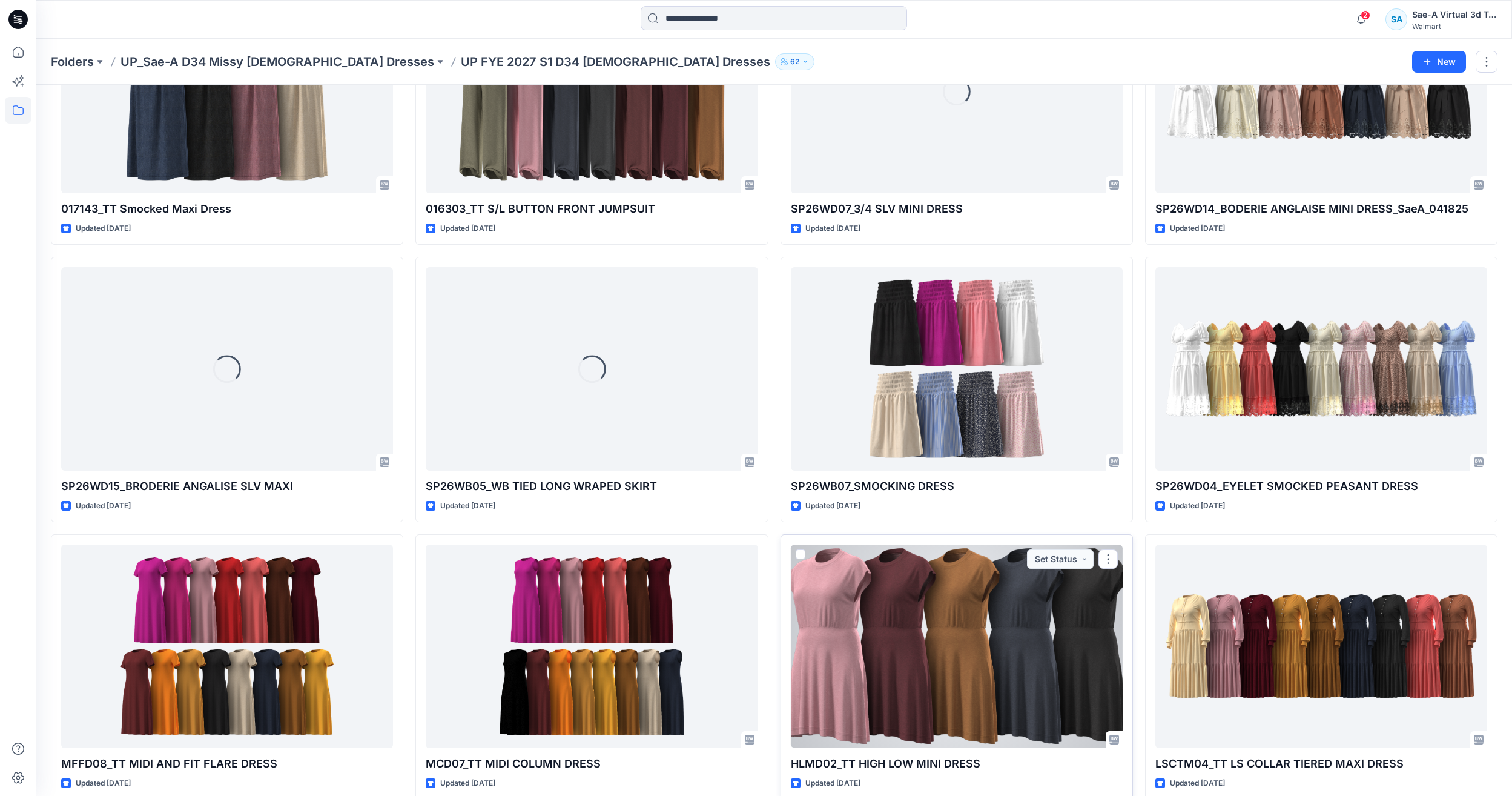
scroll to position [1014, 0]
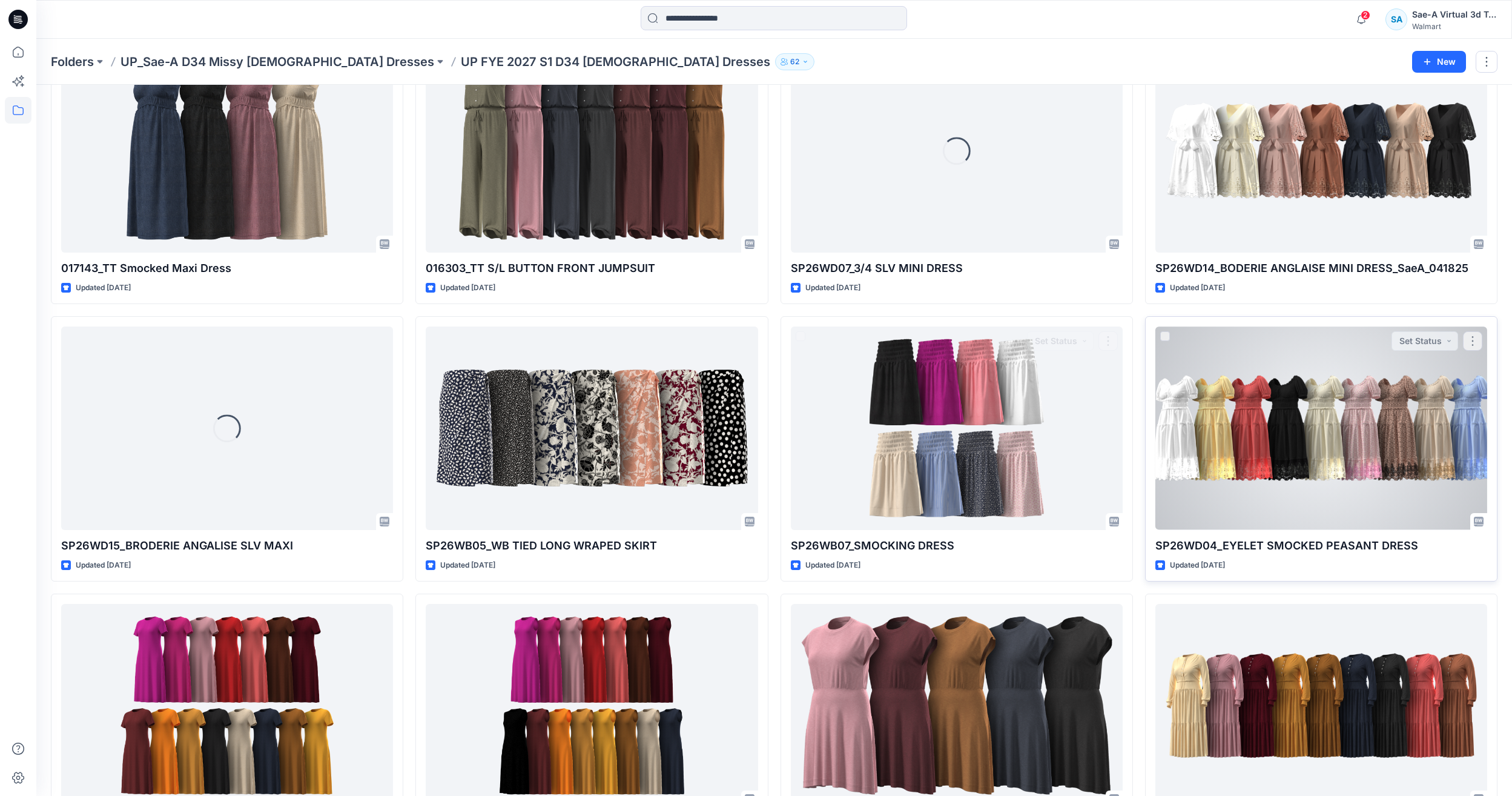
click at [1210, 525] on div at bounding box center [1321, 428] width 332 height 203
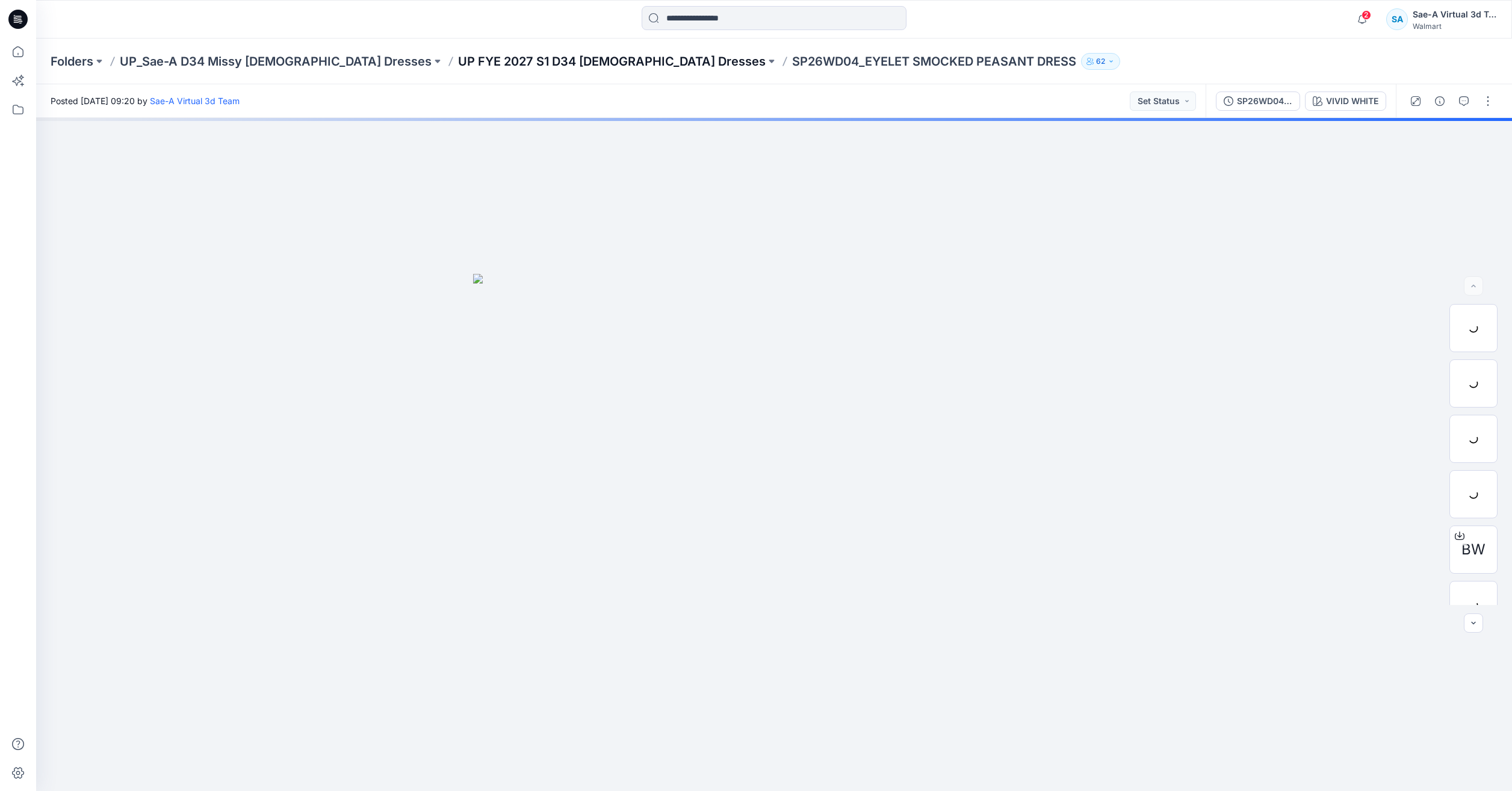
click at [500, 60] on p "UP FYE 2027 S1 D34 Ladies Dresses" at bounding box center [612, 61] width 308 height 17
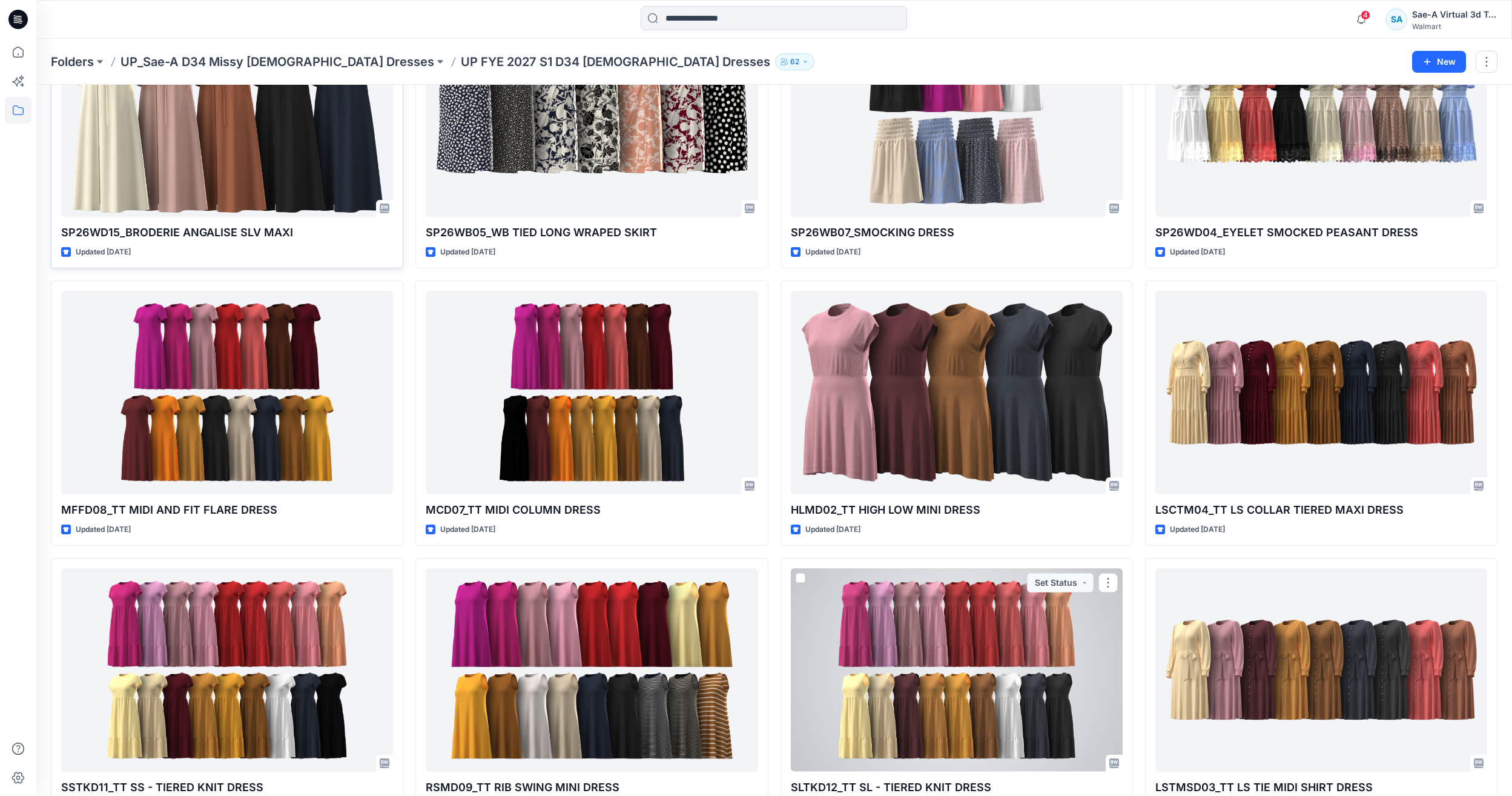
scroll to position [1197, 0]
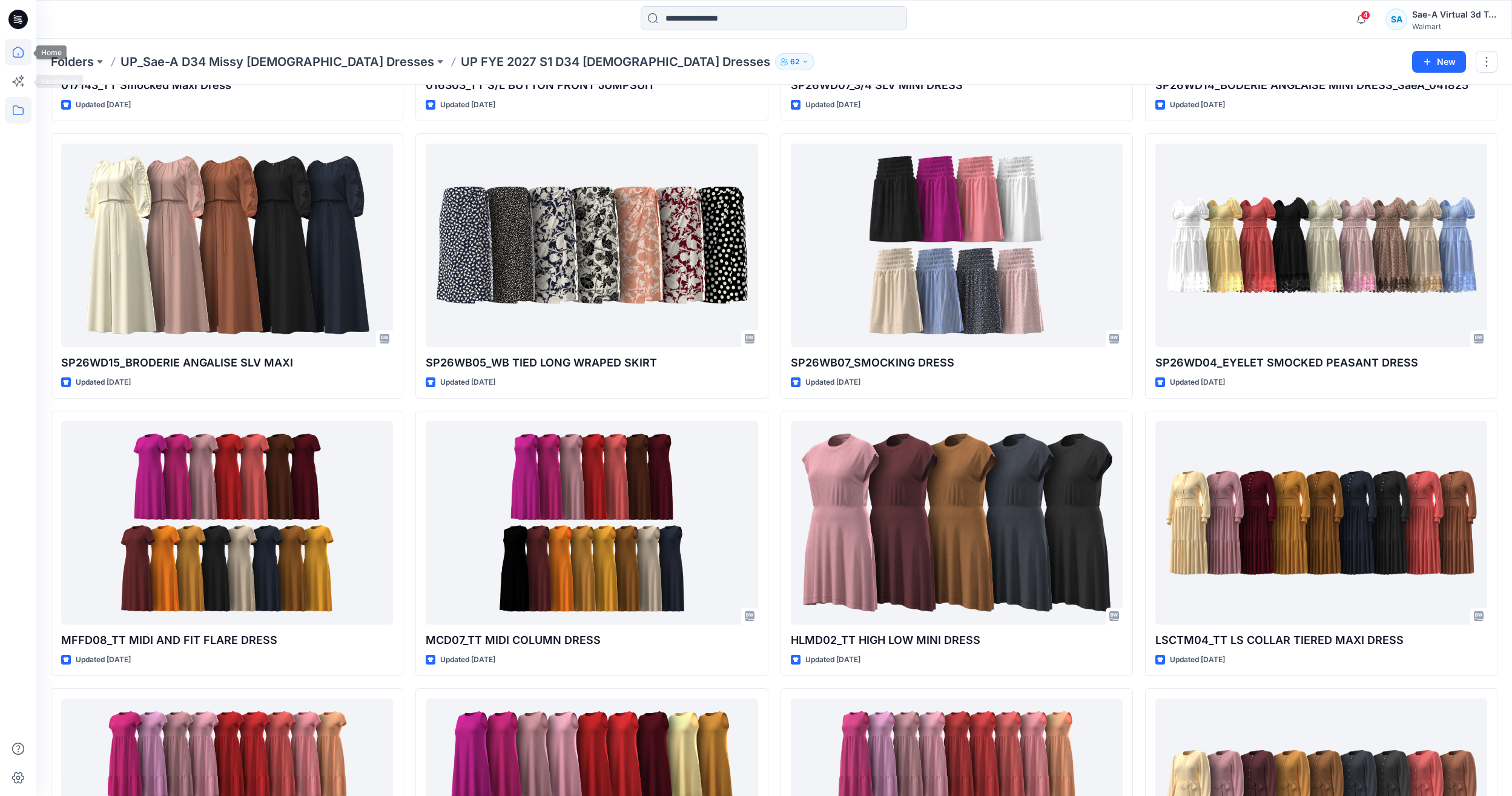
click at [9, 50] on icon at bounding box center [18, 53] width 27 height 27
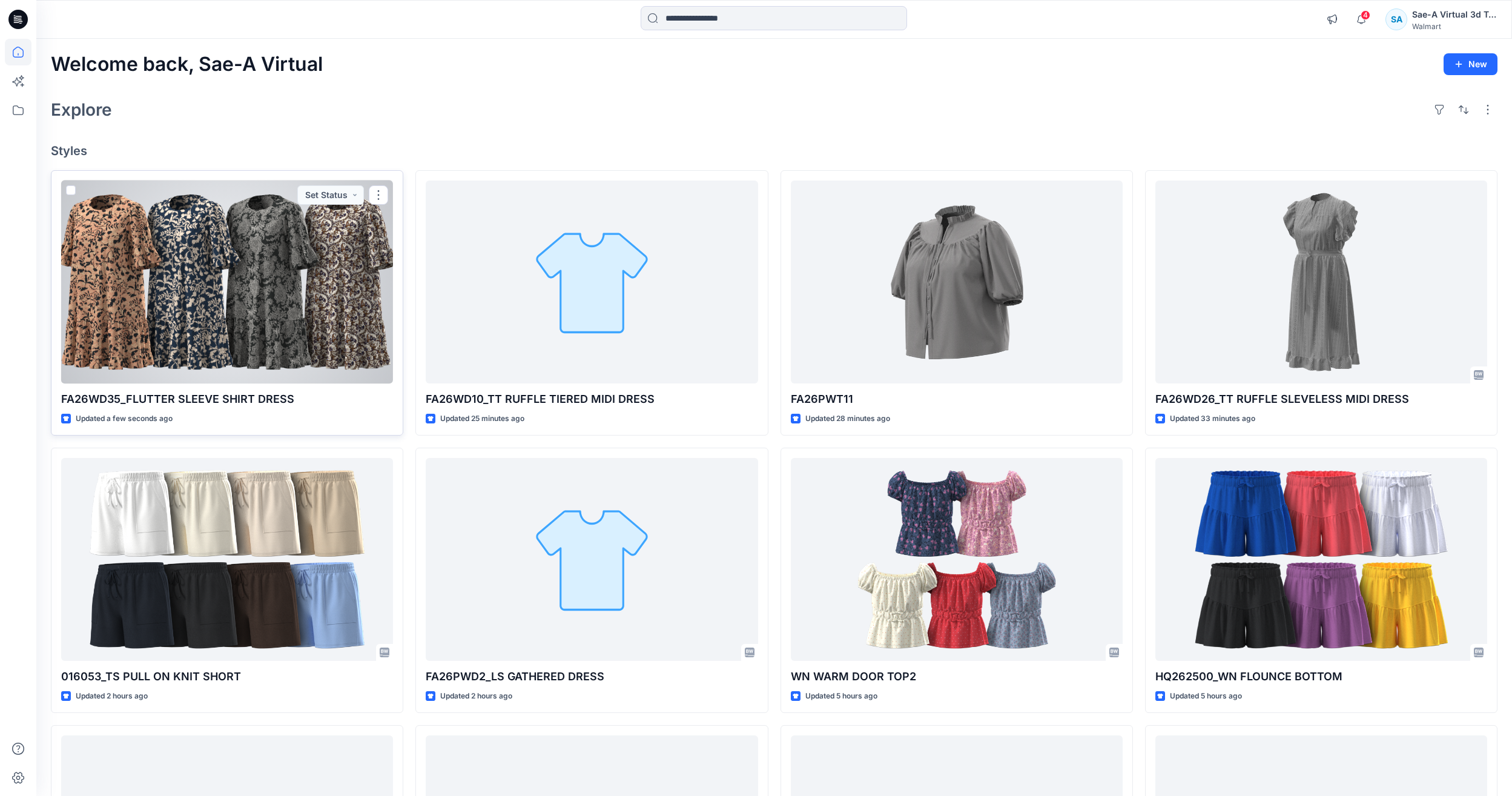
click at [225, 332] on div at bounding box center [227, 281] width 332 height 203
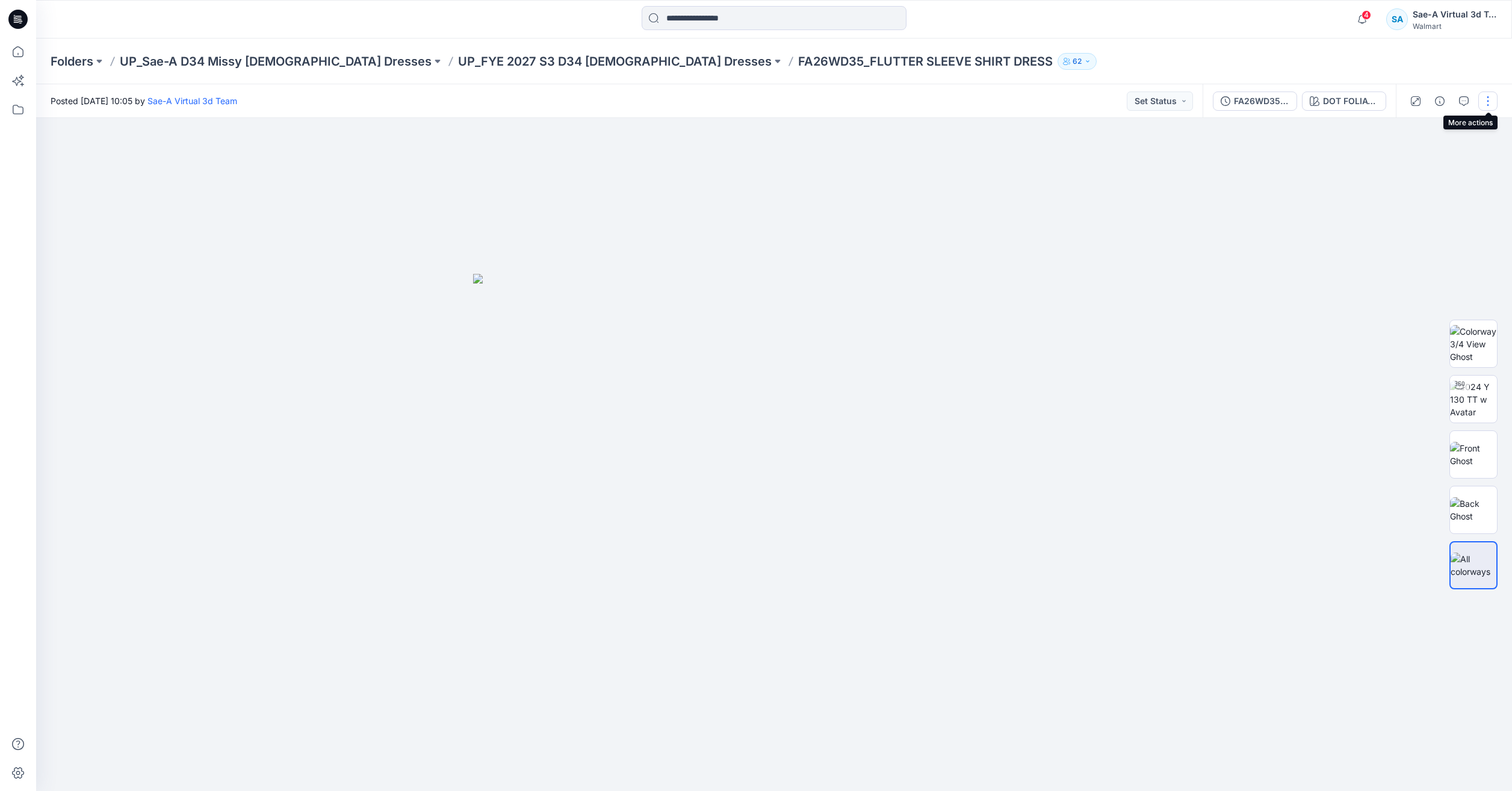
click at [1489, 105] on button "button" at bounding box center [1488, 101] width 19 height 19
click at [1414, 157] on p "Edit" at bounding box center [1411, 163] width 15 height 13
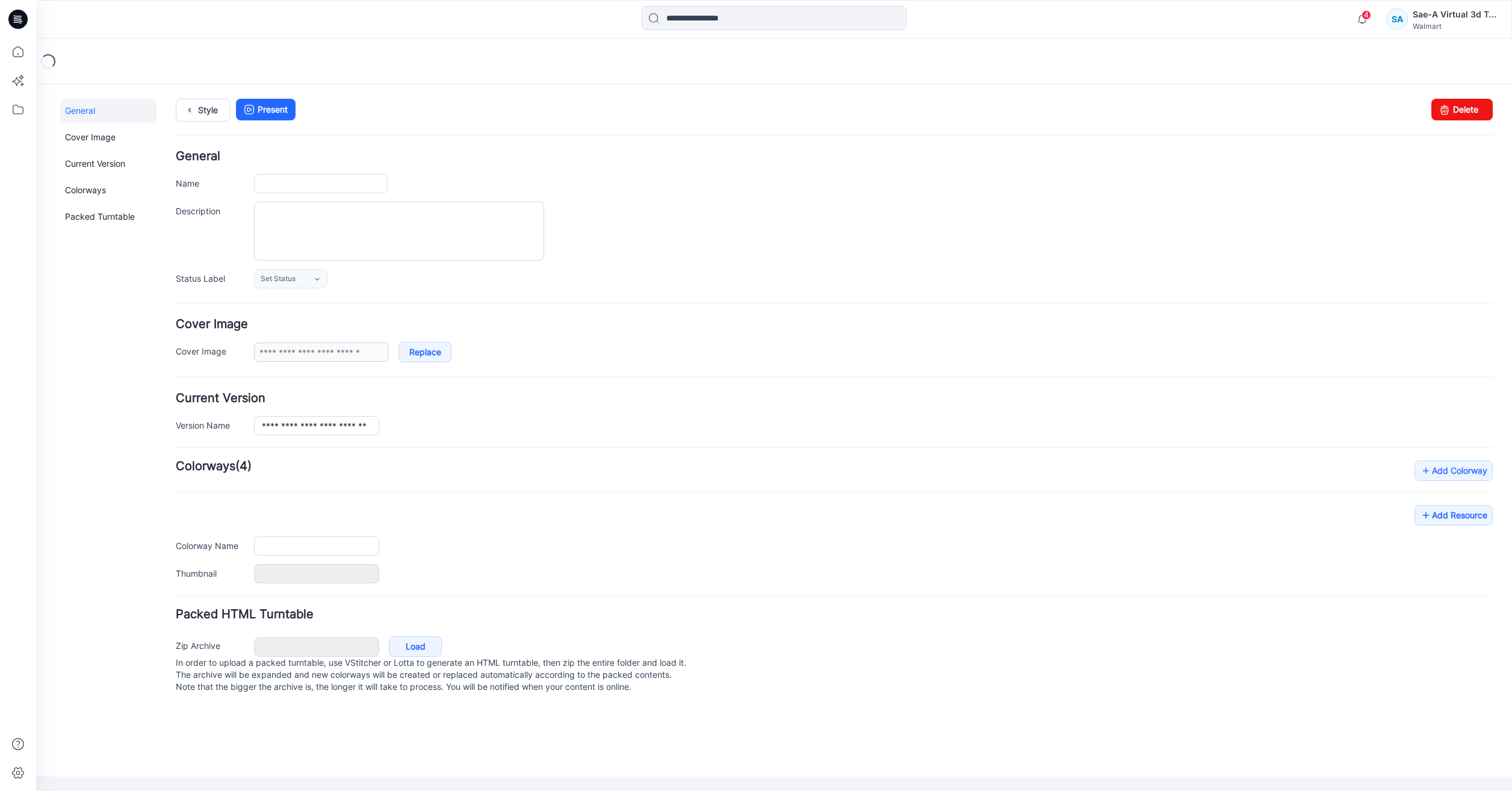
type input "**********"
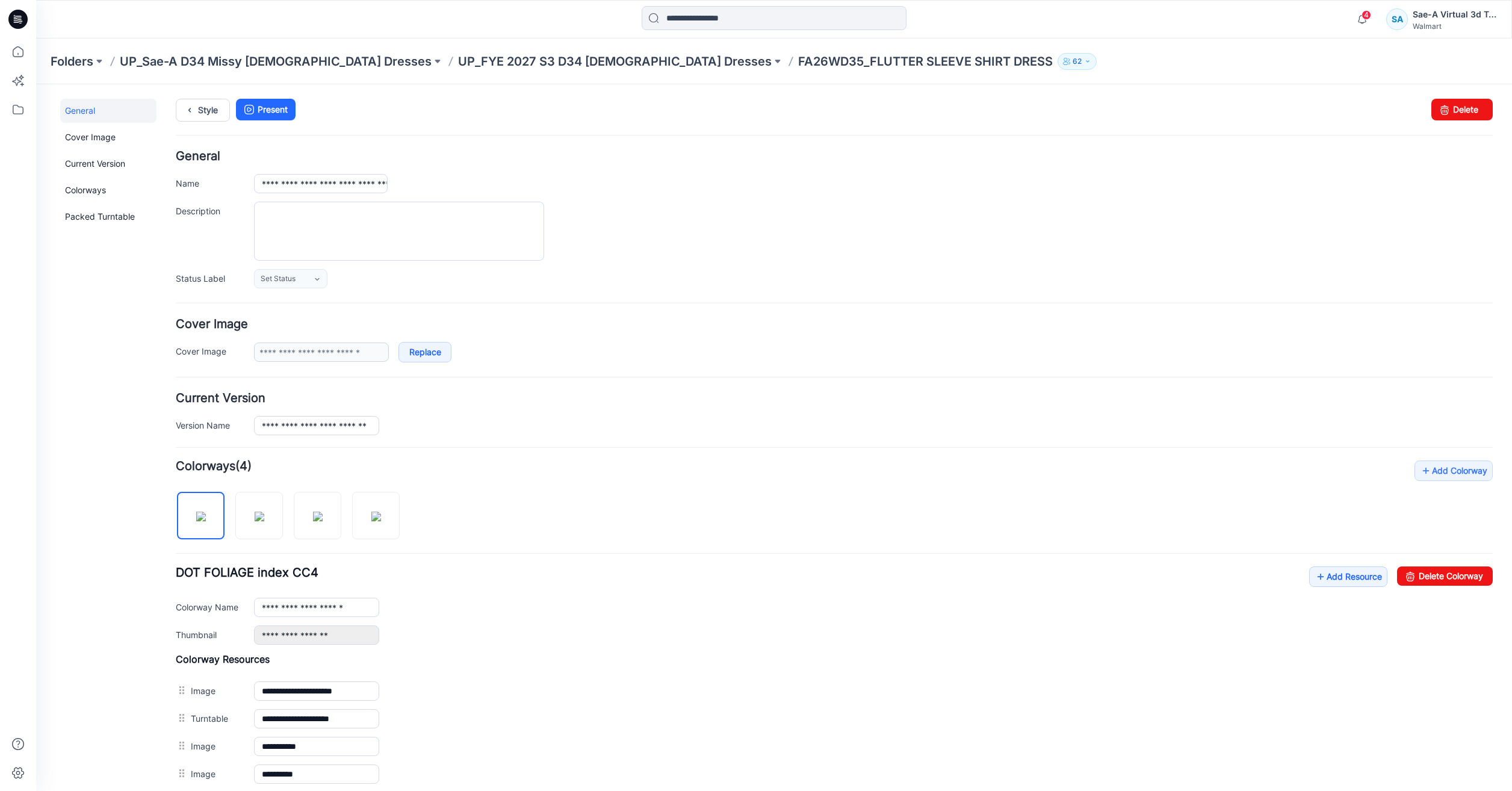
click at [1318, 563] on div "**********" at bounding box center [834, 624] width 1317 height 327
click at [1320, 570] on link "Add Resource" at bounding box center [1348, 577] width 78 height 21
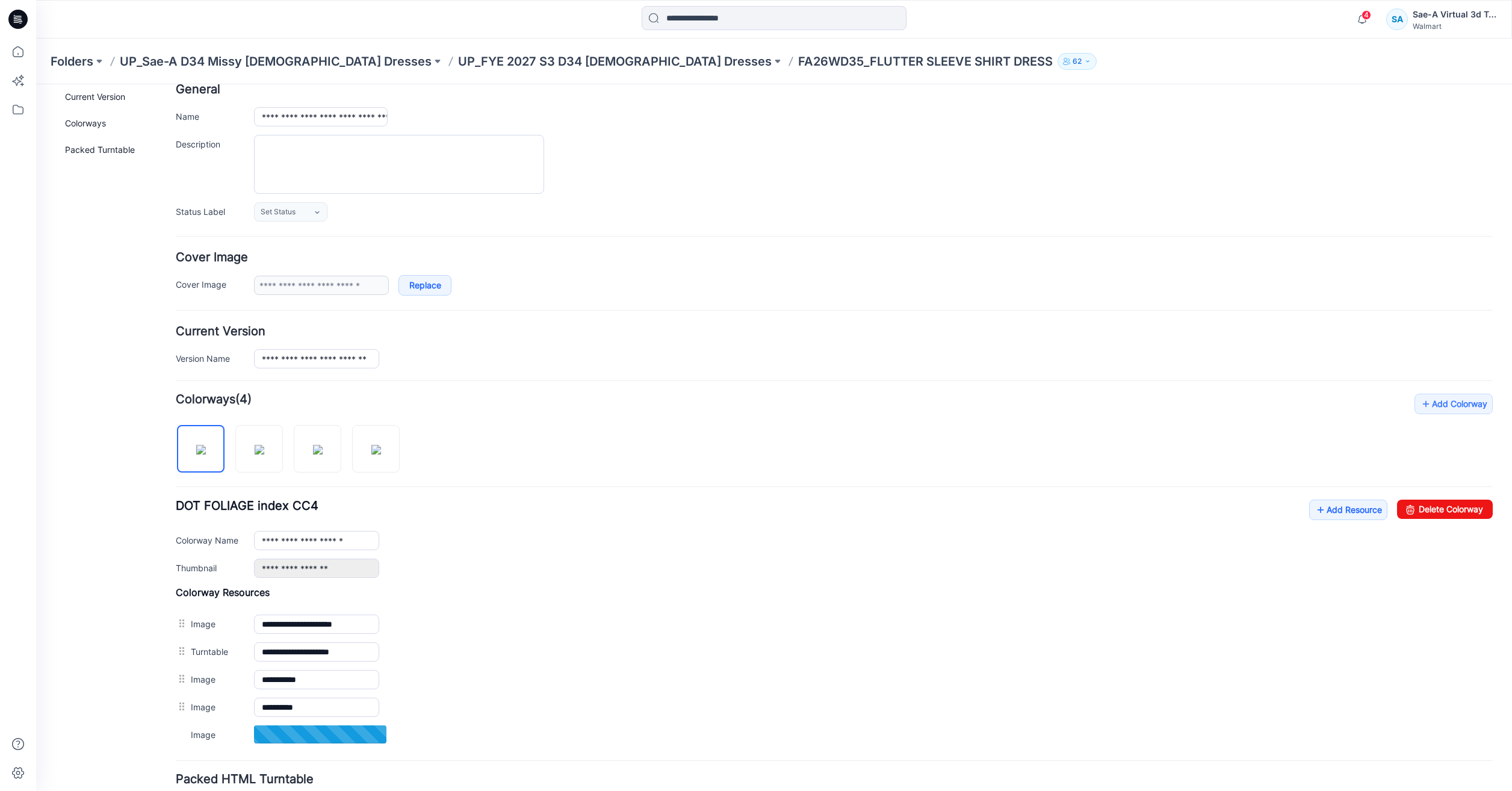
scroll to position [162, 0]
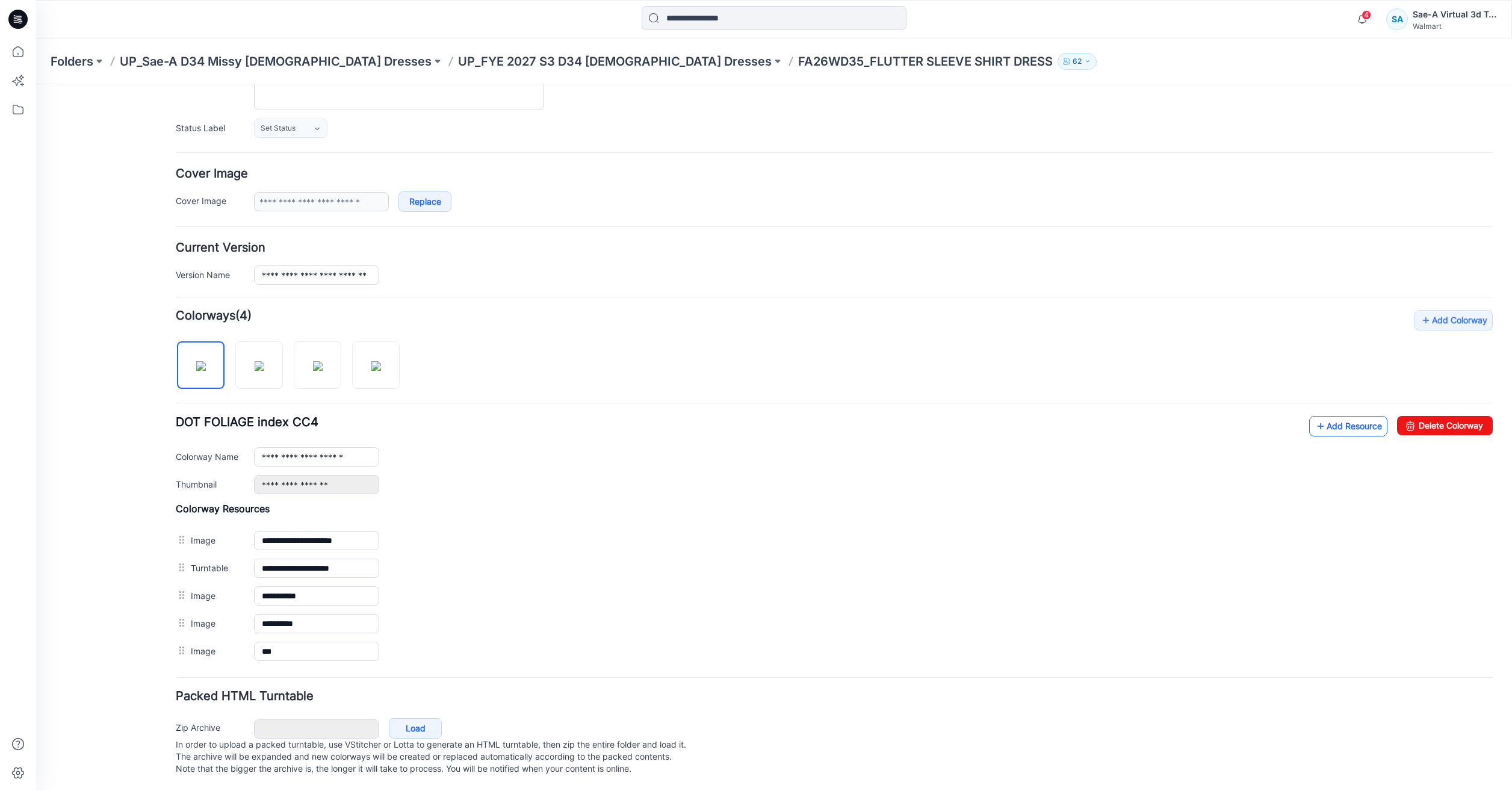
click at [1319, 422] on link "Add Resource" at bounding box center [1348, 426] width 78 height 21
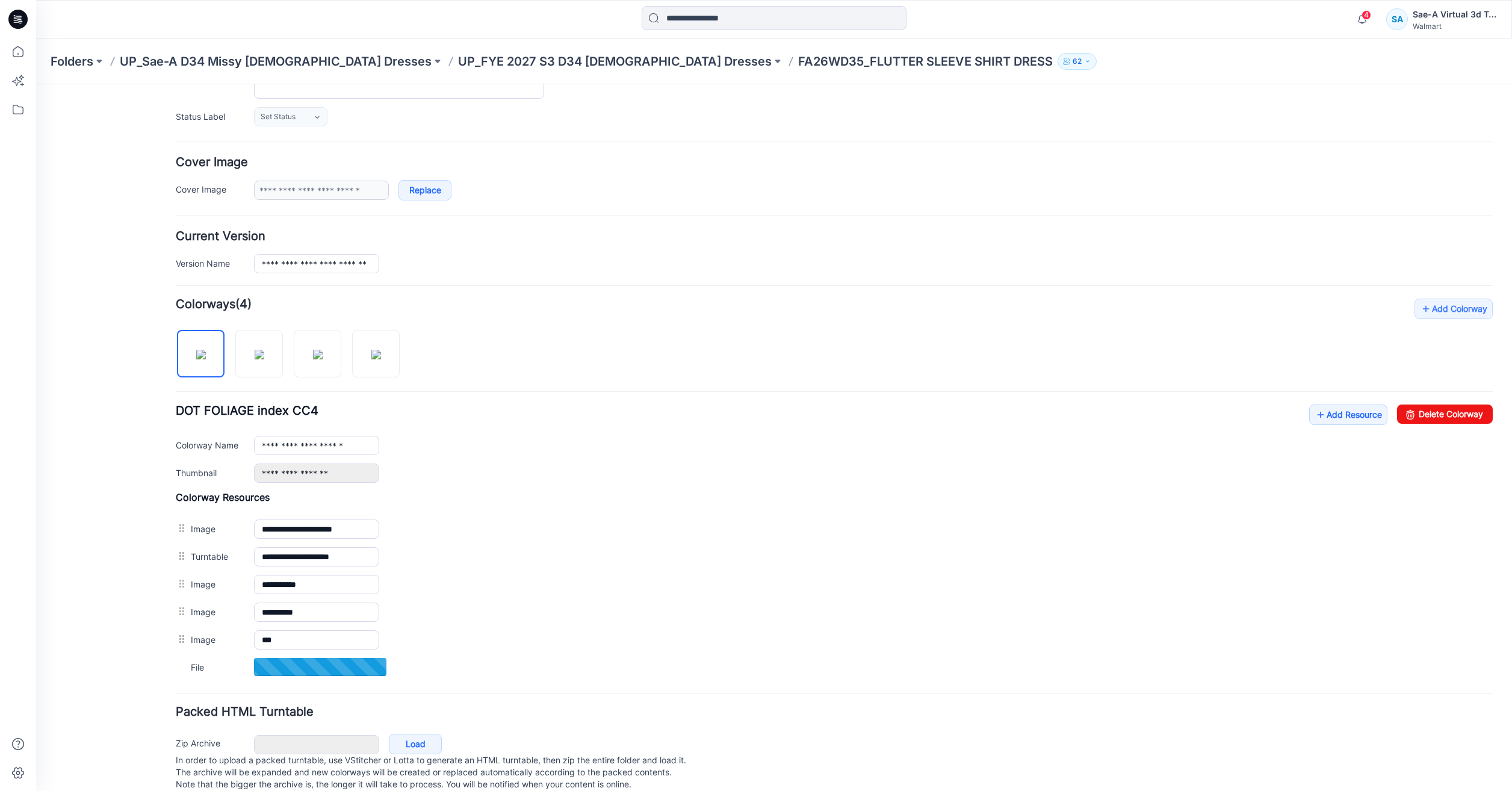
scroll to position [102, 0]
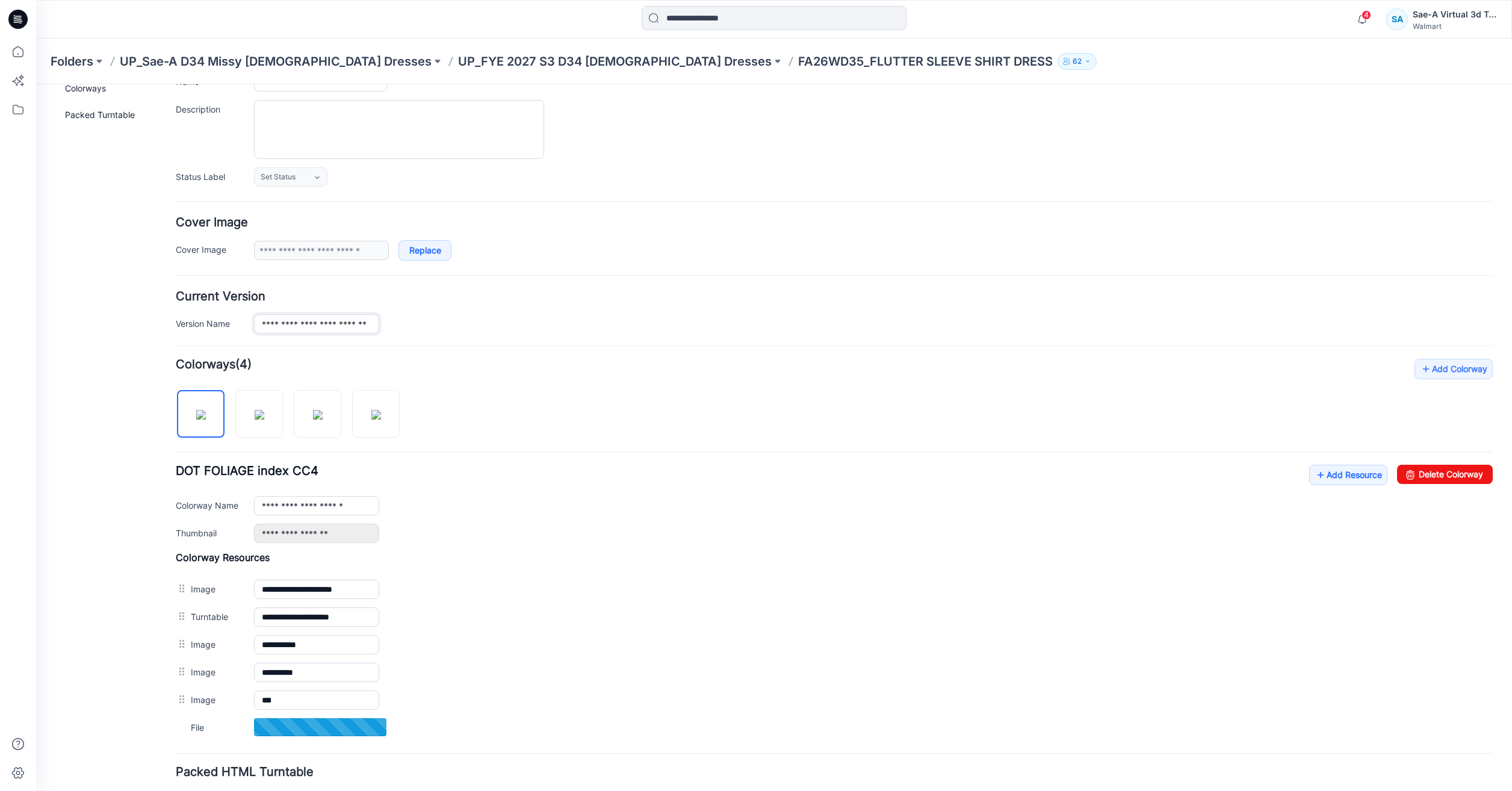
drag, startPoint x: 305, startPoint y: 321, endPoint x: 254, endPoint y: 327, distance: 51.4
click at [254, 327] on input "**********" at bounding box center [316, 324] width 125 height 19
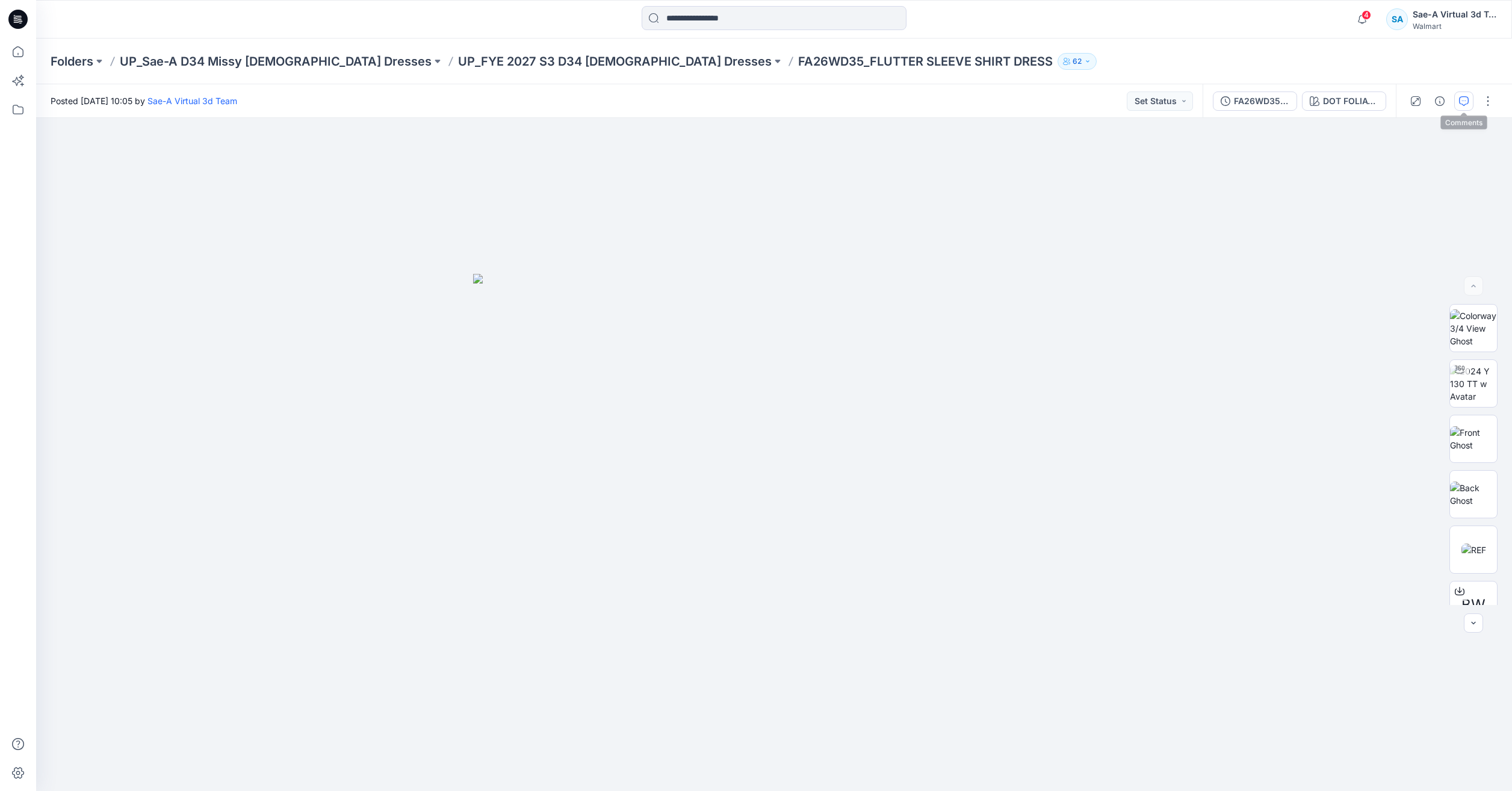
click at [1468, 102] on icon "button" at bounding box center [1464, 101] width 9 height 9
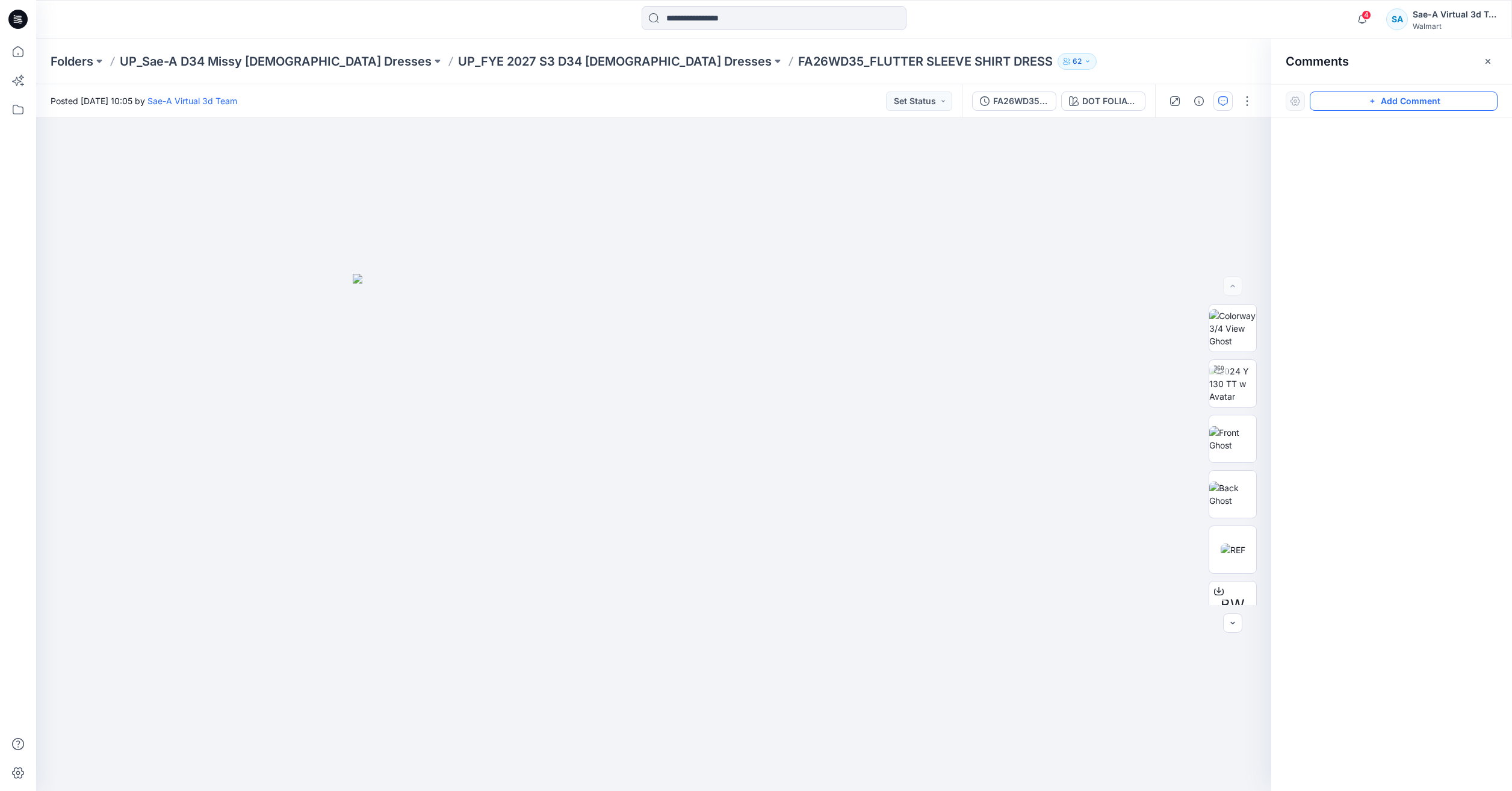
click at [1420, 110] on button "Add Comment" at bounding box center [1404, 101] width 188 height 19
click at [690, 194] on div "1 Cancel Post Layer 1" at bounding box center [654, 454] width 1235 height 673
type textarea "**********"
click at [827, 274] on button "Post" at bounding box center [842, 272] width 33 height 19
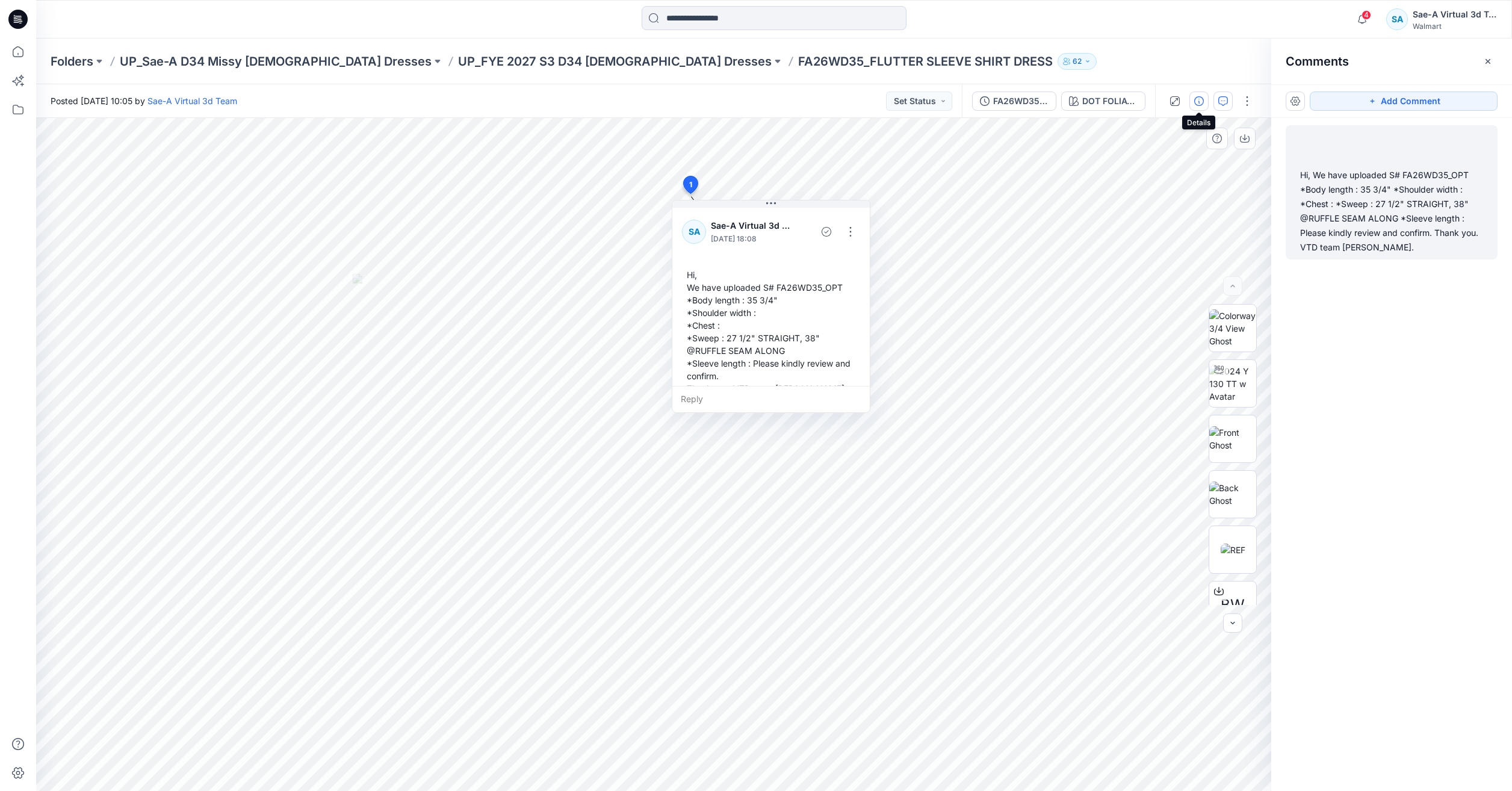
click at [1192, 108] on button "button" at bounding box center [1199, 101] width 19 height 19
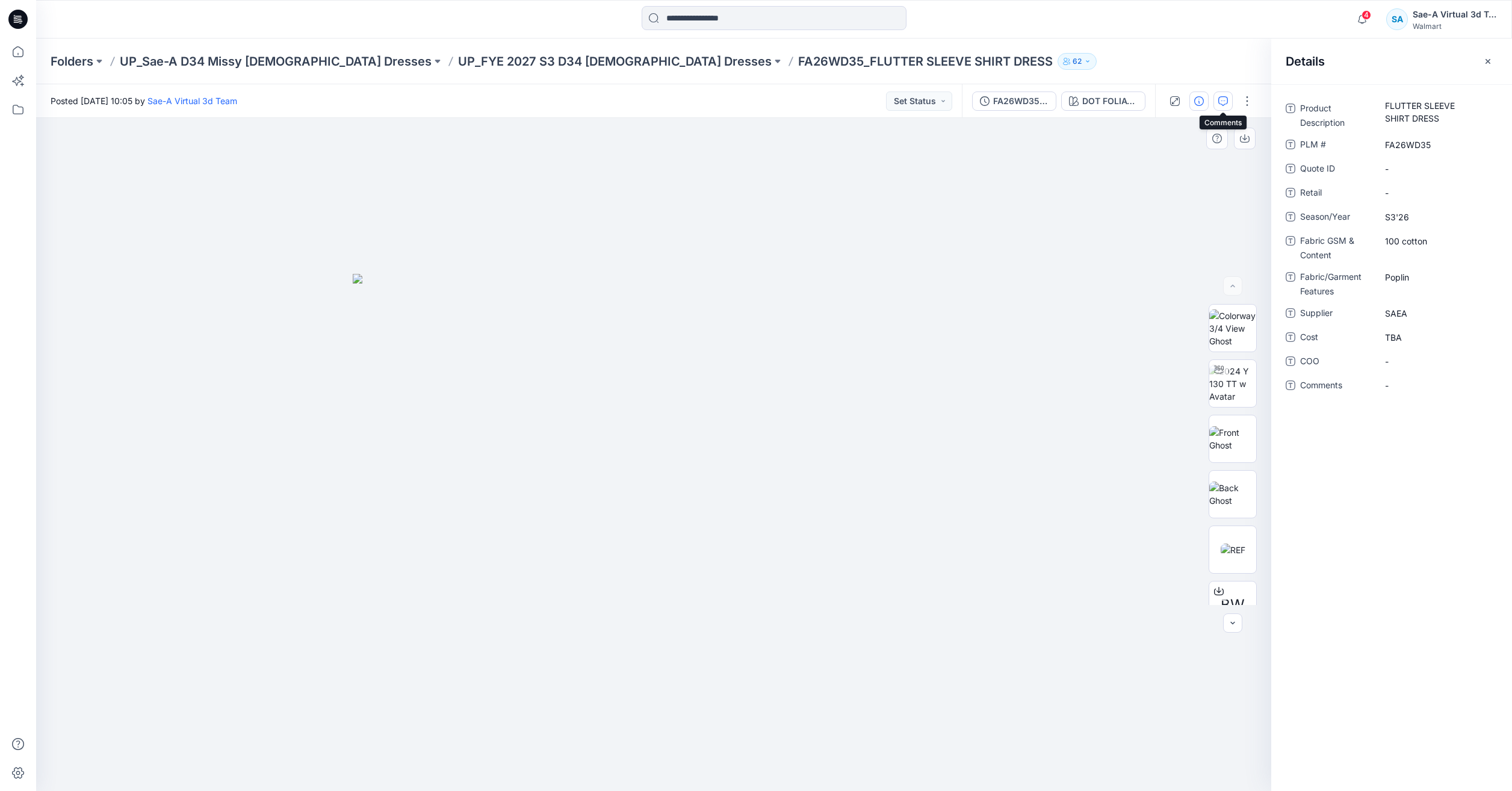
click at [1216, 102] on button "button" at bounding box center [1223, 101] width 19 height 19
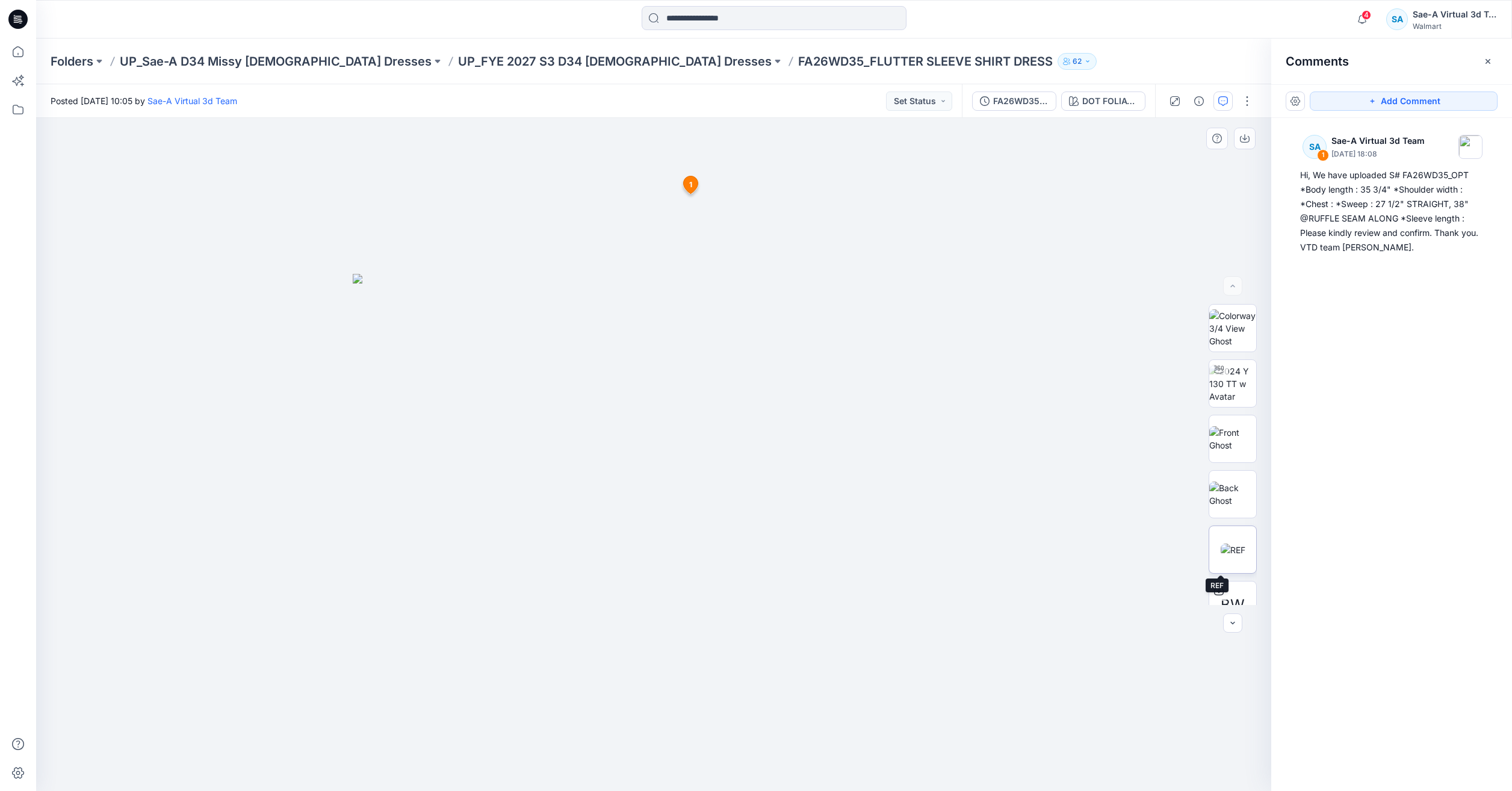
click at [1232, 545] on img at bounding box center [1232, 549] width 25 height 13
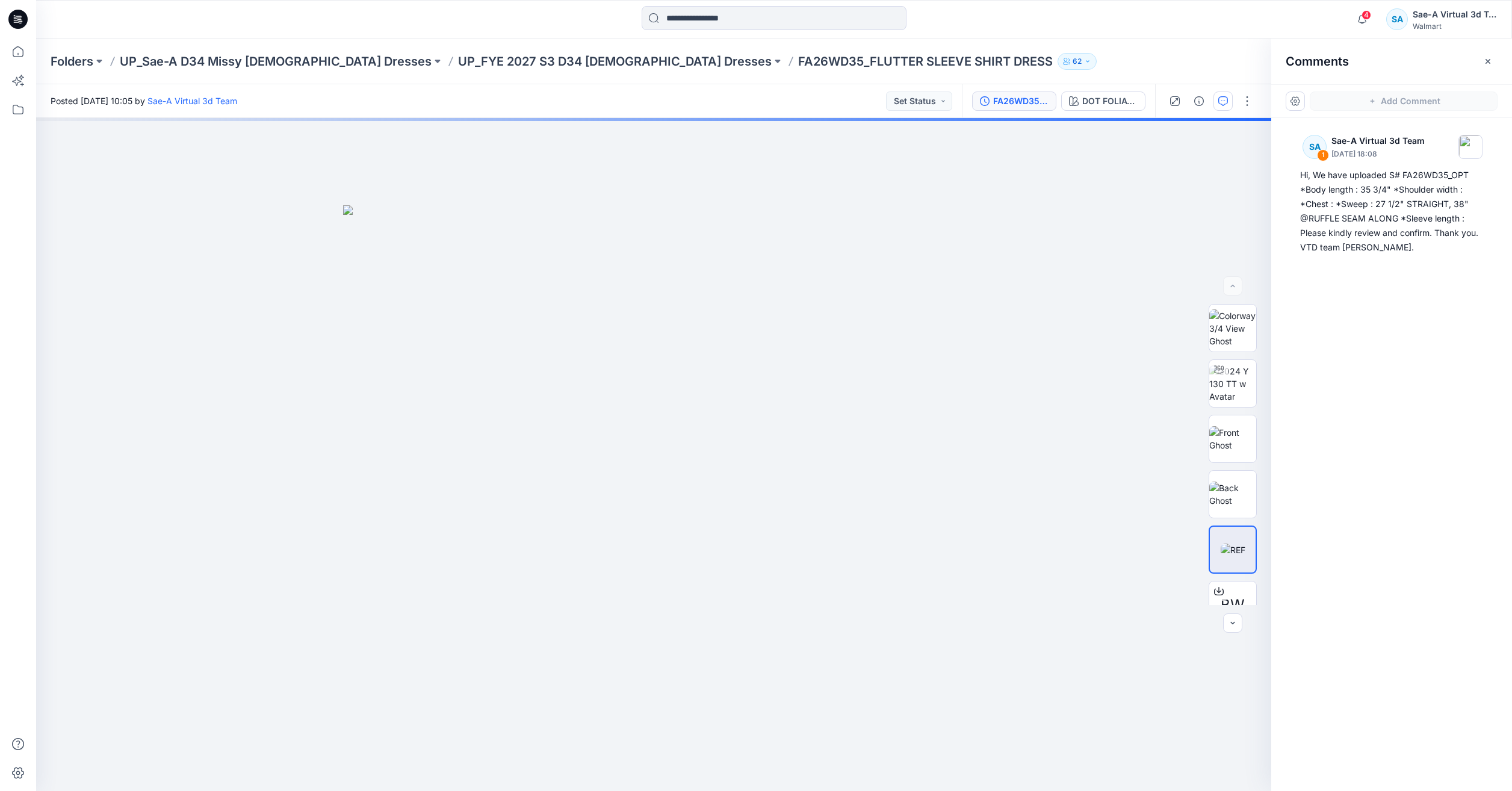
click at [1026, 107] on div "FA26WD35_OPT_FULL COLORWAYS" at bounding box center [1020, 101] width 56 height 13
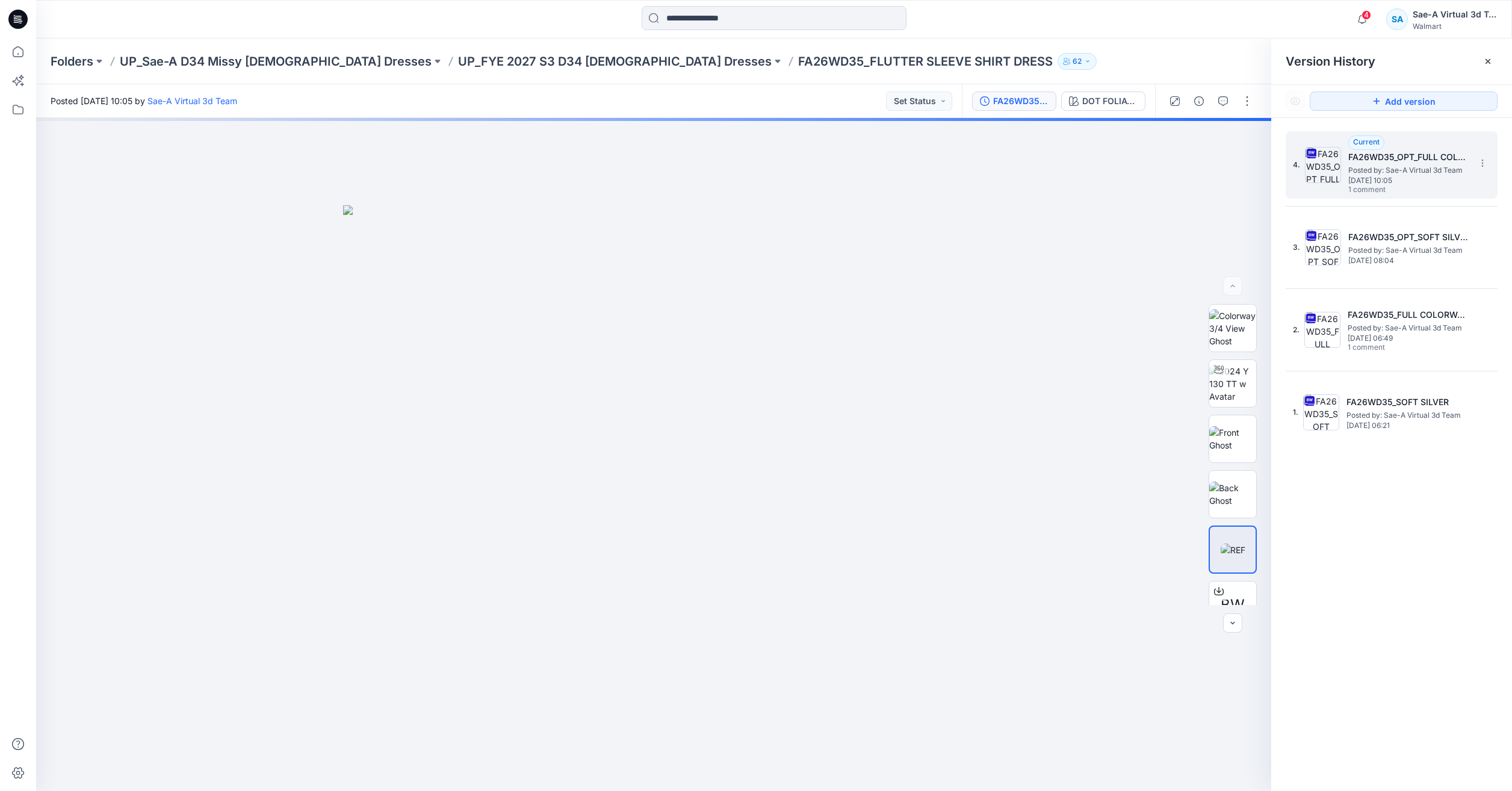
click at [1369, 171] on span "Posted by: Sae-A Virtual 3d Team" at bounding box center [1408, 171] width 120 height 12
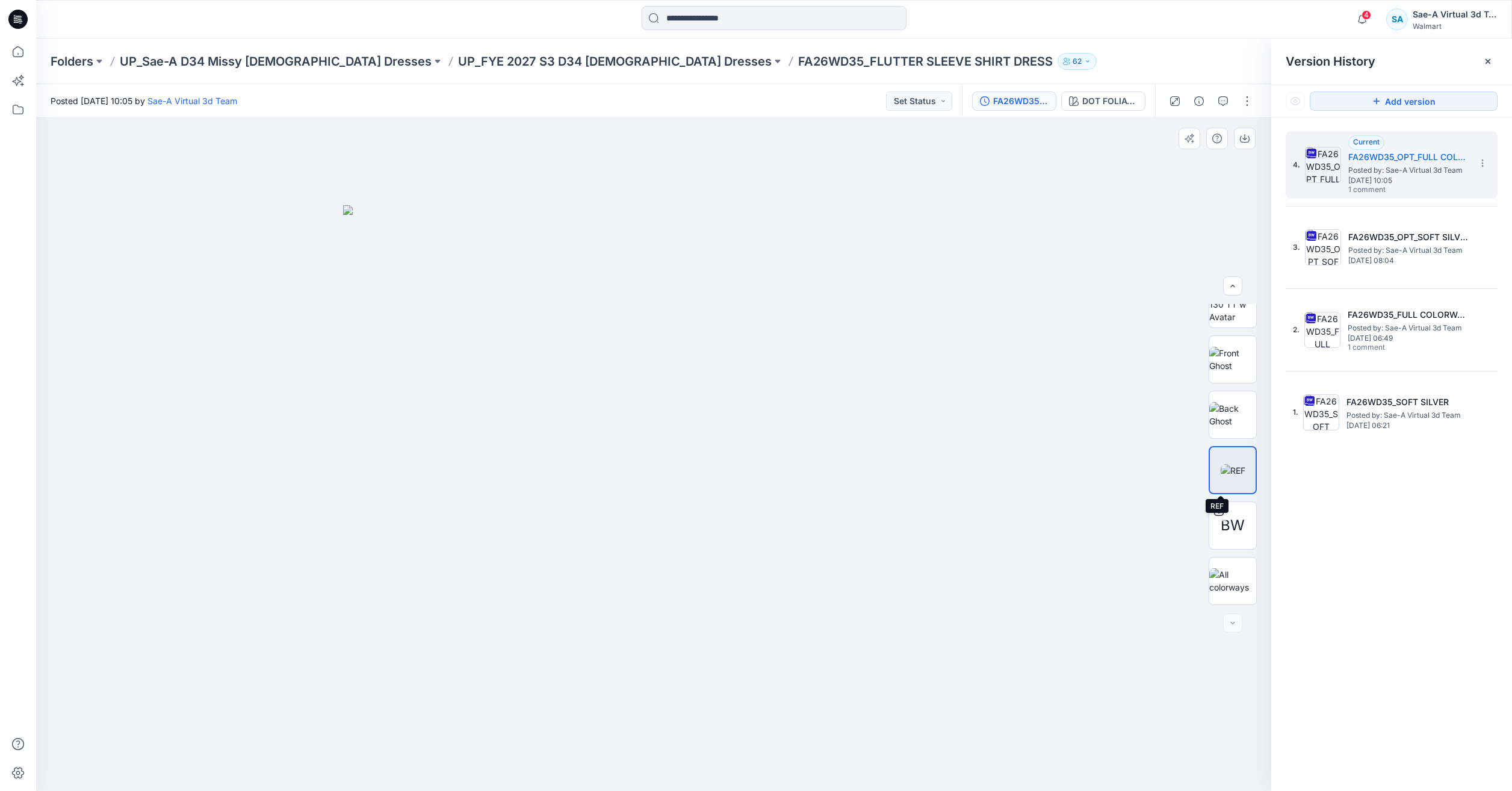
click at [1240, 472] on img at bounding box center [1232, 470] width 25 height 13
click at [1250, 95] on button "button" at bounding box center [1247, 101] width 19 height 19
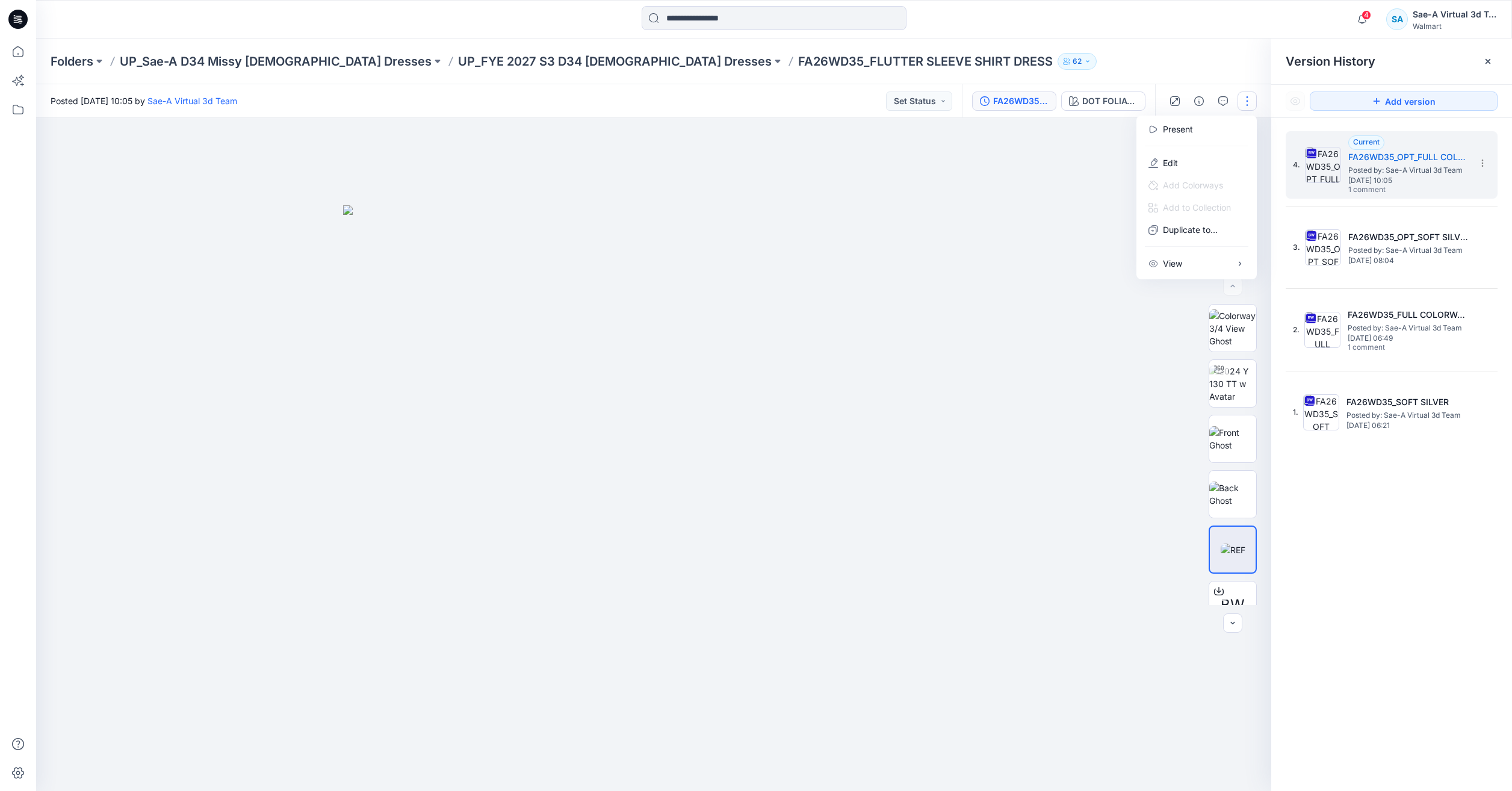
click at [1190, 151] on div at bounding box center [1196, 146] width 116 height 11
click at [1182, 157] on button "Edit" at bounding box center [1197, 163] width 111 height 22
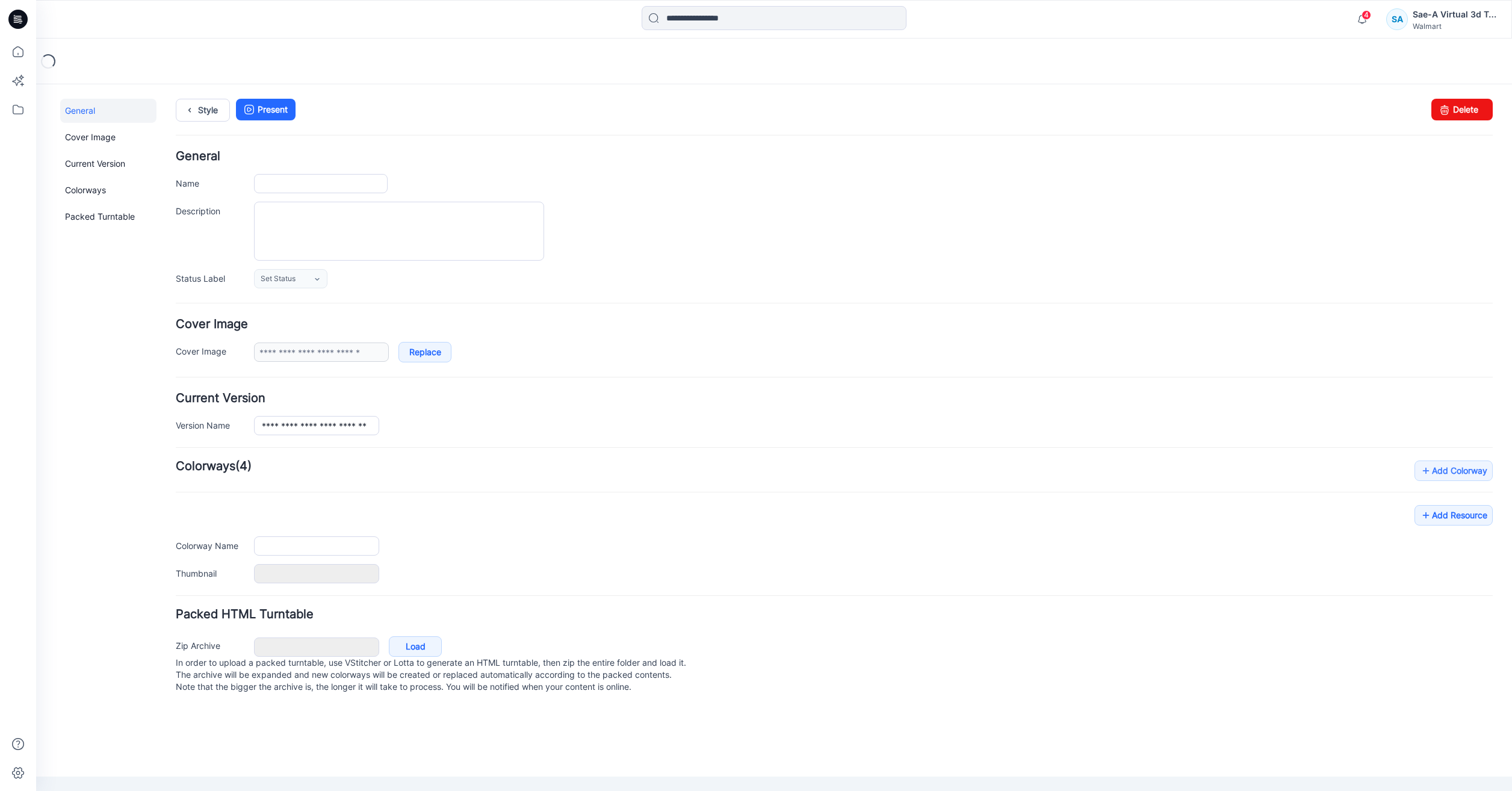
type input "**********"
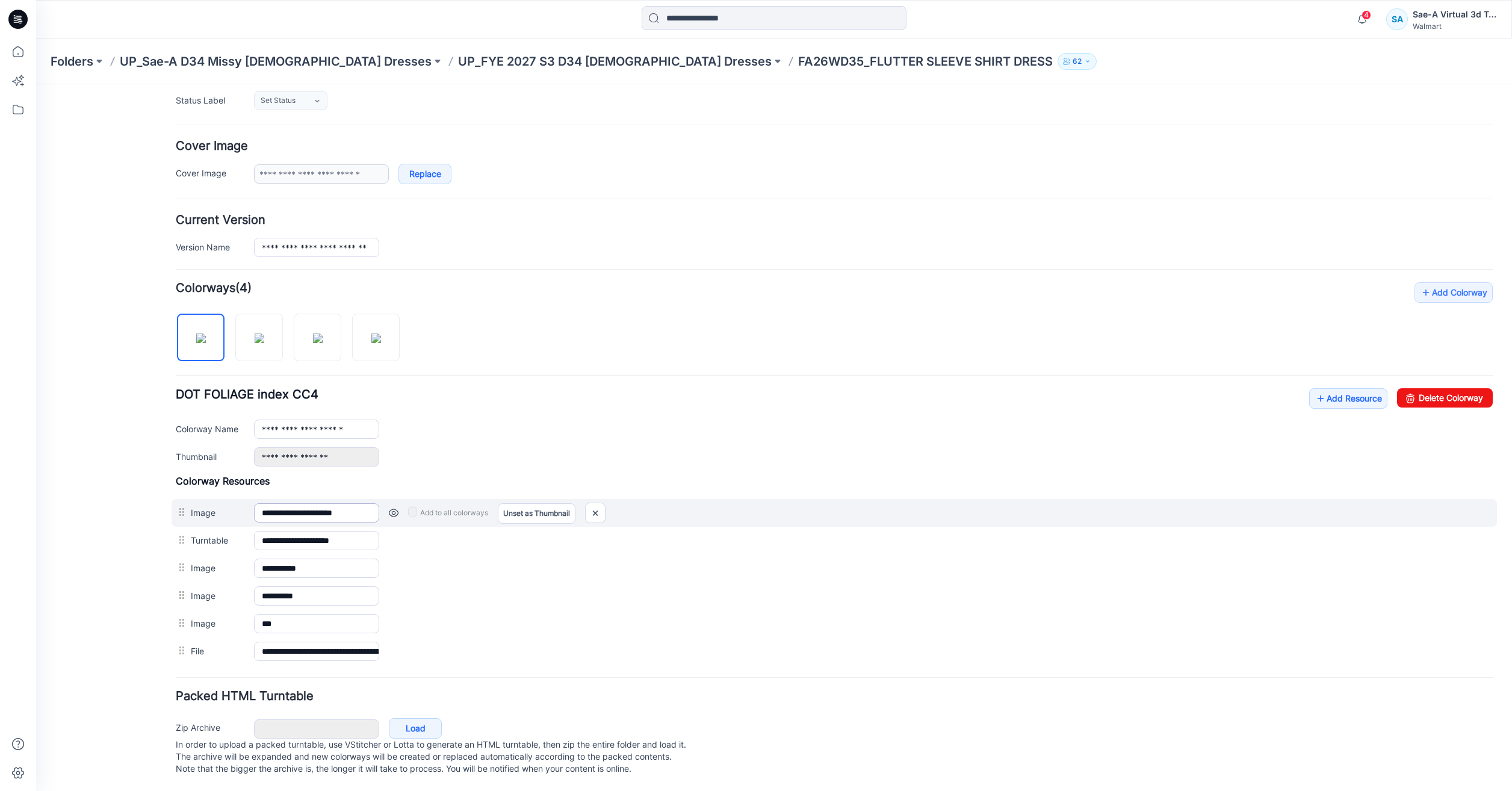
scroll to position [190, 0]
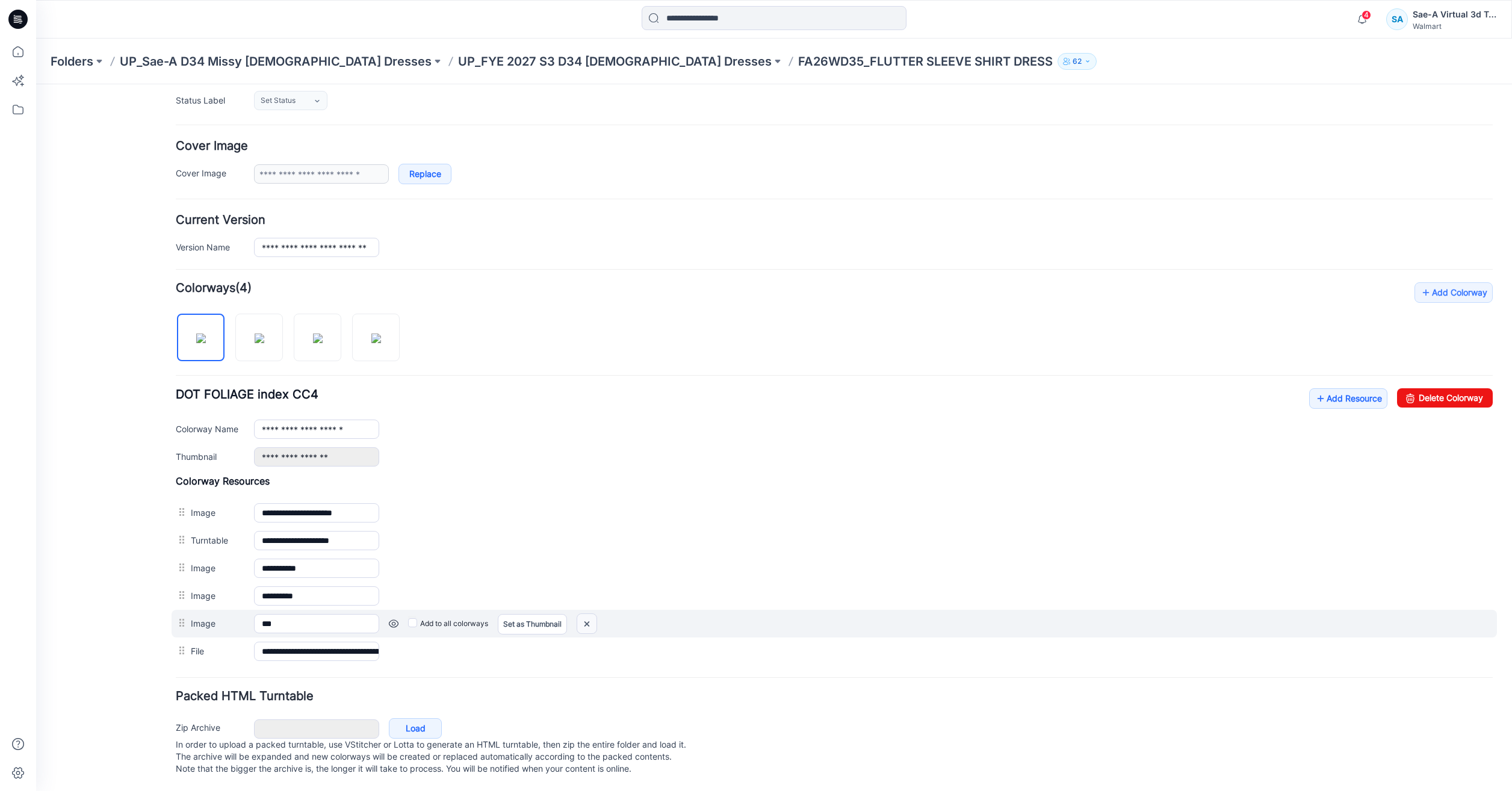
click at [584, 614] on img at bounding box center [587, 624] width 19 height 20
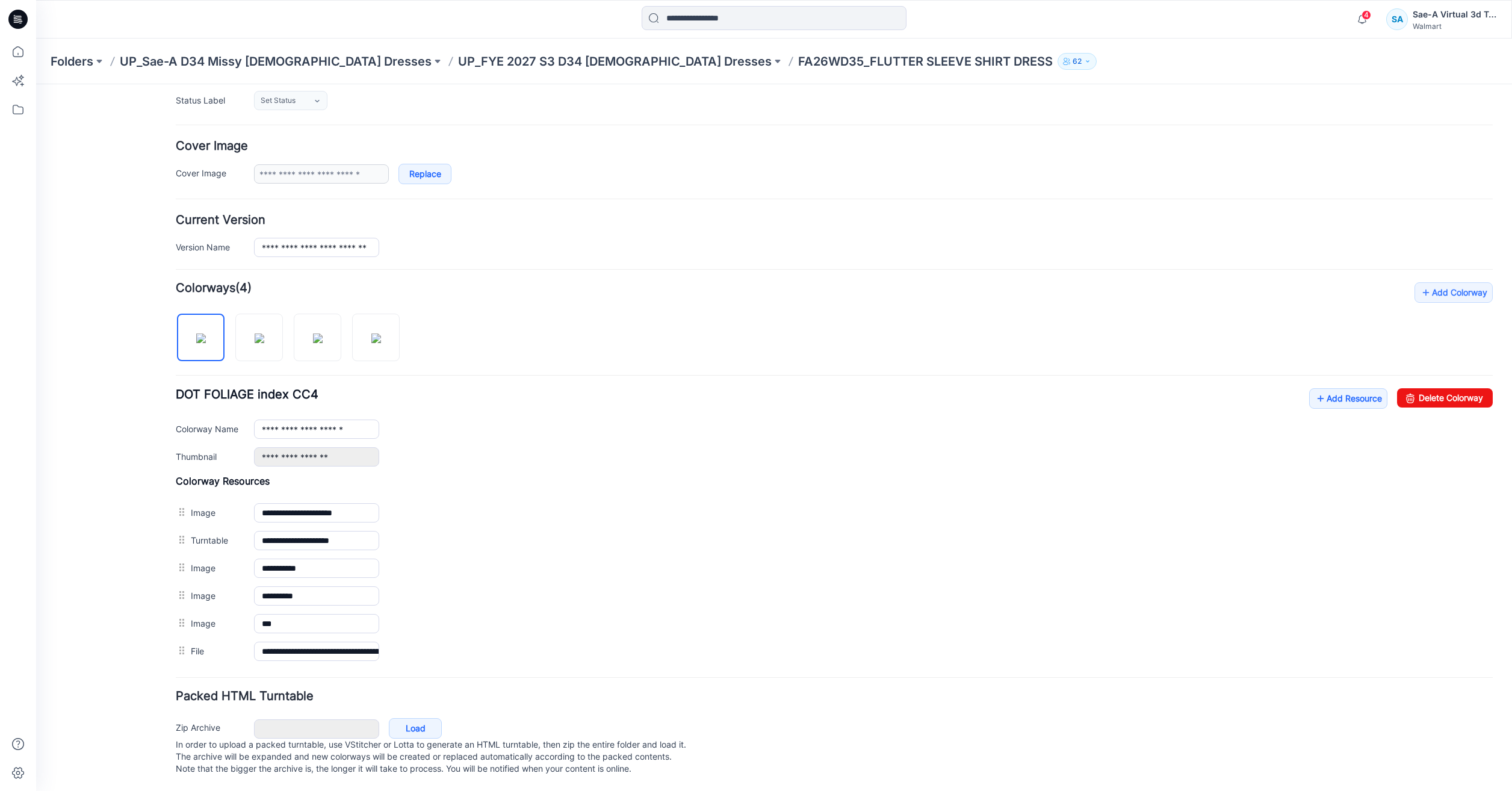
scroll to position [163, 0]
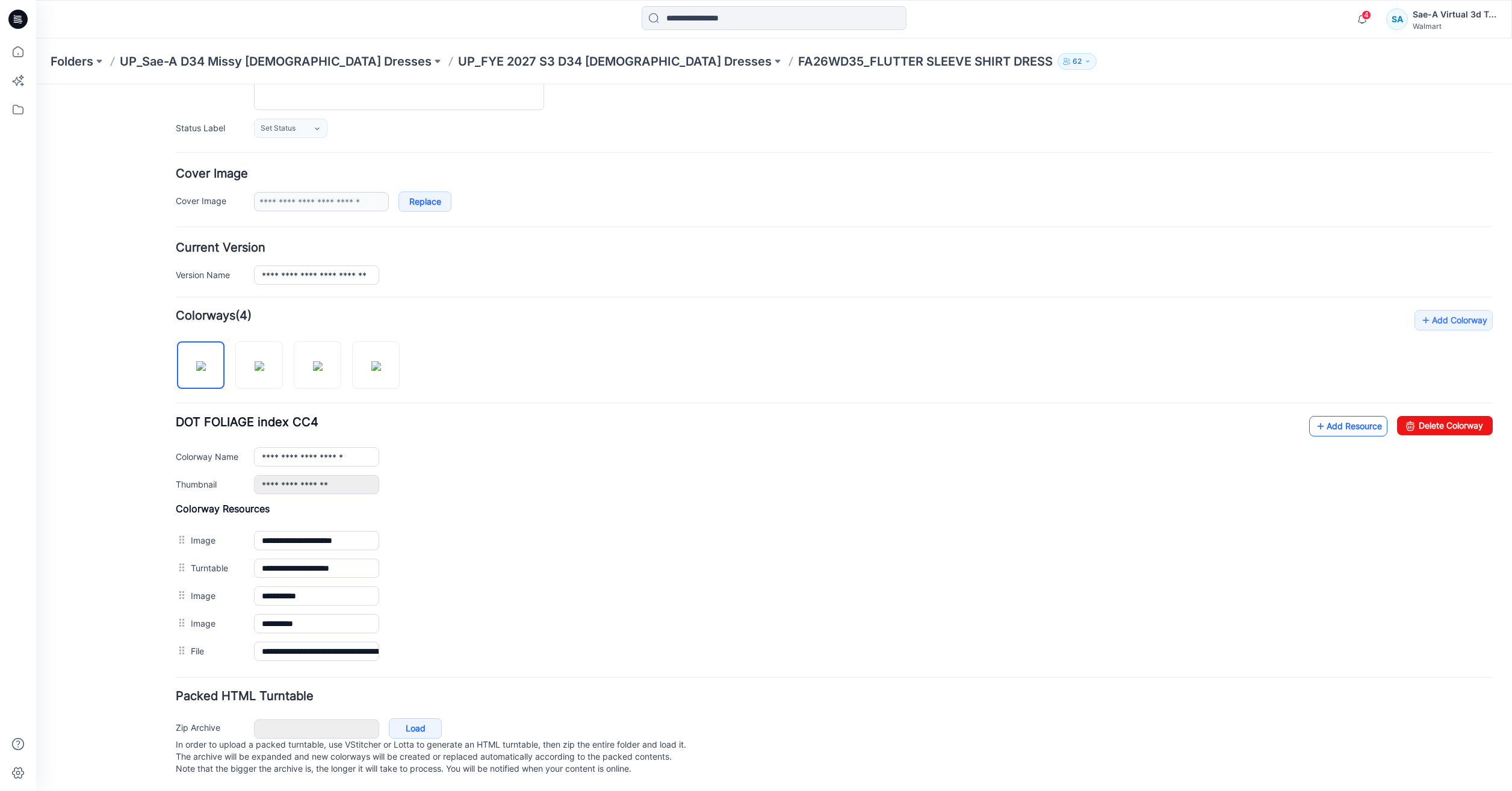
click at [1333, 416] on link "Add Resource" at bounding box center [1348, 426] width 78 height 21
click at [1333, 416] on link "Add Resource" at bounding box center [1348, 426] width 78 height 21
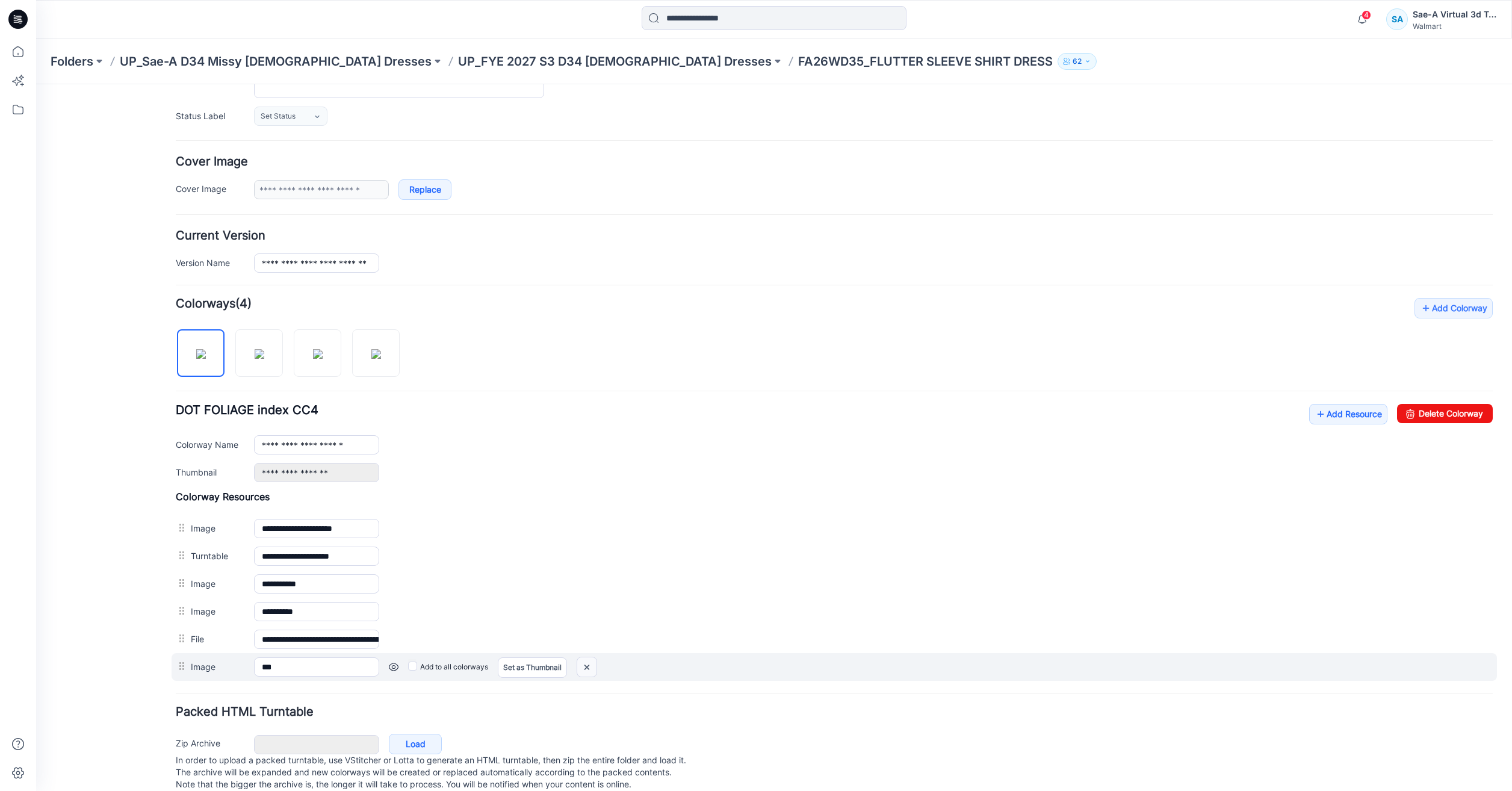
drag, startPoint x: 844, startPoint y: 143, endPoint x: 580, endPoint y: 665, distance: 585.0
click at [580, 665] on img at bounding box center [587, 667] width 19 height 20
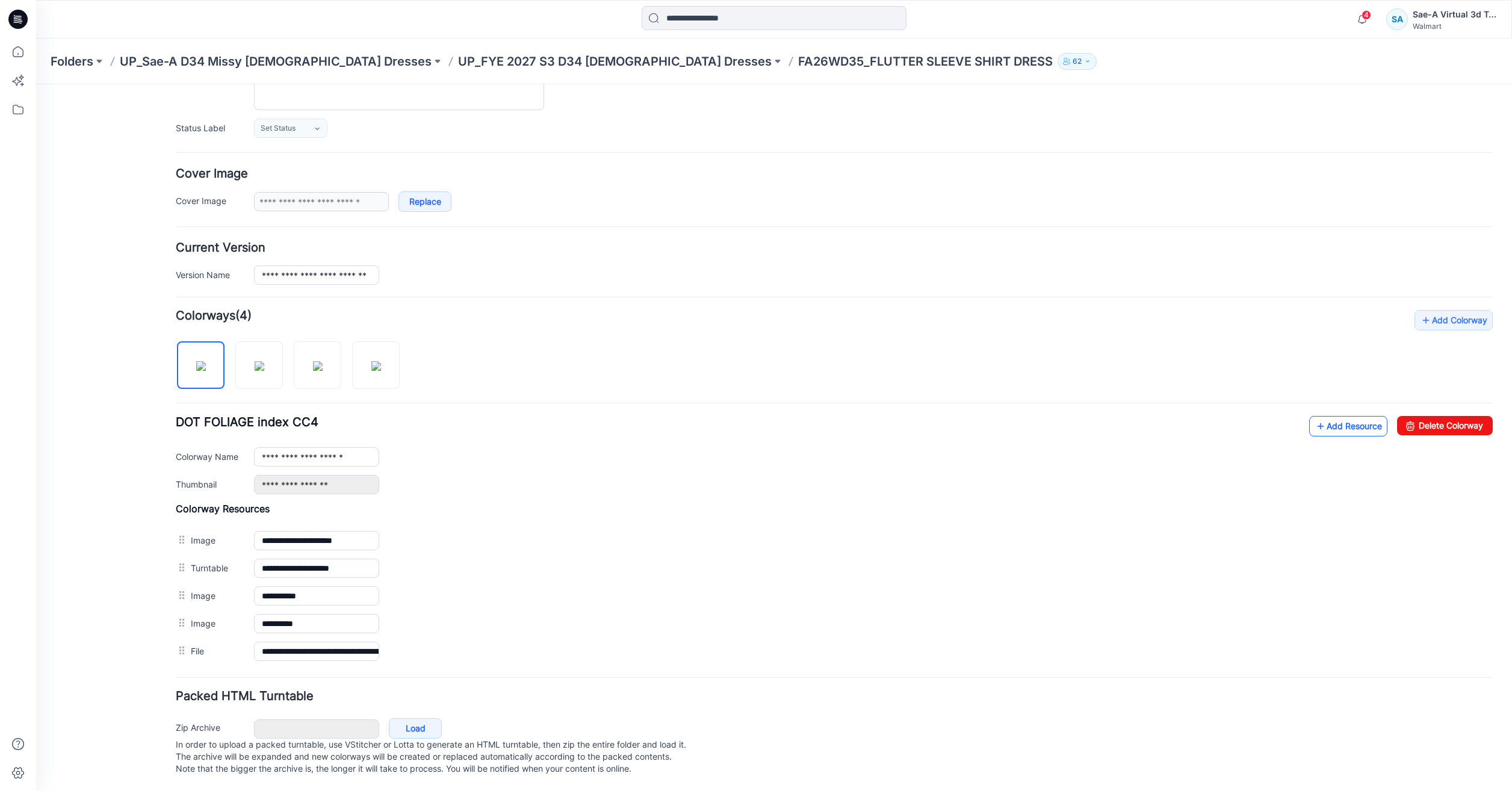
click at [1358, 416] on link "Add Resource" at bounding box center [1348, 426] width 78 height 21
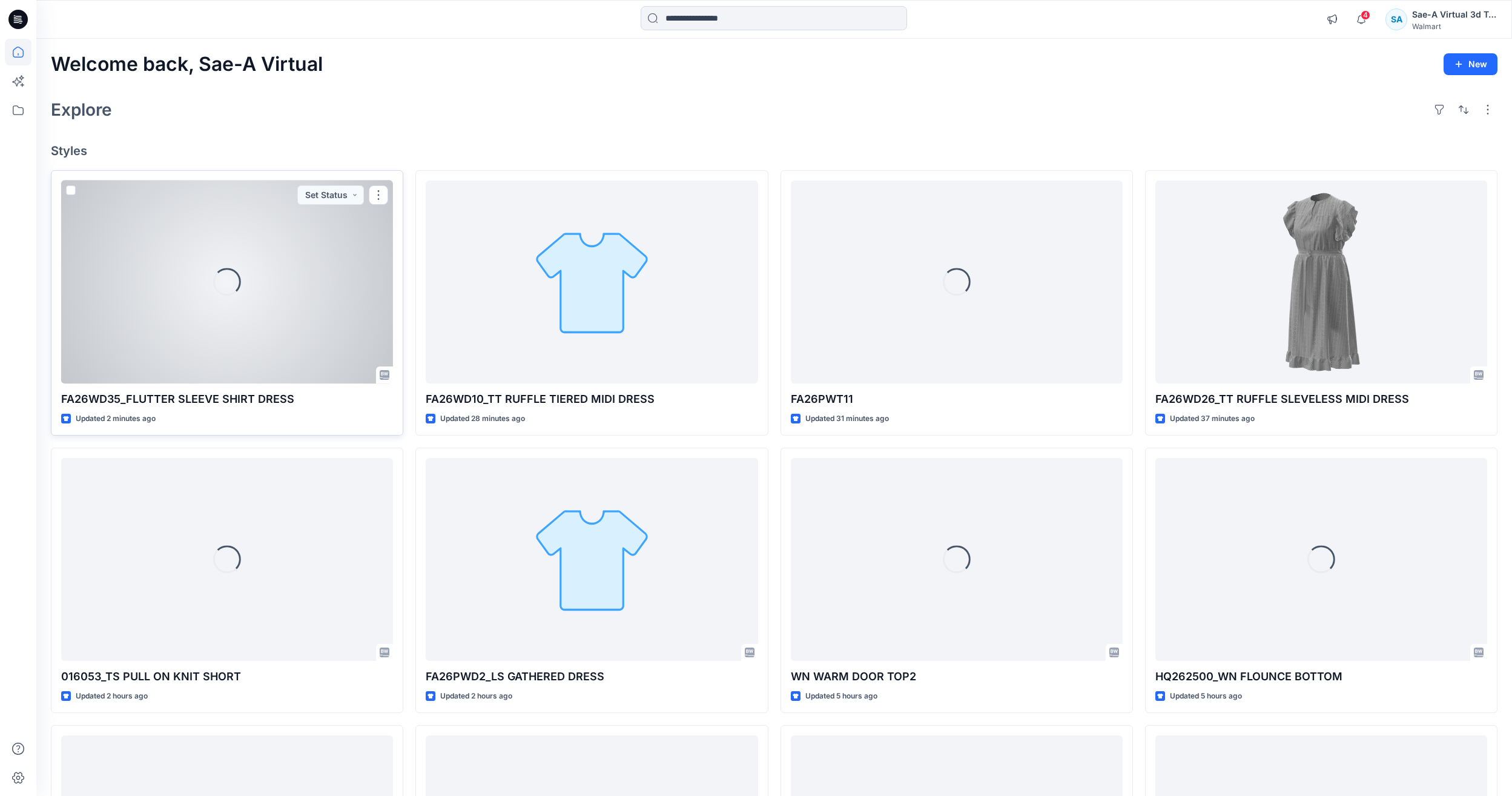
click at [255, 310] on div "Loading..." at bounding box center [227, 281] width 332 height 203
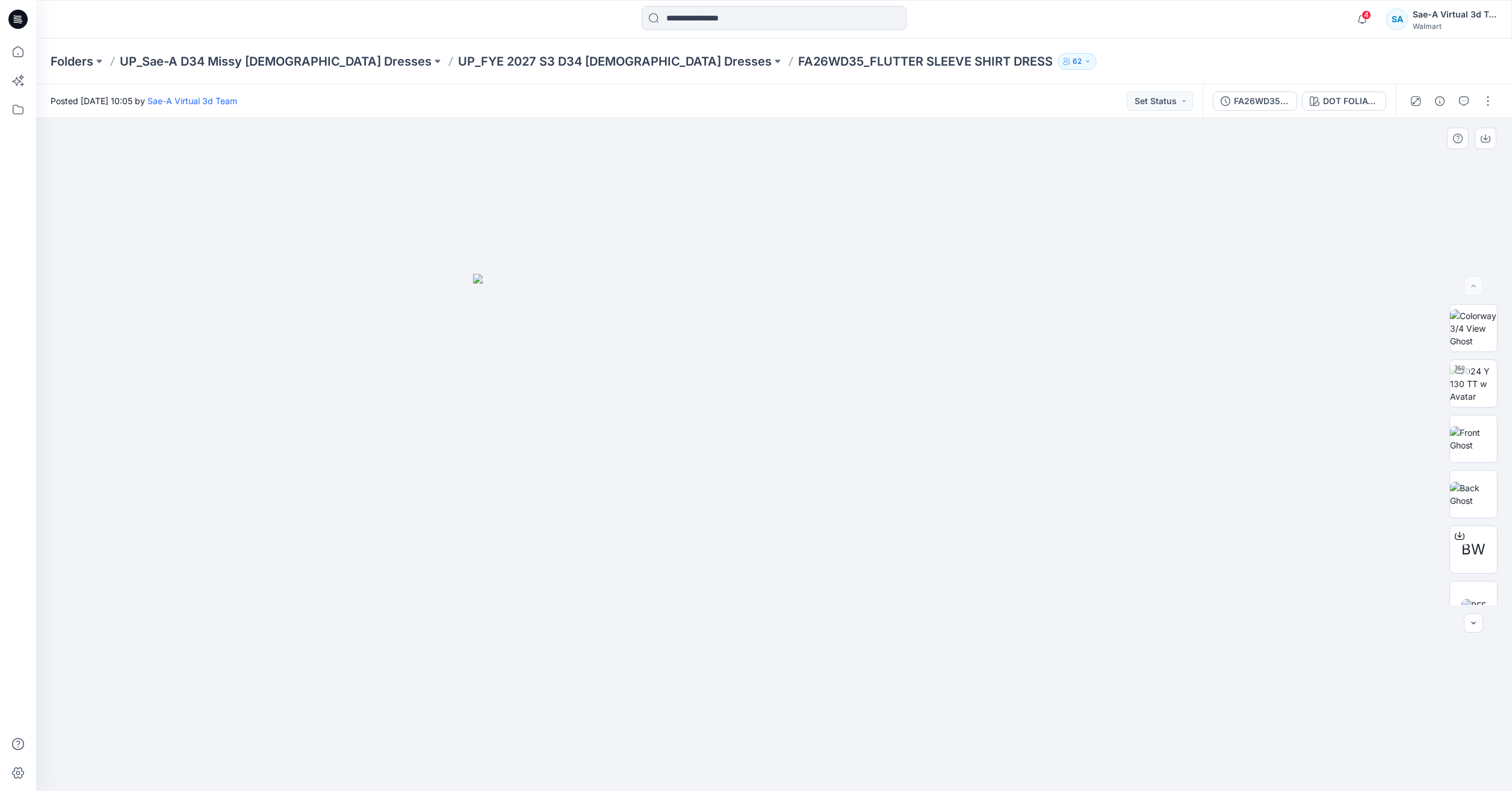
click at [763, 451] on img at bounding box center [774, 532] width 602 height 517
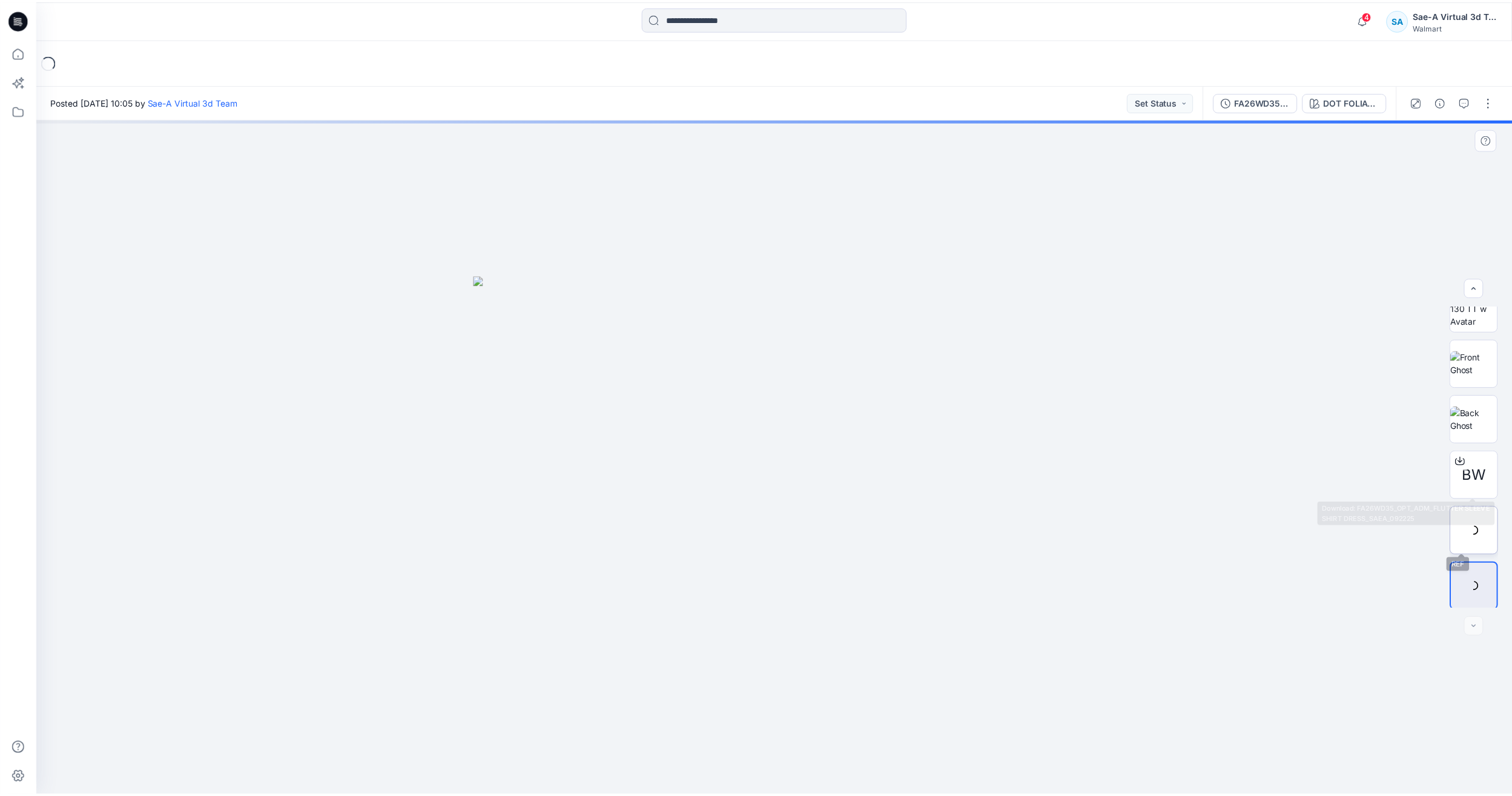
scroll to position [80, 0]
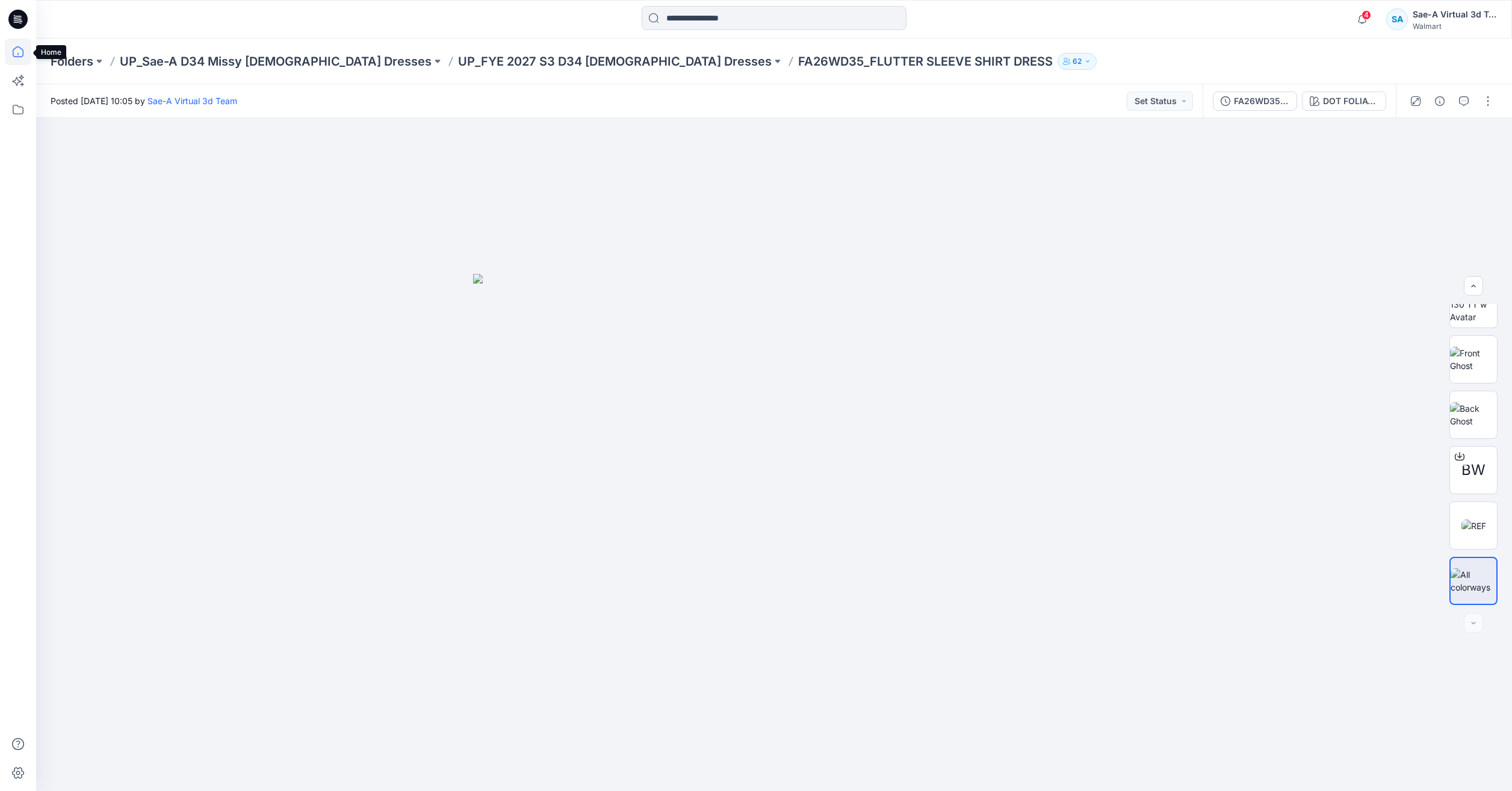
click at [20, 53] on icon at bounding box center [18, 52] width 27 height 27
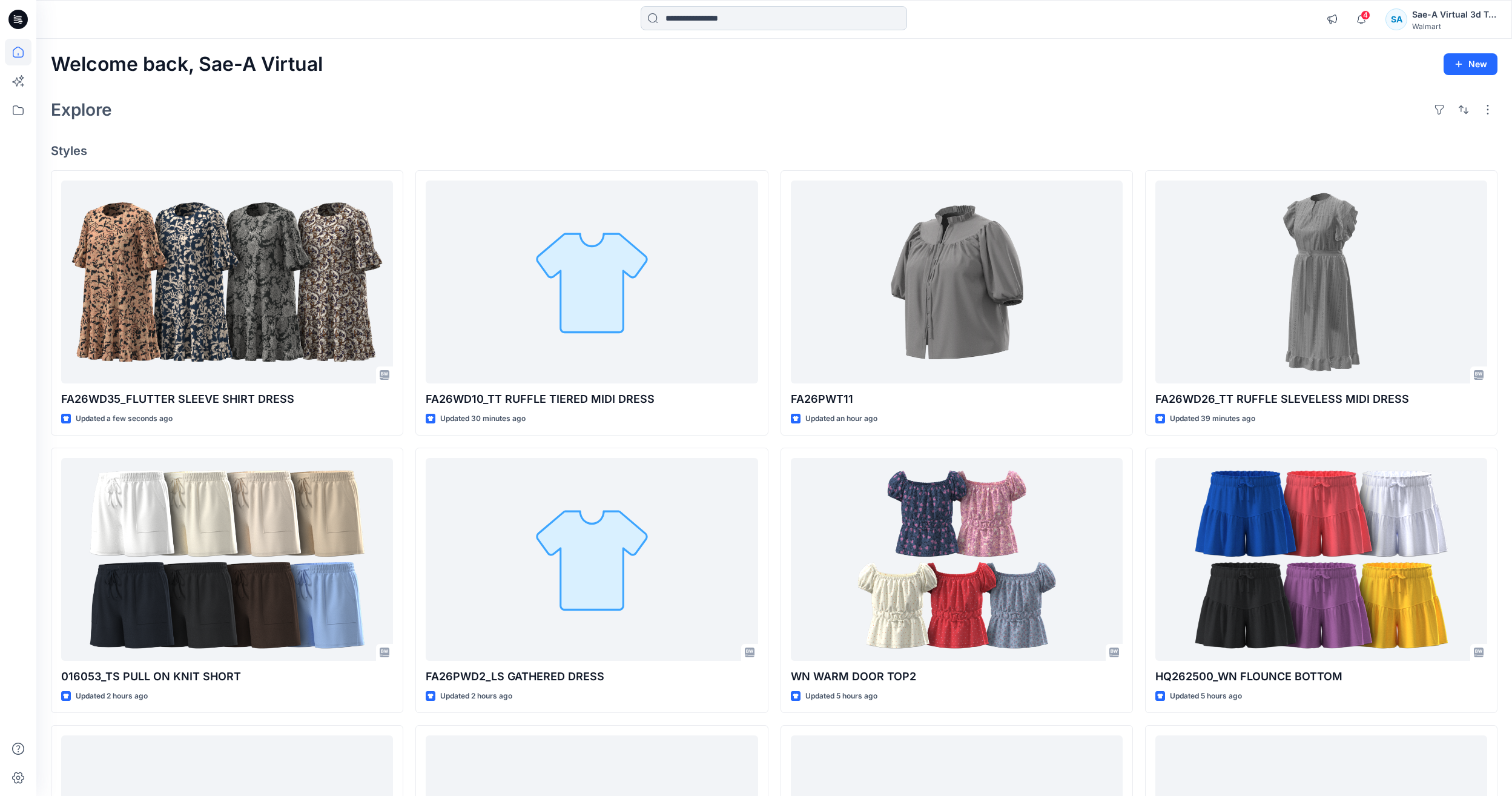
click at [689, 12] on input at bounding box center [774, 18] width 267 height 24
paste input "**********"
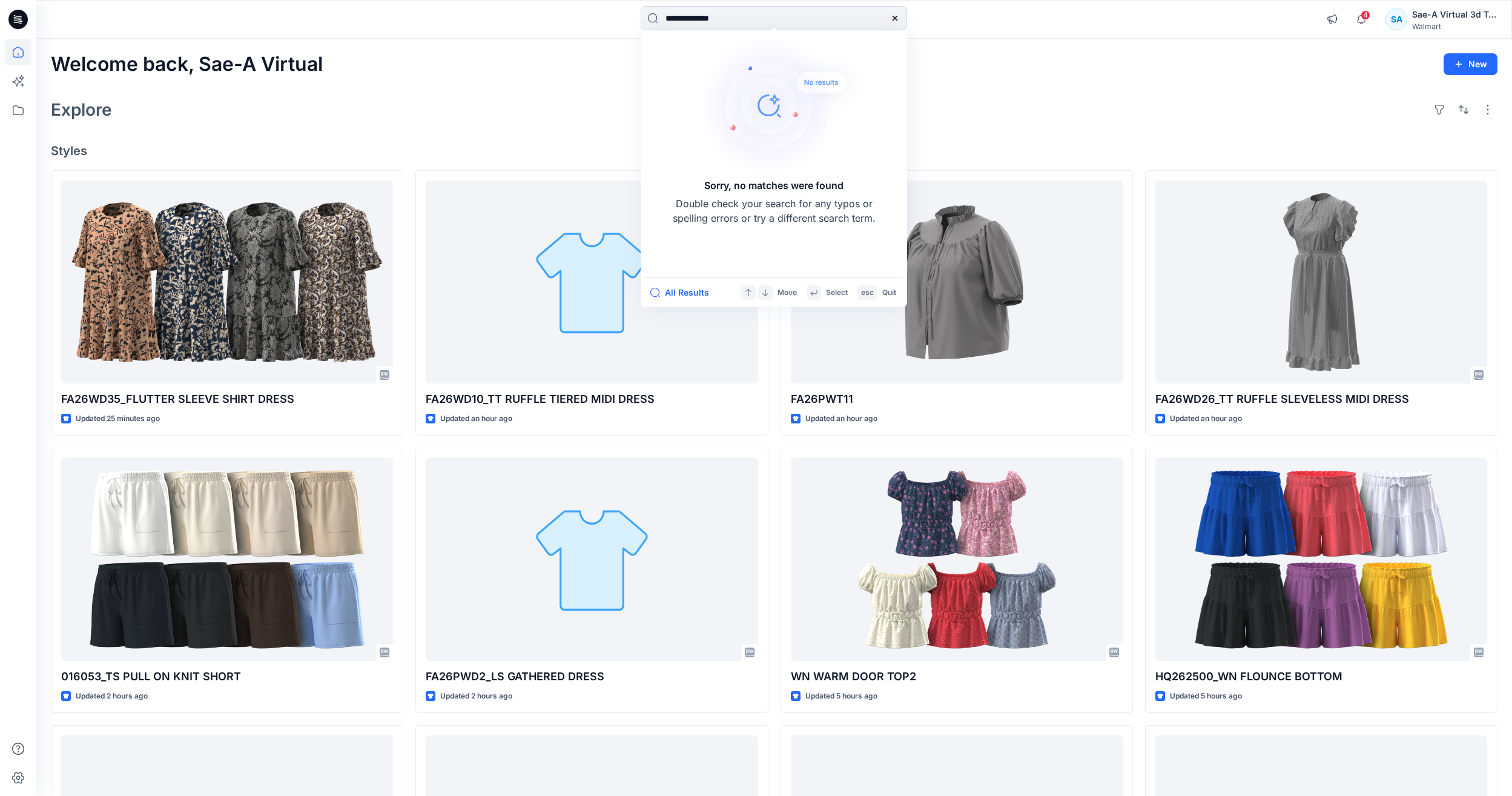
drag, startPoint x: 693, startPoint y: 18, endPoint x: 631, endPoint y: 40, distance: 65.8
click at [631, 40] on div "**********" at bounding box center [756, 524] width 1512 height 1049
drag, startPoint x: 698, startPoint y: 20, endPoint x: 605, endPoint y: 50, distance: 97.7
click at [605, 50] on div "**********" at bounding box center [756, 524] width 1512 height 1049
type input "******"
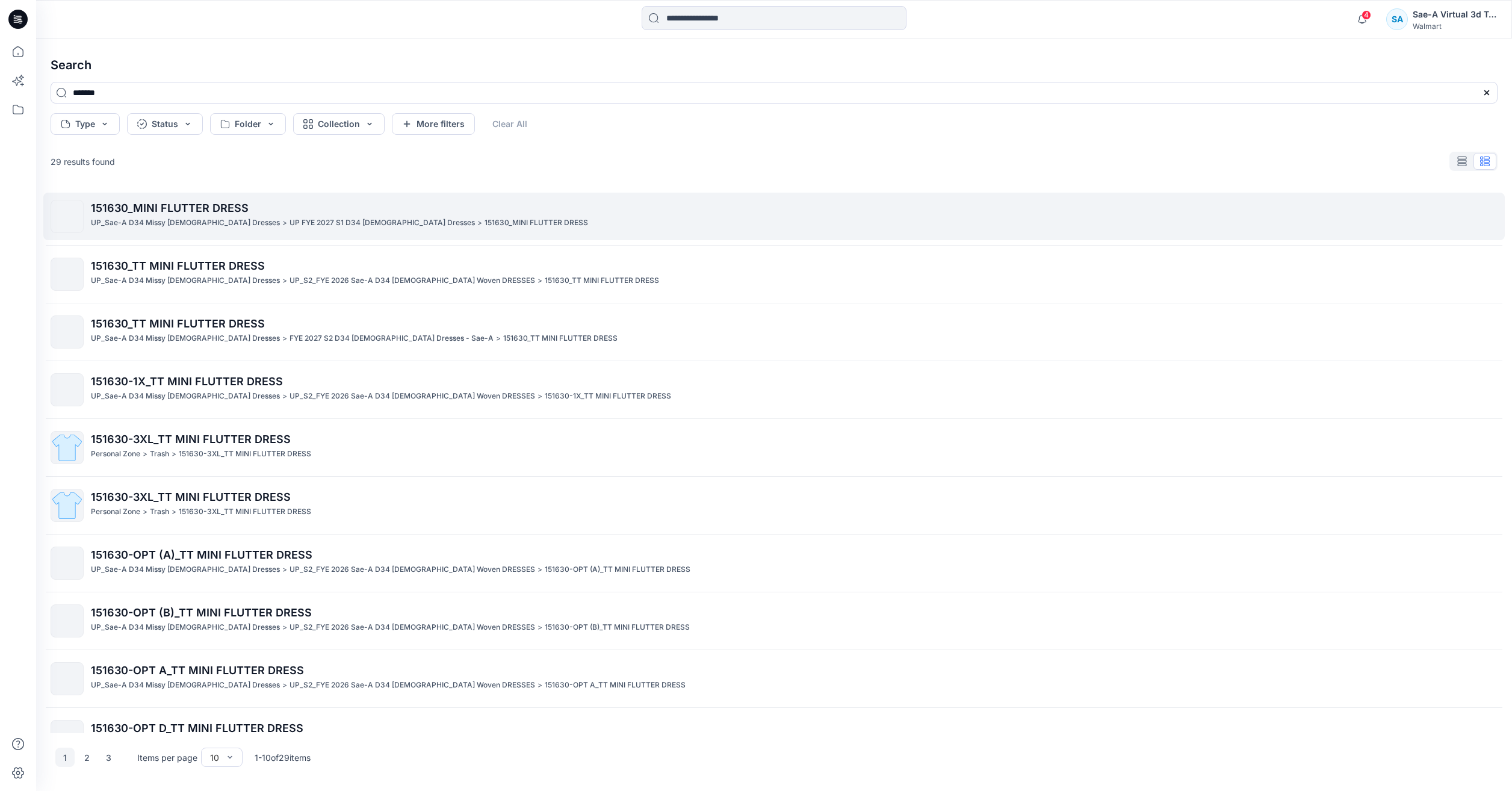
click at [566, 221] on div "UP_Sae-A D34 Missy Ladies Dresses > UP FYE 2027 S1 D34 Ladies Dresses > 151630_…" at bounding box center [794, 223] width 1406 height 13
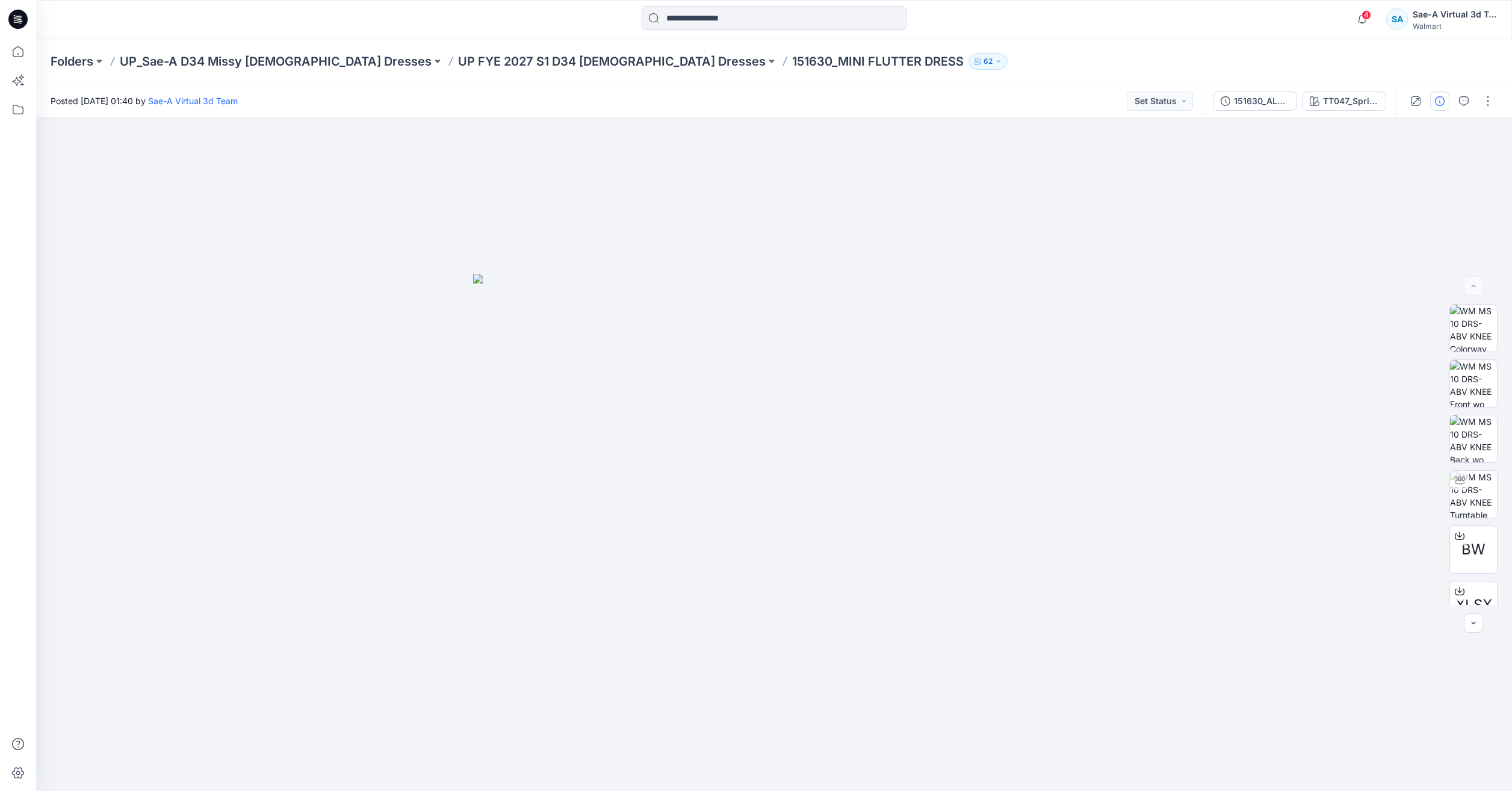
click at [1442, 108] on button "button" at bounding box center [1440, 101] width 19 height 19
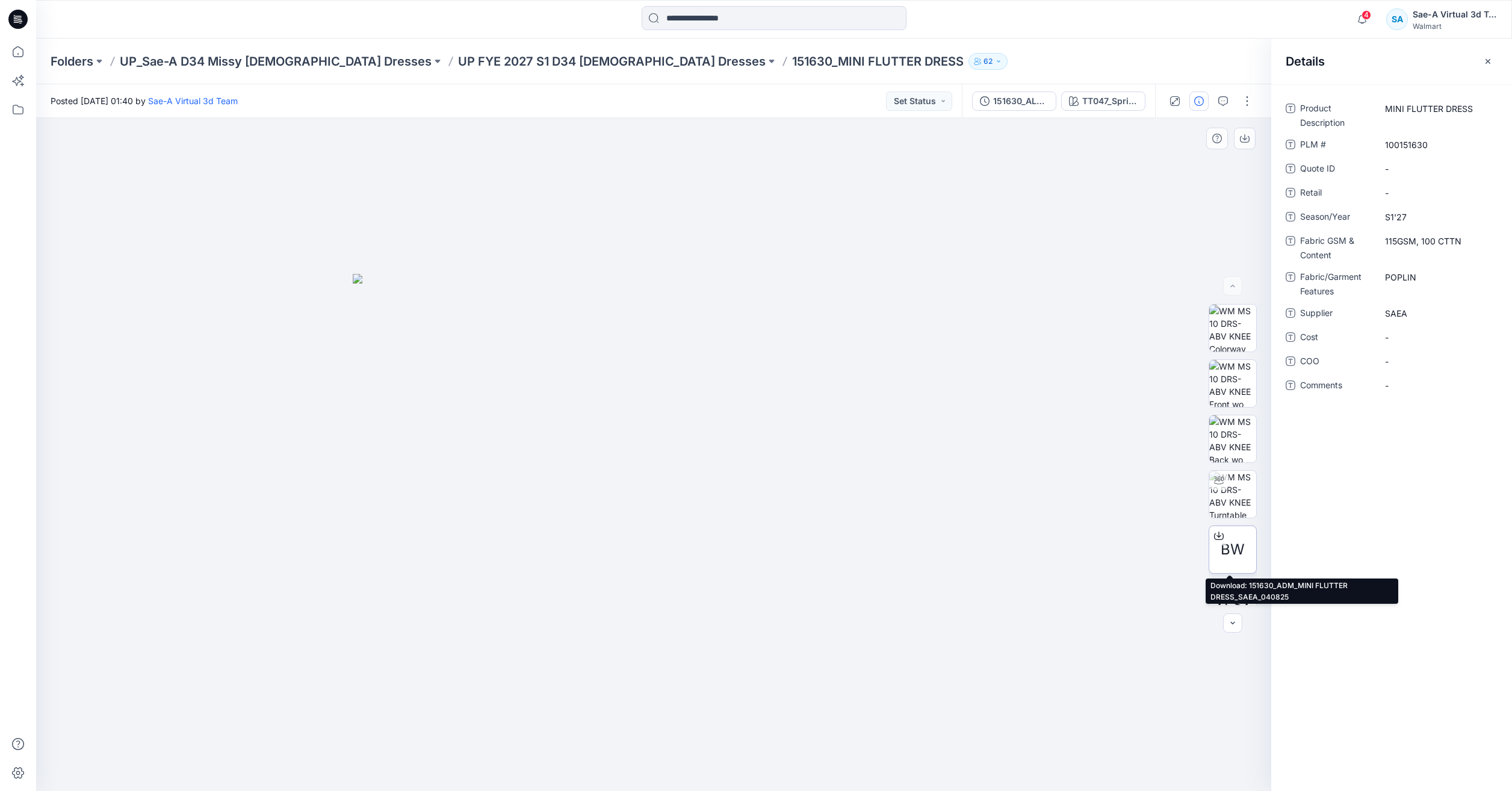
click at [1228, 543] on span "BW" at bounding box center [1232, 549] width 24 height 21
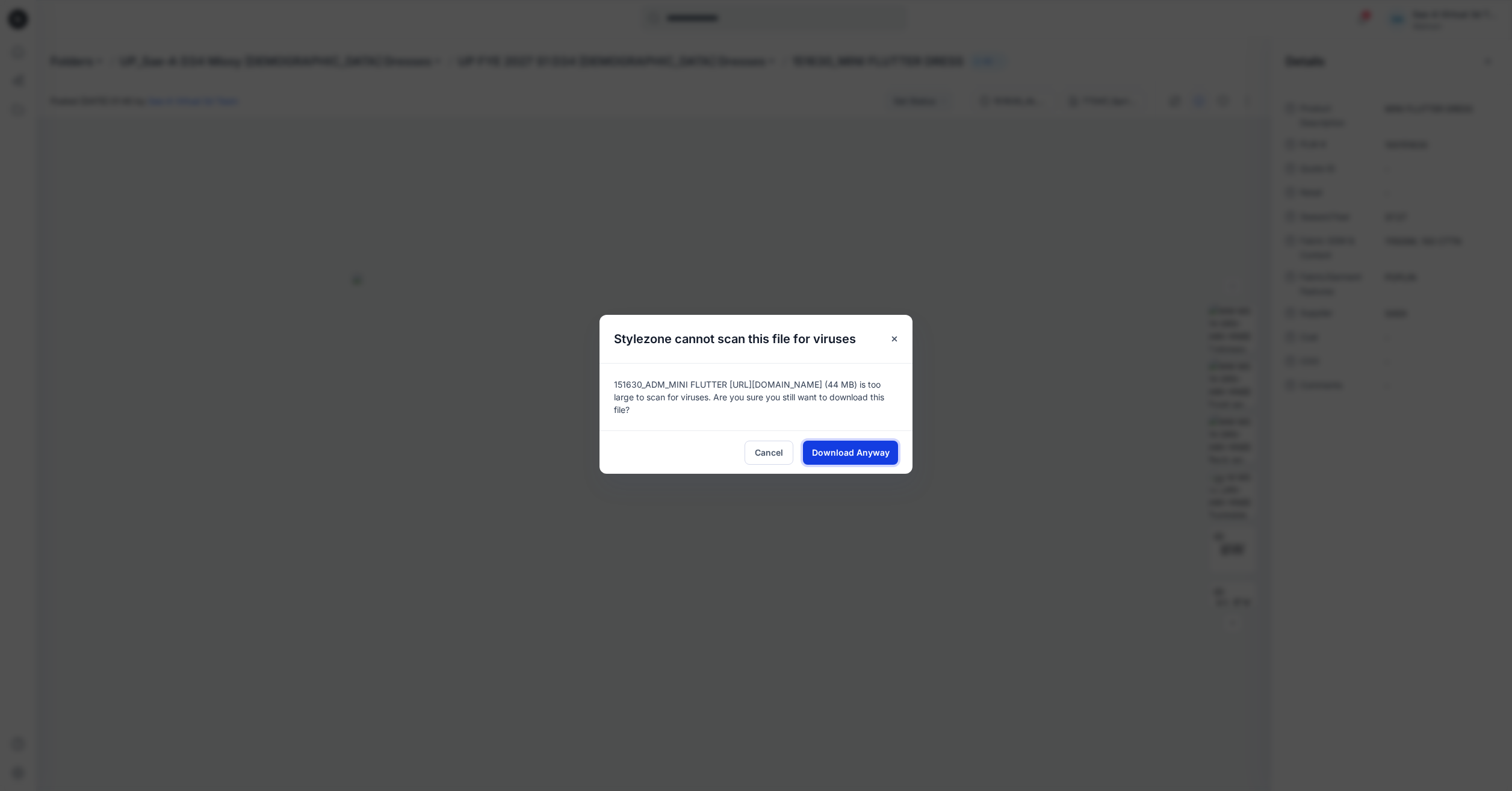
click at [892, 447] on button "Download Anyway" at bounding box center [850, 453] width 95 height 24
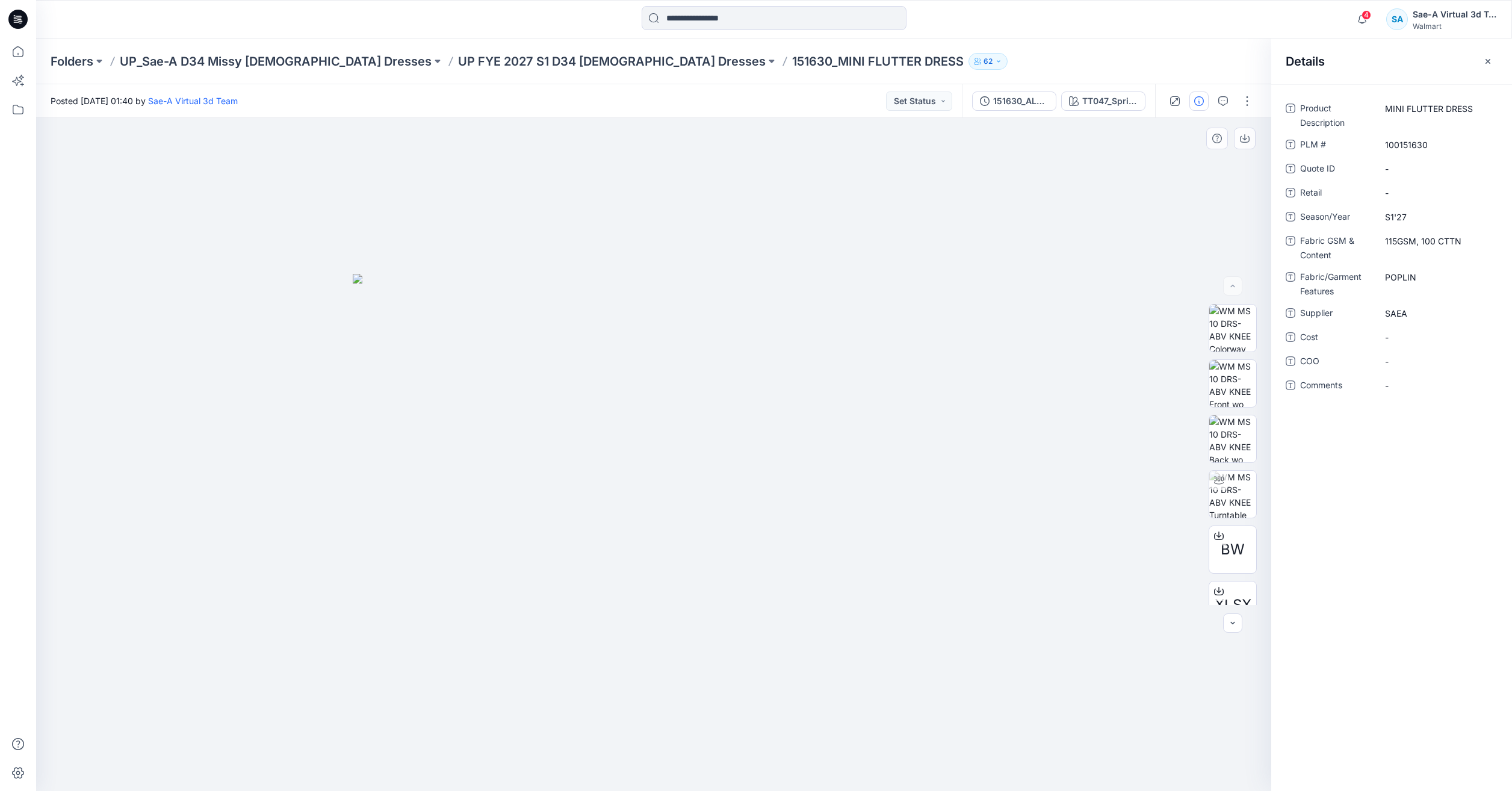
click at [1125, 125] on div at bounding box center [654, 454] width 1235 height 673
click at [17, 57] on icon at bounding box center [18, 52] width 11 height 11
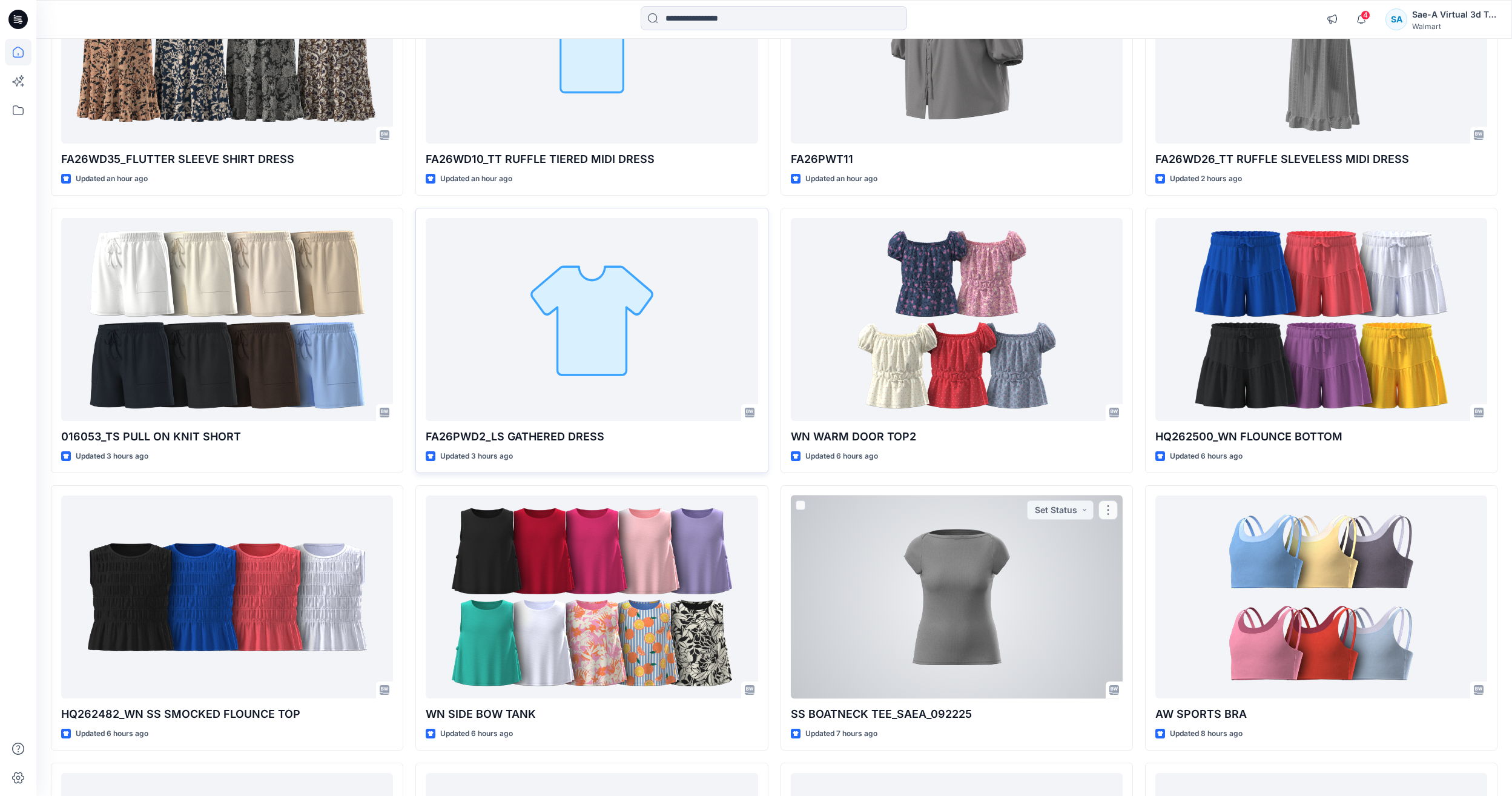
scroll to position [182, 0]
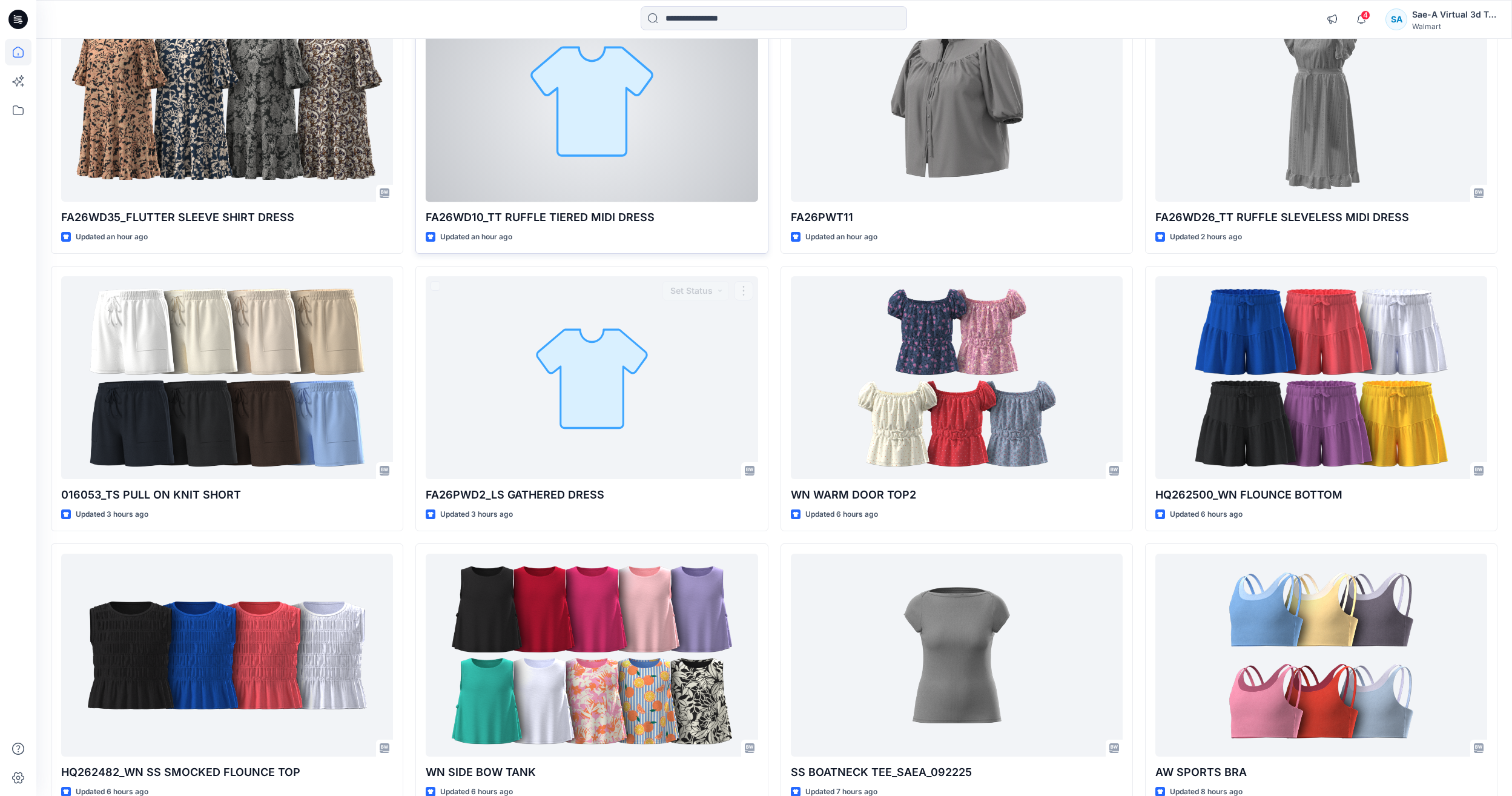
click at [539, 167] on div at bounding box center [591, 100] width 332 height 203
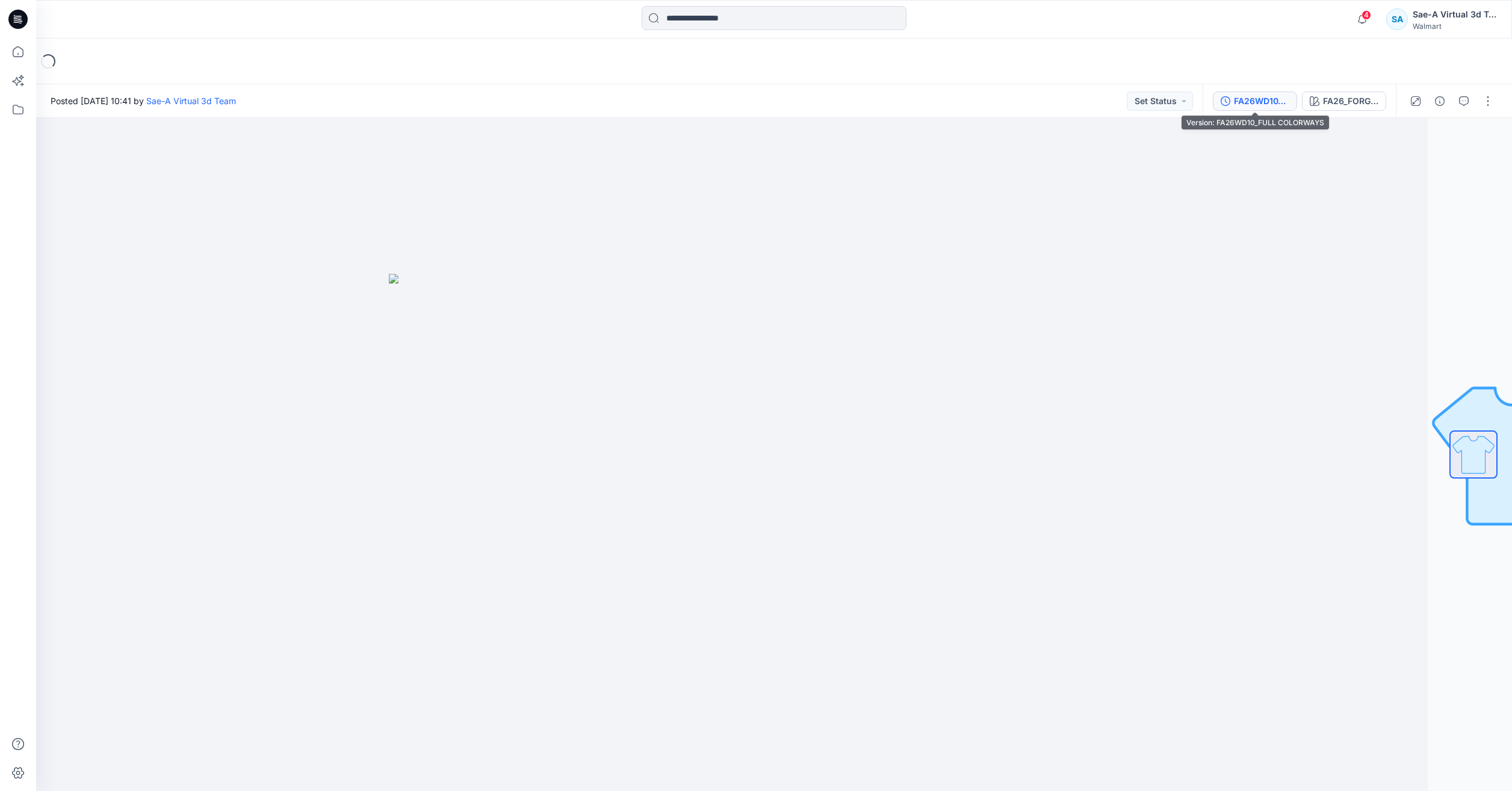
click at [1244, 94] on div "FA26WD10_FULL COLORWAYS" at bounding box center [1261, 101] width 56 height 13
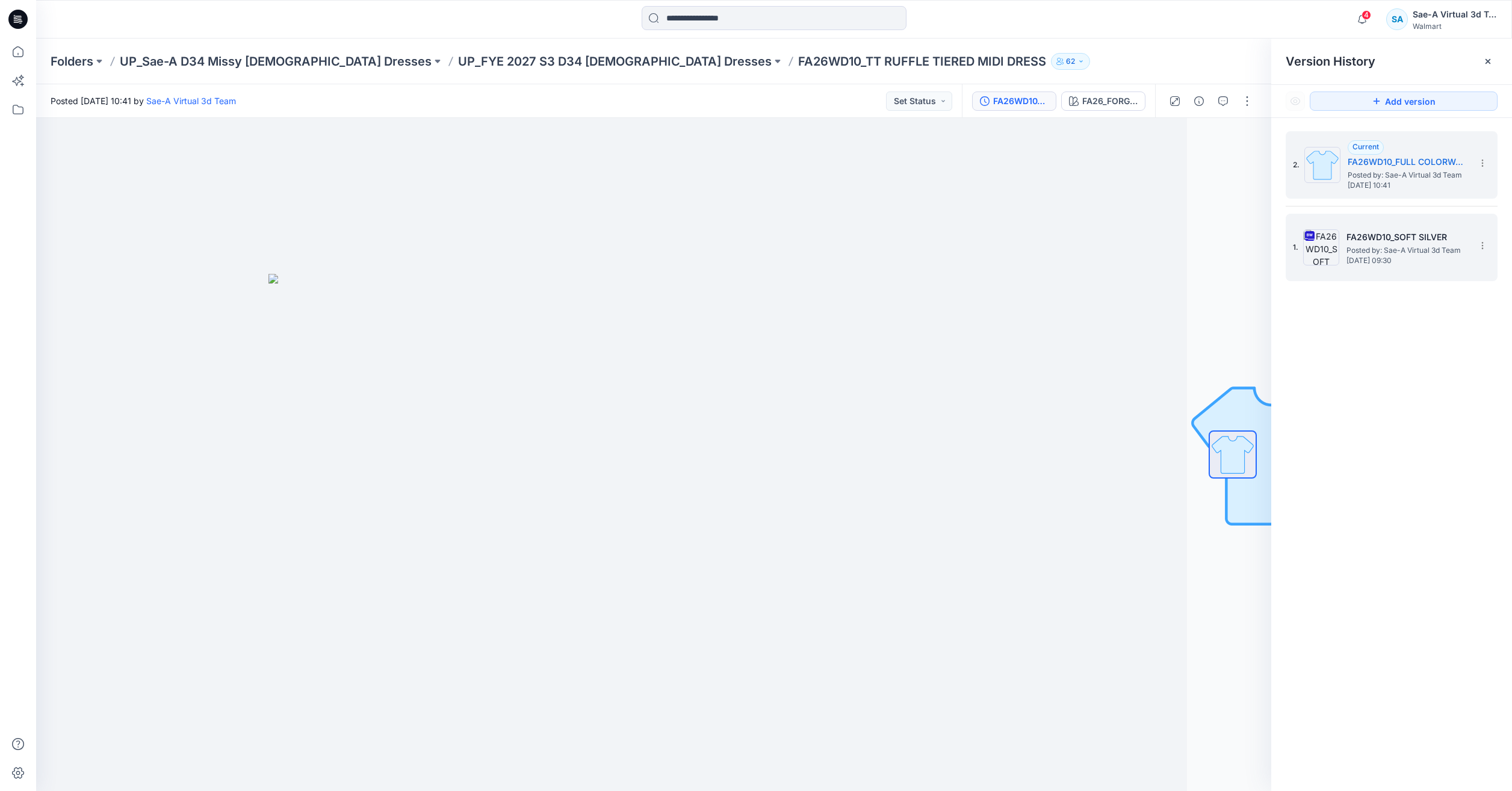
click at [1456, 262] on span "Monday, September 22, 2025 09:30" at bounding box center [1407, 260] width 120 height 9
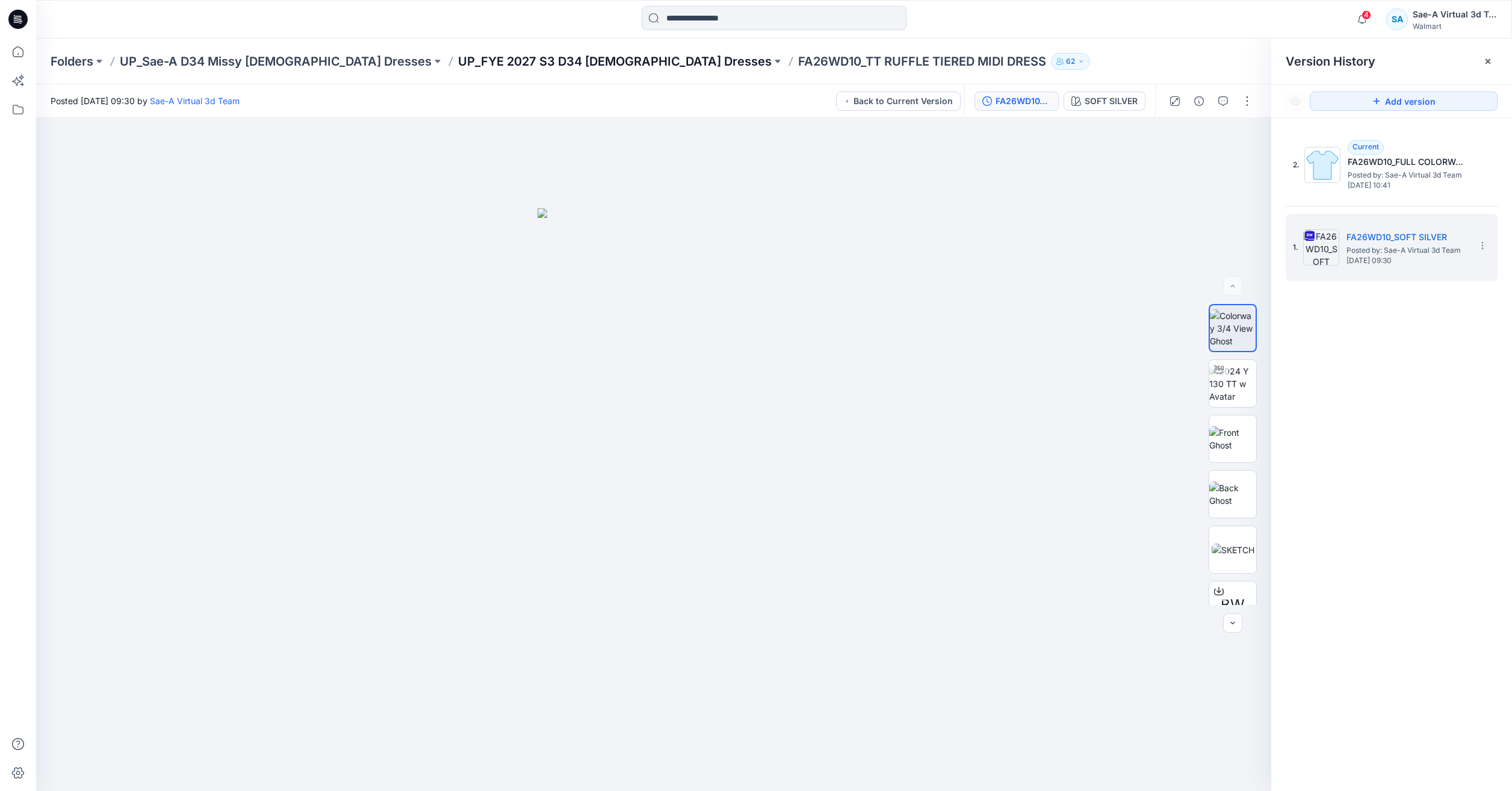
click at [458, 62] on p "UP_FYE 2027 S3 D34 [DEMOGRAPHIC_DATA] Dresses" at bounding box center [615, 61] width 314 height 17
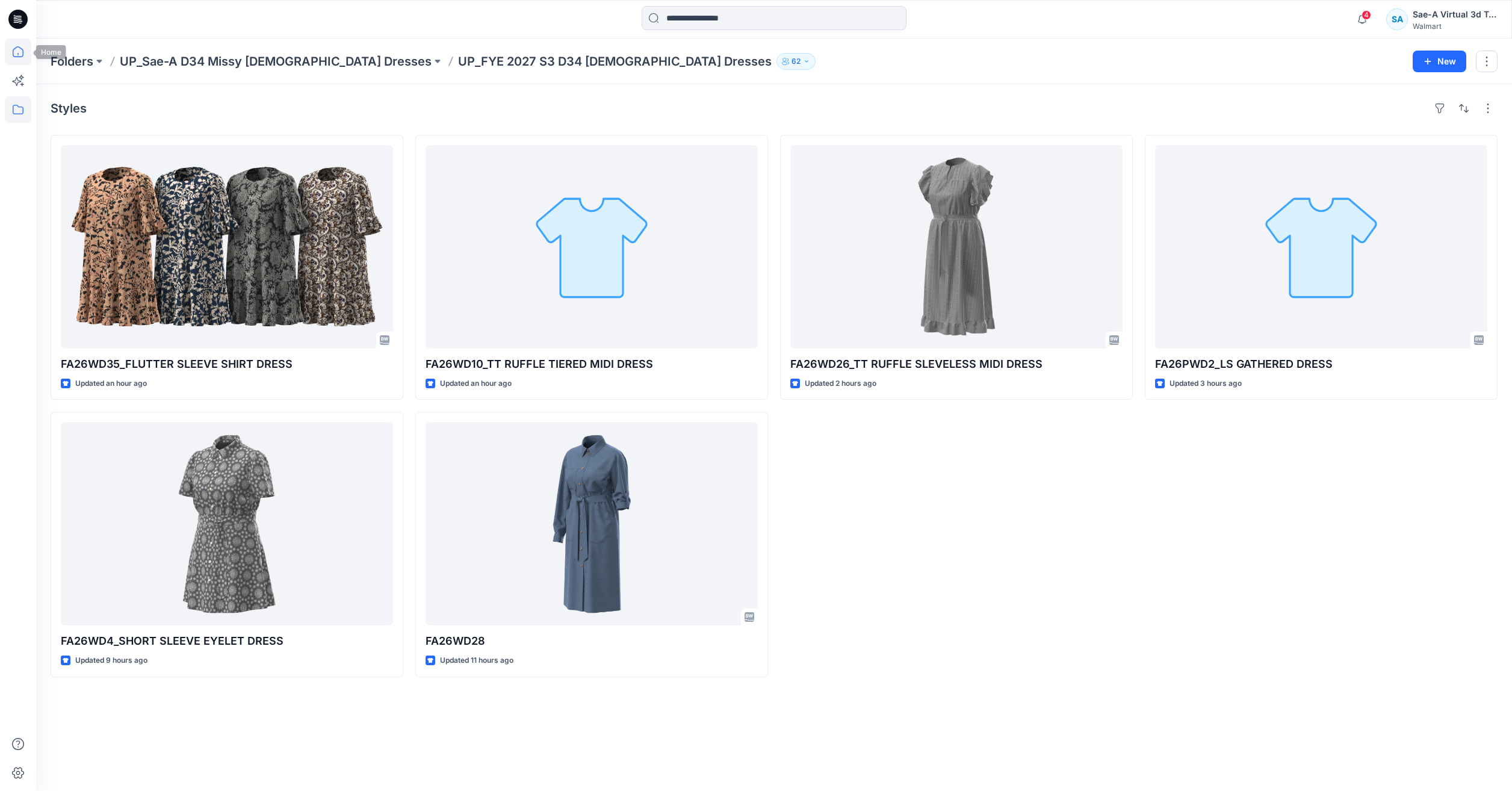
click at [9, 51] on icon at bounding box center [18, 52] width 27 height 27
